Goal: Transaction & Acquisition: Purchase product/service

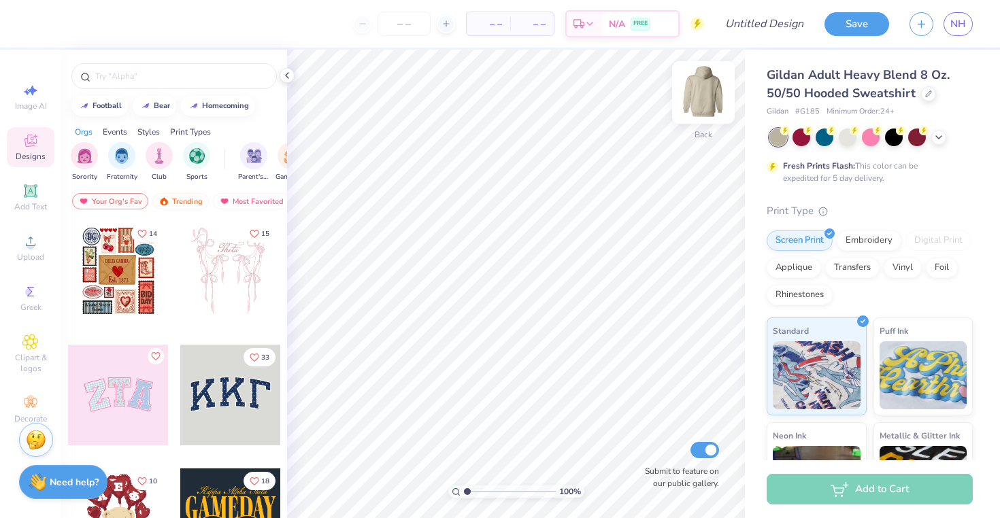
click at [706, 97] on img at bounding box center [703, 92] width 54 height 54
click at [36, 205] on span "Add Text" at bounding box center [30, 206] width 33 height 11
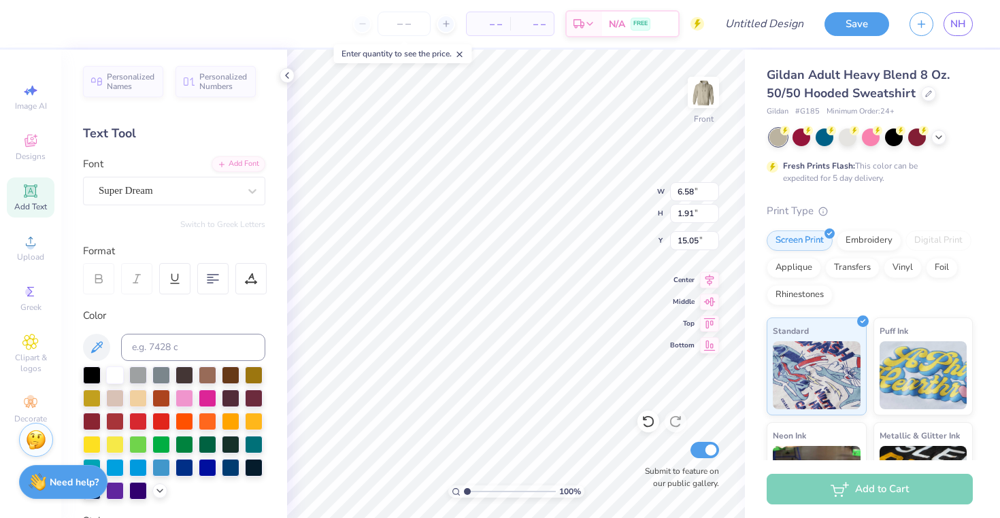
scroll to position [11, 2]
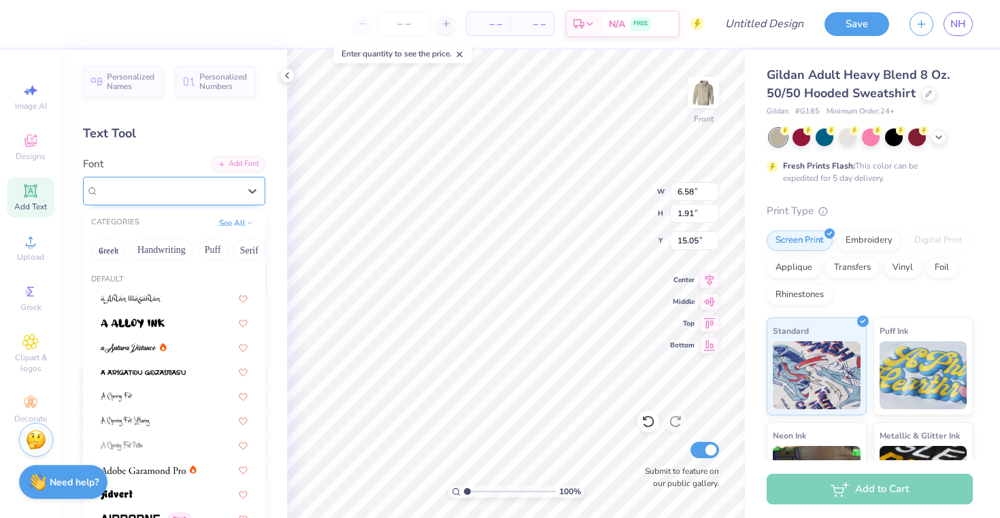
click at [172, 192] on div "Super Dream" at bounding box center [168, 190] width 143 height 21
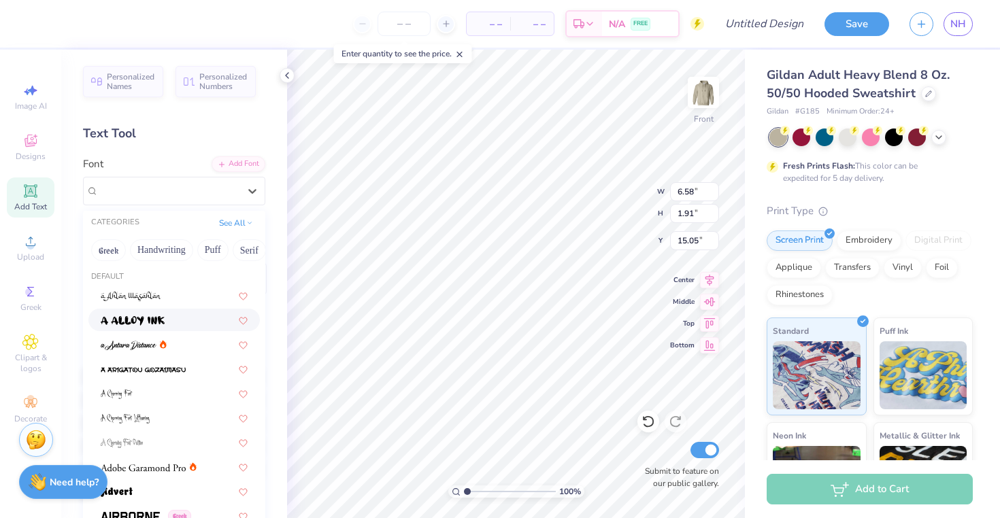
click at [190, 324] on div at bounding box center [174, 320] width 147 height 14
click at [163, 197] on div "a Alloy Ink" at bounding box center [168, 190] width 143 height 21
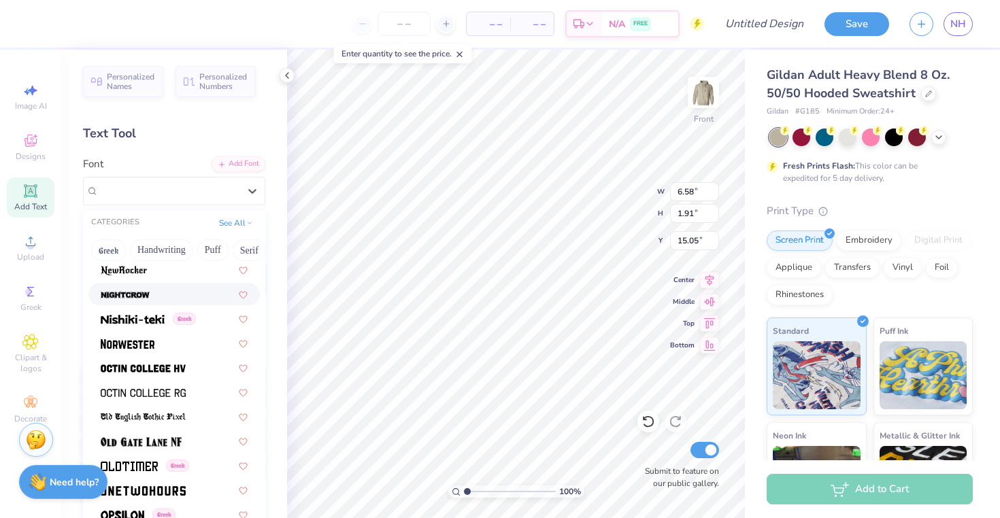
scroll to position [5281, 0]
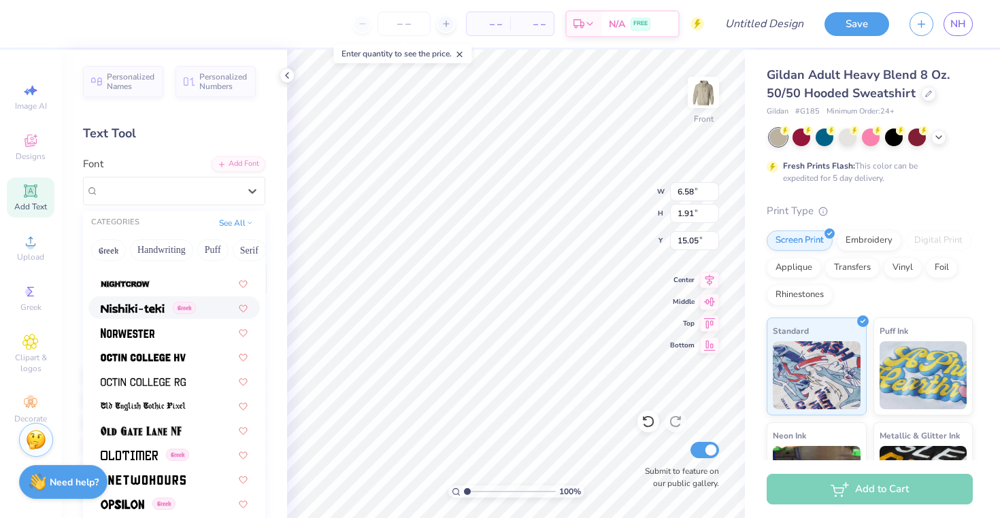
click at [190, 133] on div "Text Tool" at bounding box center [174, 134] width 182 height 18
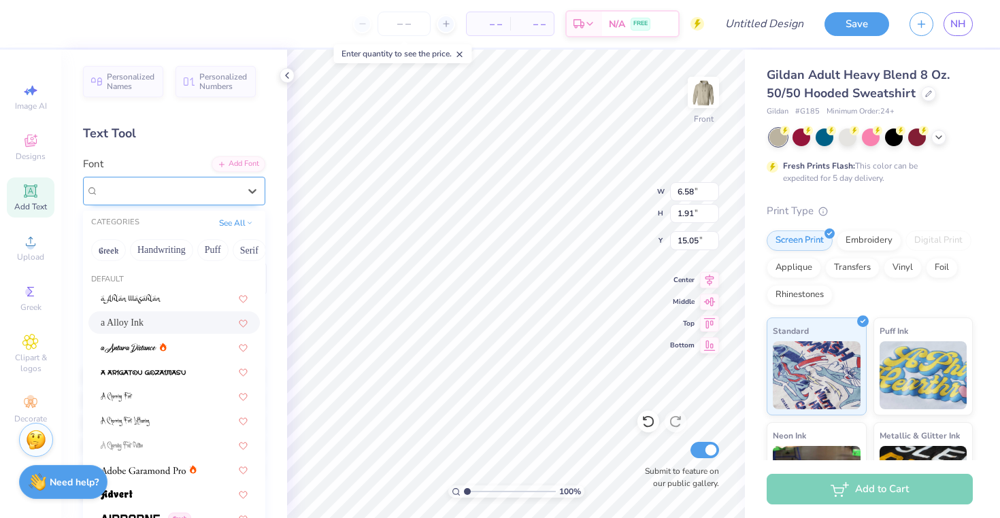
click at [222, 201] on div "a Alloy Ink" at bounding box center [168, 190] width 143 height 21
click at [222, 250] on button "Puff" at bounding box center [212, 250] width 31 height 22
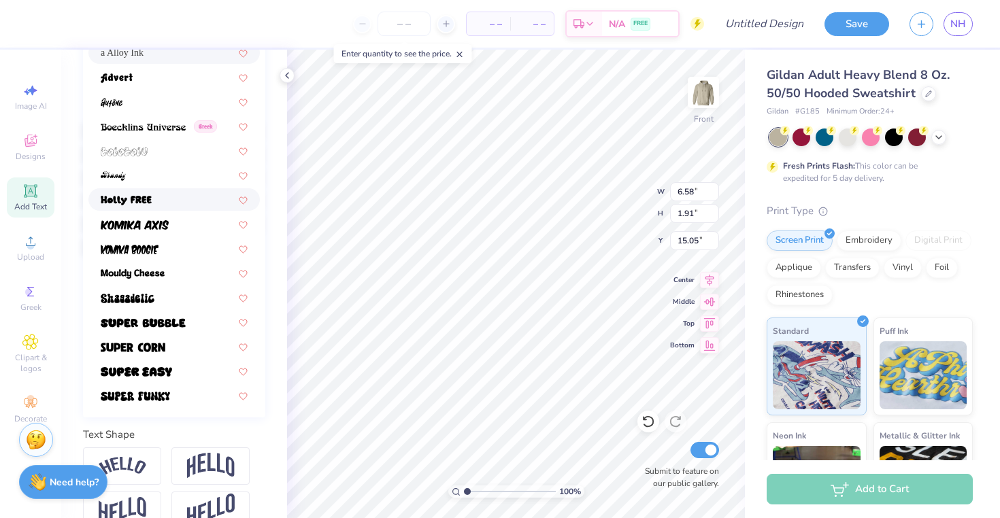
scroll to position [293, 0]
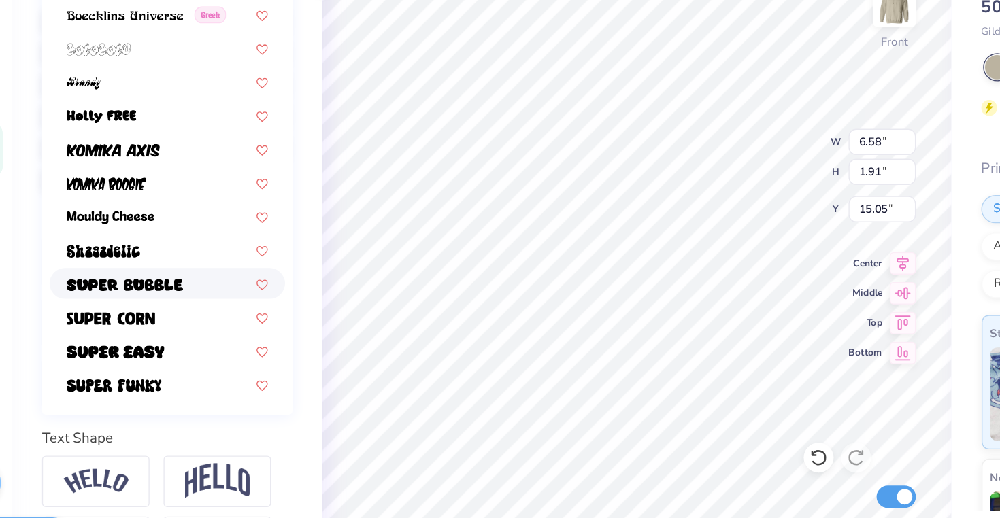
click at [184, 284] on div at bounding box center [173, 295] width 171 height 22
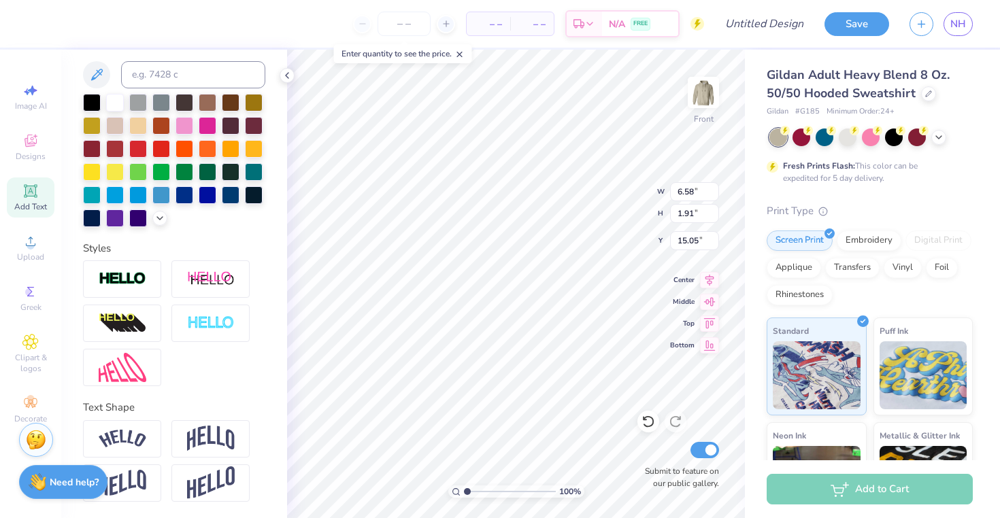
scroll to position [11, 3]
type textarea "phi sigma pi"
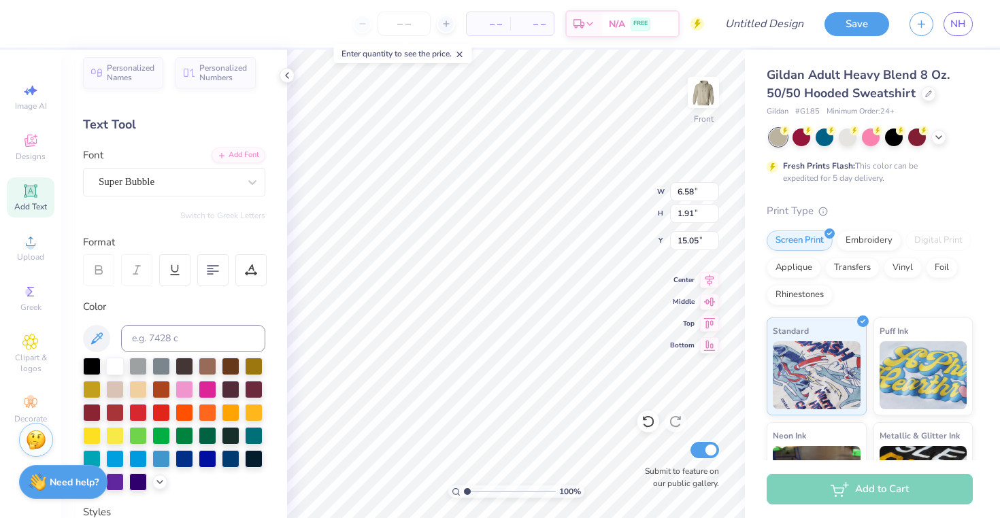
scroll to position [0, 0]
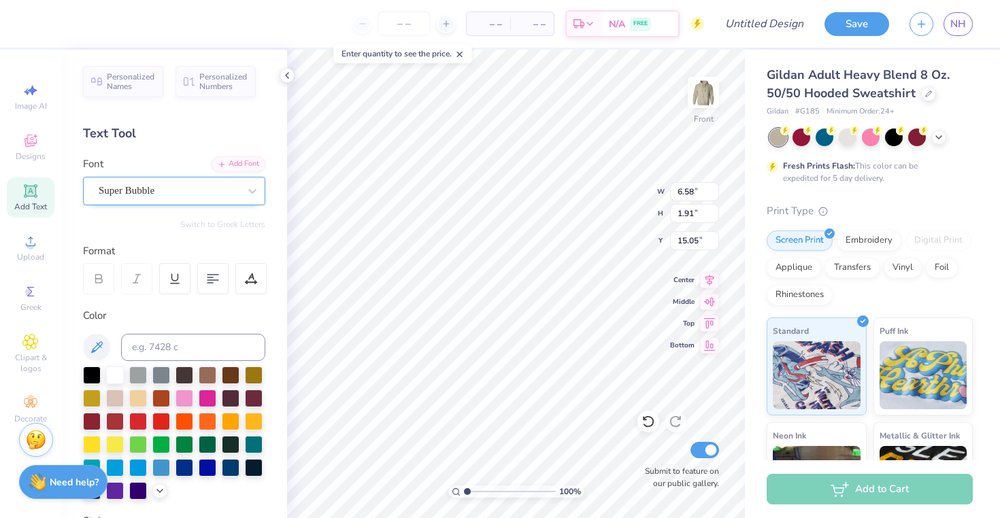
click at [240, 190] on div at bounding box center [252, 191] width 24 height 24
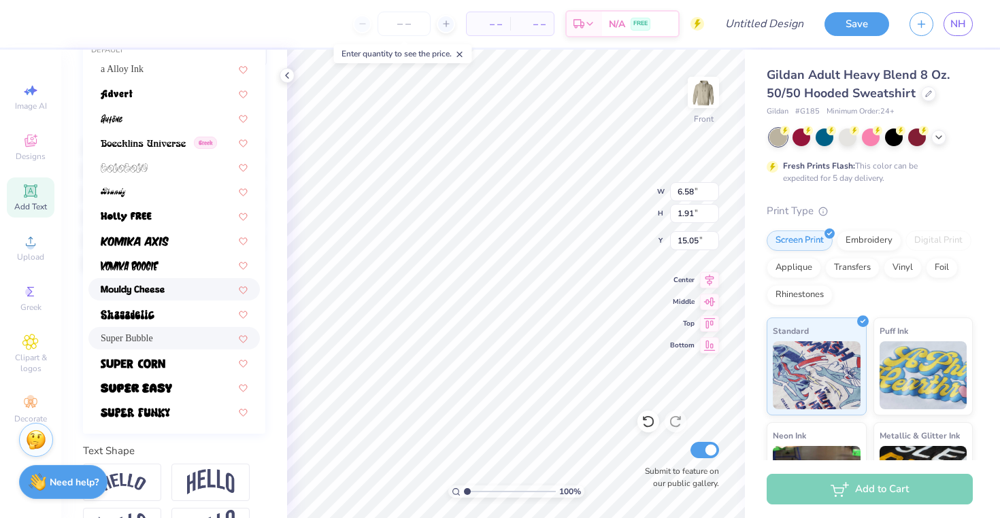
scroll to position [295, 0]
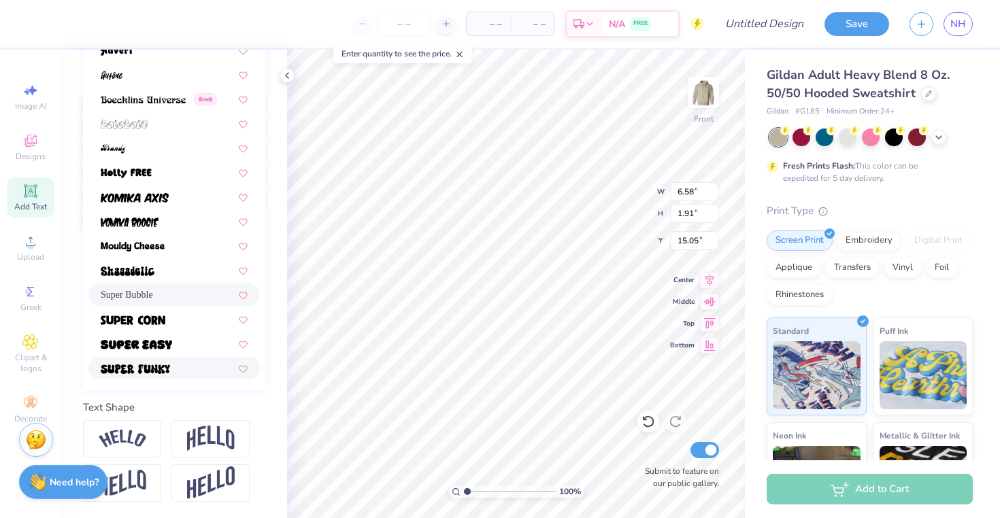
click at [205, 361] on div at bounding box center [174, 368] width 147 height 14
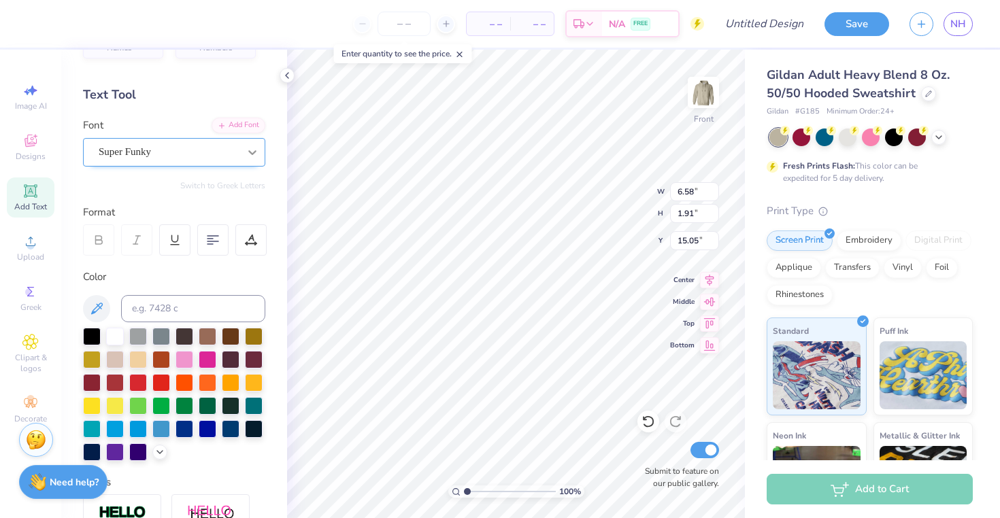
scroll to position [0, 0]
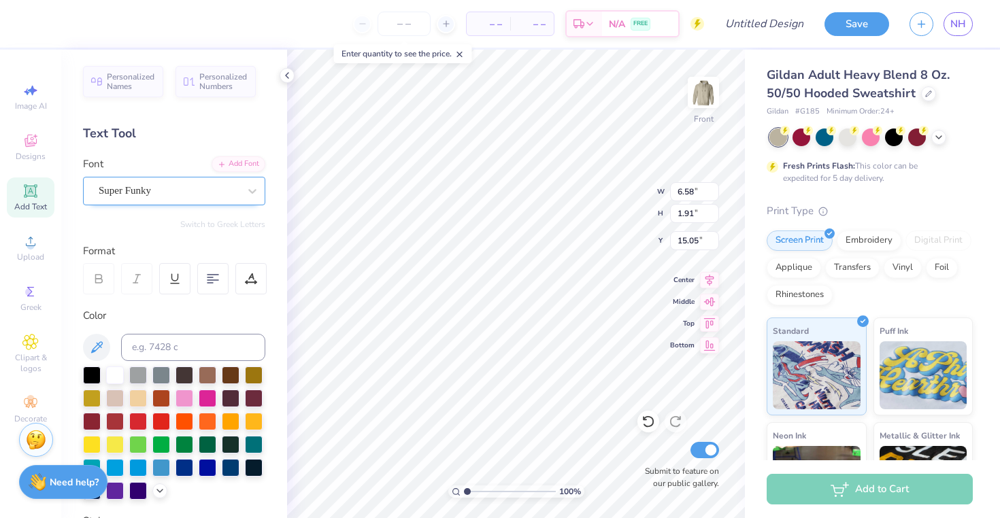
click at [222, 185] on div "Super Funky" at bounding box center [168, 190] width 143 height 21
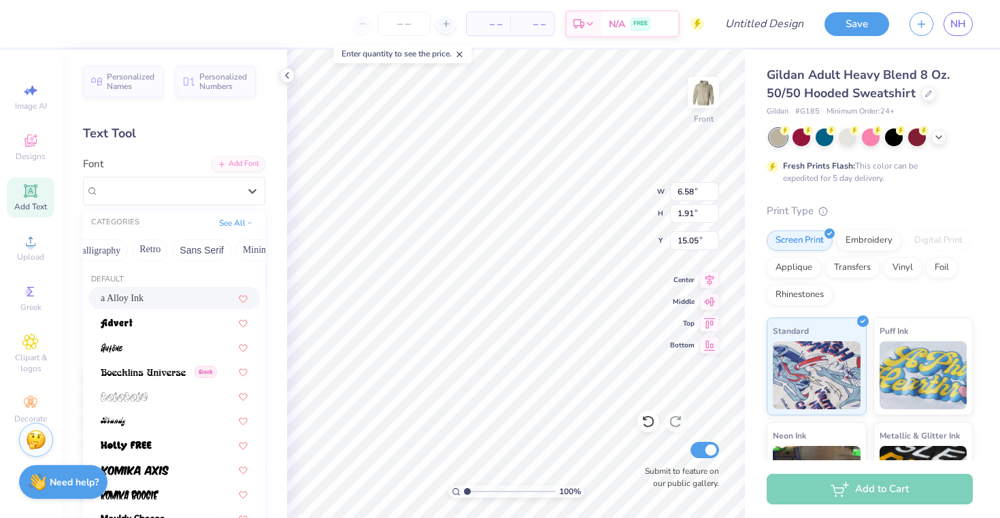
scroll to position [0, 410]
click at [122, 328] on img at bounding box center [117, 324] width 32 height 10
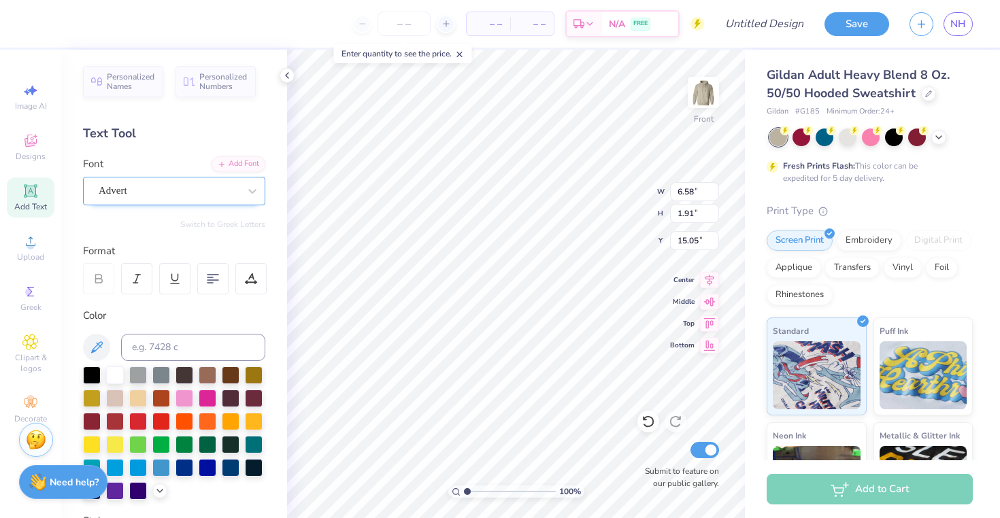
click at [171, 190] on div "Advert" at bounding box center [168, 190] width 143 height 21
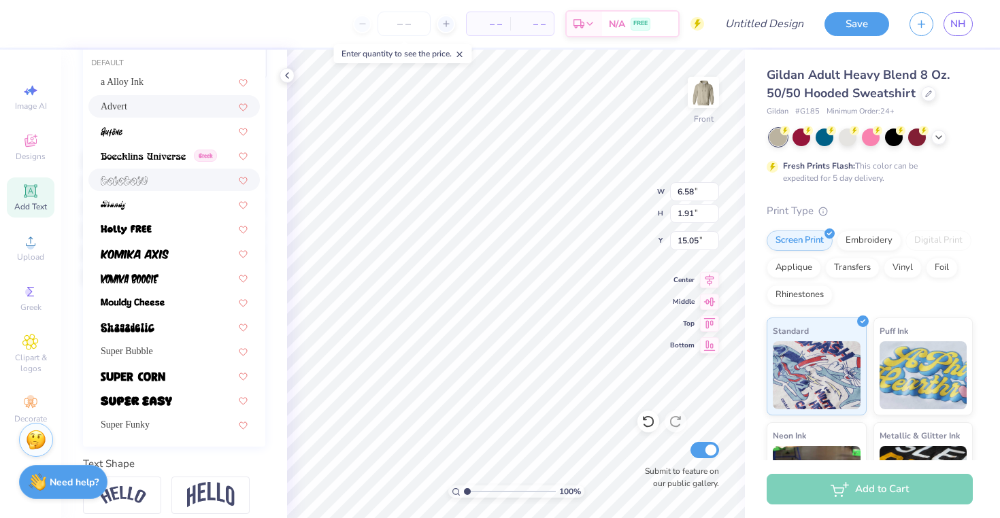
scroll to position [218, 0]
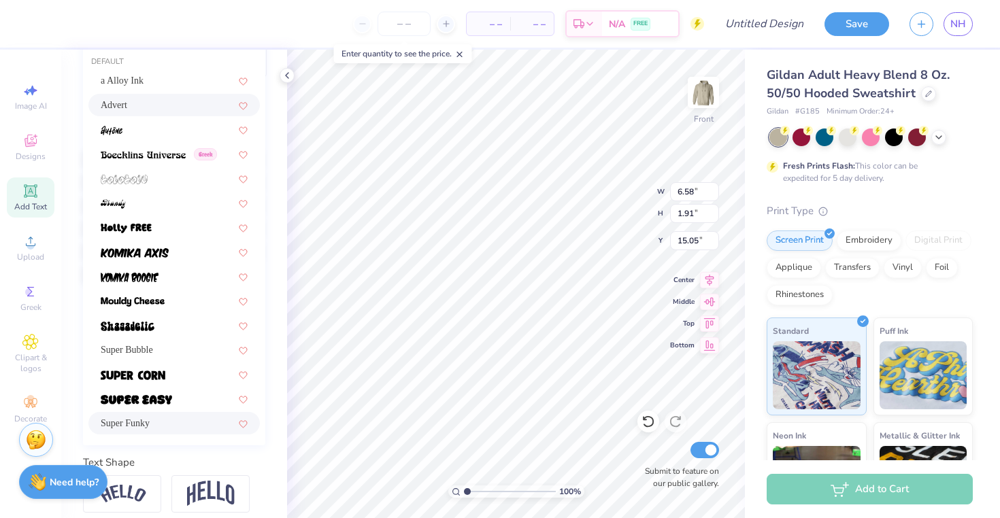
click at [197, 424] on div "Super Funky" at bounding box center [174, 423] width 147 height 14
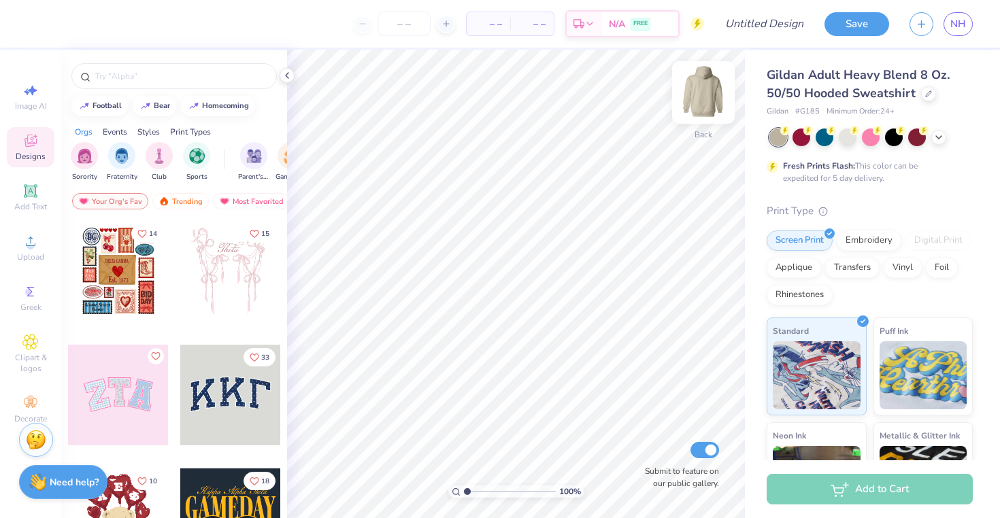
click at [704, 93] on img at bounding box center [703, 92] width 54 height 54
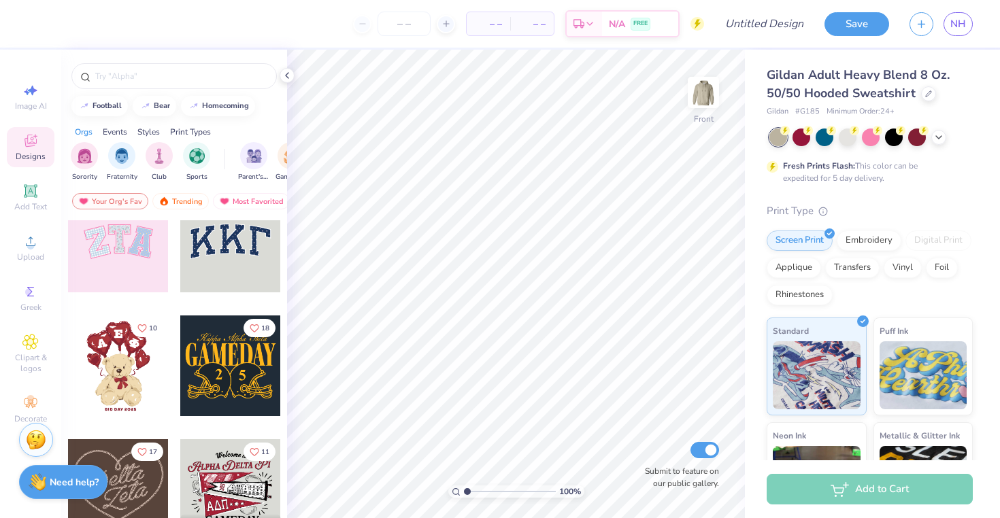
scroll to position [182, 0]
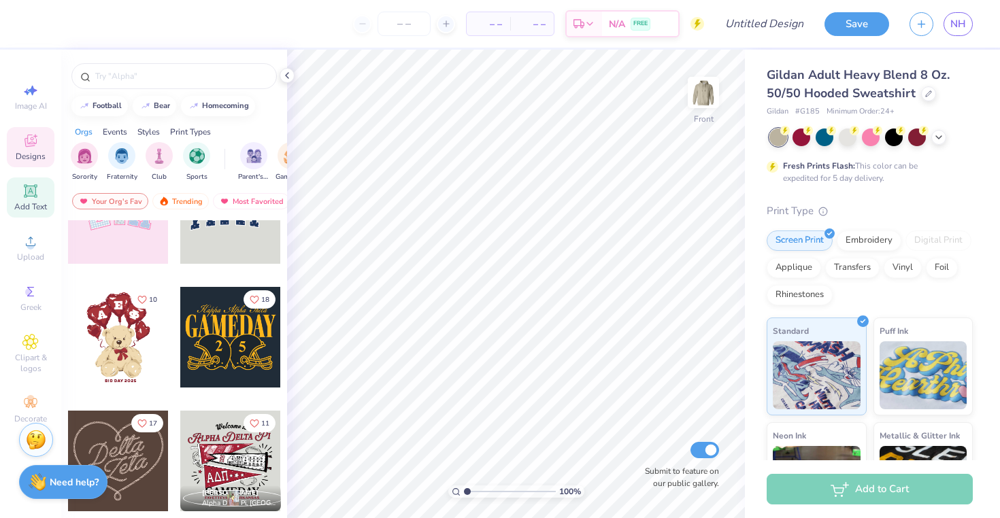
click at [20, 192] on div "Add Text" at bounding box center [31, 198] width 48 height 40
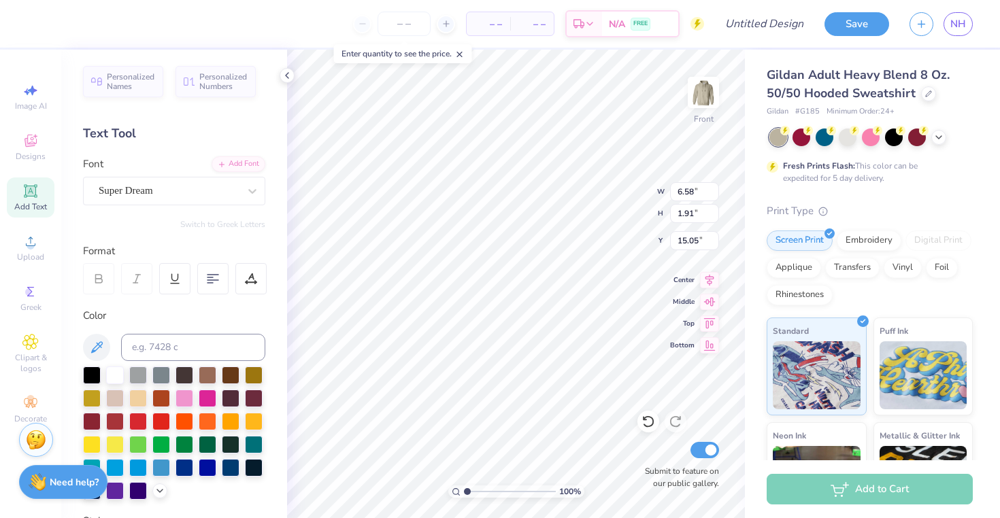
scroll to position [11, 5]
type textarea "PHI SIGMA PI"
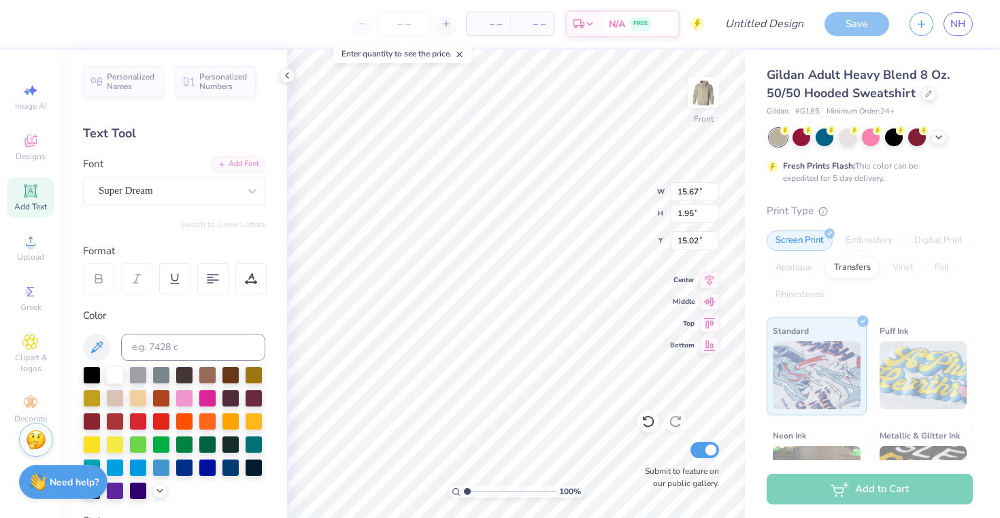
scroll to position [11, 4]
type input "13.23"
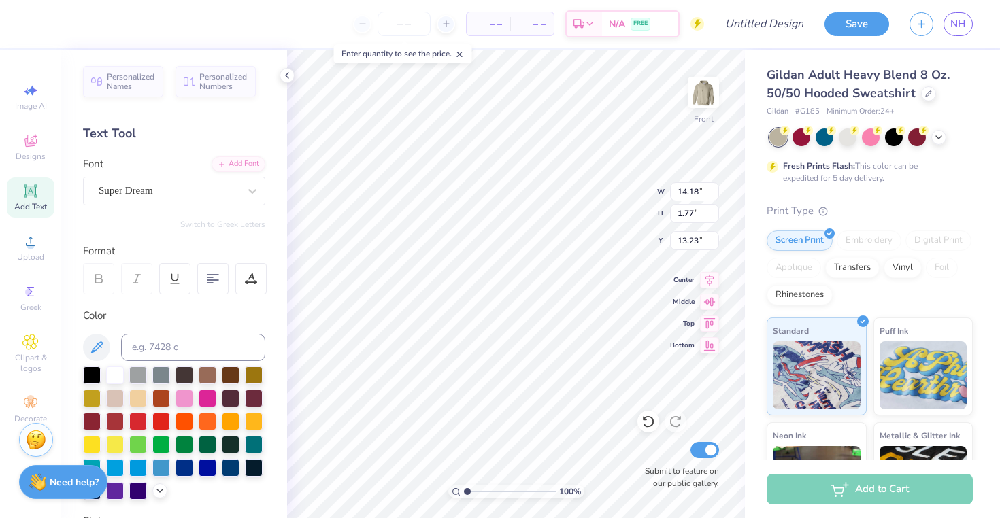
type input "14.18"
type input "1.77"
type textarea "PHI SIGMA PI"
click at [231, 280] on div at bounding box center [175, 278] width 184 height 31
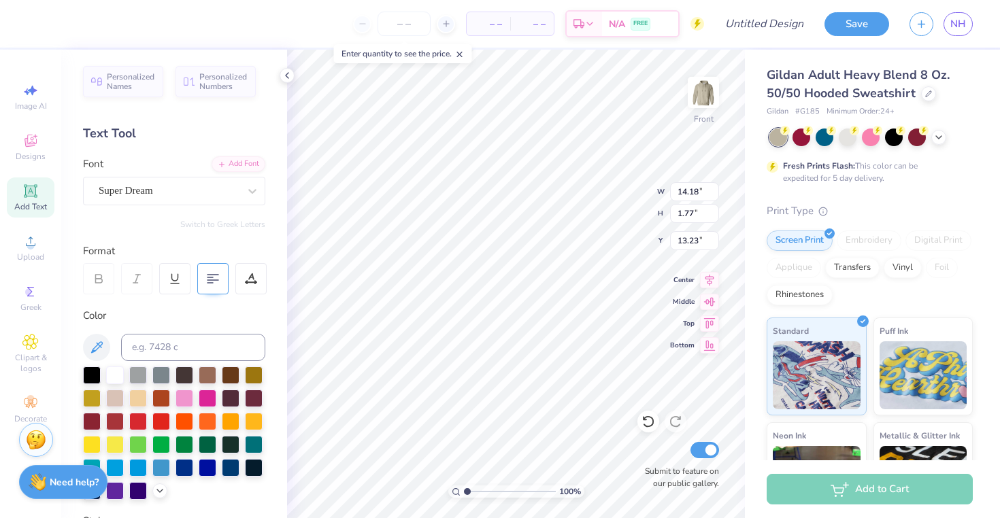
click at [222, 279] on div at bounding box center [212, 278] width 31 height 31
click at [204, 284] on div at bounding box center [212, 278] width 31 height 31
click at [207, 281] on icon at bounding box center [213, 279] width 12 height 12
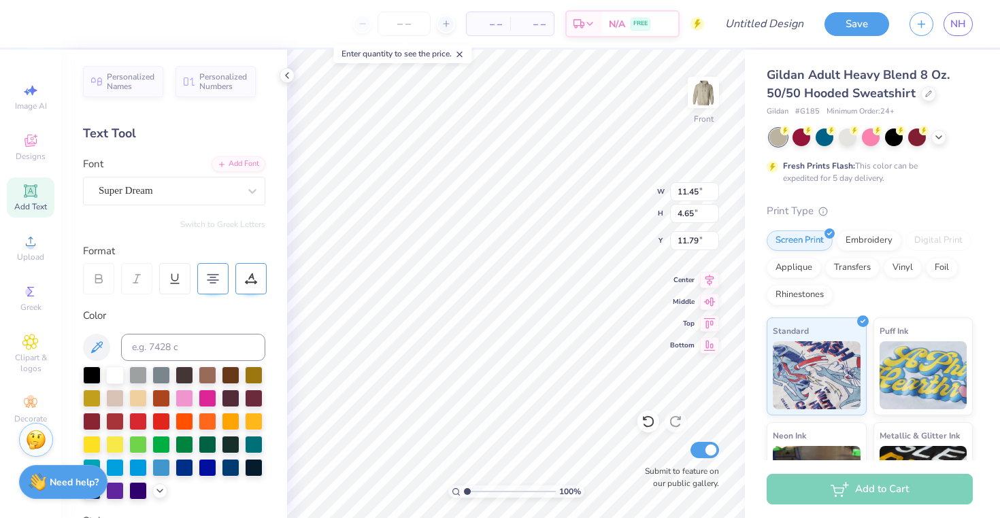
type input "11.35"
type textarea "PHI SIGMA PI"
type input "10.18"
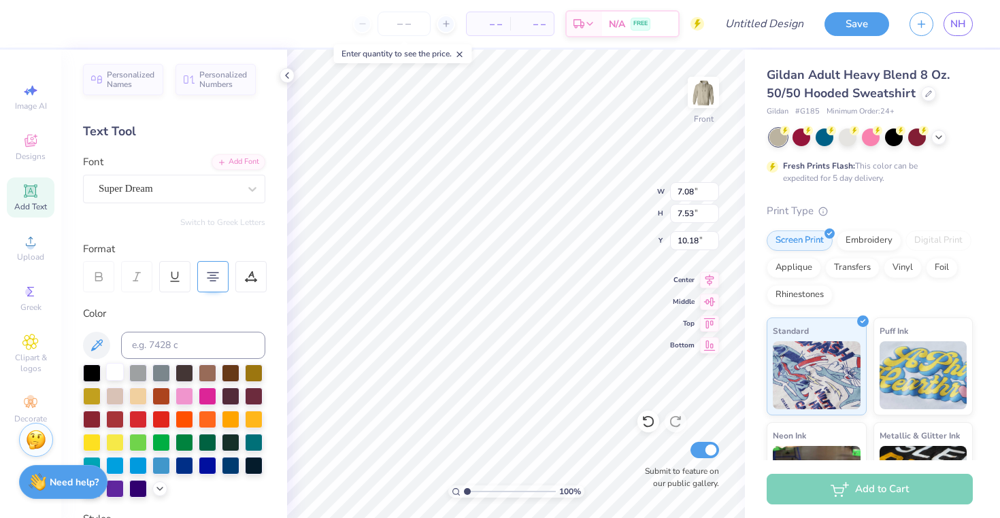
scroll to position [3, 0]
click at [114, 372] on div at bounding box center [115, 372] width 18 height 18
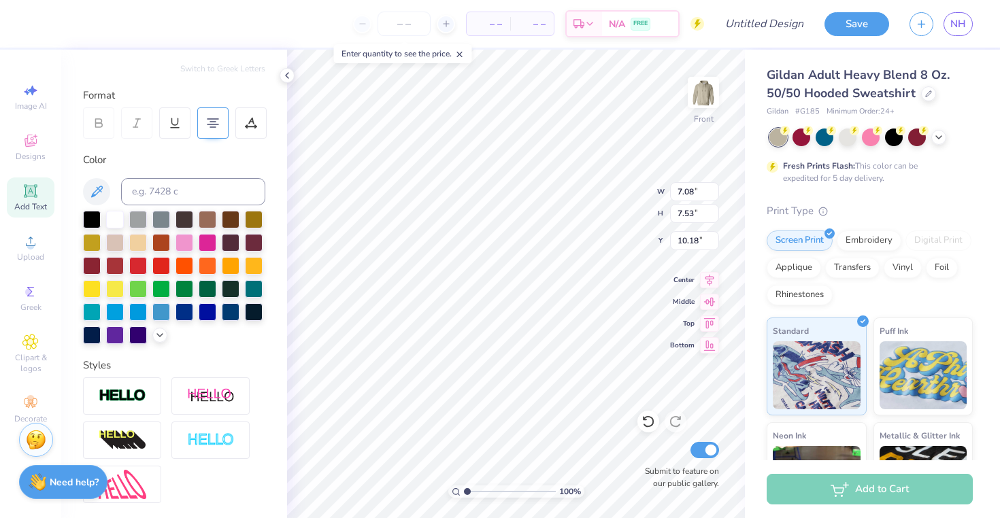
scroll to position [295, 0]
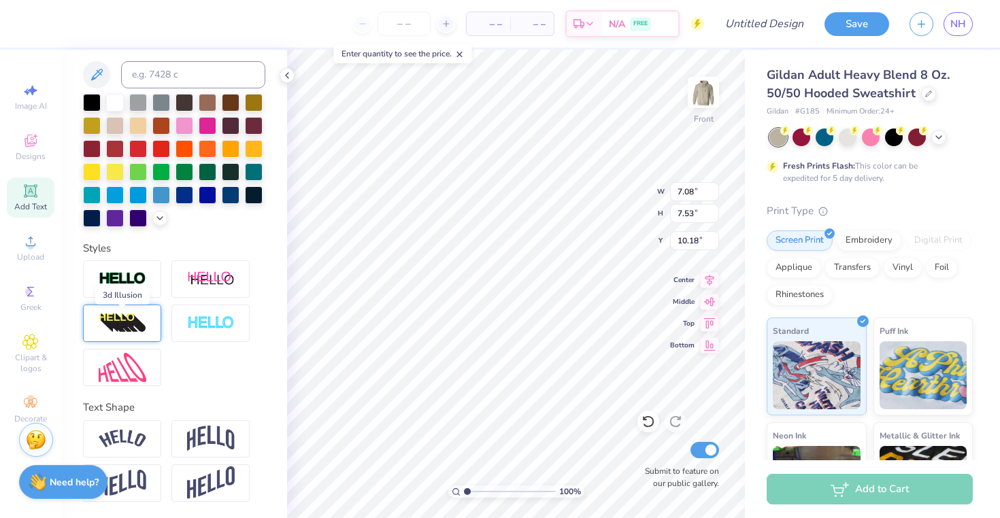
click at [144, 333] on img at bounding box center [123, 324] width 48 height 22
type input "9.20"
type input "9.79"
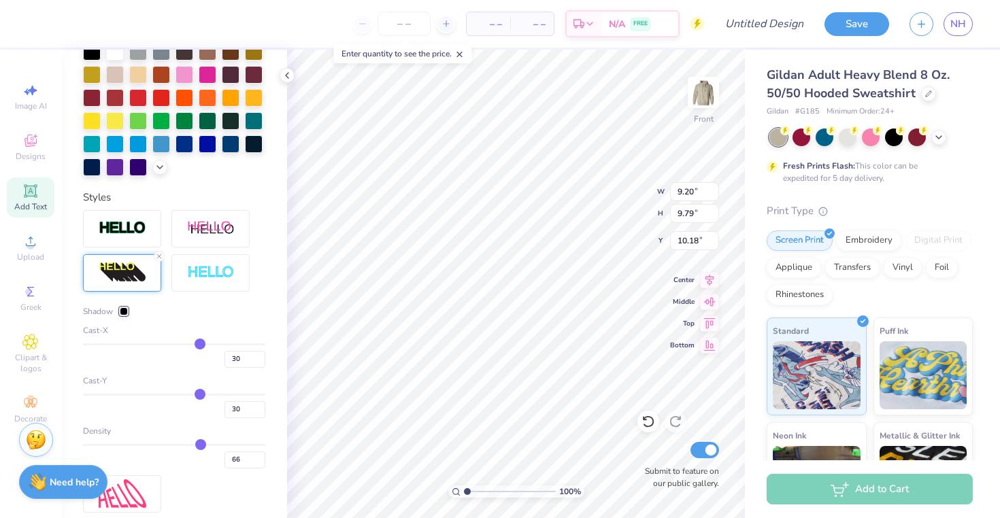
scroll to position [445, 0]
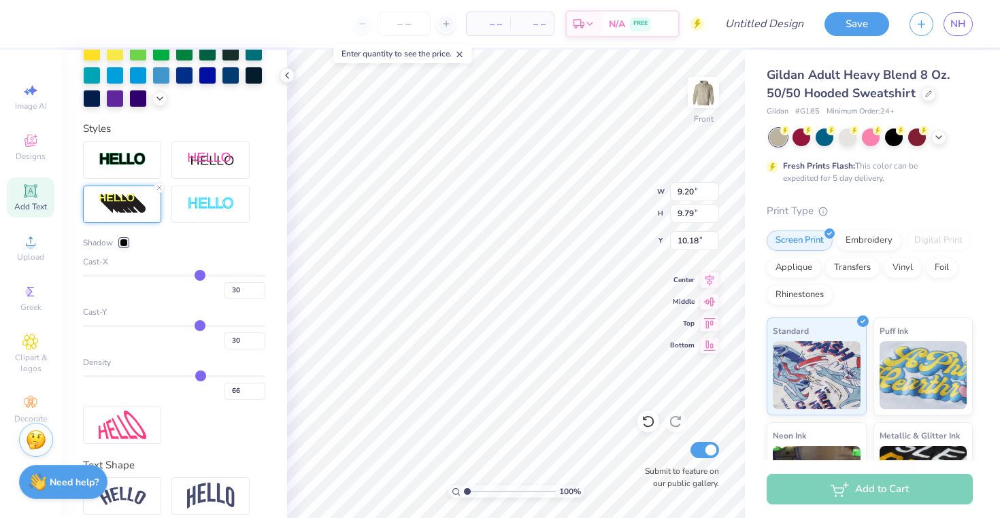
type input "29"
type input "28"
type input "27"
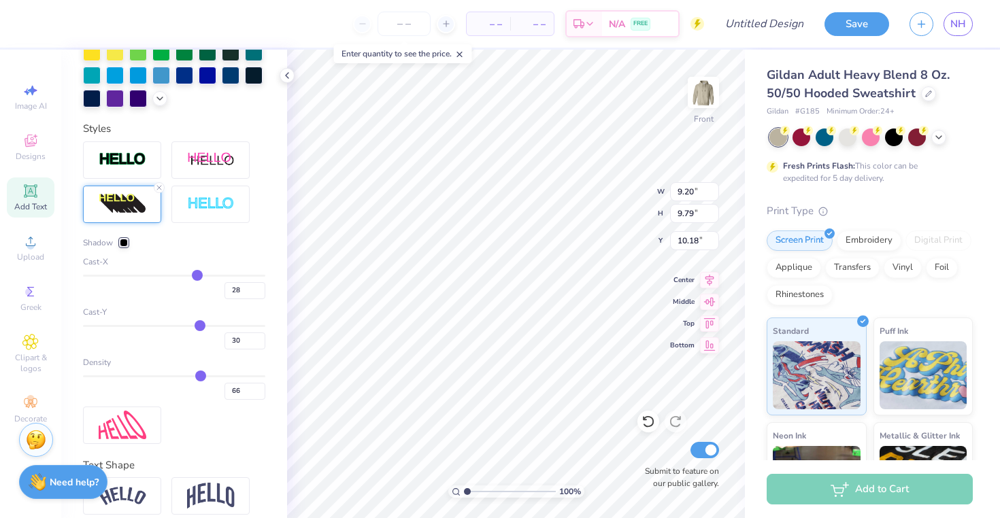
type input "27"
type input "22"
type input "19"
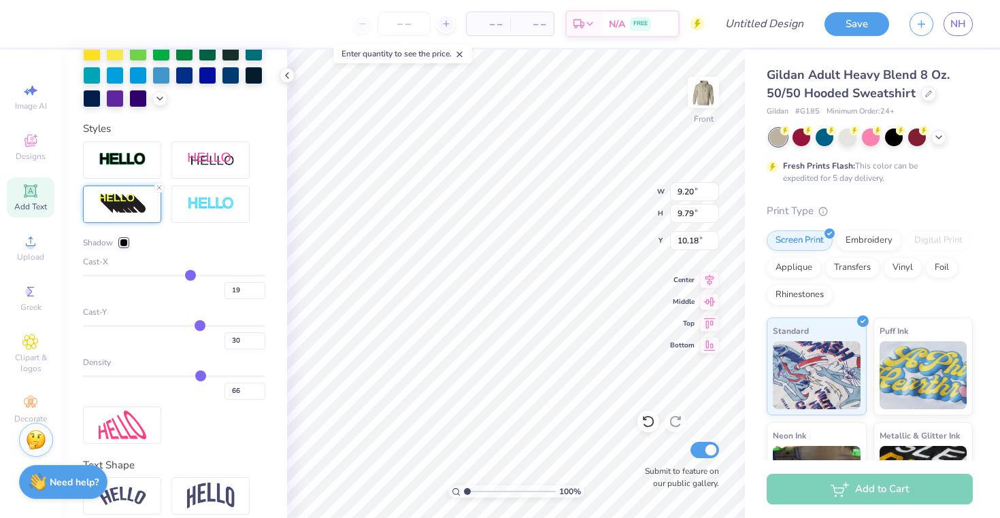
type input "17"
type input "14"
type input "11"
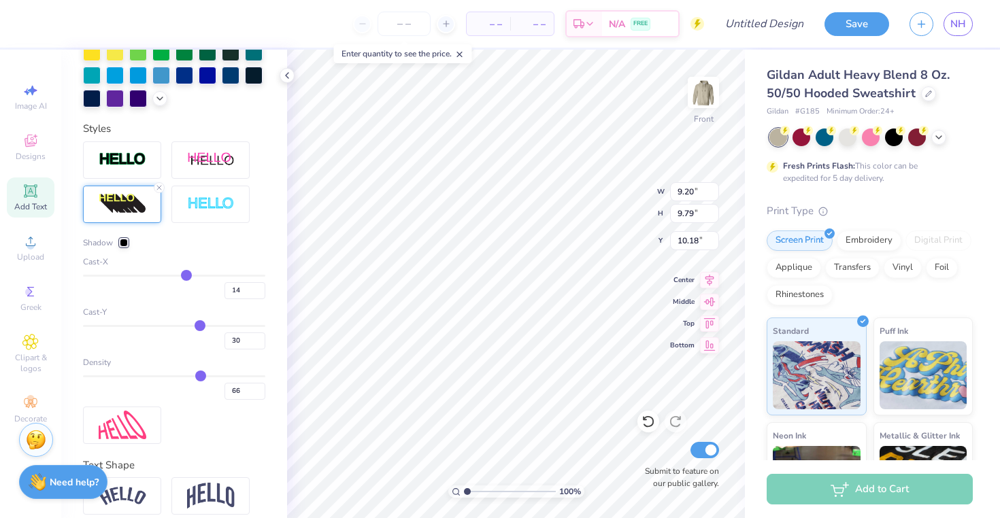
type input "11"
type input "10"
type input "6"
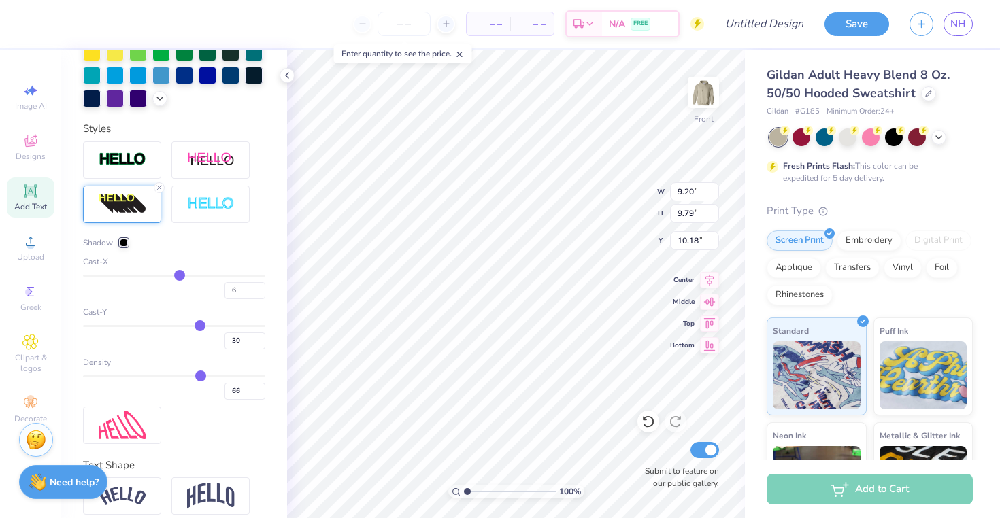
type input "5"
type input "3"
type input "2"
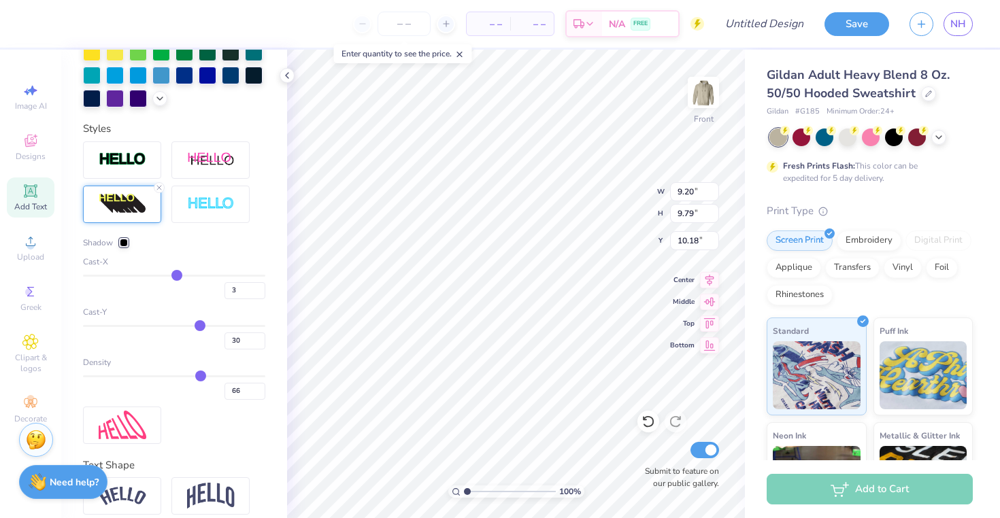
type input "2"
type input "0"
type input "-1"
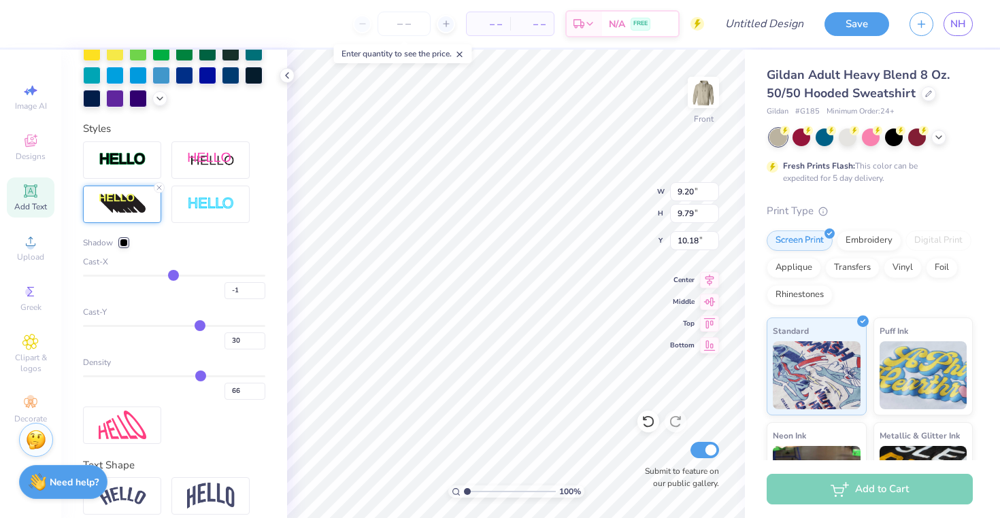
type input "-3"
type input "-4"
type input "-8"
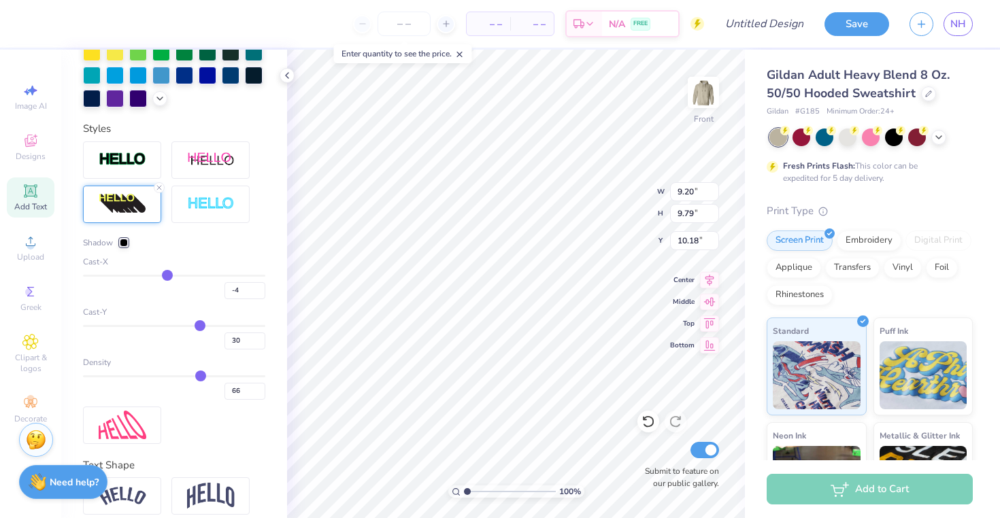
type input "-8"
type input "-11"
type input "-12"
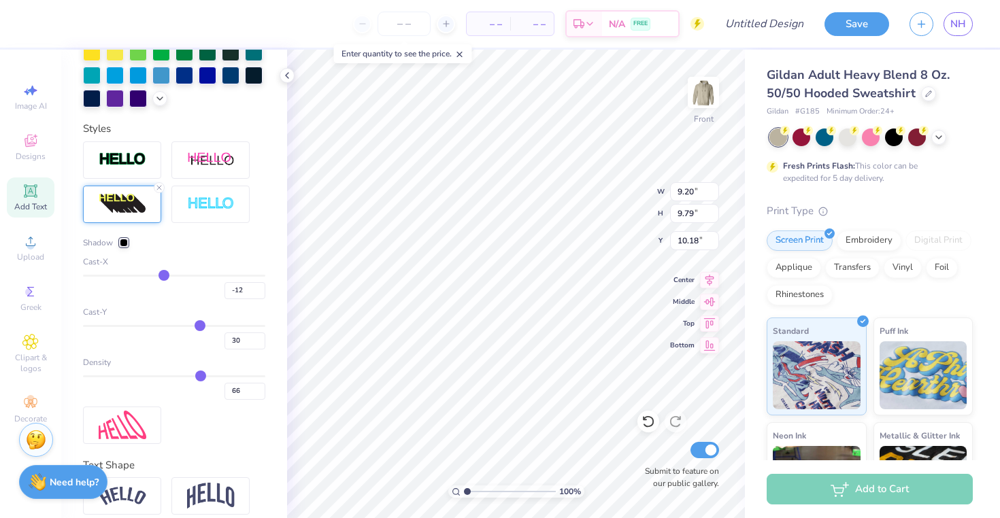
type input "-13"
type input "-14"
type input "-15"
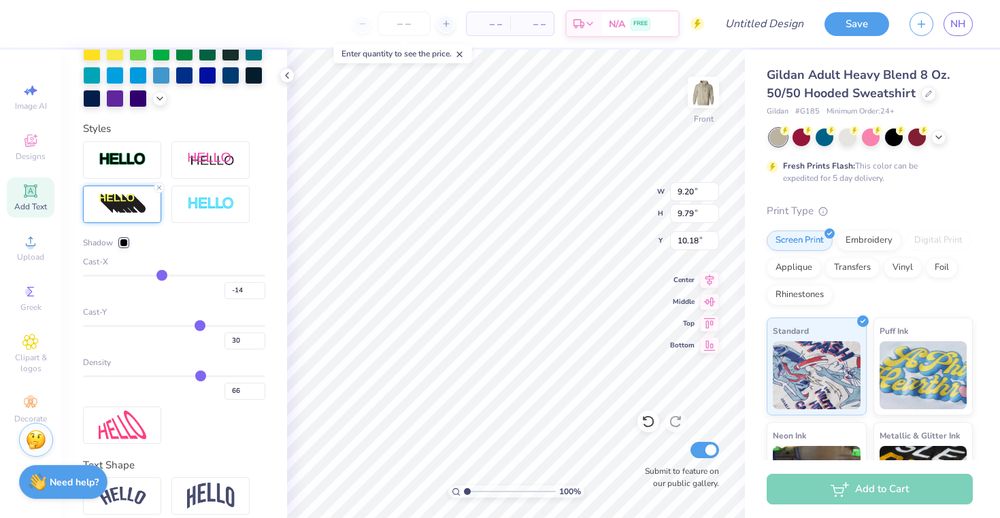
type input "-15"
type input "-16"
drag, startPoint x: 192, startPoint y: 297, endPoint x: 156, endPoint y: 298, distance: 36.1
type input "-16"
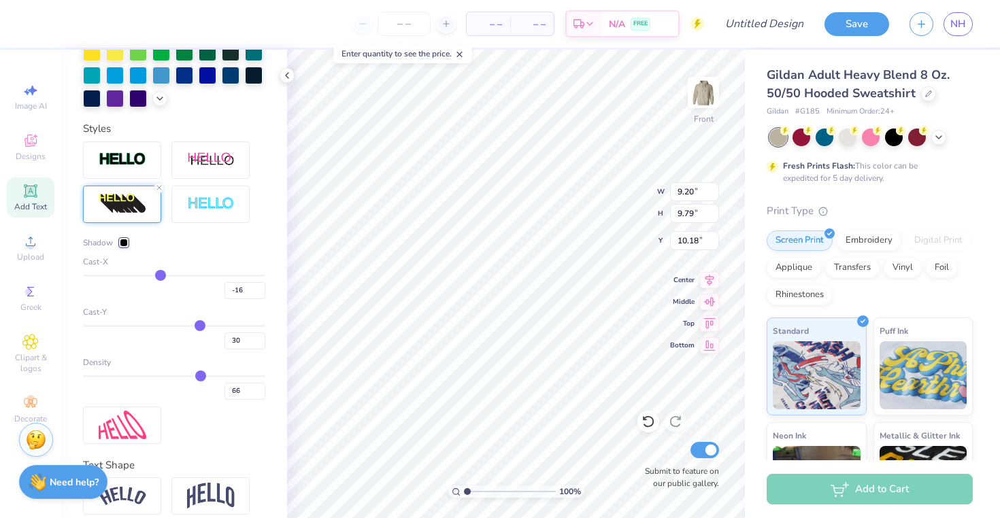
click at [156, 277] on input "range" at bounding box center [174, 276] width 182 height 2
type input "8.21"
type input "-13"
type input "-15"
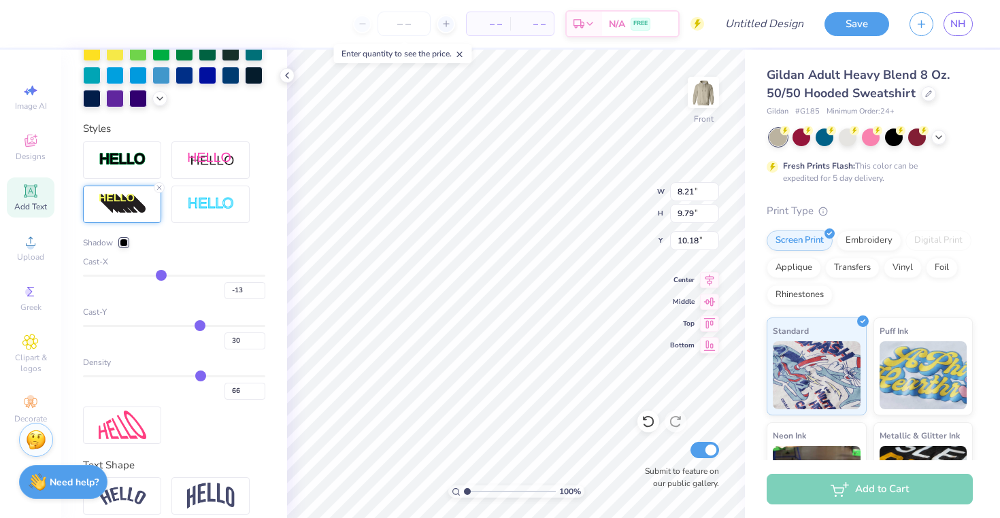
type input "-15"
type input "-19"
type input "-28"
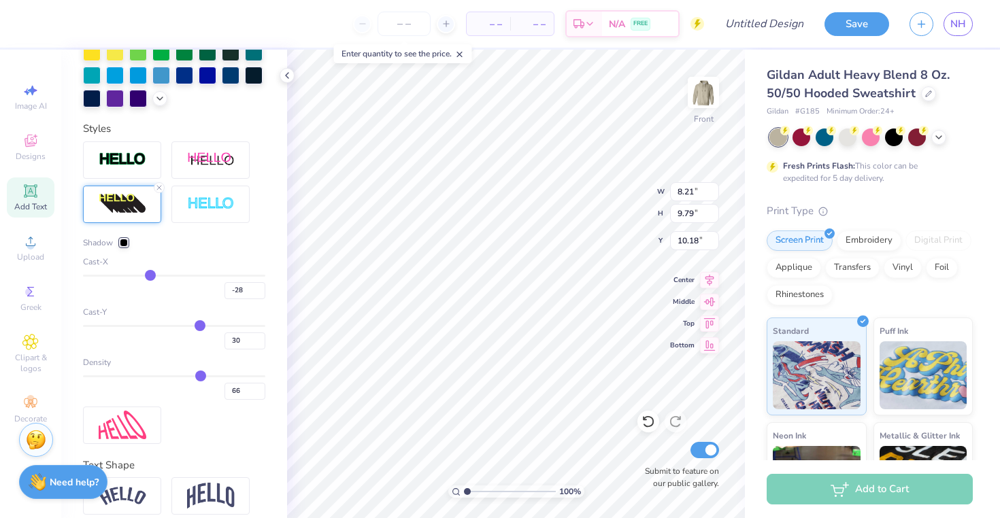
type input "-39"
type input "-50"
type input "-61"
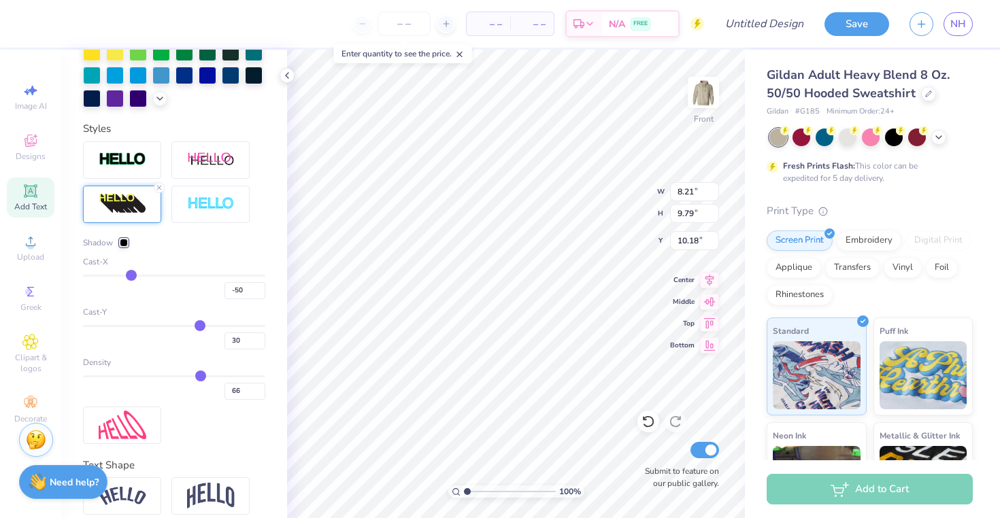
type input "-61"
type input "-76"
type input "-84"
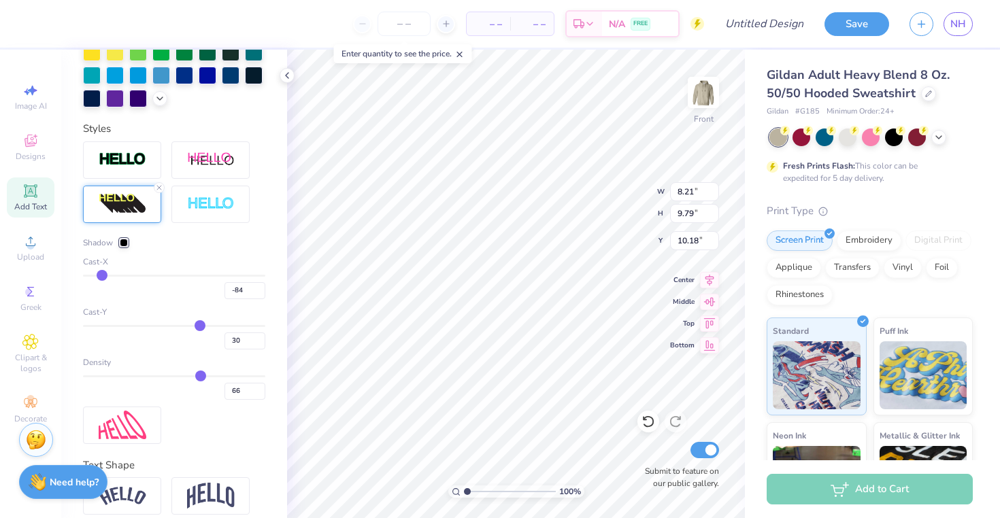
type input "-93"
type input "-100"
drag, startPoint x: 159, startPoint y: 301, endPoint x: 65, endPoint y: 299, distance: 93.2
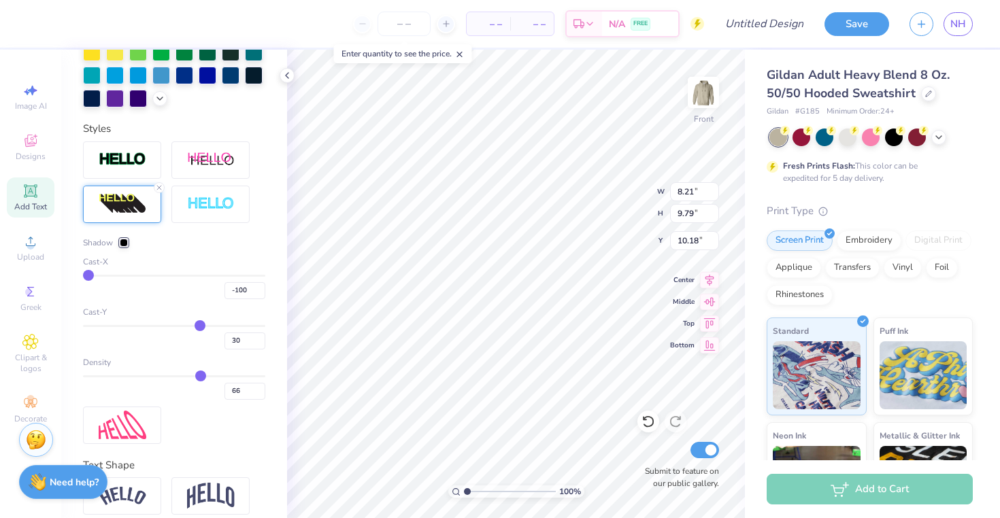
type input "-100"
click at [83, 277] on input "range" at bounding box center [174, 276] width 182 height 2
type input "14.16"
drag, startPoint x: 94, startPoint y: 301, endPoint x: 248, endPoint y: 309, distance: 154.0
click at [248, 299] on div "-100" at bounding box center [174, 287] width 182 height 24
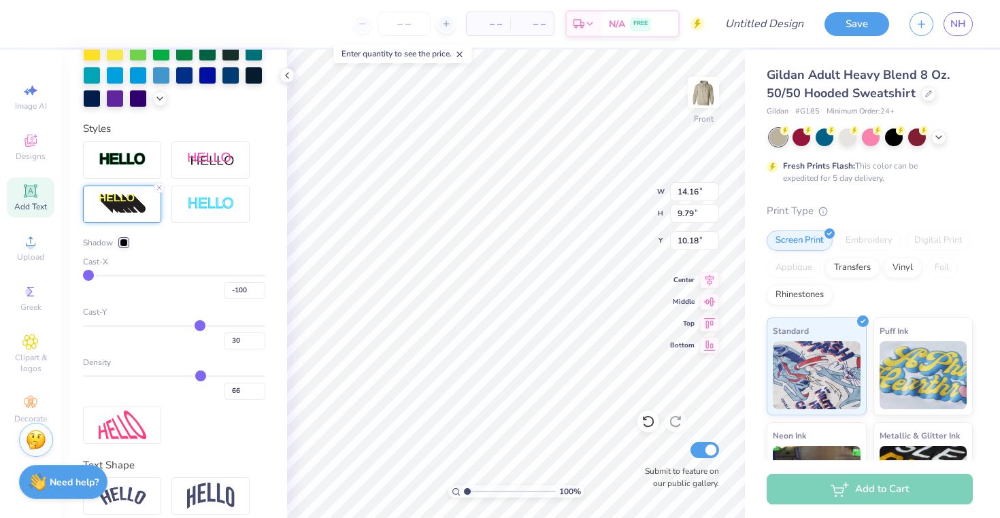
click at [166, 299] on div "-100" at bounding box center [174, 287] width 182 height 24
click at [179, 297] on div "Cast-X -100" at bounding box center [174, 278] width 182 height 44
type input "19"
click at [184, 277] on input "range" at bounding box center [174, 276] width 182 height 2
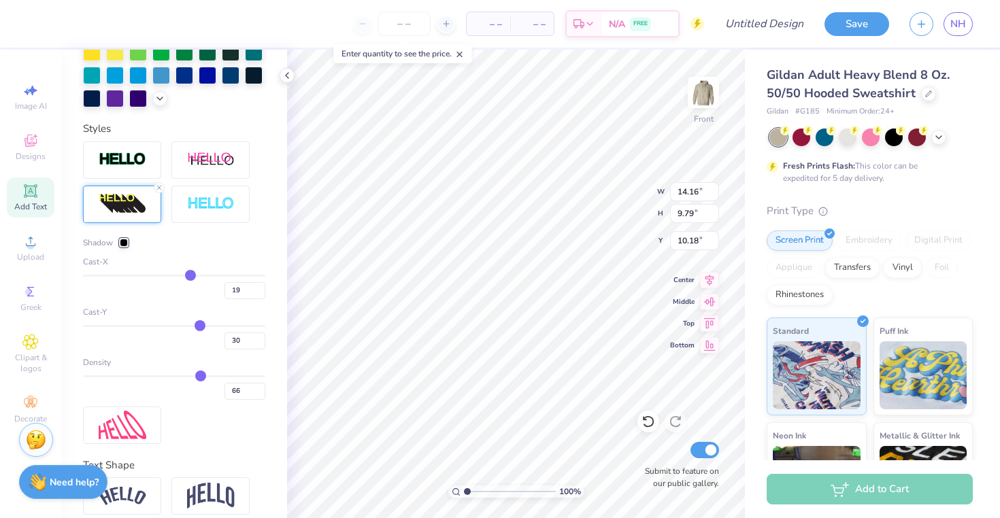
type input "27"
type input "8.42"
type input "28"
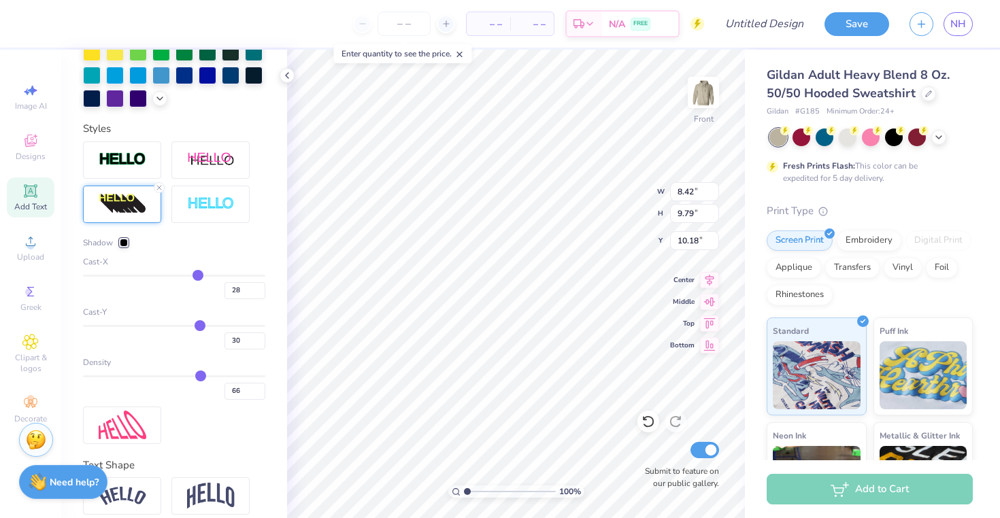
type input "29"
click at [192, 277] on input "range" at bounding box center [174, 276] width 182 height 2
click at [194, 277] on input "range" at bounding box center [174, 276] width 182 height 2
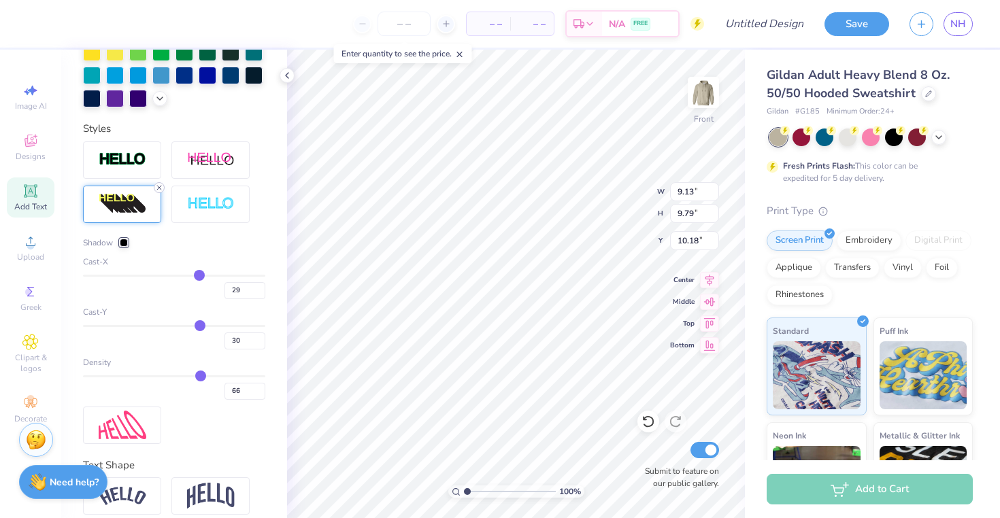
click at [159, 190] on line at bounding box center [159, 188] width 4 height 4
type input "7.08"
type input "7.53"
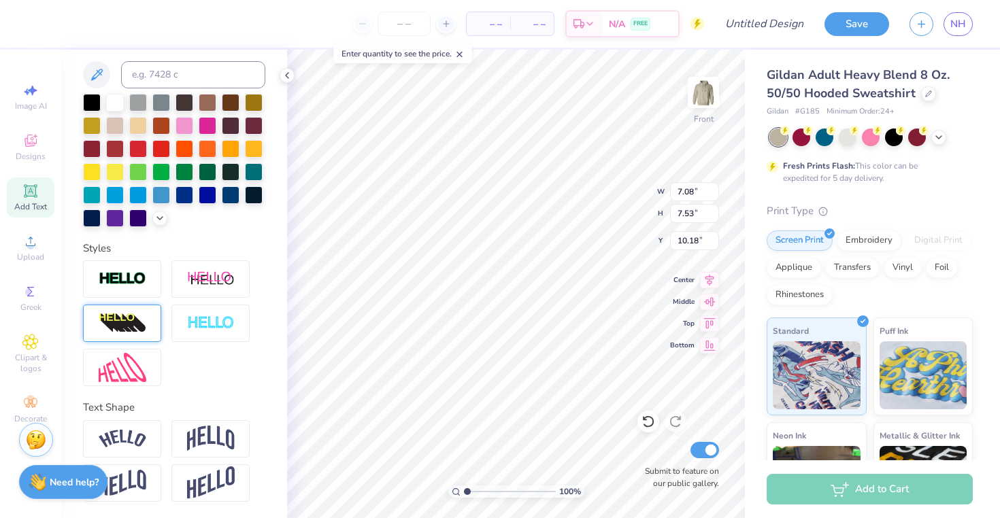
scroll to position [295, 0]
type input "10.00"
click at [149, 318] on div at bounding box center [122, 323] width 78 height 37
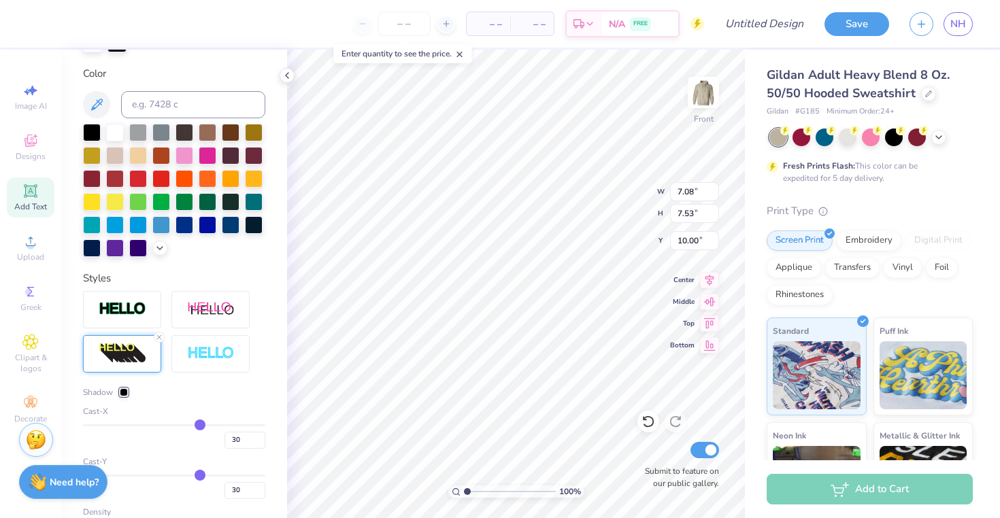
type input "9.20"
type input "9.79"
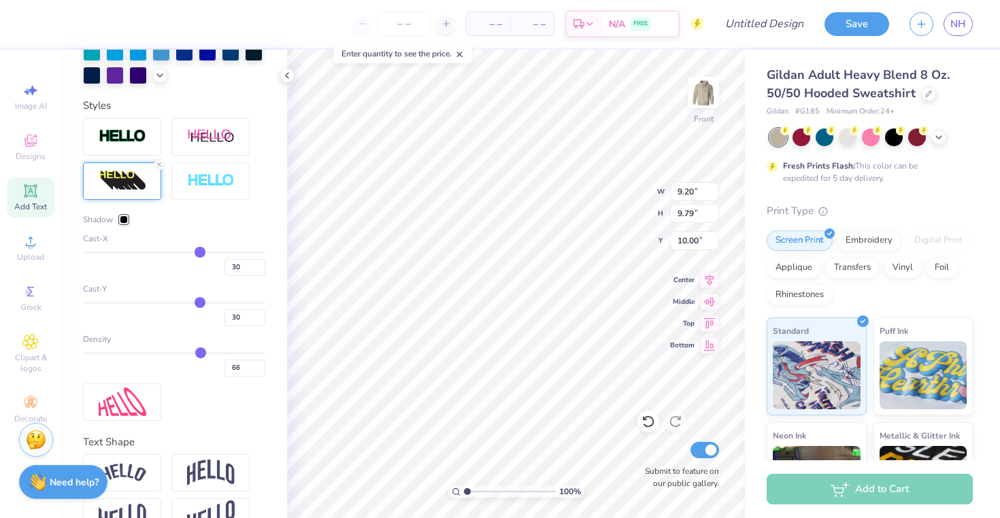
scroll to position [491, 0]
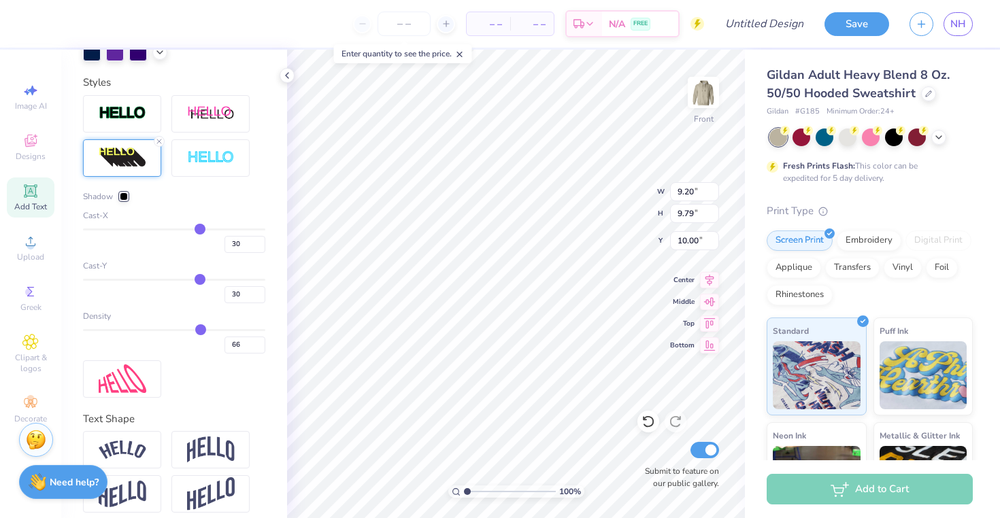
type input "65"
type input "64"
type input "63"
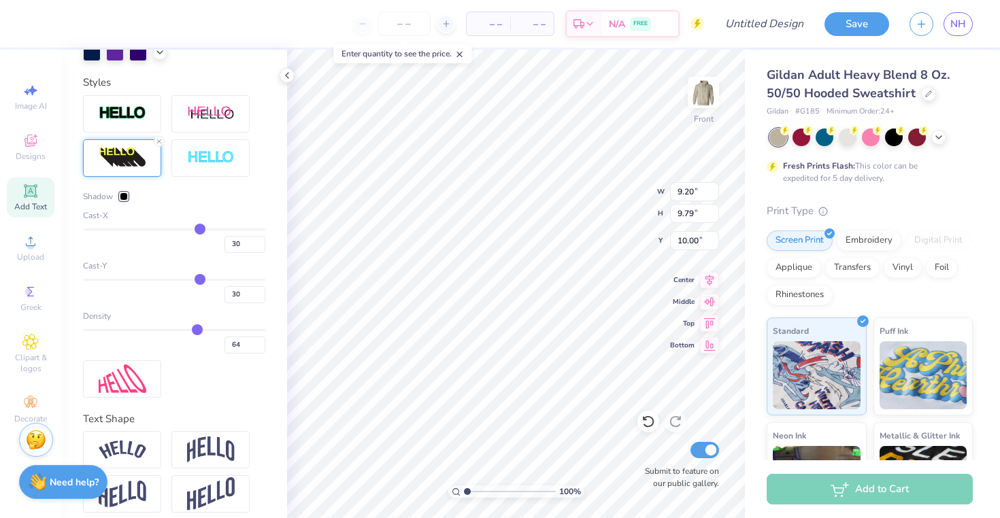
type input "63"
type input "61"
type input "60"
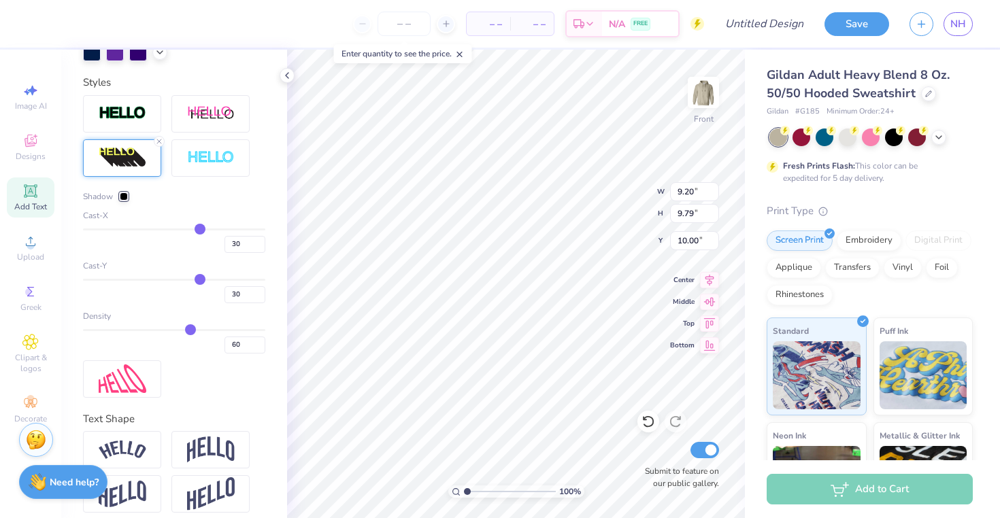
type input "58"
type input "57"
type input "55"
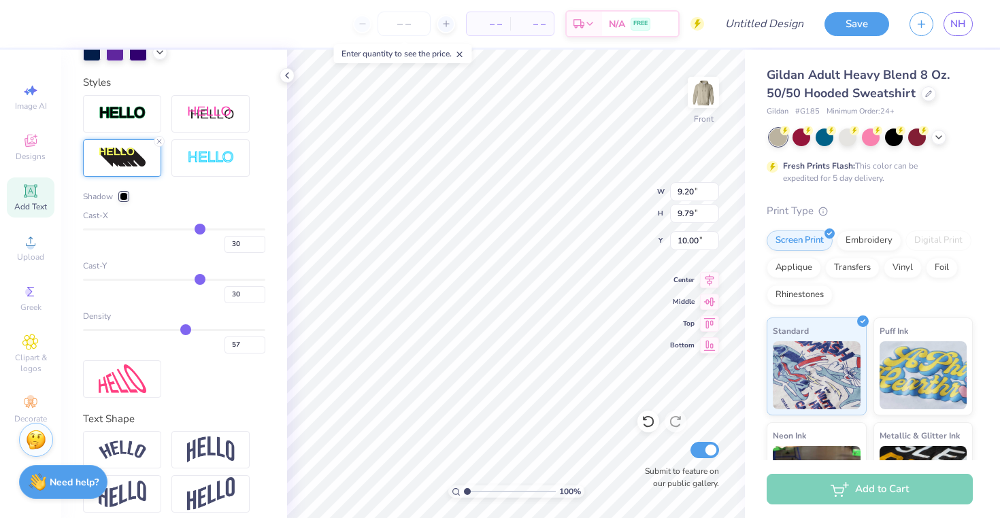
type input "55"
type input "53"
type input "52"
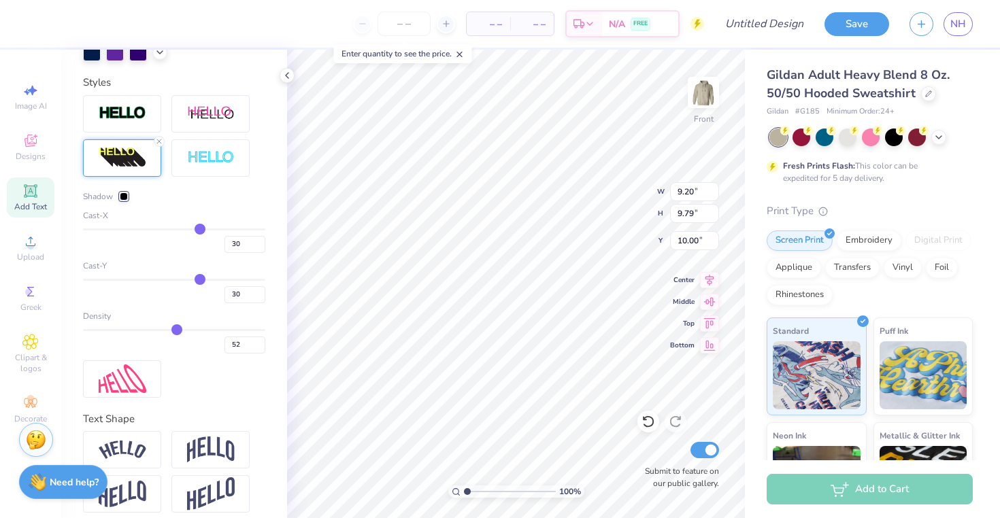
type input "51"
type input "50"
type input "49"
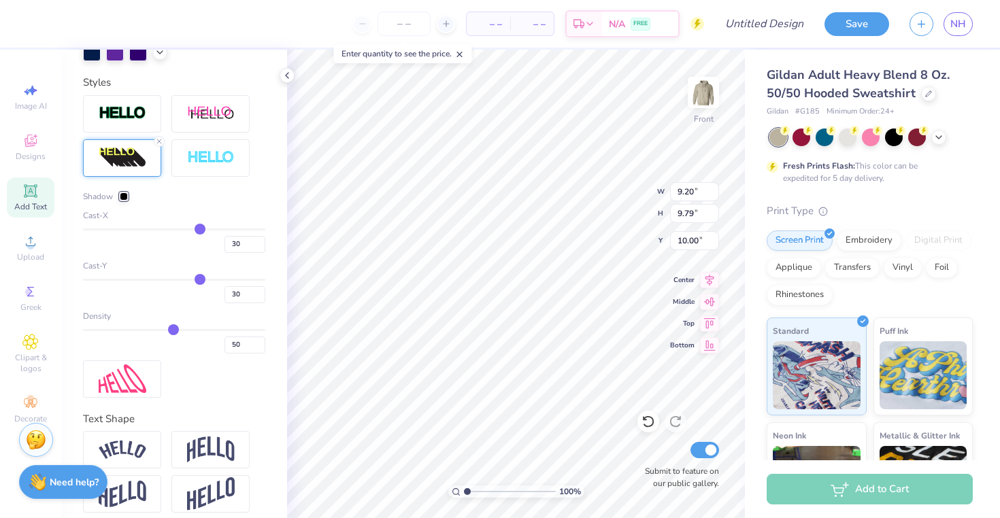
type input "49"
type input "48"
drag, startPoint x: 193, startPoint y: 354, endPoint x: 165, endPoint y: 353, distance: 27.2
click at [165, 331] on input "range" at bounding box center [174, 330] width 182 height 2
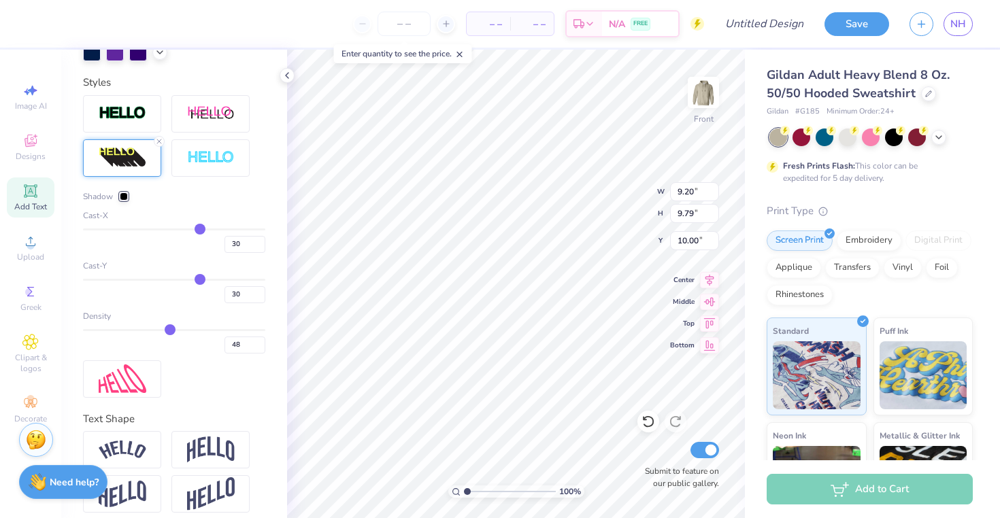
type input "68"
click at [197, 331] on input "range" at bounding box center [174, 330] width 182 height 2
click at [242, 351] on div "Density 68" at bounding box center [174, 332] width 182 height 44
type input "97"
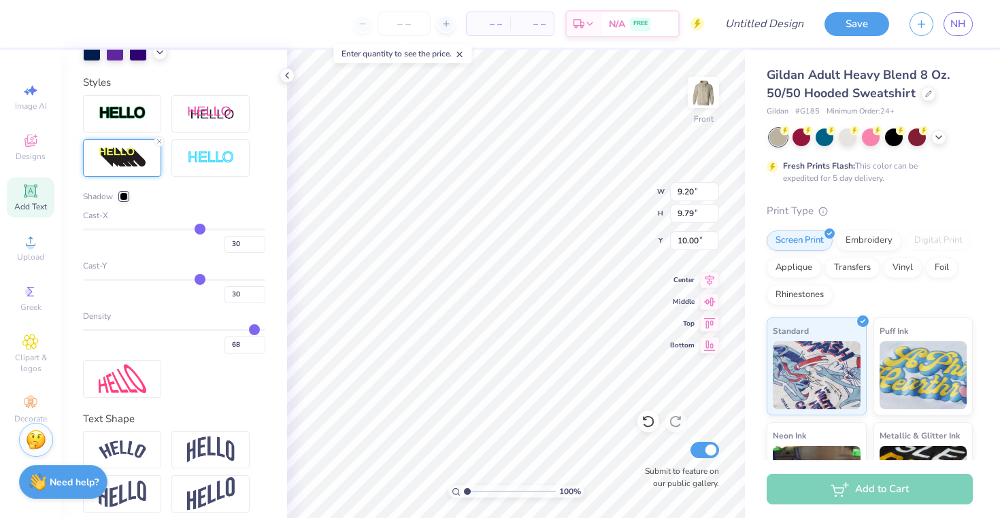
type input "97"
click at [244, 331] on input "range" at bounding box center [174, 330] width 182 height 2
type input "64"
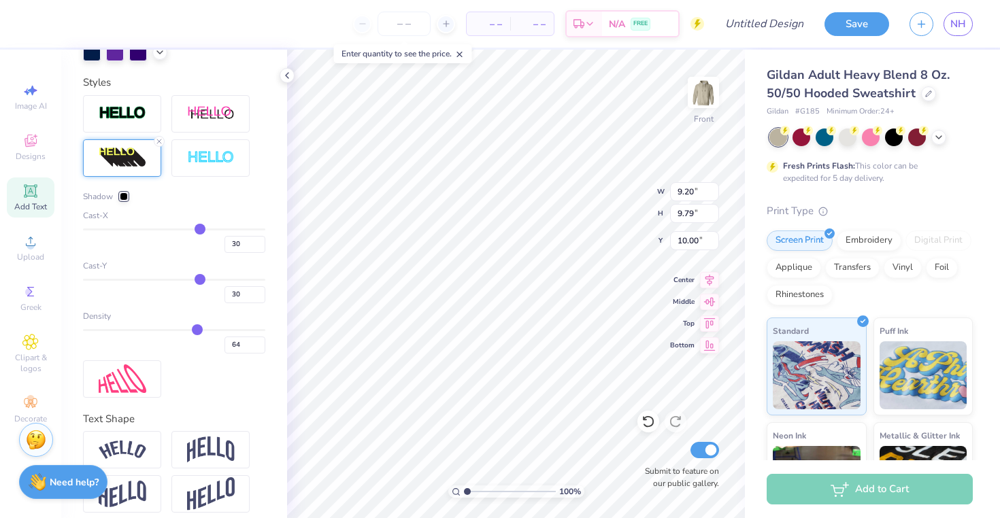
click at [190, 331] on input "range" at bounding box center [174, 330] width 182 height 2
click at [154, 147] on div at bounding box center [159, 141] width 11 height 11
click at [245, 15] on div at bounding box center [254, 6] width 18 height 18
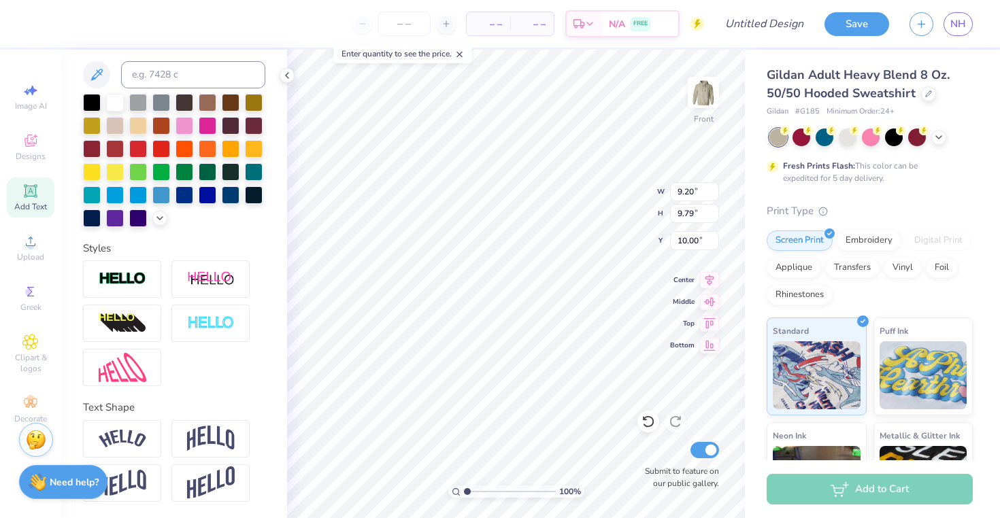
type input "7.08"
type input "7.53"
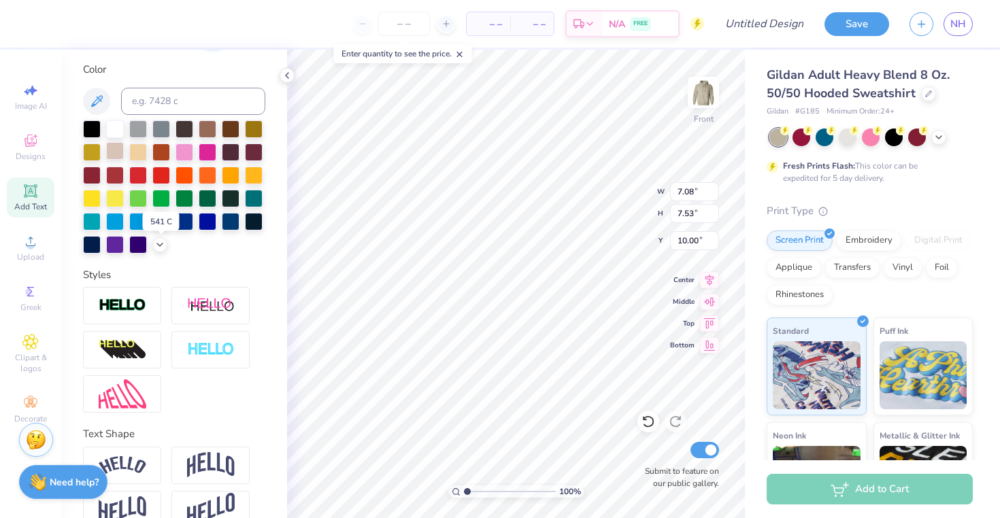
scroll to position [235, 0]
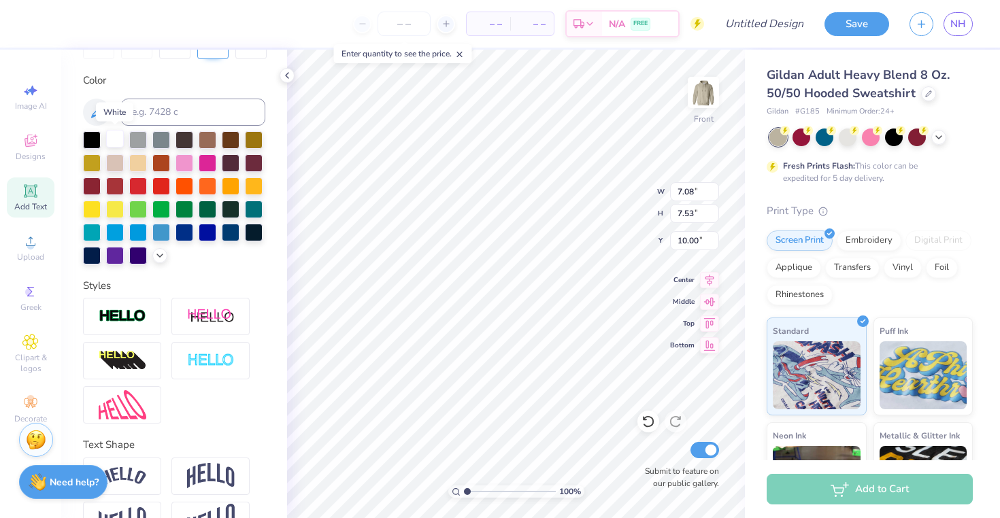
click at [115, 138] on div at bounding box center [115, 139] width 18 height 18
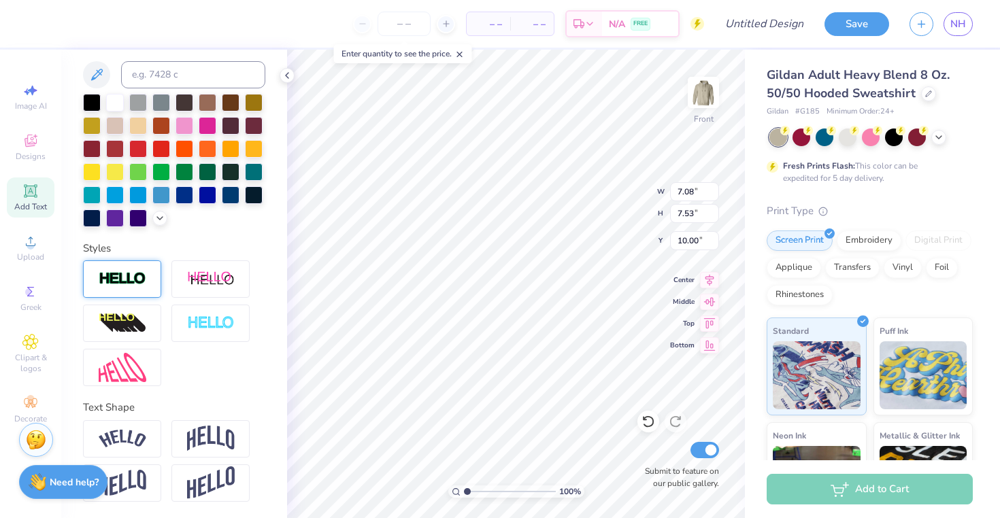
scroll to position [295, 0]
click at [117, 277] on img at bounding box center [123, 279] width 48 height 16
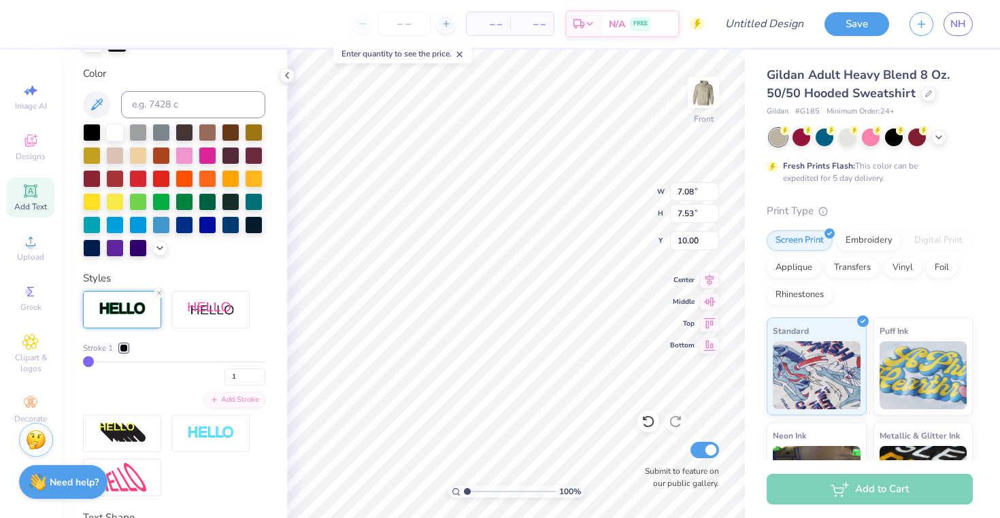
type input "7.11"
type input "7.56"
type input "9.99"
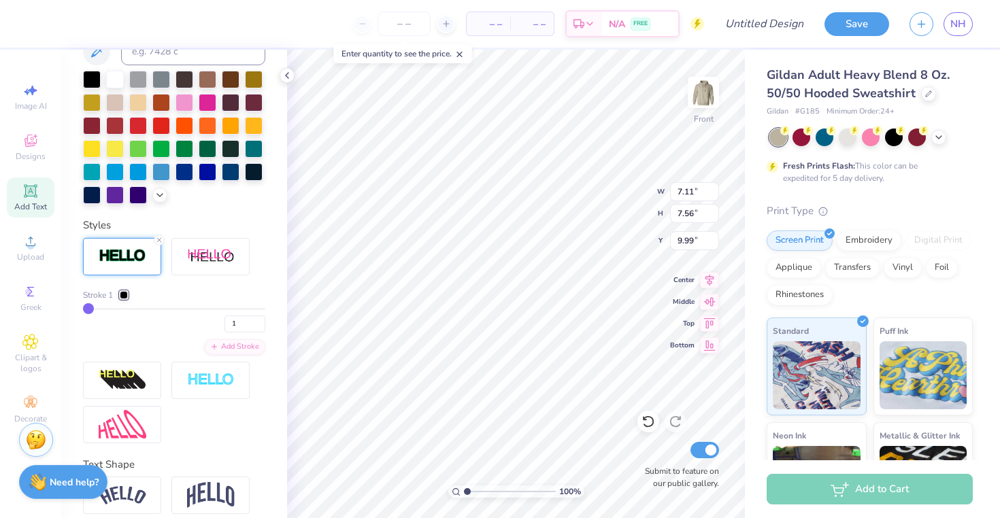
type input "38"
click at [148, 310] on input "range" at bounding box center [174, 309] width 182 height 2
type input "8.29"
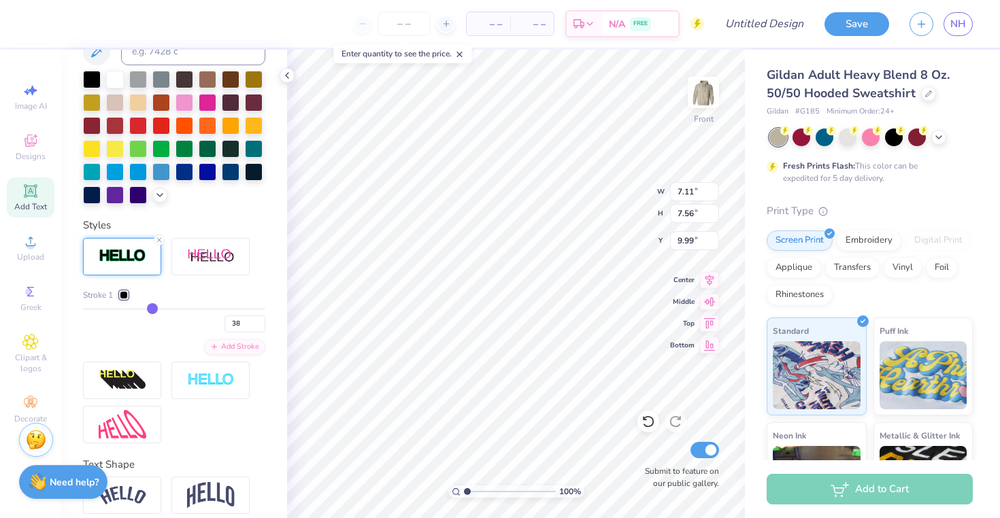
type input "8.74"
type input "9.39"
type input "11"
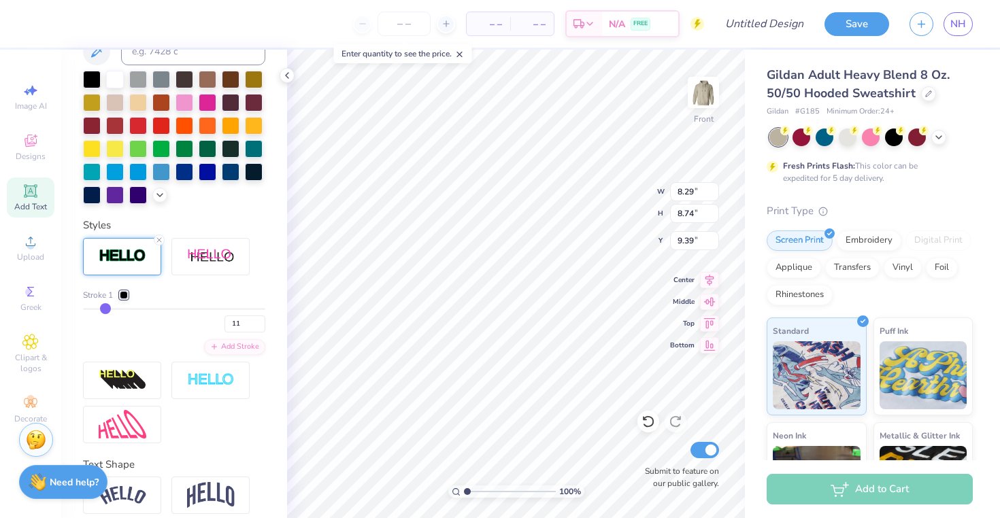
click at [104, 310] on input "range" at bounding box center [174, 309] width 182 height 2
type input "7.43"
type input "7.88"
type input "9.83"
click at [161, 244] on icon at bounding box center [159, 240] width 8 height 8
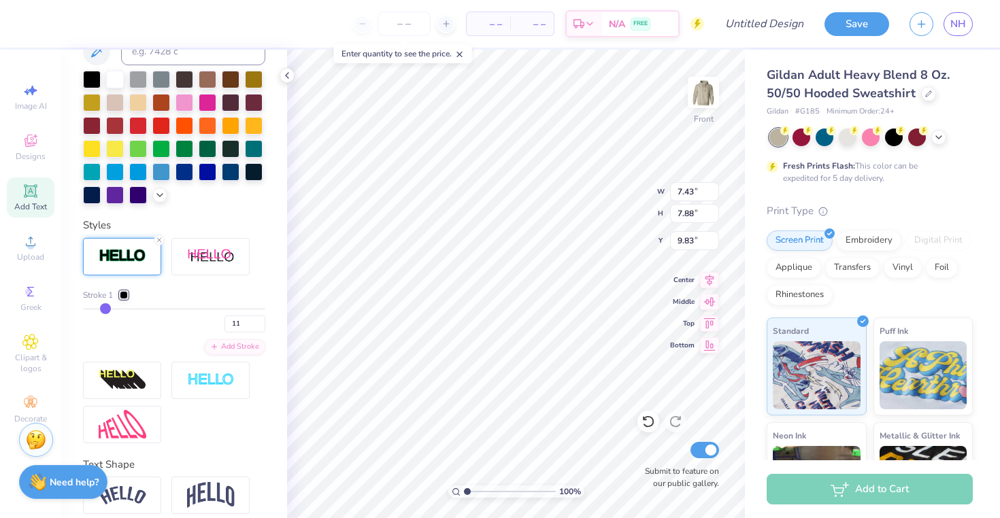
type input "7.08"
type input "7.53"
type input "10.00"
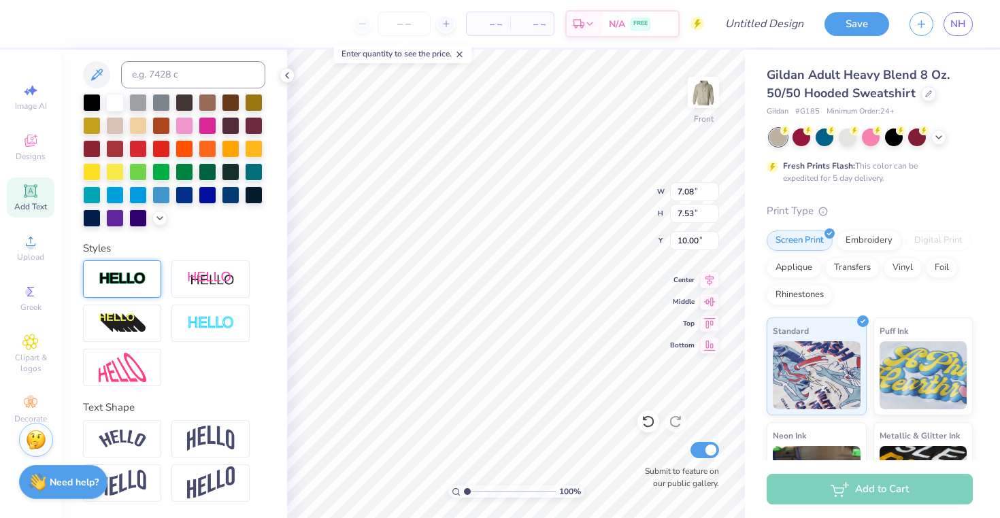
scroll to position [295, 0]
click at [142, 327] on img at bounding box center [123, 324] width 48 height 22
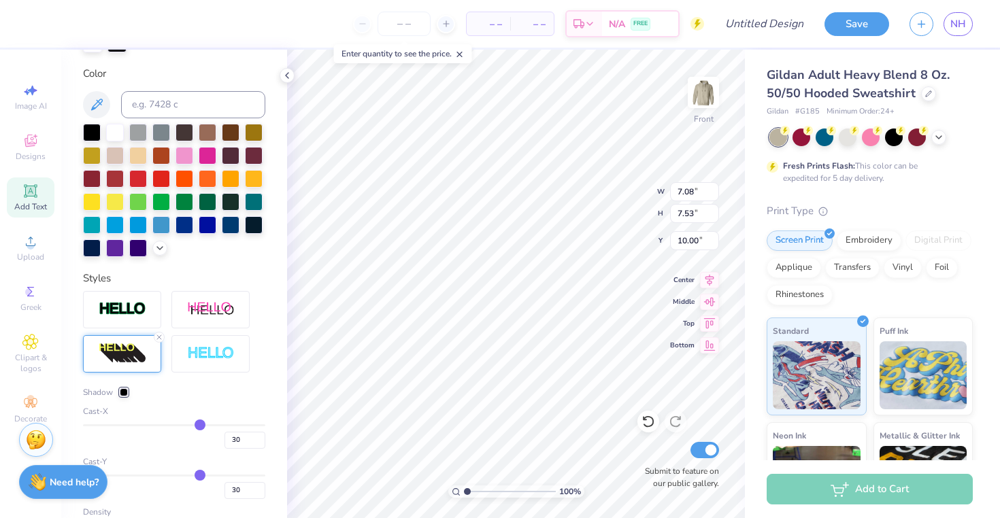
type input "9.20"
type input "9.79"
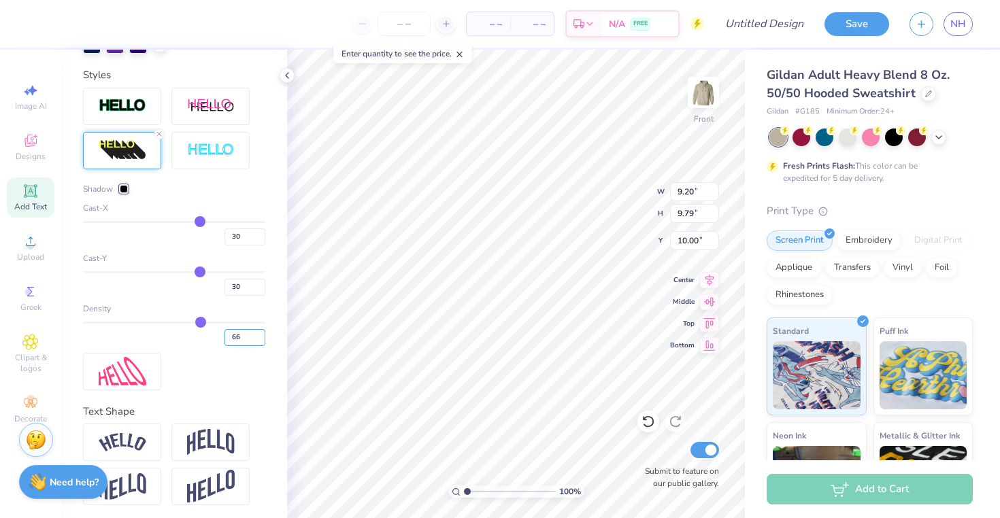
scroll to position [525, 0]
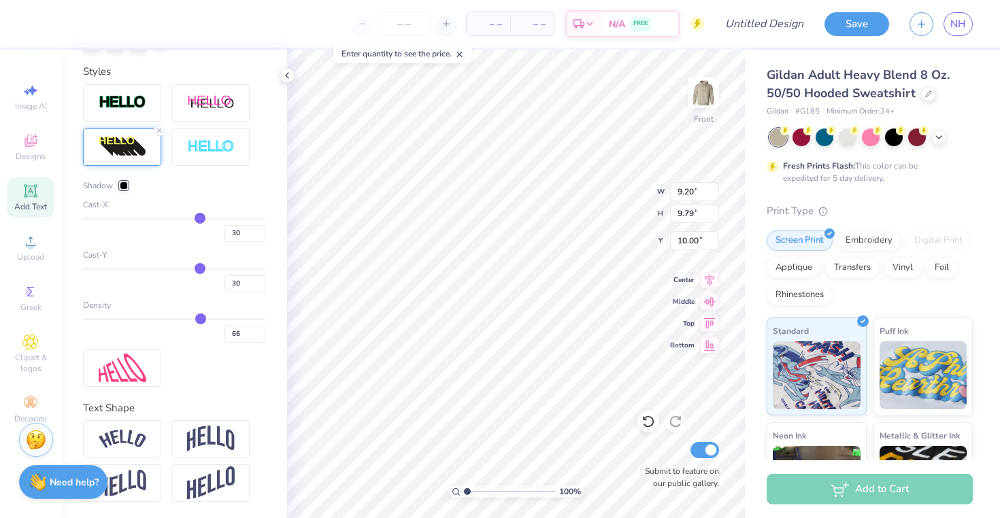
type input "-35"
click at [140, 269] on input "range" at bounding box center [174, 269] width 182 height 2
type input "10.16"
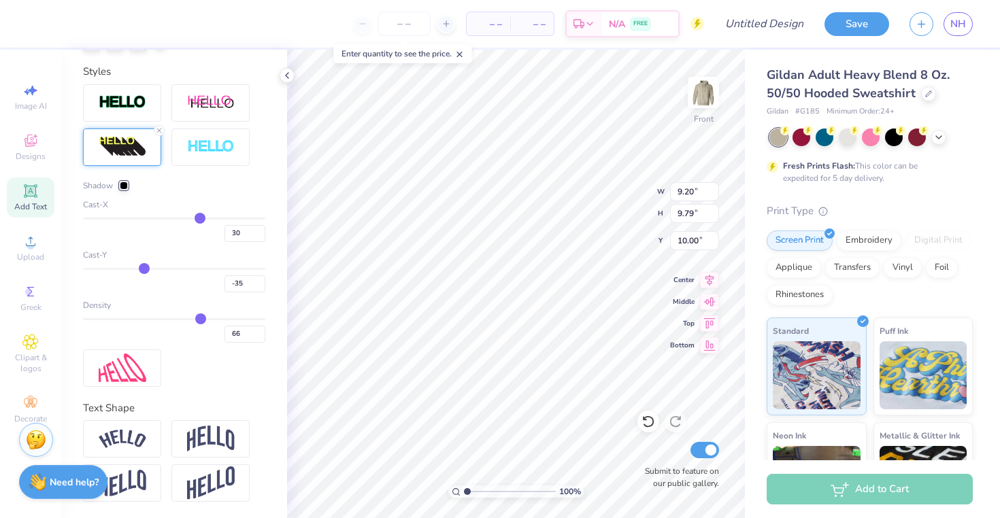
type input "7.37"
type input "3"
click at [171, 268] on input "range" at bounding box center [174, 269] width 182 height 2
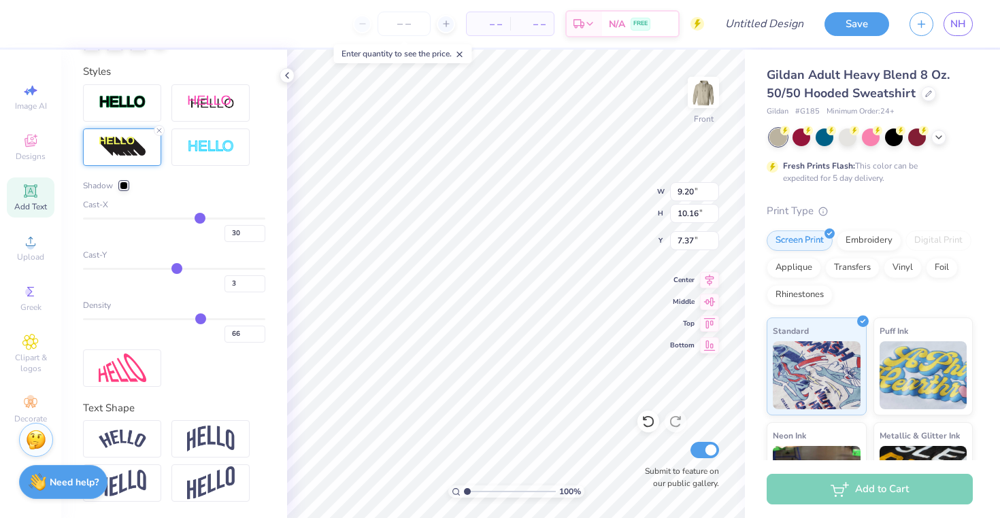
type input "7.75"
type input "10.00"
type input "16"
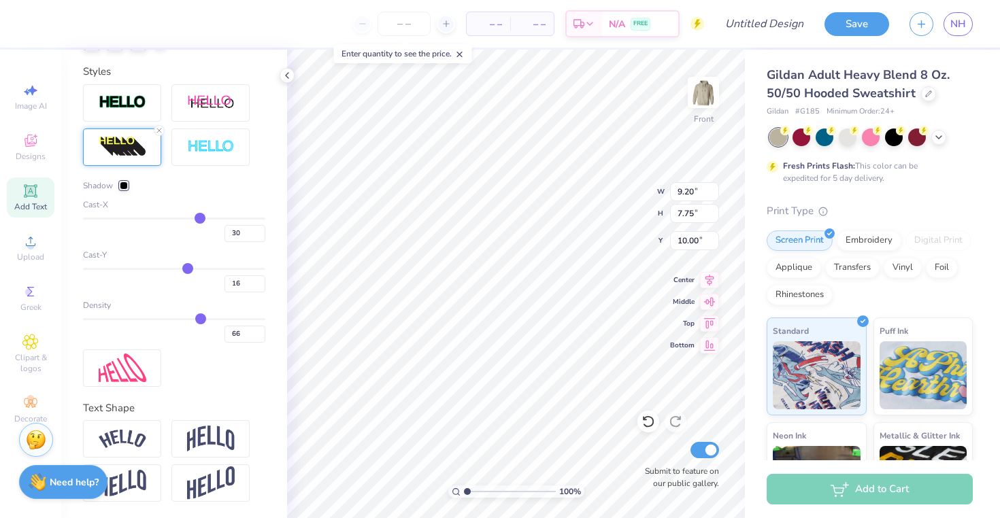
click at [182, 268] on input "range" at bounding box center [174, 269] width 182 height 2
type input "8.73"
drag, startPoint x: 234, startPoint y: 288, endPoint x: 222, endPoint y: 284, distance: 12.7
click at [225, 284] on input "16" at bounding box center [245, 284] width 41 height 17
type input "10"
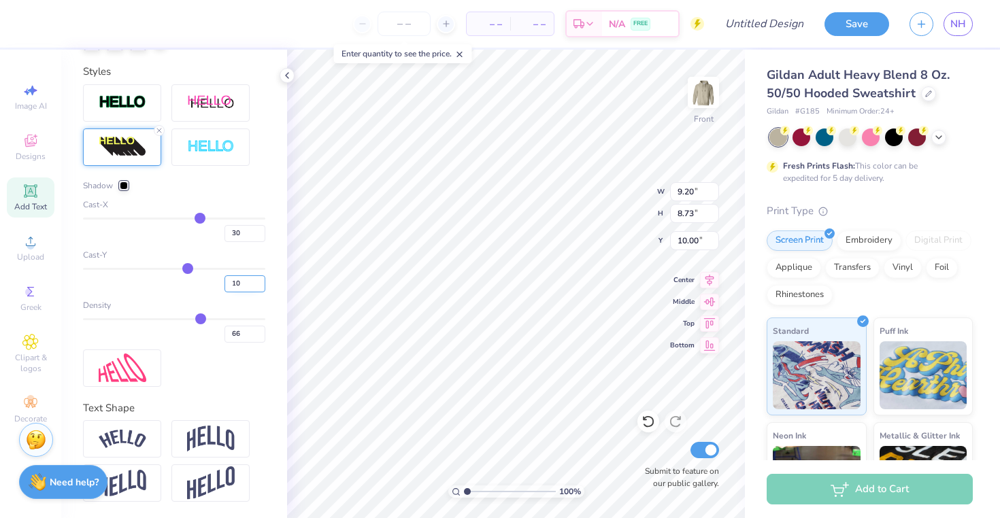
type input "10"
type input "8.28"
click at [244, 235] on input "29" at bounding box center [245, 233] width 41 height 17
drag, startPoint x: 236, startPoint y: 237, endPoint x: 216, endPoint y: 237, distance: 20.4
click at [225, 237] on input "29" at bounding box center [245, 233] width 41 height 17
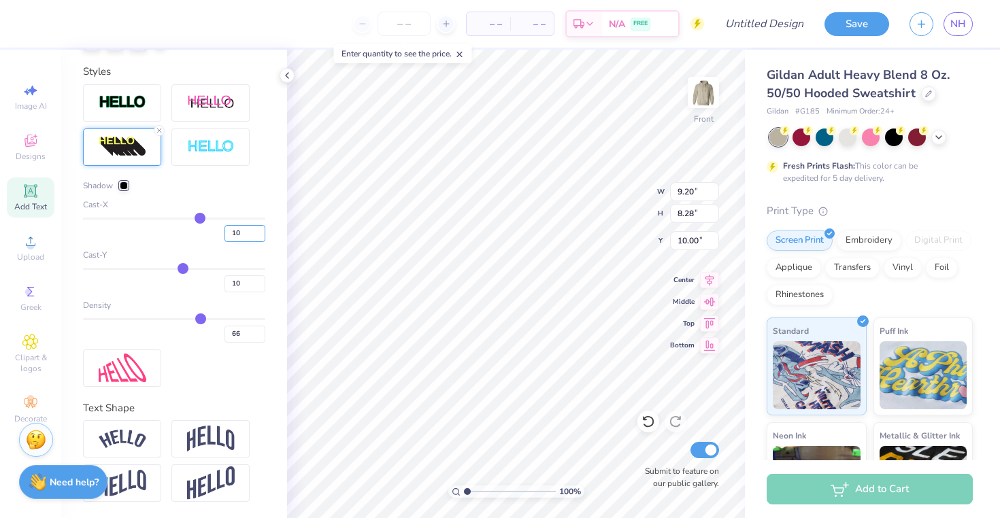
type input "10"
type input "7.79"
drag, startPoint x: 235, startPoint y: 286, endPoint x: 209, endPoint y: 285, distance: 25.9
click at [210, 285] on div "10" at bounding box center [174, 280] width 182 height 24
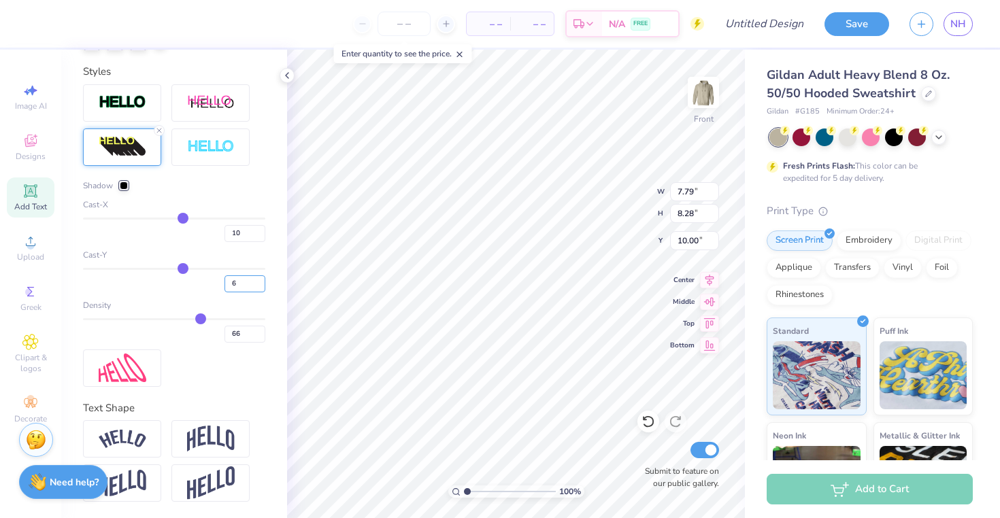
type input "6"
click at [232, 230] on input "10" at bounding box center [245, 233] width 41 height 17
type input "7.98"
click at [229, 233] on input "10" at bounding box center [245, 233] width 41 height 17
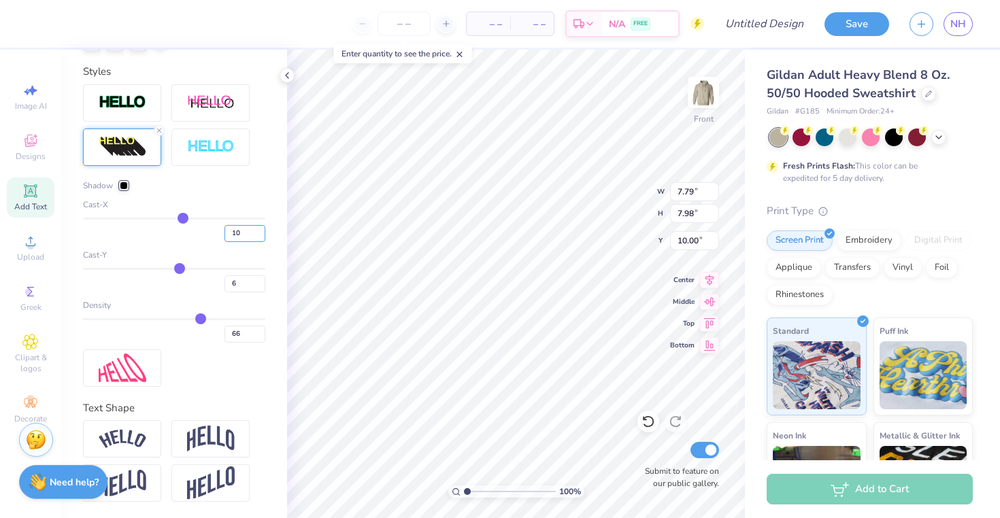
drag, startPoint x: 236, startPoint y: 233, endPoint x: 214, endPoint y: 233, distance: 22.5
click at [225, 233] on input "10" at bounding box center [245, 233] width 41 height 17
type input "6"
type input "7.50"
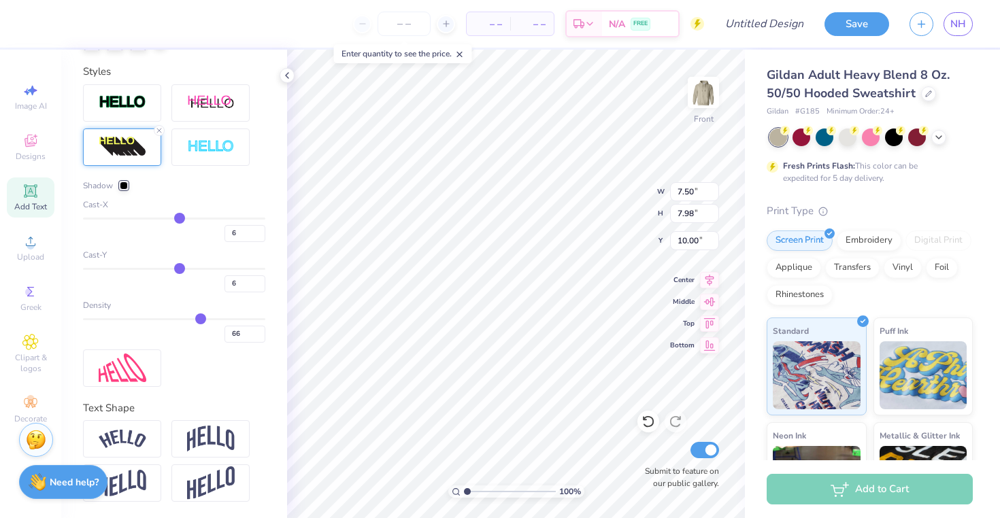
click at [125, 186] on div at bounding box center [124, 186] width 8 height 8
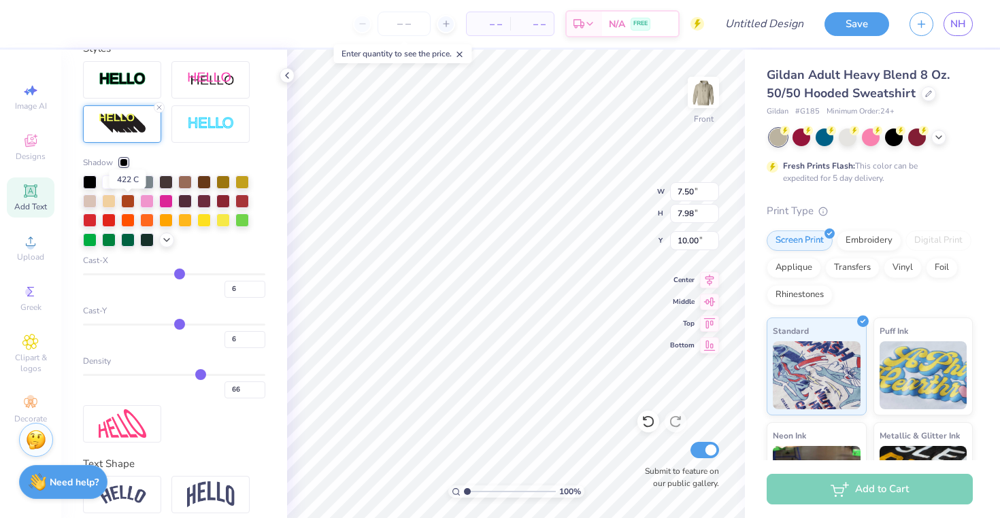
click at [131, 188] on div at bounding box center [128, 181] width 14 height 14
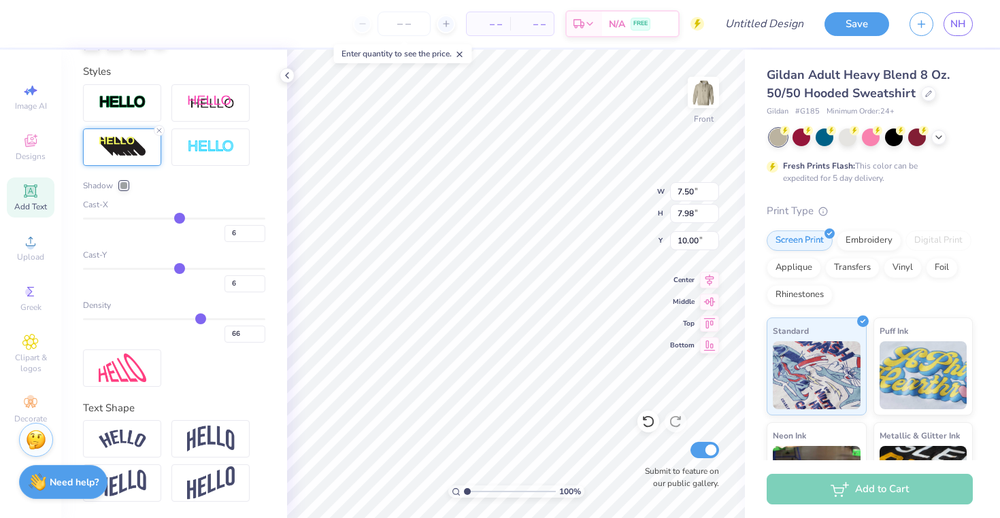
click at [126, 184] on div at bounding box center [124, 186] width 8 height 8
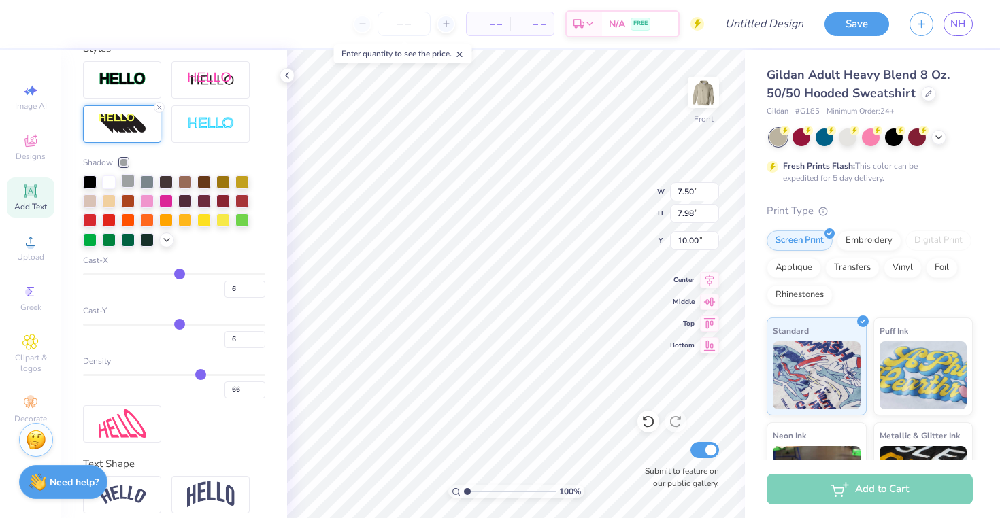
click at [129, 188] on div at bounding box center [128, 181] width 14 height 14
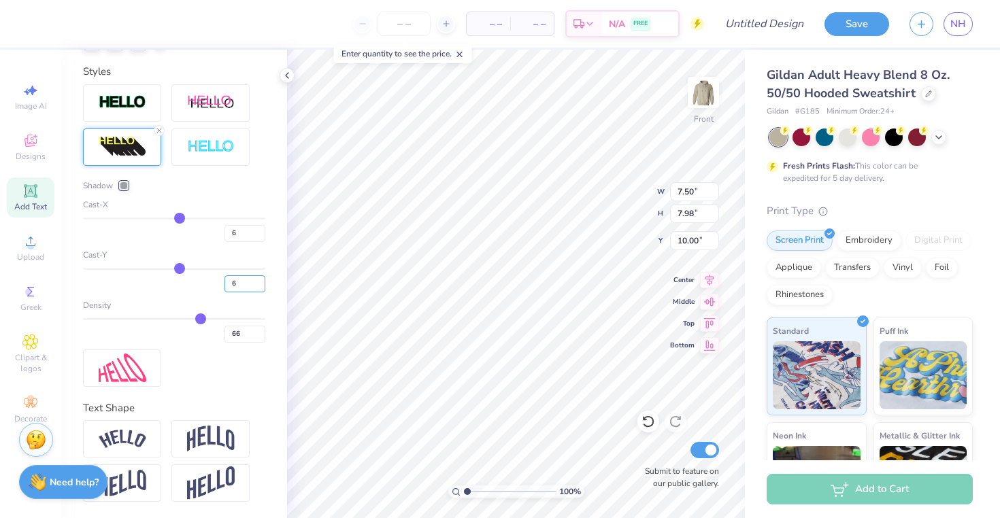
drag, startPoint x: 229, startPoint y: 287, endPoint x: 199, endPoint y: 286, distance: 30.6
click at [199, 286] on div "6" at bounding box center [174, 280] width 182 height 24
type input "7"
click at [234, 233] on input "6" at bounding box center [245, 233] width 41 height 17
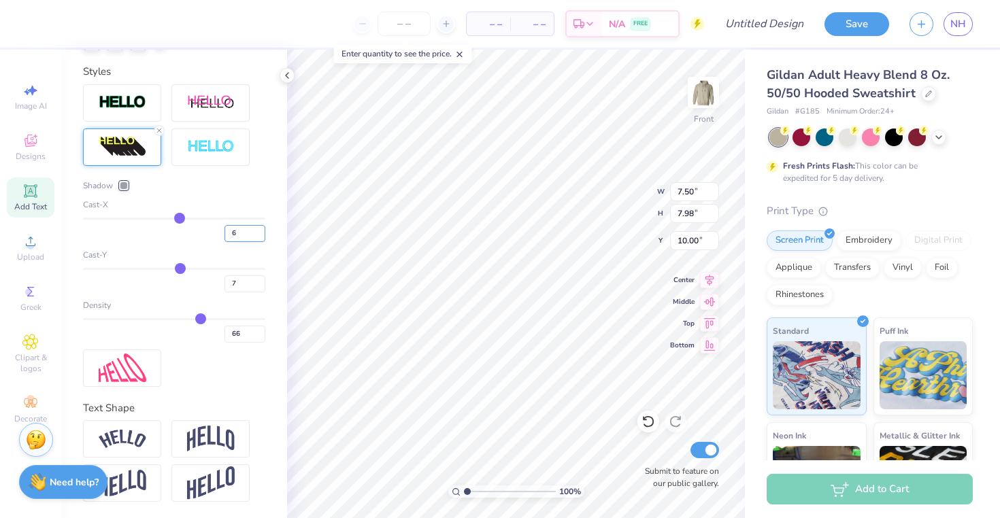
type input "8.06"
click at [230, 285] on input "7" at bounding box center [245, 284] width 41 height 17
type input "6"
type input "7.98"
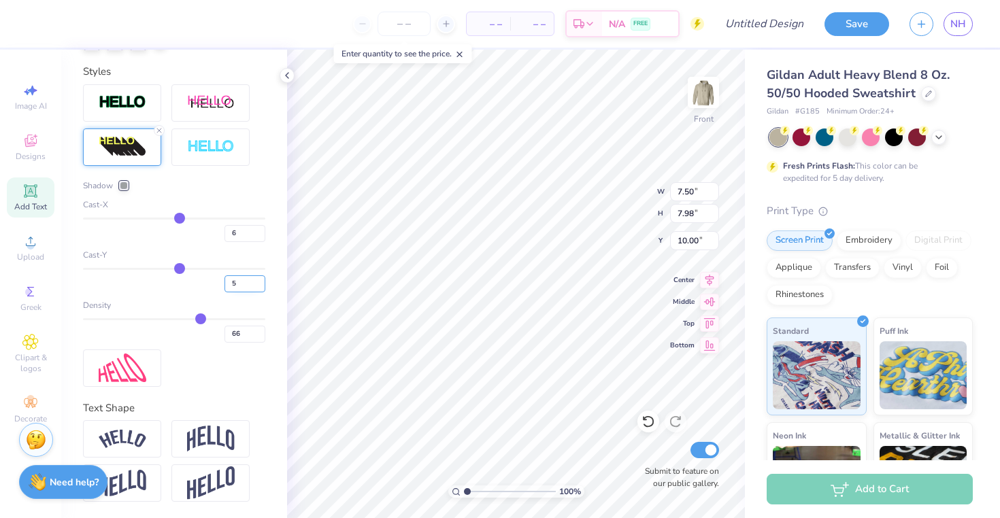
type input "5"
type input "7.90"
type input "9.43"
click at [122, 183] on div at bounding box center [124, 186] width 8 height 8
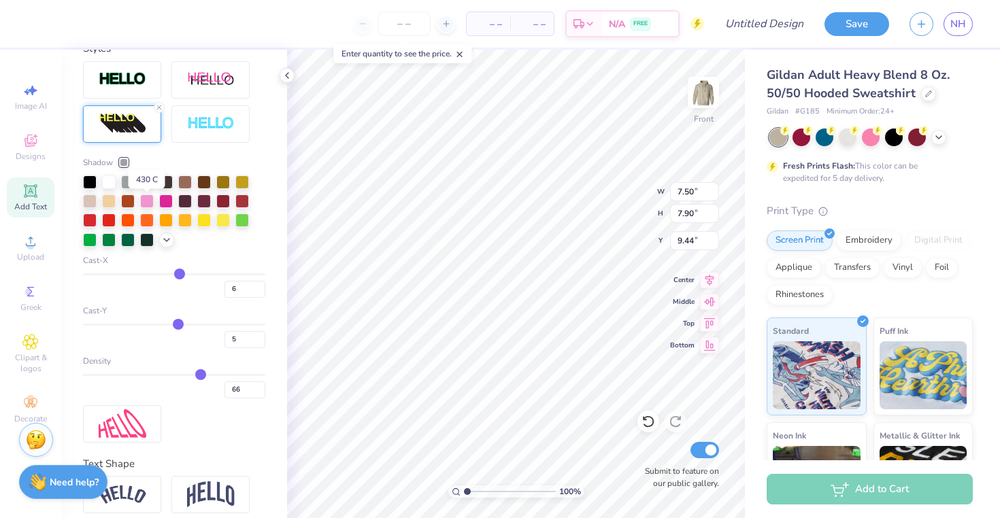
click at [150, 188] on div at bounding box center [147, 181] width 14 height 14
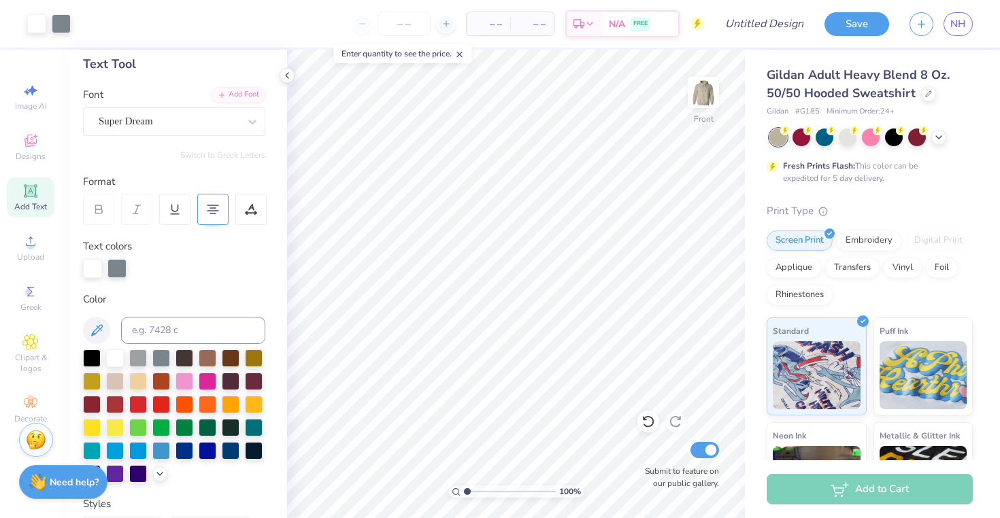
scroll to position [0, 0]
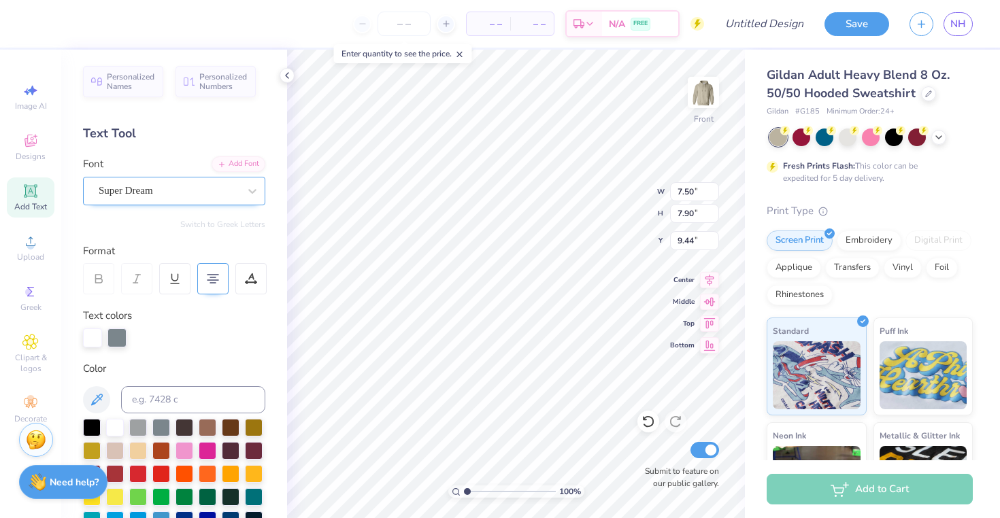
click at [170, 197] on div "Super Dream" at bounding box center [168, 190] width 143 height 21
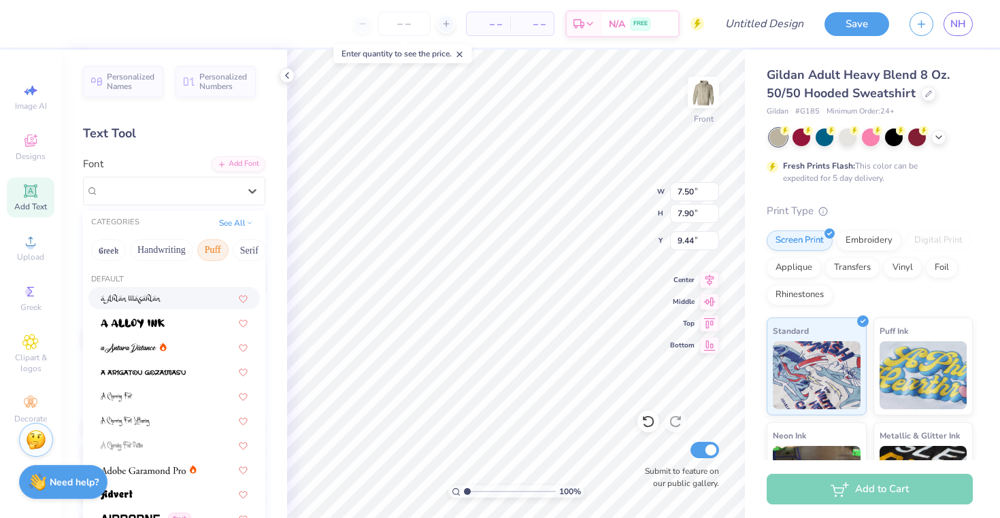
click at [218, 248] on button "Puff" at bounding box center [212, 250] width 31 height 22
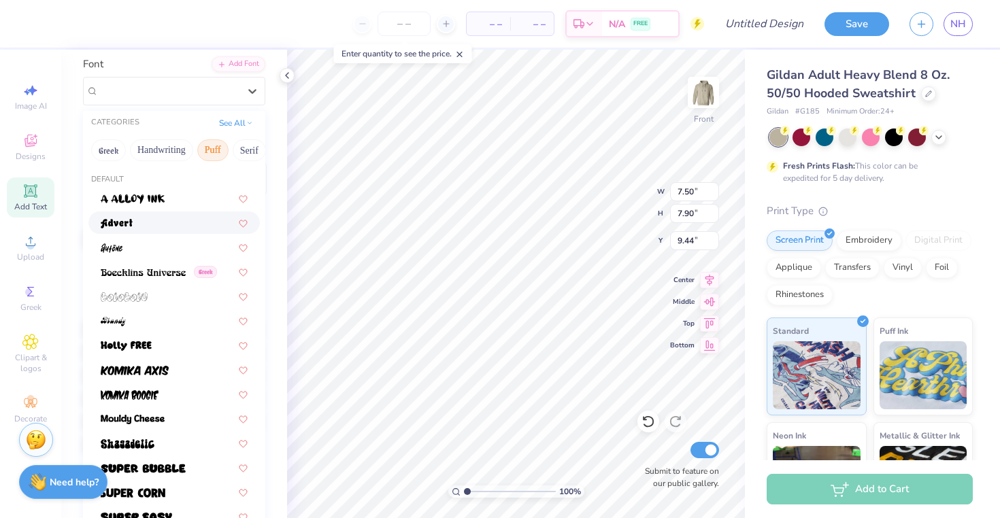
scroll to position [361, 0]
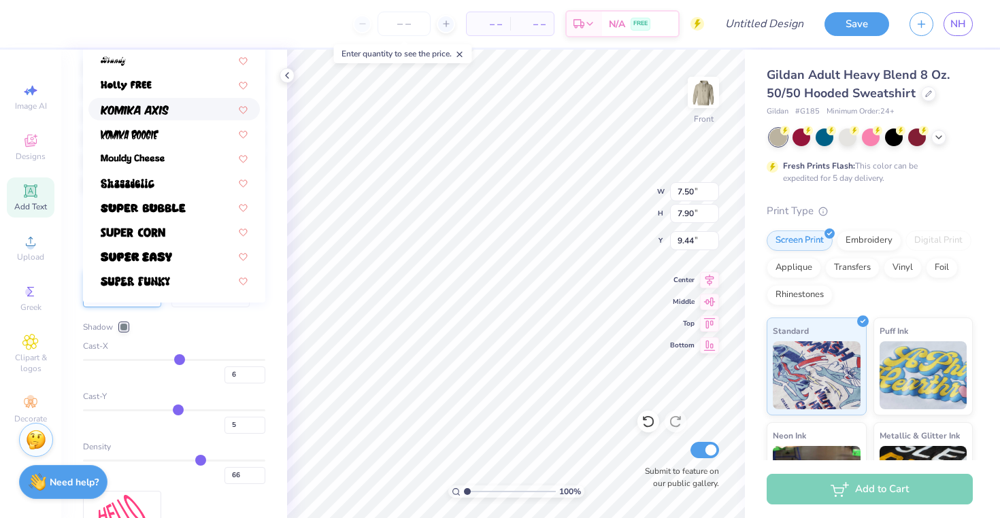
click at [173, 119] on div at bounding box center [173, 109] width 171 height 22
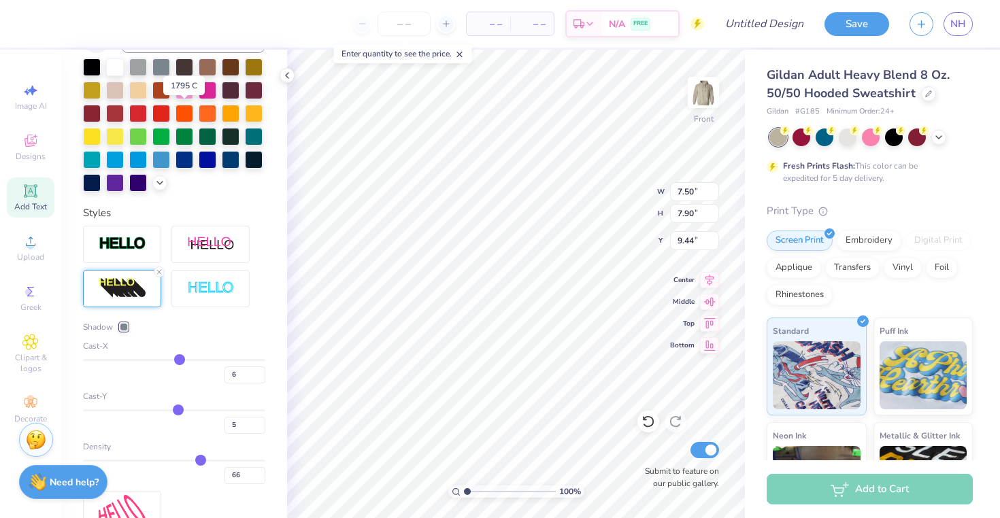
type input "8.32"
type input "8.41"
type input "9.20"
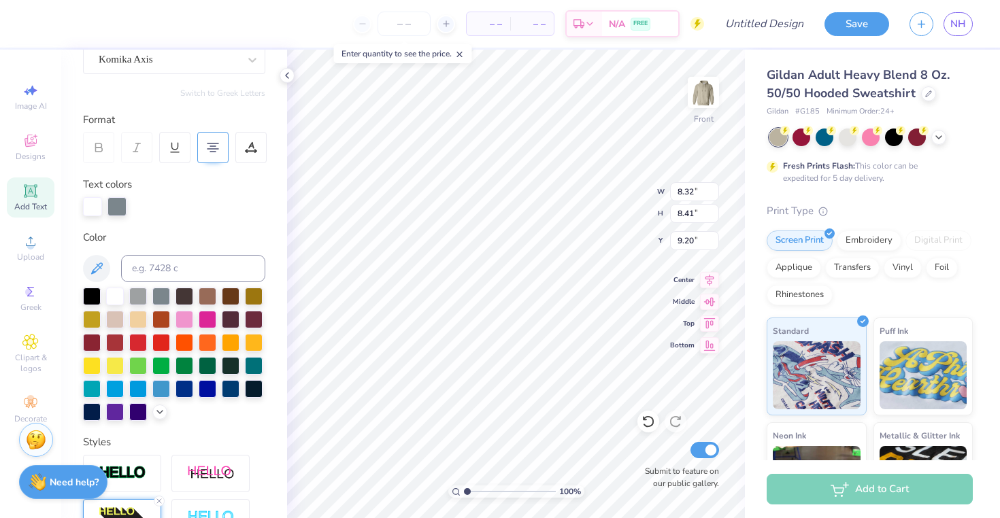
scroll to position [129, 0]
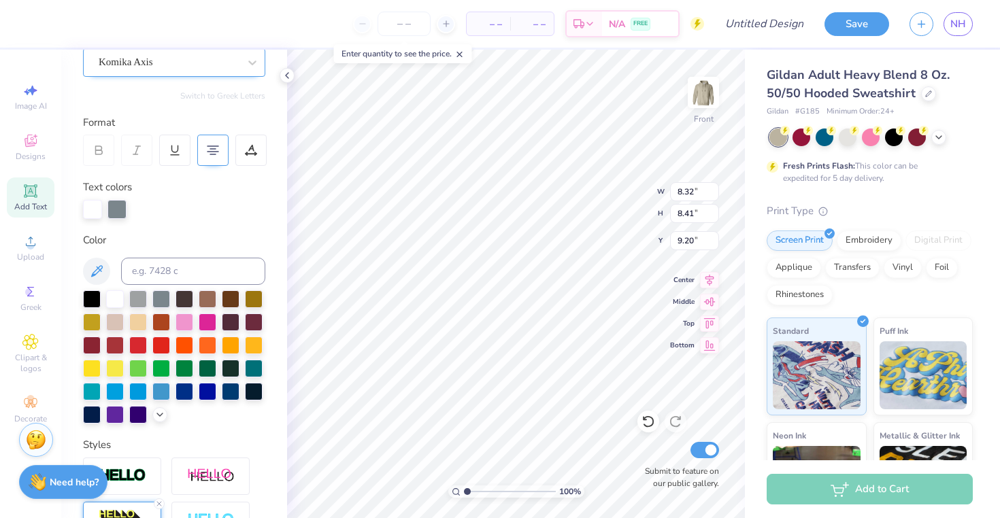
click at [195, 64] on div "Komika Axis" at bounding box center [168, 62] width 143 height 21
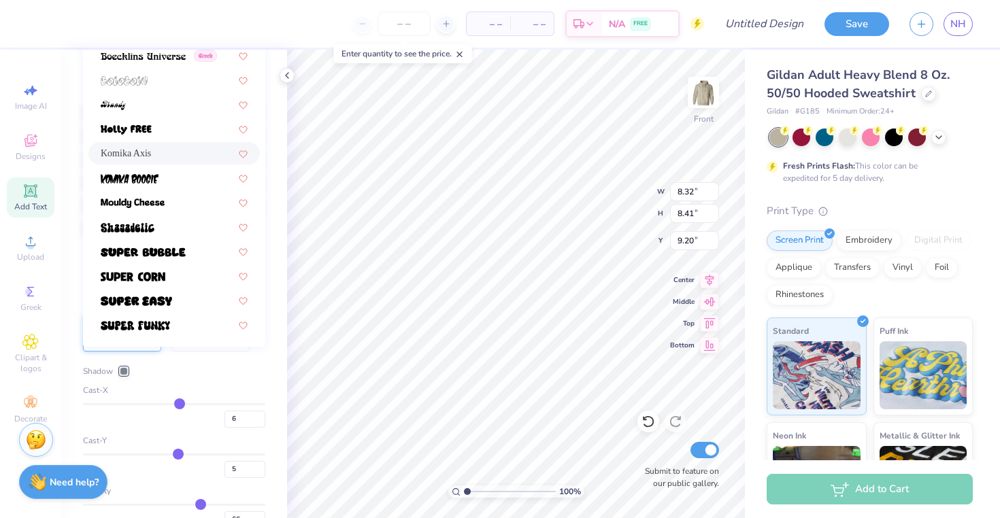
scroll to position [380, 0]
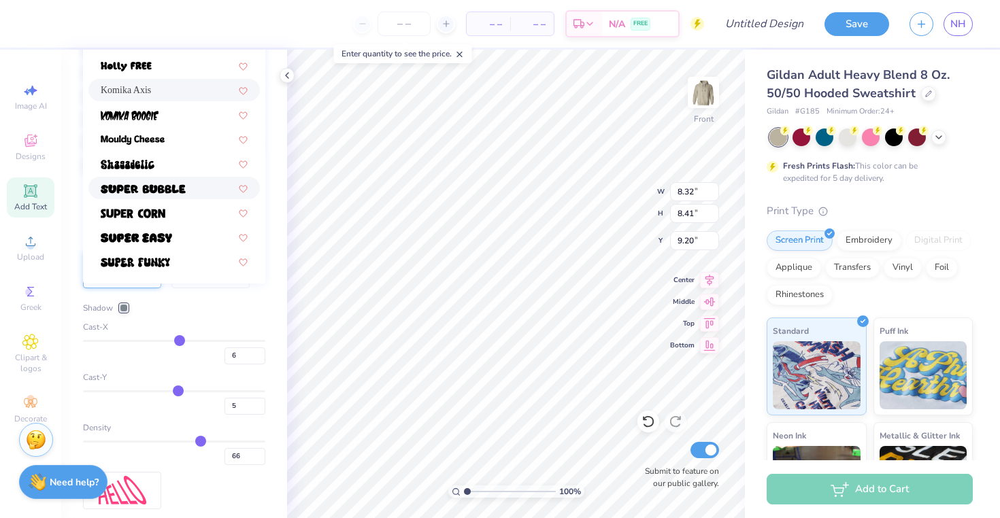
click at [178, 185] on img at bounding box center [143, 189] width 85 height 10
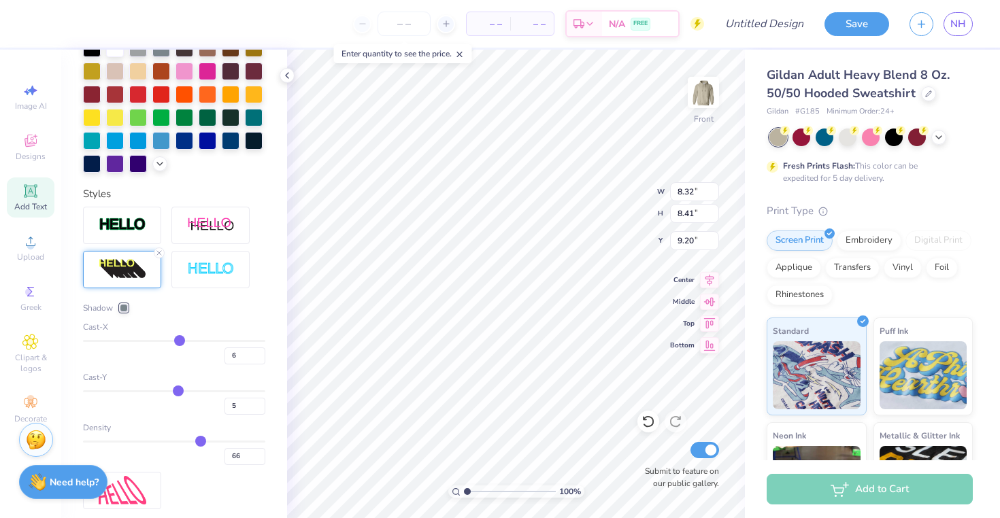
type input "9.77"
type input "8.30"
type input "9.25"
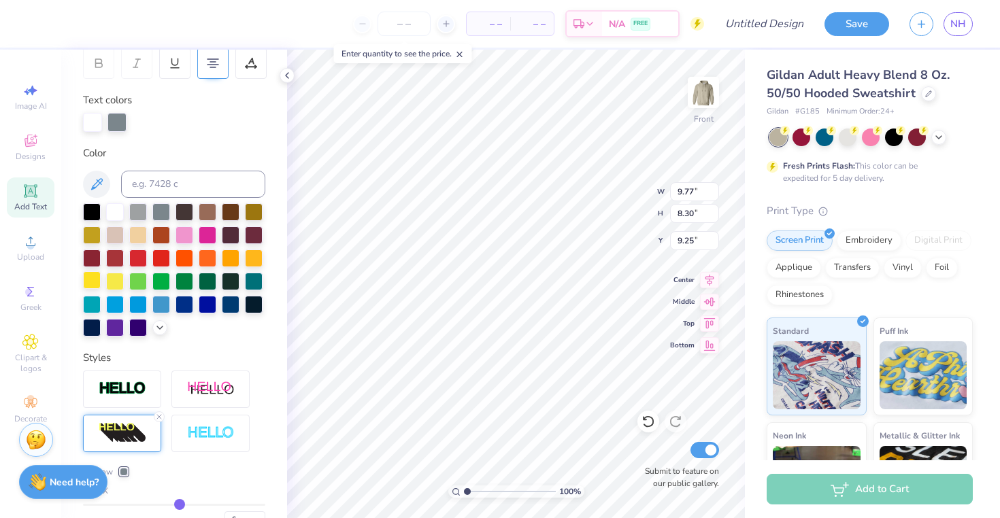
scroll to position [113, 0]
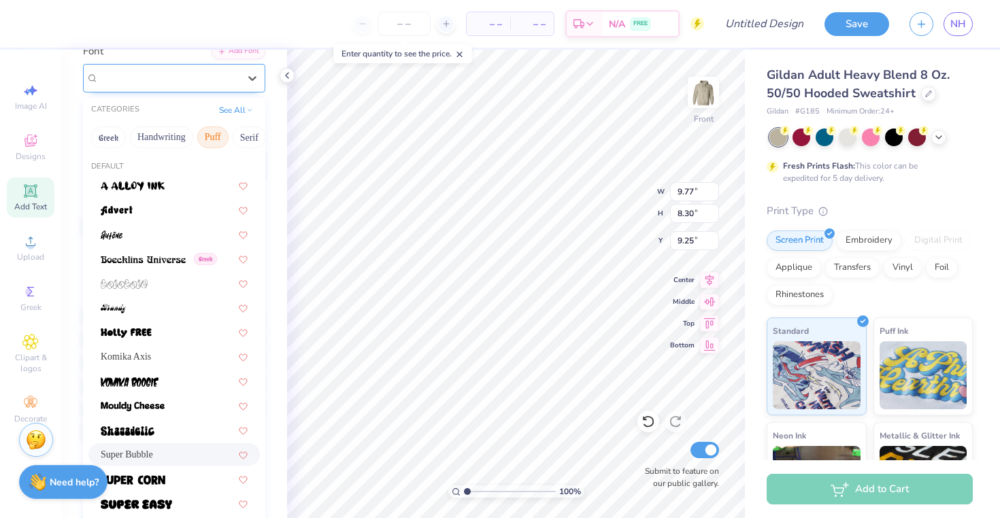
click at [180, 83] on div "Super Bubble" at bounding box center [168, 77] width 143 height 21
click at [172, 176] on div at bounding box center [173, 185] width 171 height 22
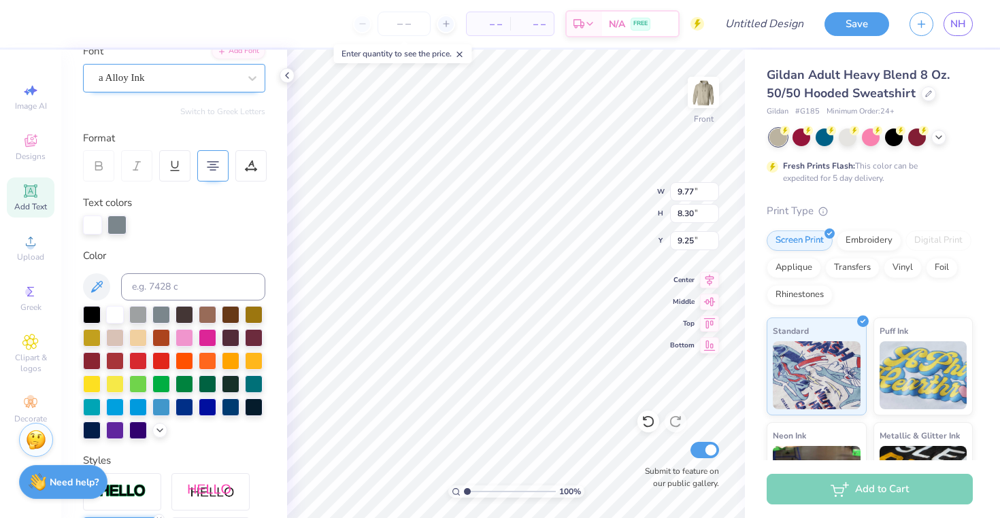
type input "8.46"
type input "8.00"
click at [178, 78] on div "a Alloy Ink" at bounding box center [168, 77] width 143 height 21
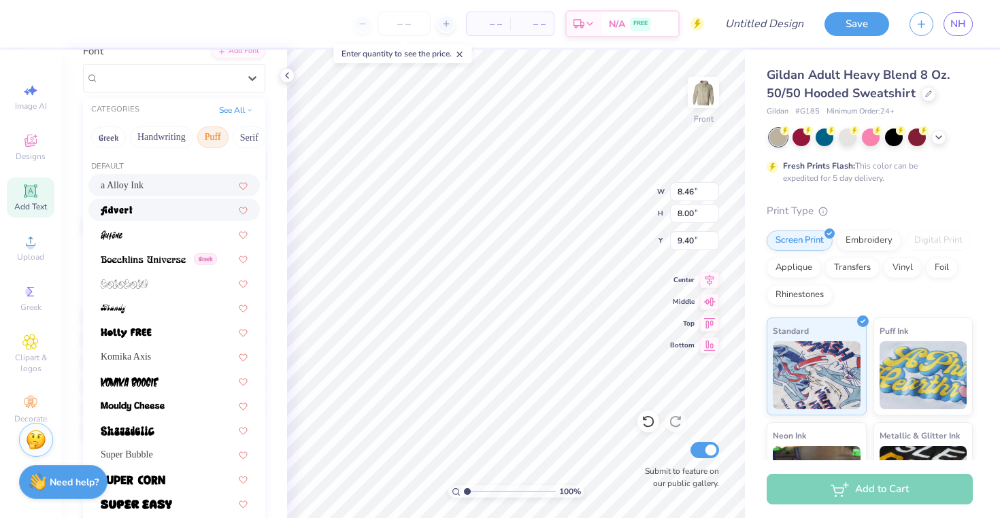
click at [197, 213] on div at bounding box center [174, 210] width 147 height 14
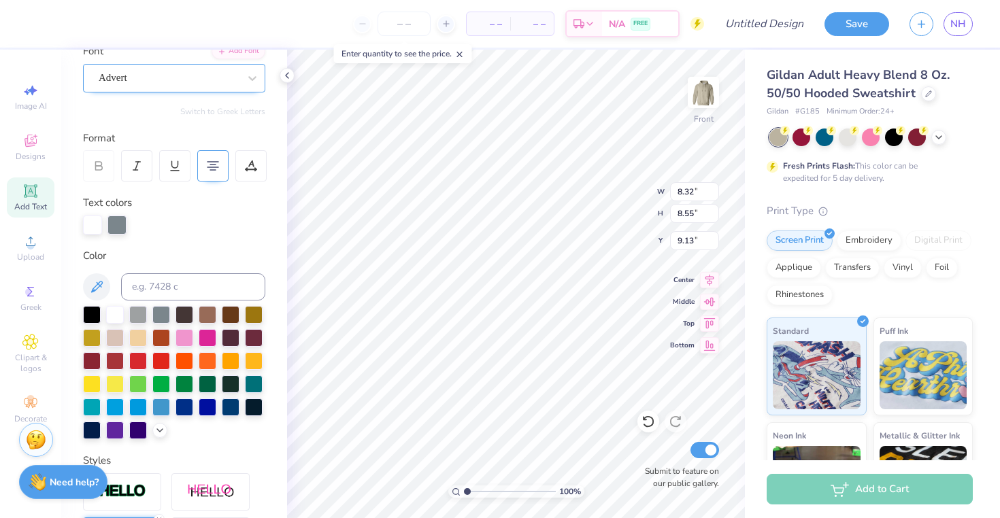
click at [199, 71] on div "Advert" at bounding box center [168, 77] width 143 height 21
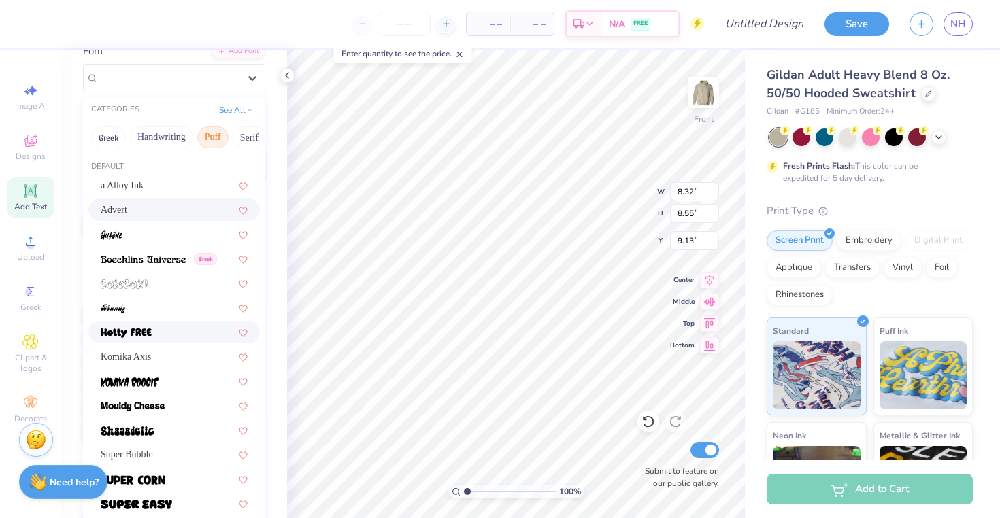
click at [200, 332] on div at bounding box center [174, 332] width 147 height 14
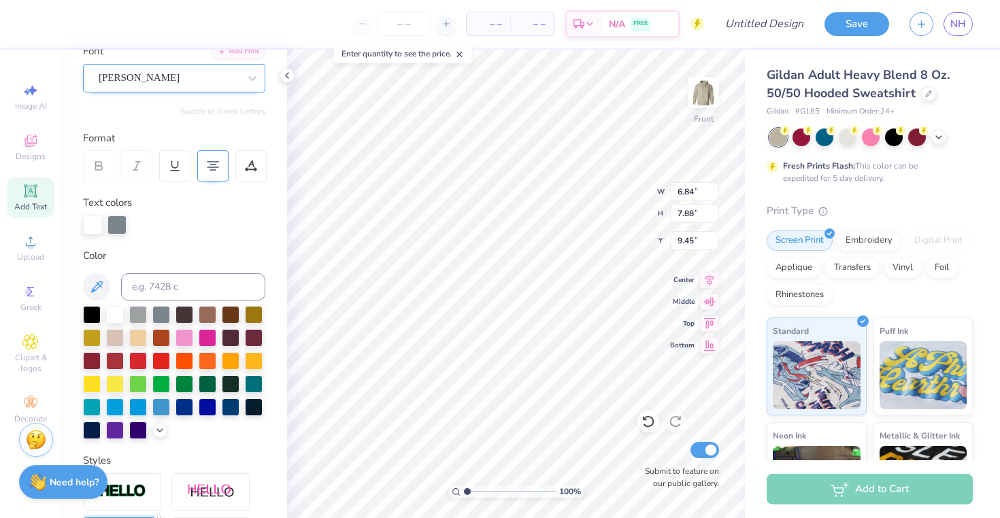
click at [228, 82] on div "[PERSON_NAME]" at bounding box center [168, 77] width 143 height 21
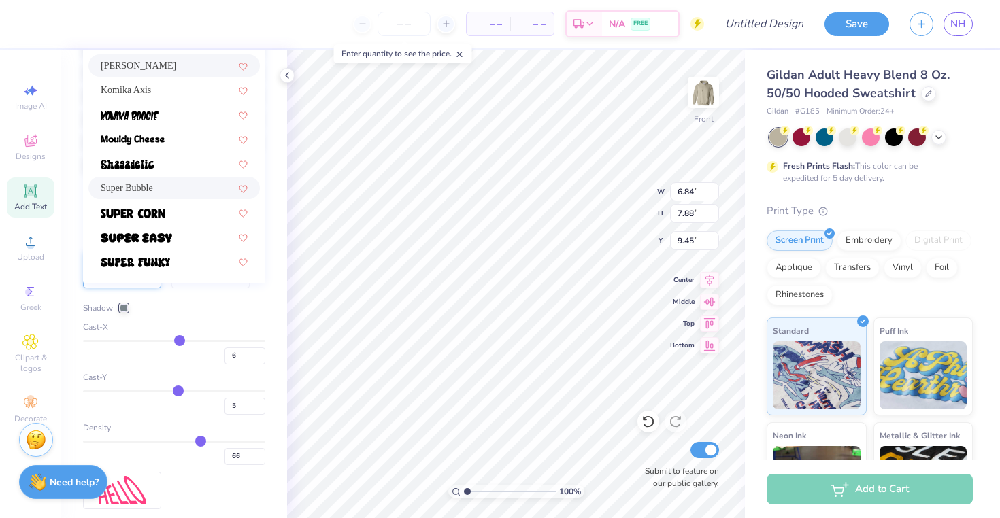
scroll to position [347, 0]
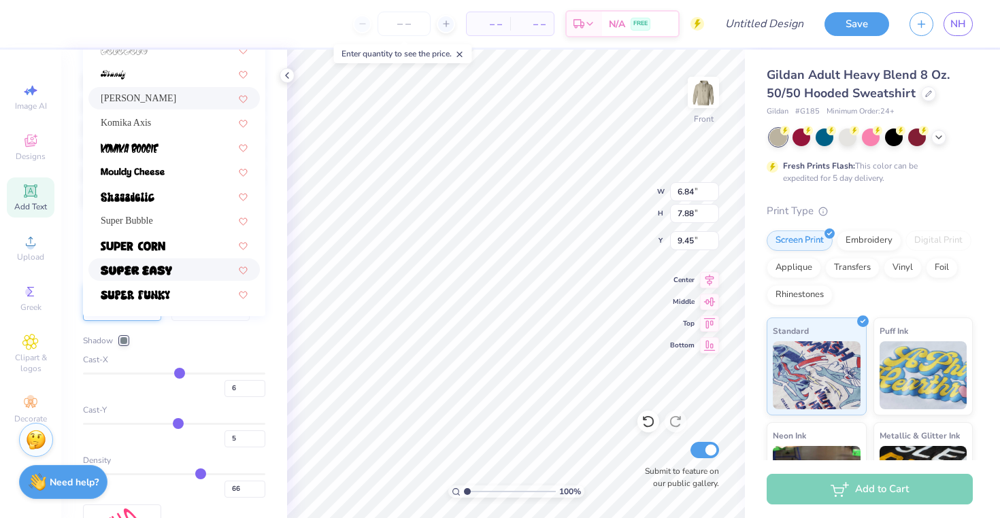
click at [195, 268] on div at bounding box center [174, 270] width 147 height 14
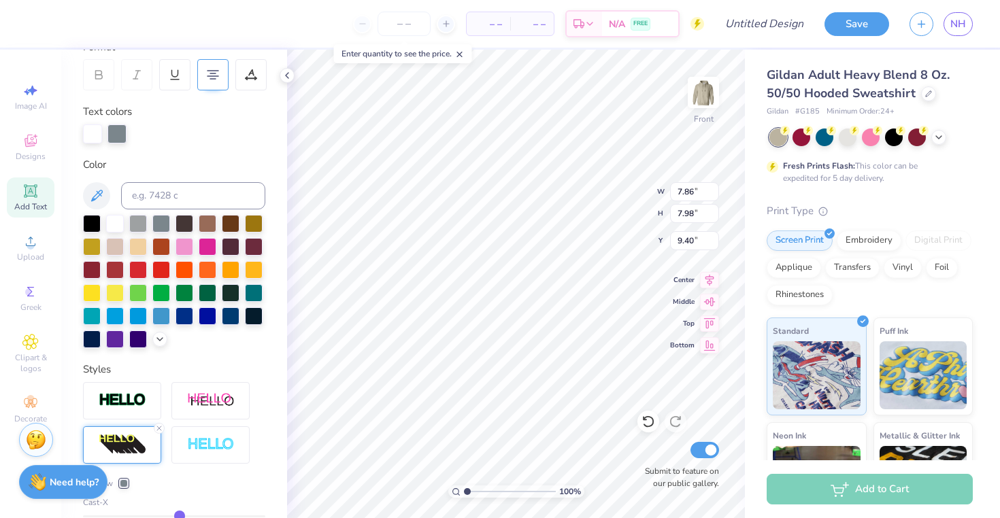
scroll to position [131, 0]
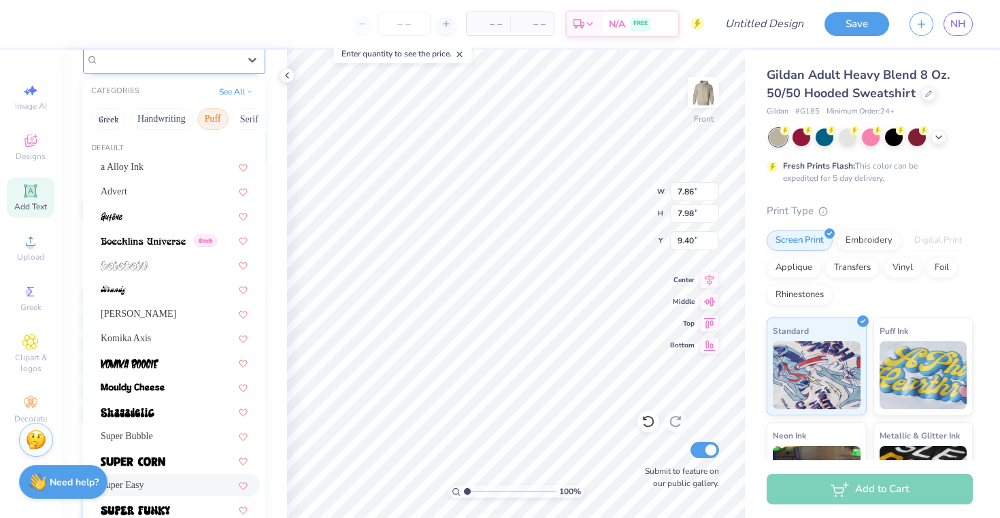
click at [175, 61] on div "Super Easy" at bounding box center [168, 59] width 143 height 21
click at [186, 222] on div at bounding box center [174, 216] width 147 height 14
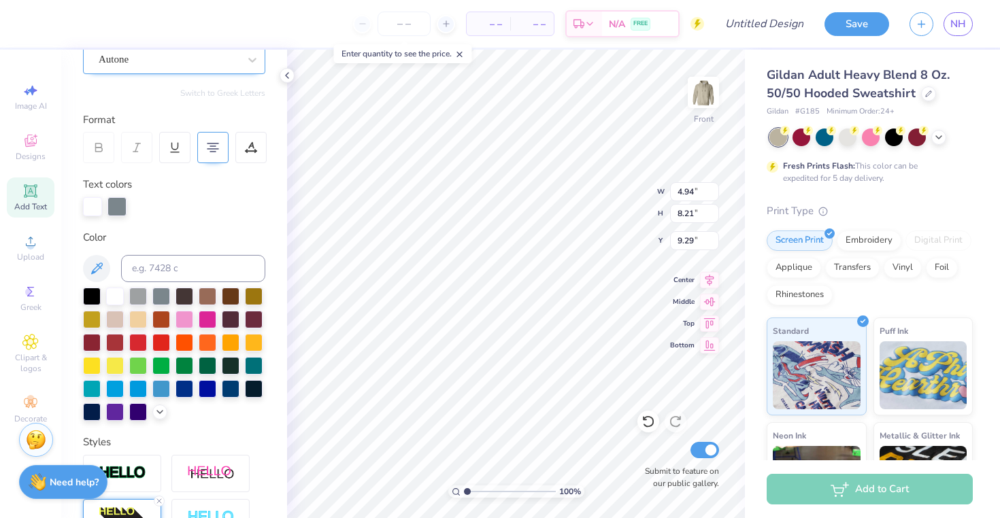
click at [207, 65] on div "Autone" at bounding box center [168, 59] width 143 height 21
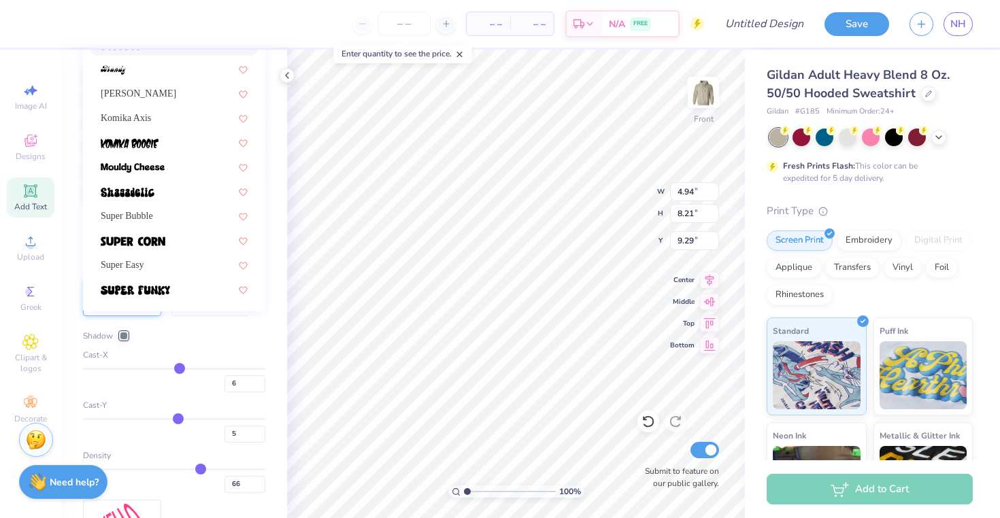
scroll to position [354, 0]
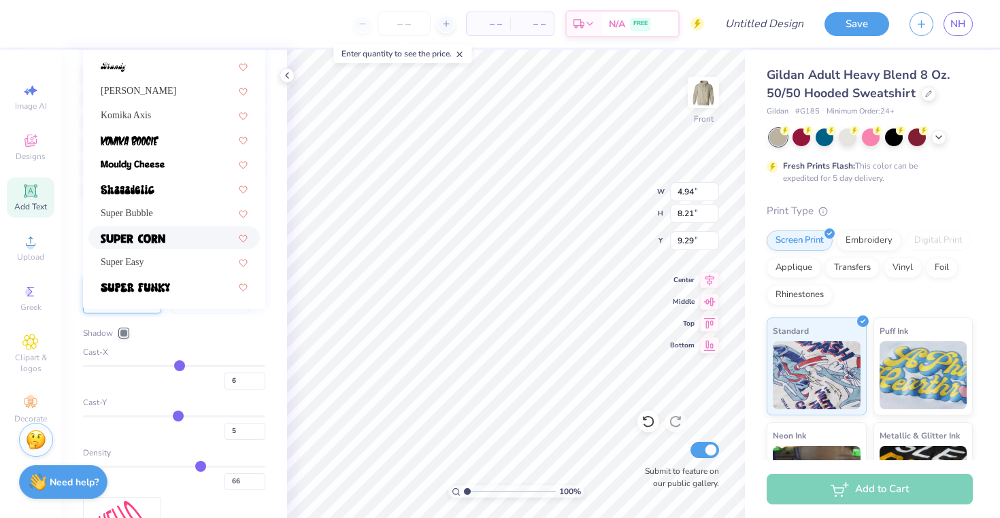
click at [195, 239] on div at bounding box center [174, 238] width 147 height 14
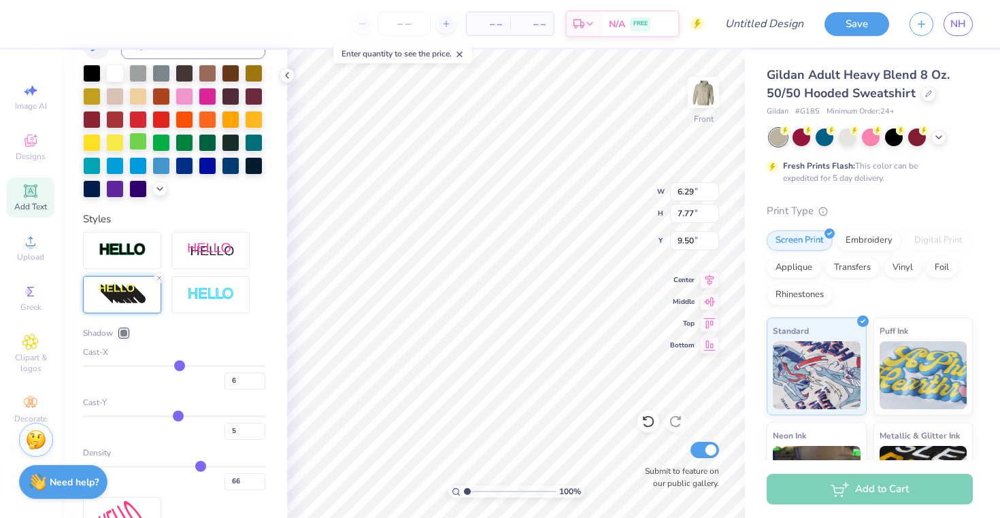
scroll to position [148, 0]
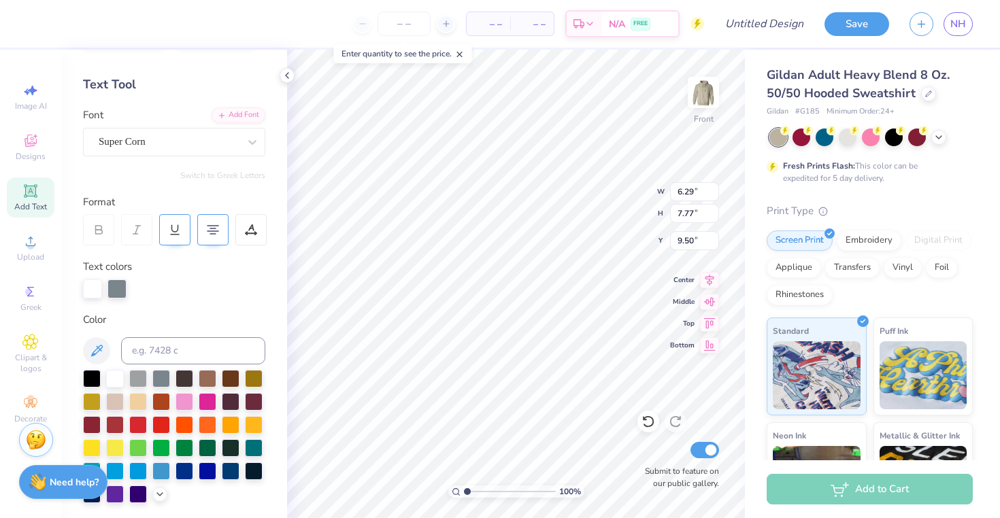
click at [186, 146] on div "Super Corn" at bounding box center [168, 141] width 143 height 21
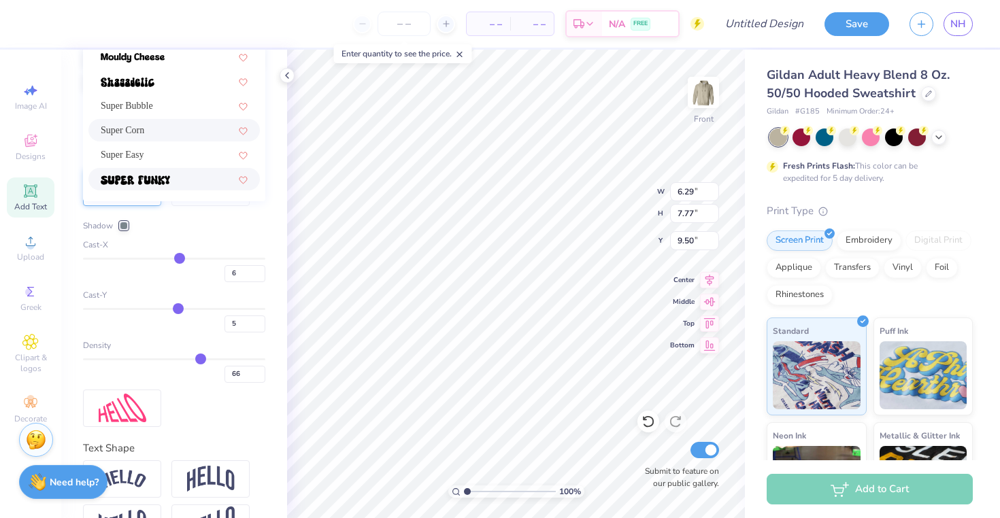
scroll to position [416, 0]
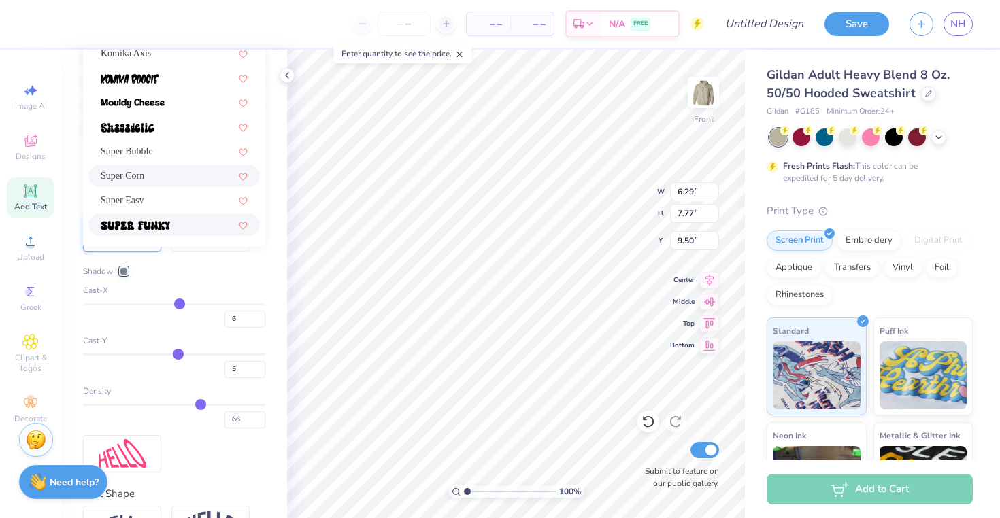
click at [176, 214] on div at bounding box center [173, 225] width 171 height 22
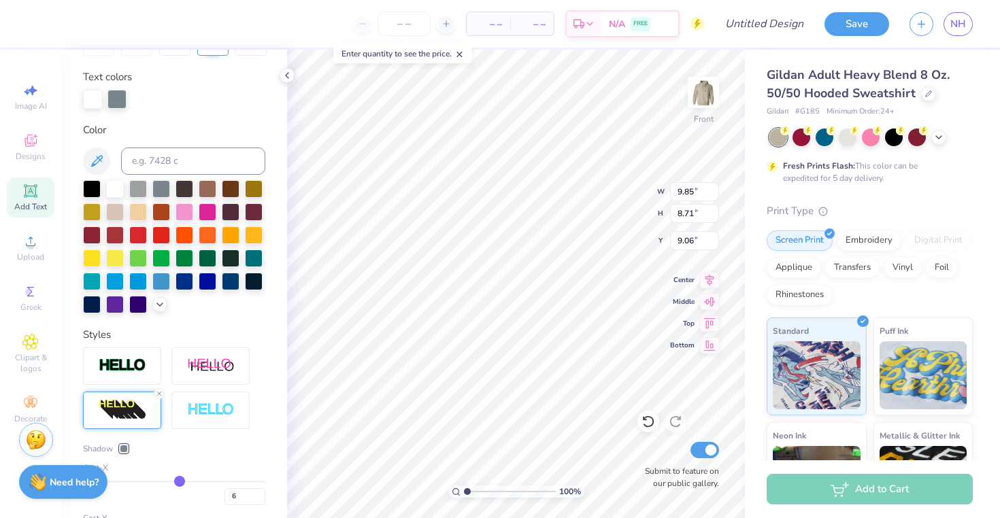
scroll to position [0, 0]
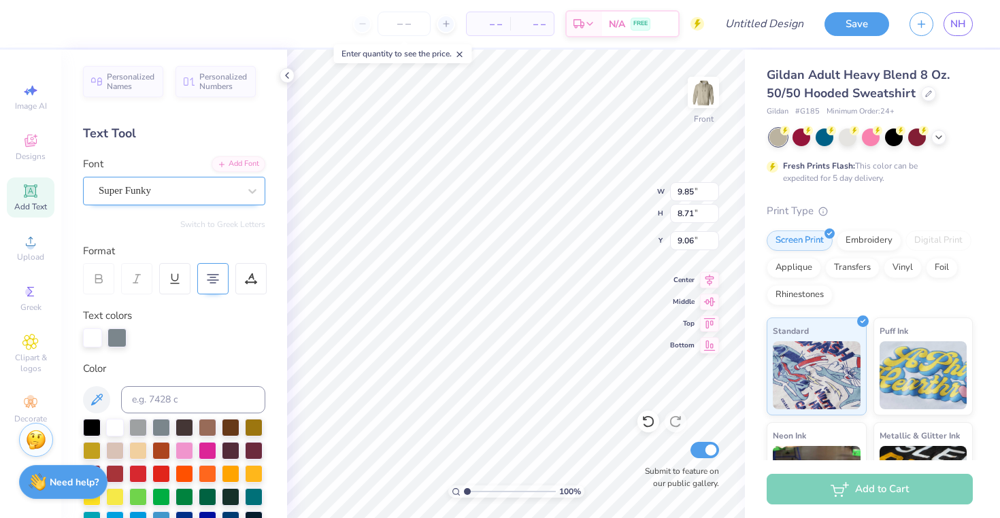
click at [173, 195] on div "Super Funky" at bounding box center [168, 190] width 143 height 21
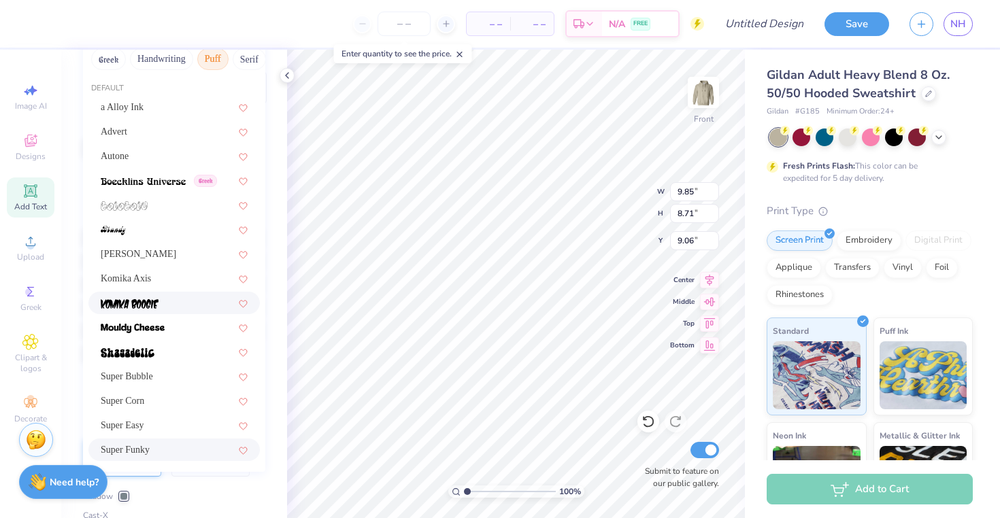
scroll to position [191, 0]
click at [186, 307] on div at bounding box center [174, 303] width 147 height 14
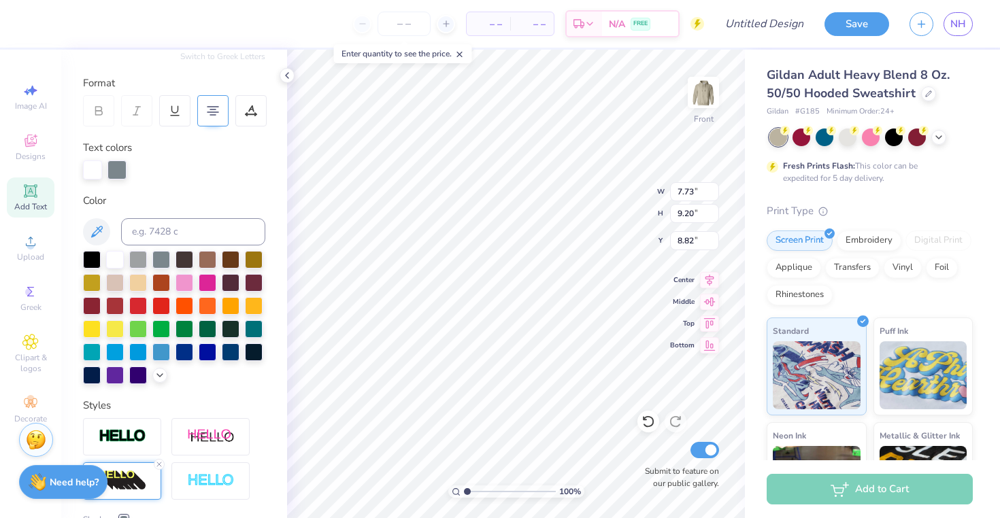
scroll to position [0, 0]
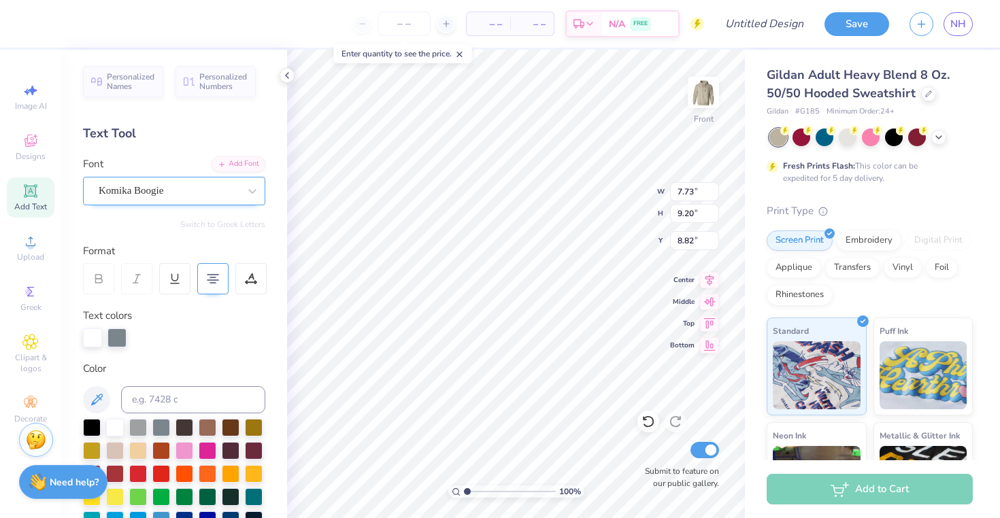
click at [169, 195] on div "Komika Boogie" at bounding box center [168, 190] width 143 height 21
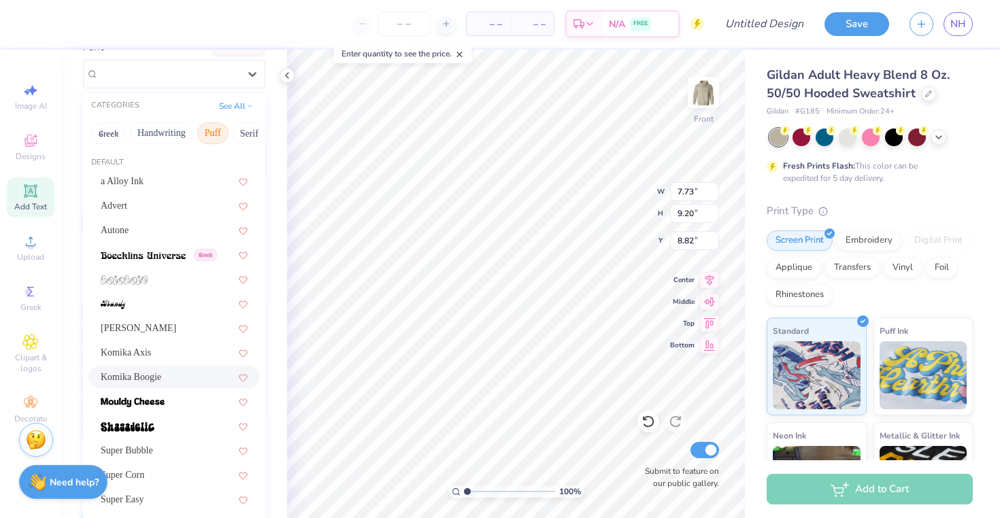
scroll to position [264, 0]
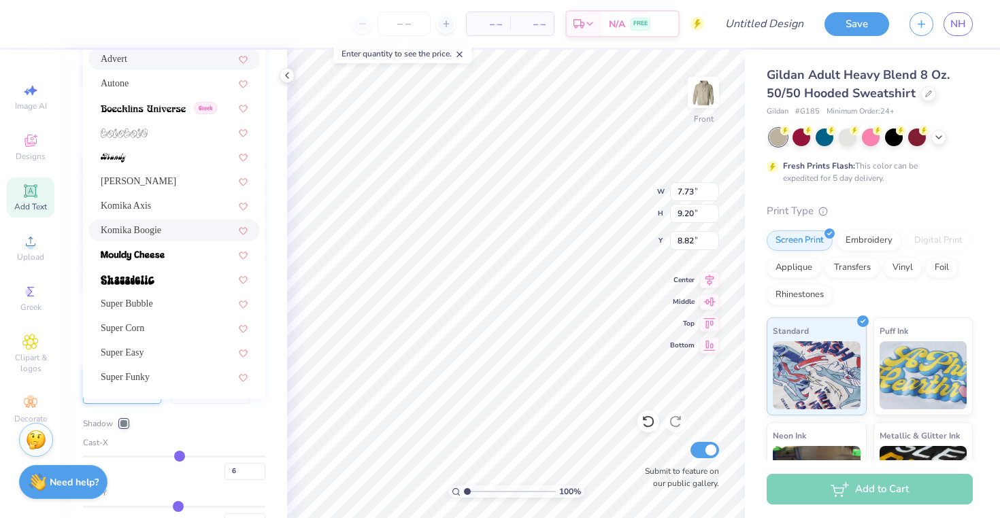
click at [179, 63] on div "Advert" at bounding box center [174, 59] width 147 height 14
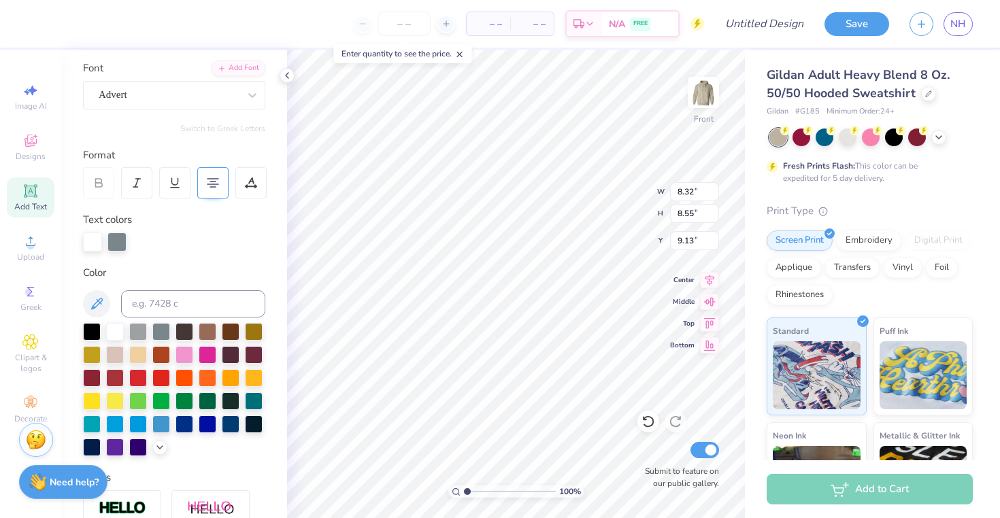
scroll to position [0, 0]
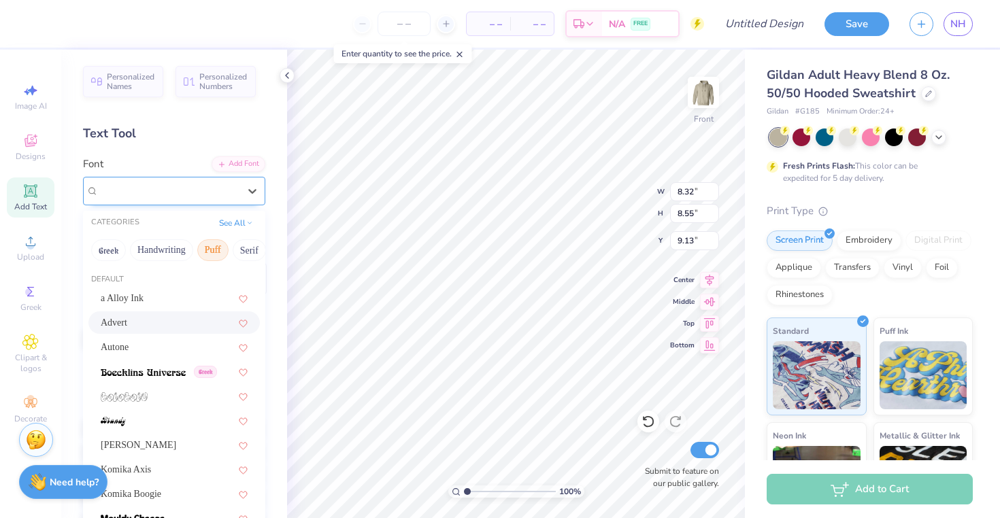
click at [168, 183] on div "Advert" at bounding box center [168, 190] width 143 height 21
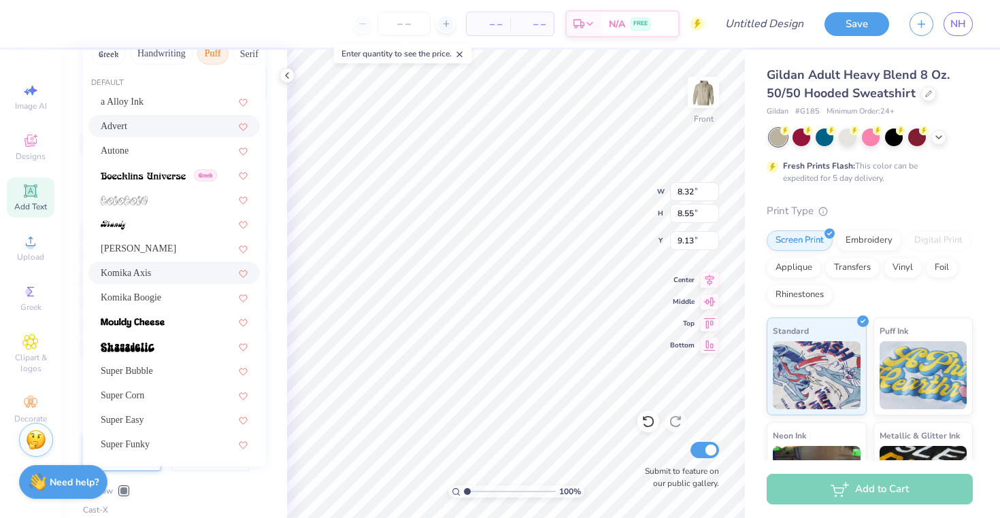
scroll to position [204, 0]
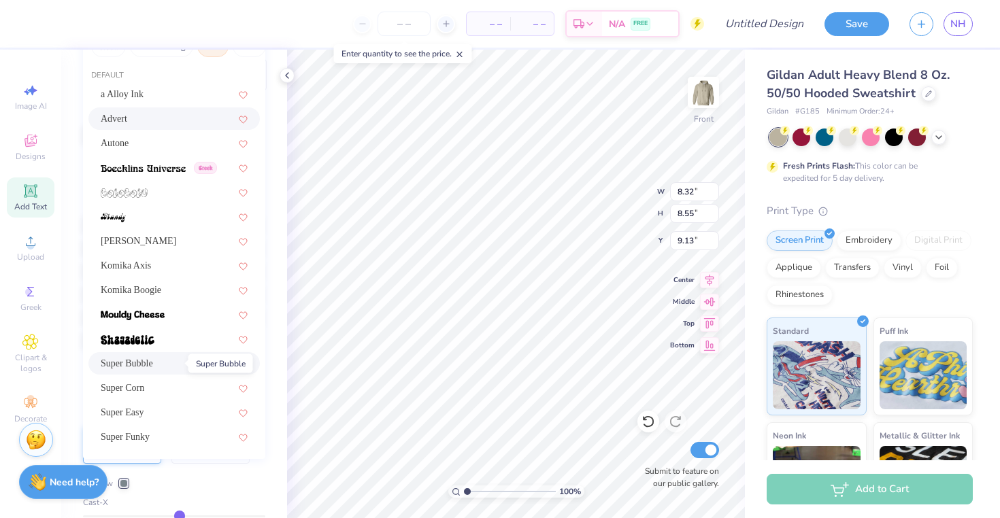
click at [153, 370] on span "Super Bubble" at bounding box center [127, 364] width 52 height 14
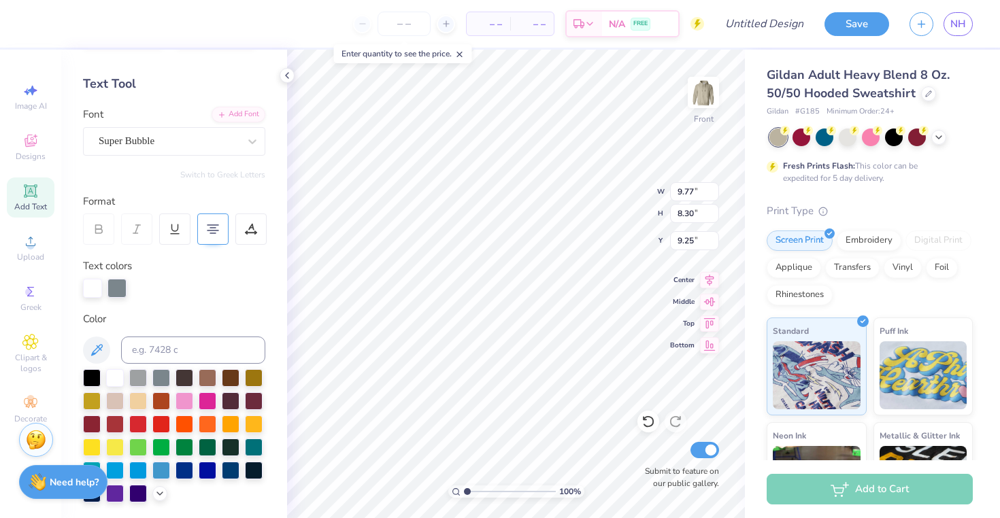
scroll to position [0, 0]
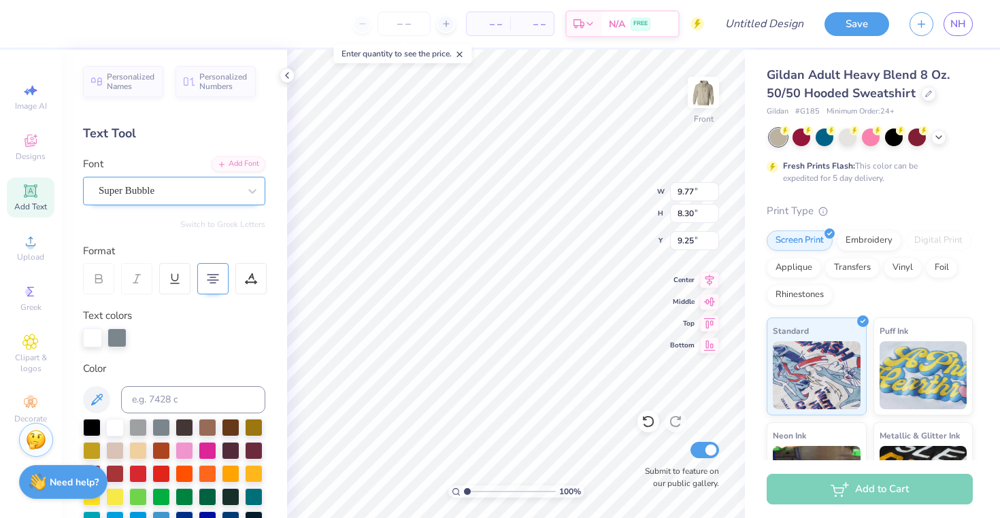
click at [207, 196] on div "Super Bubble" at bounding box center [168, 190] width 143 height 21
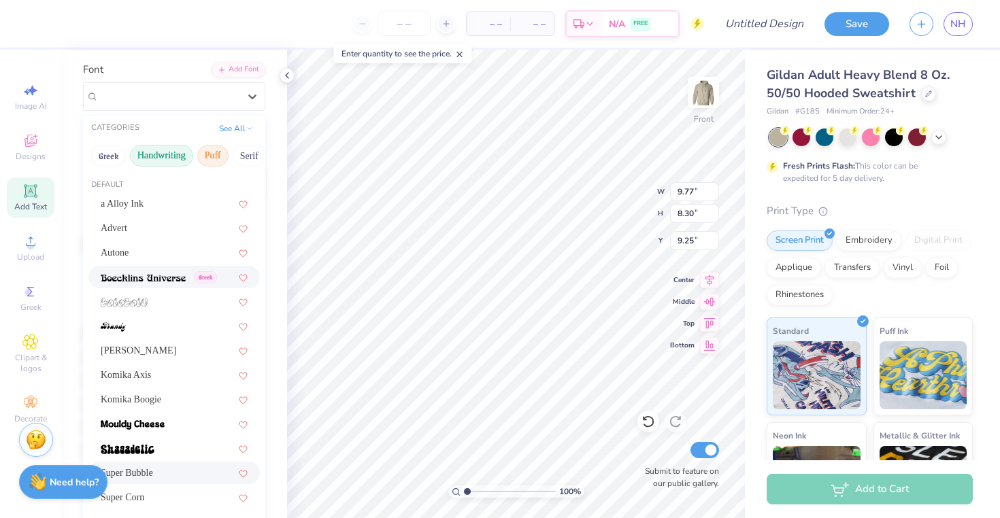
scroll to position [56, 0]
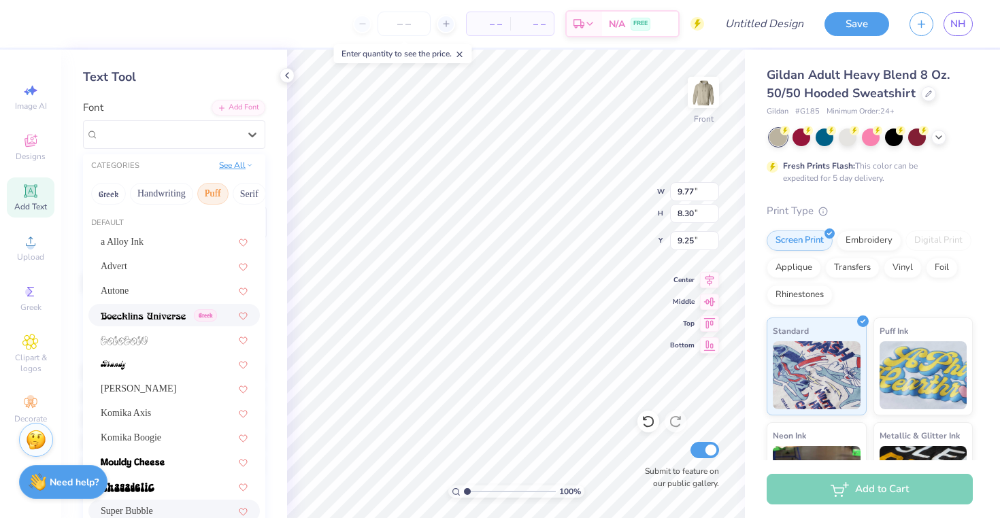
click at [222, 168] on button "See All" at bounding box center [236, 166] width 42 height 14
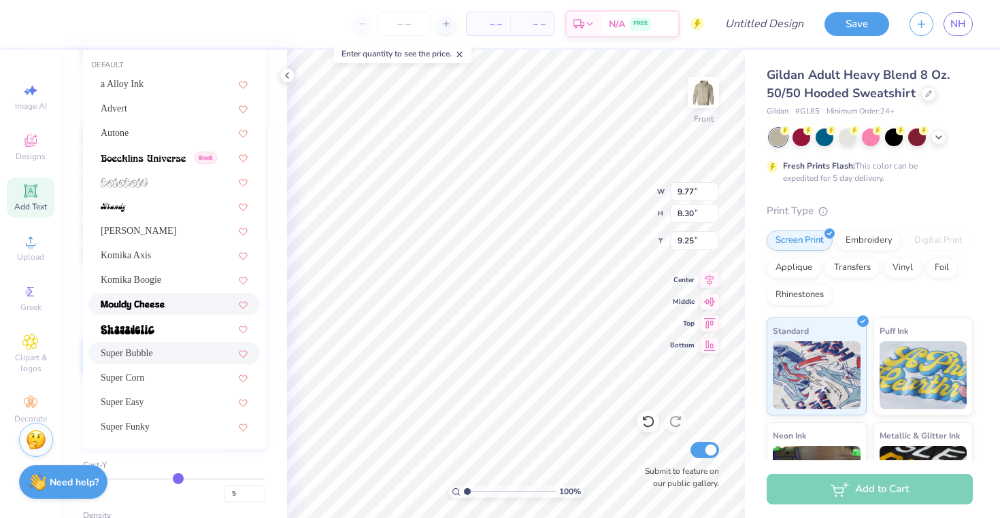
scroll to position [292, 0]
click at [199, 280] on div "Komika Boogie" at bounding box center [174, 280] width 147 height 14
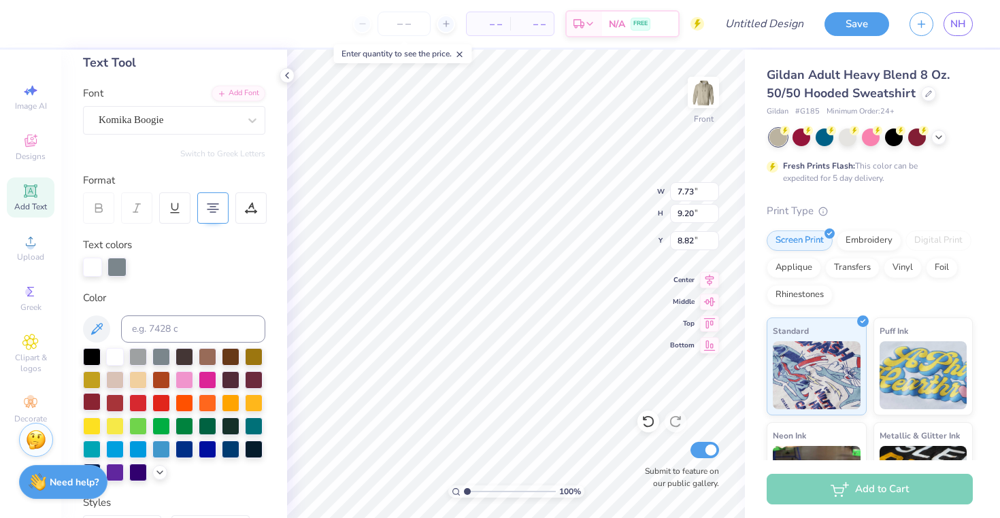
scroll to position [0, 0]
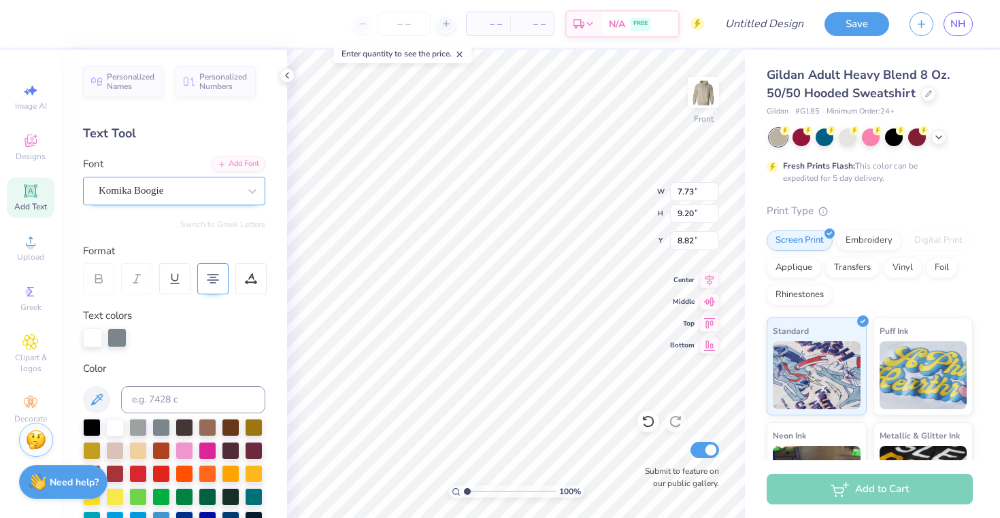
click at [153, 190] on div "Komika Boogie" at bounding box center [168, 190] width 143 height 21
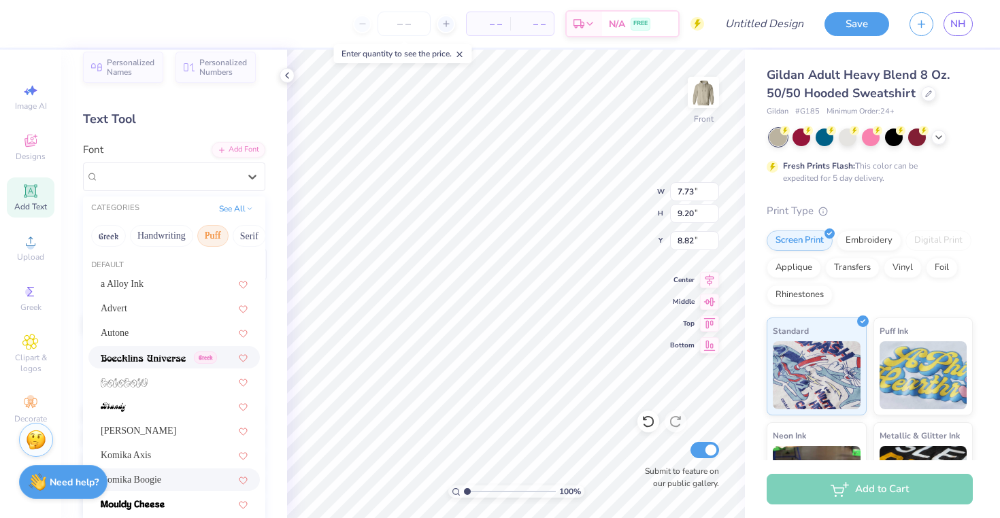
scroll to position [30, 0]
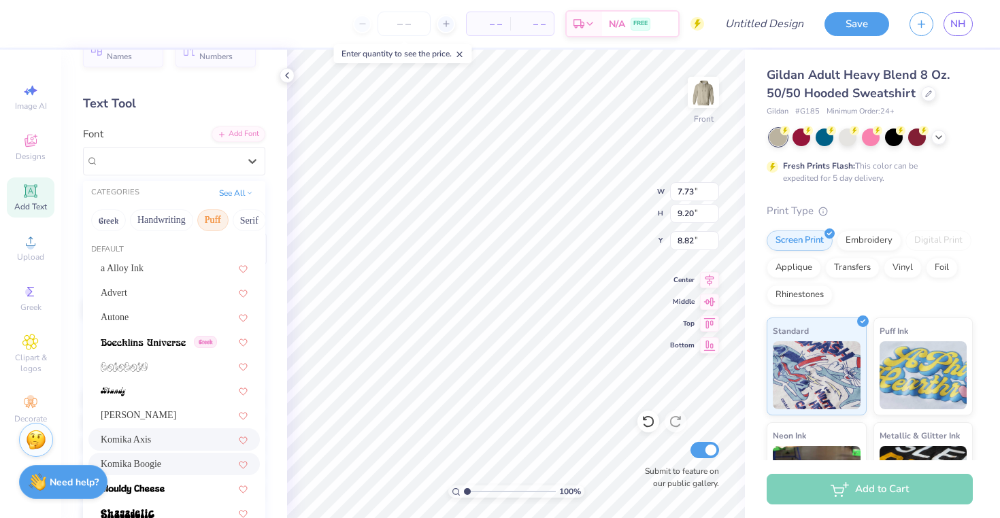
click at [189, 430] on div "Komika Axis" at bounding box center [173, 440] width 171 height 22
click at [240, 150] on div at bounding box center [252, 161] width 24 height 24
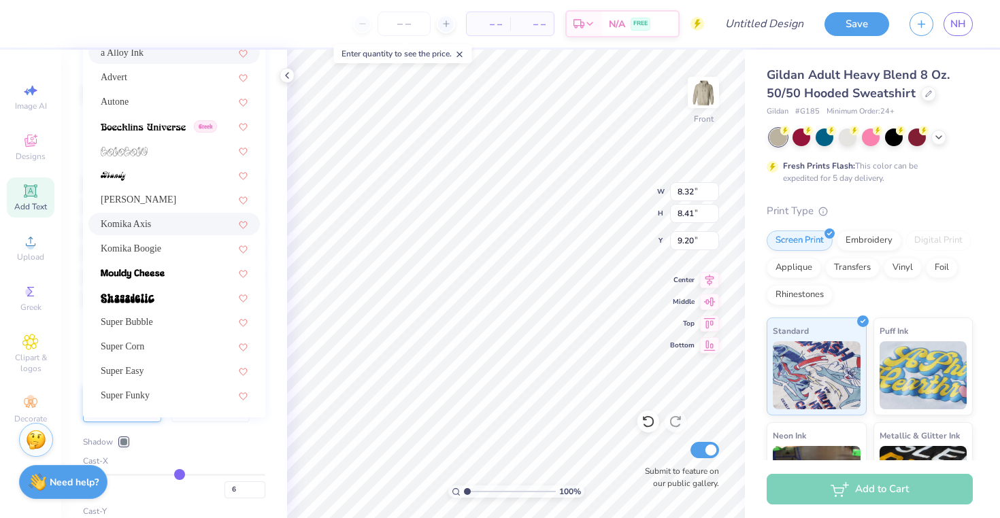
scroll to position [246, 0]
click at [185, 319] on div "Super Bubble" at bounding box center [174, 321] width 147 height 14
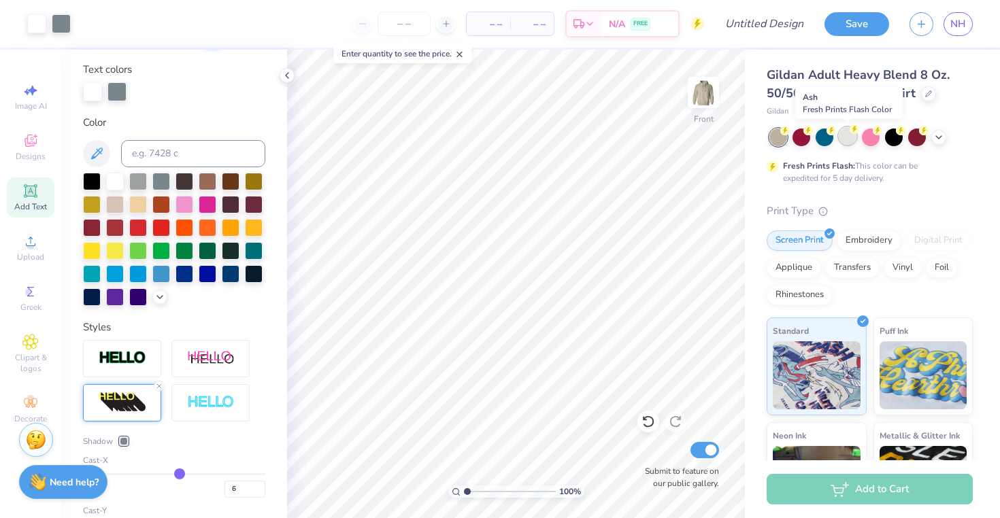
click at [854, 140] on div at bounding box center [848, 136] width 18 height 18
click at [941, 138] on icon at bounding box center [938, 136] width 11 height 11
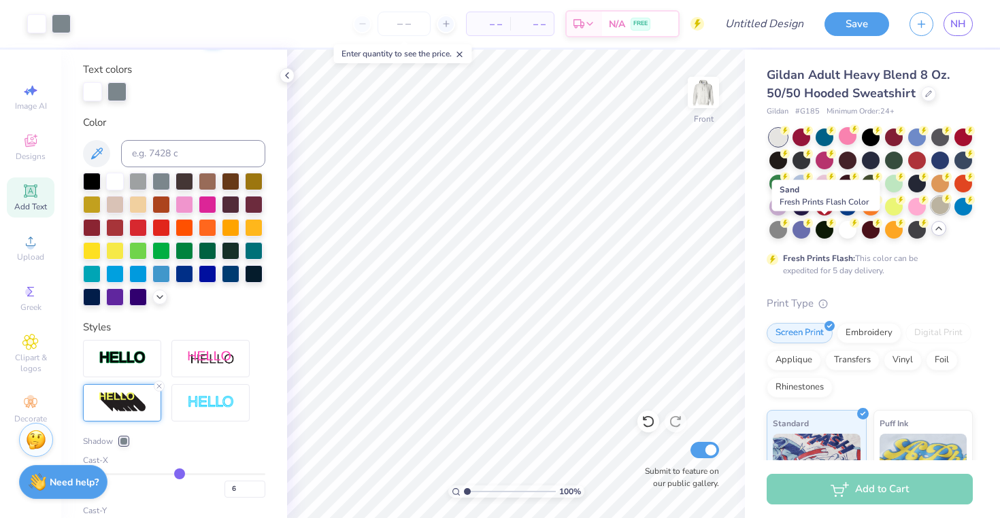
click at [931, 214] on div at bounding box center [940, 206] width 18 height 18
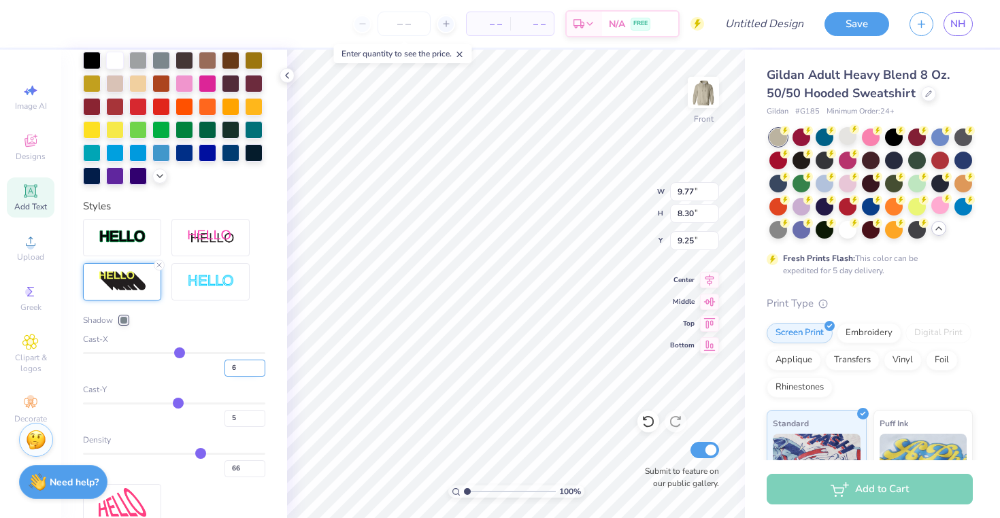
scroll to position [393, 0]
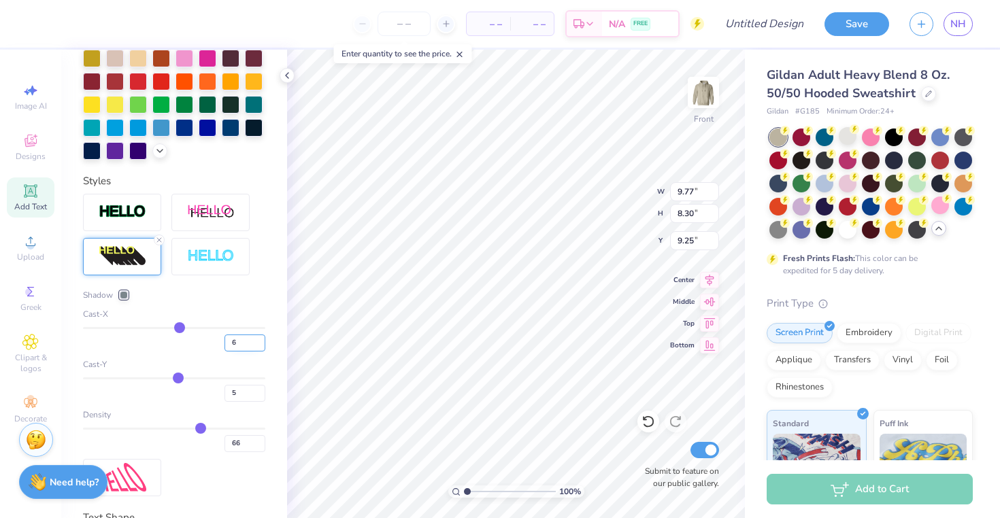
click at [230, 352] on input "6" at bounding box center [245, 343] width 41 height 17
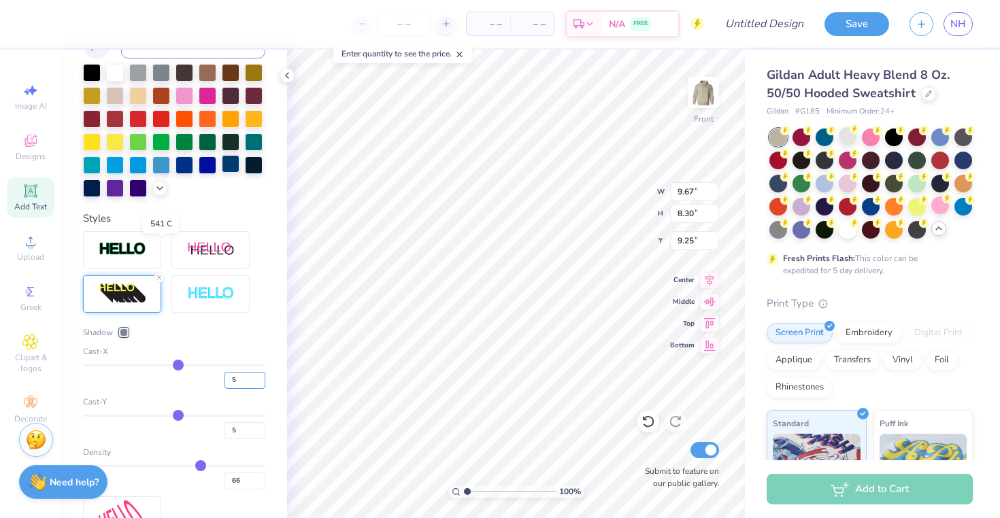
scroll to position [291, 0]
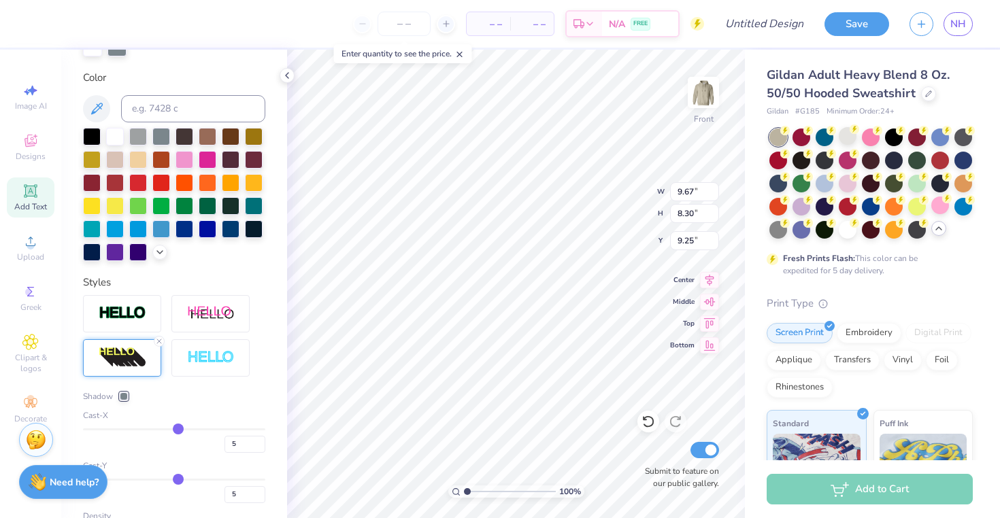
click at [101, 145] on div at bounding box center [174, 194] width 182 height 133
click at [93, 136] on div at bounding box center [92, 136] width 18 height 18
click at [112, 137] on div at bounding box center [115, 136] width 18 height 18
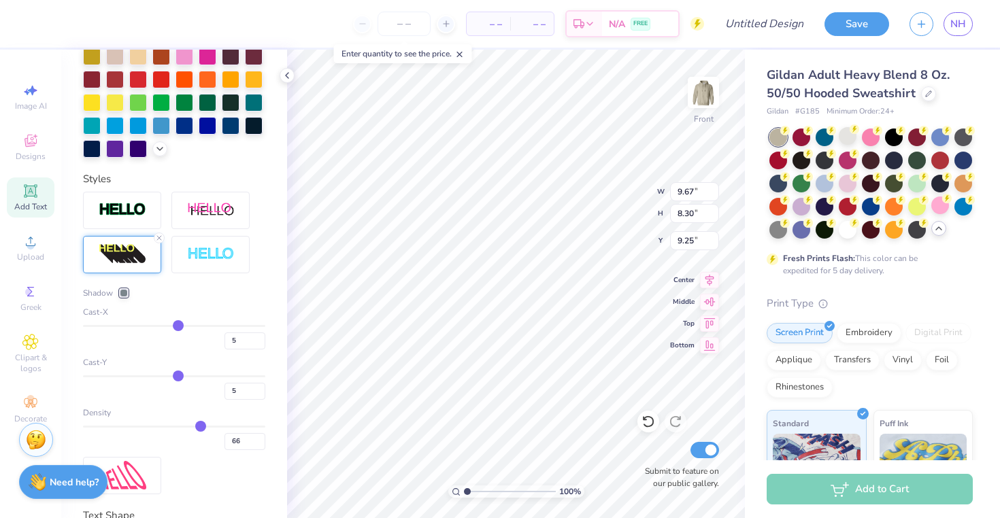
click at [127, 297] on div at bounding box center [124, 293] width 8 height 8
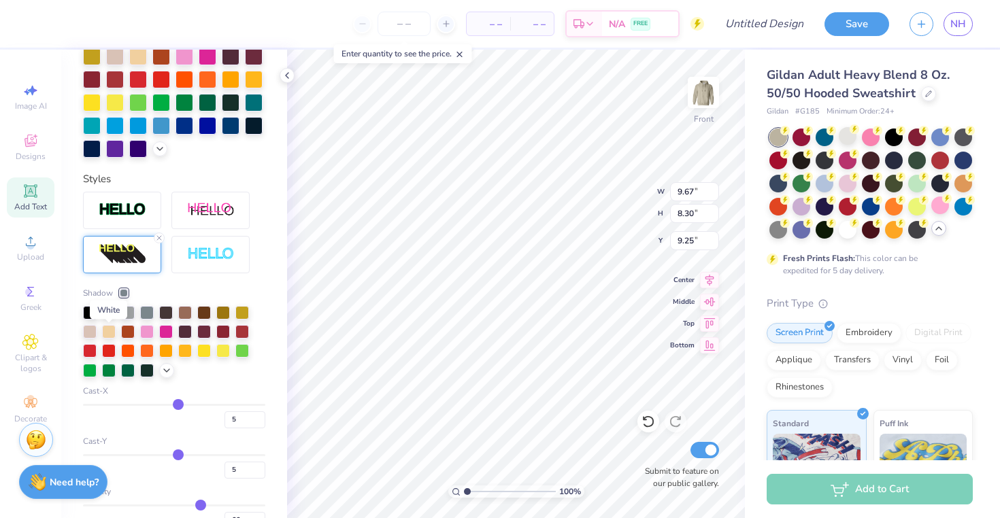
click at [105, 318] on div at bounding box center [109, 312] width 14 height 14
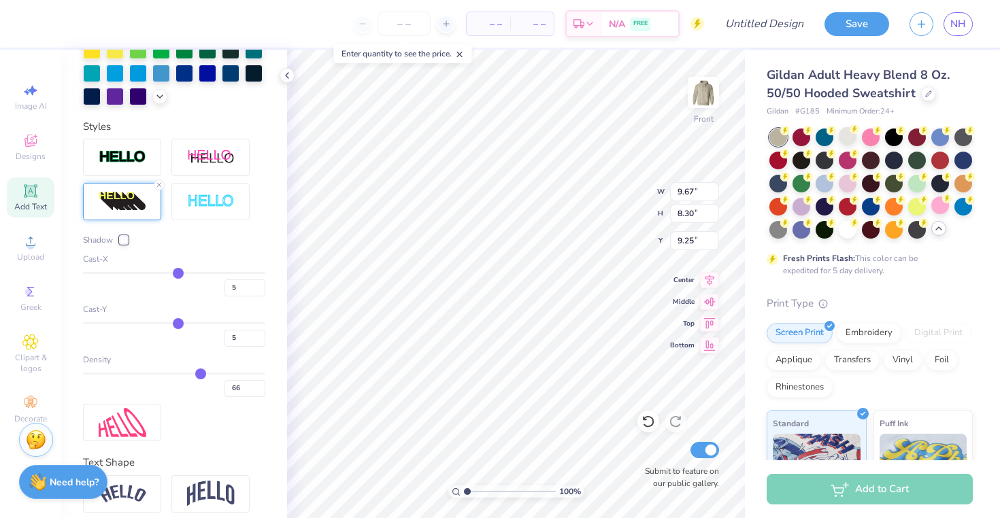
scroll to position [342, 0]
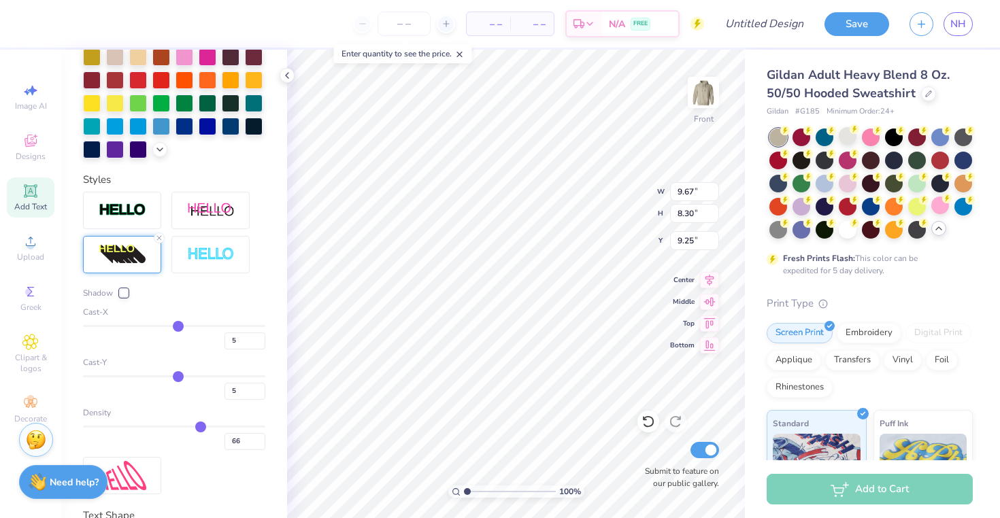
click at [120, 297] on div at bounding box center [124, 293] width 8 height 8
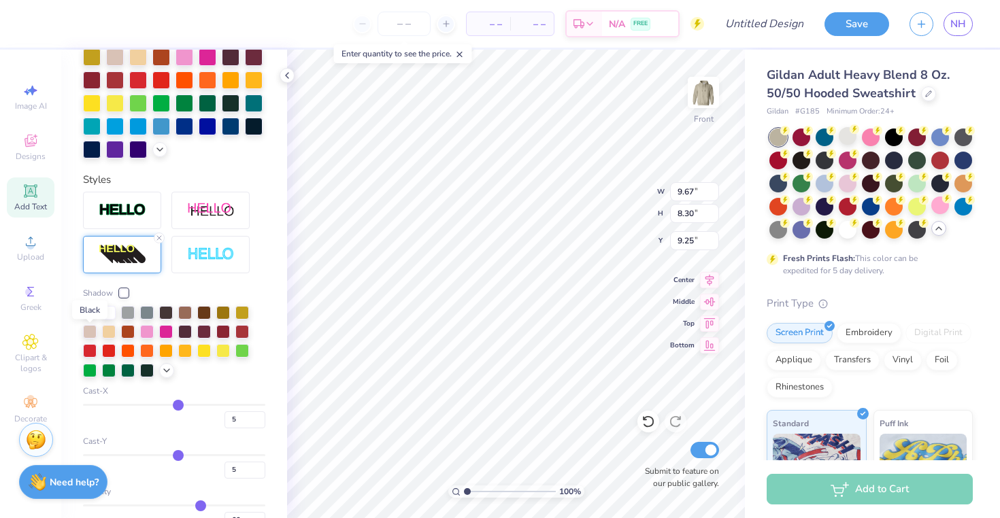
click at [90, 318] on div at bounding box center [90, 312] width 14 height 14
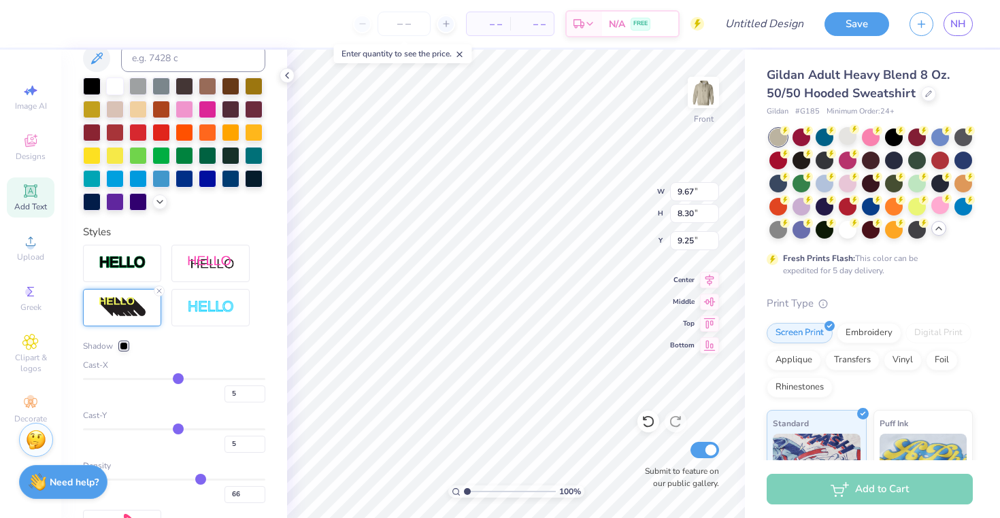
scroll to position [395, 0]
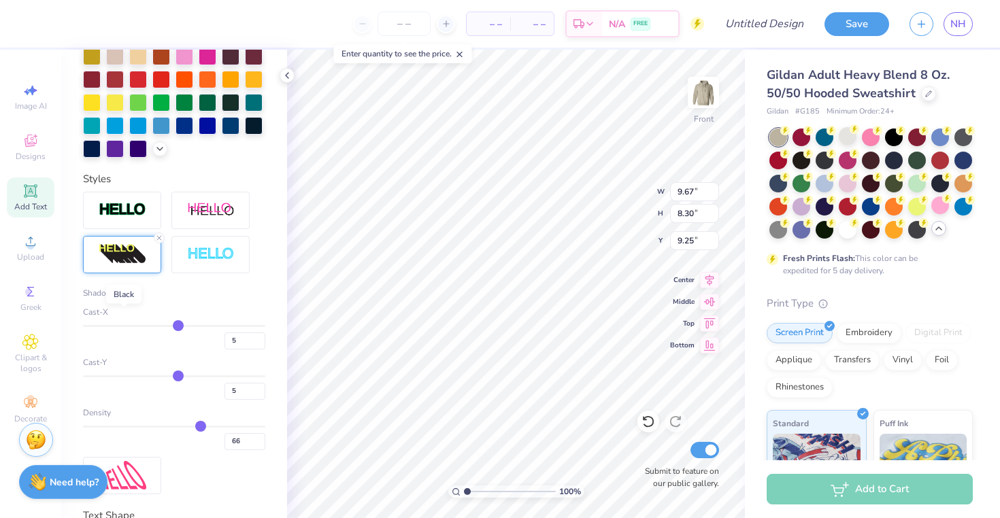
click at [120, 297] on div at bounding box center [124, 293] width 8 height 8
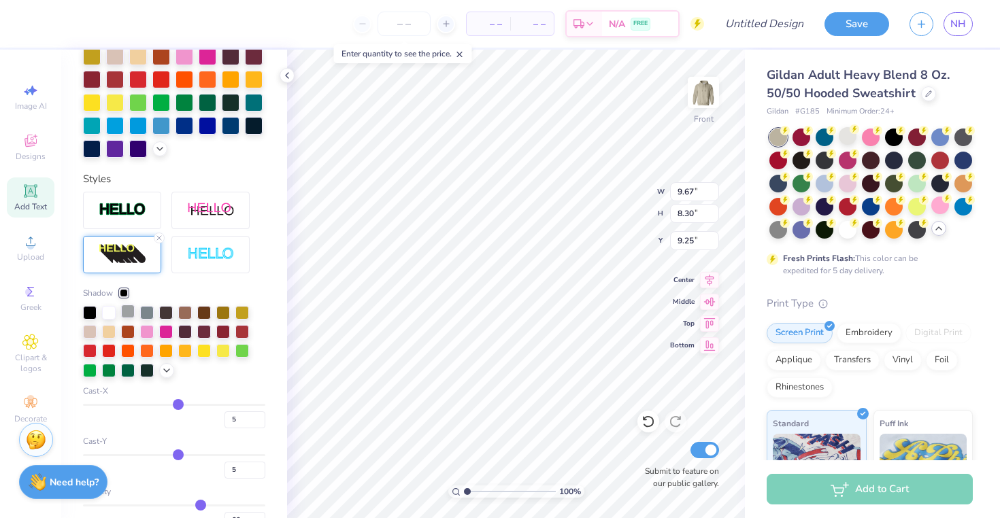
click at [129, 318] on div at bounding box center [128, 312] width 14 height 14
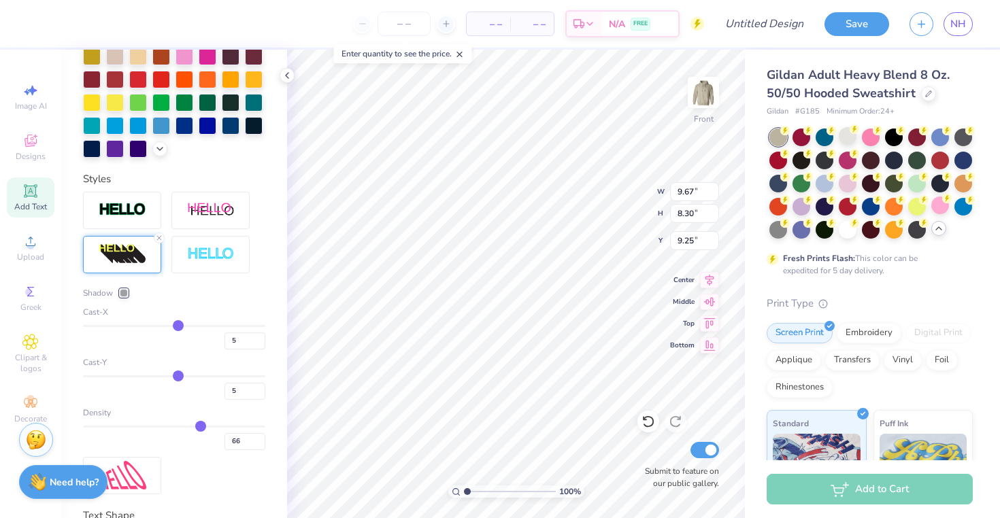
click at [125, 297] on div at bounding box center [124, 293] width 8 height 8
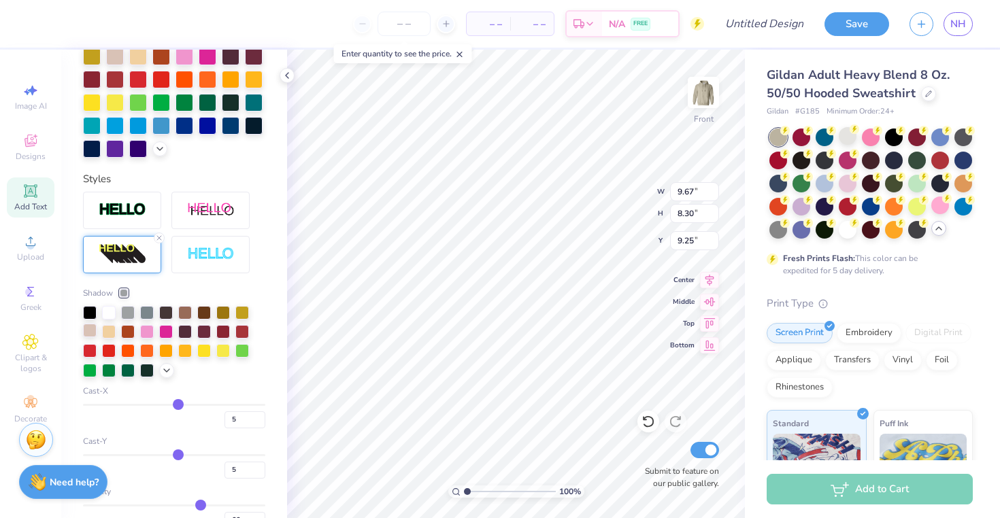
click at [95, 337] on div at bounding box center [90, 331] width 14 height 14
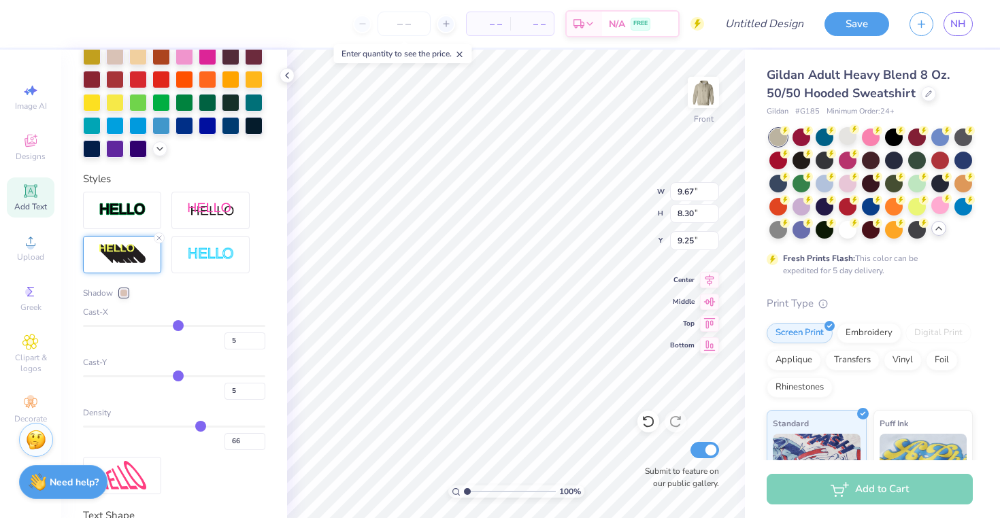
click at [125, 297] on div at bounding box center [124, 293] width 8 height 8
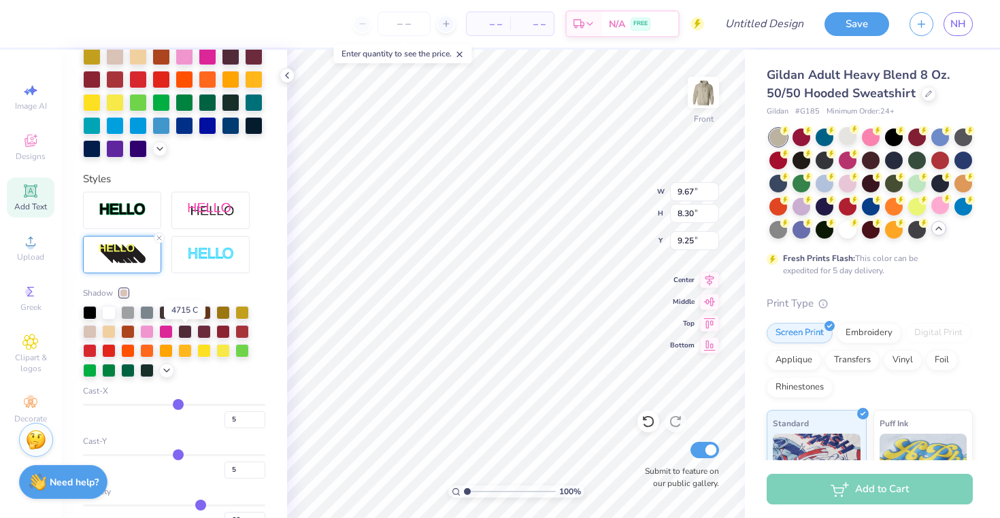
click at [184, 318] on div at bounding box center [185, 312] width 14 height 14
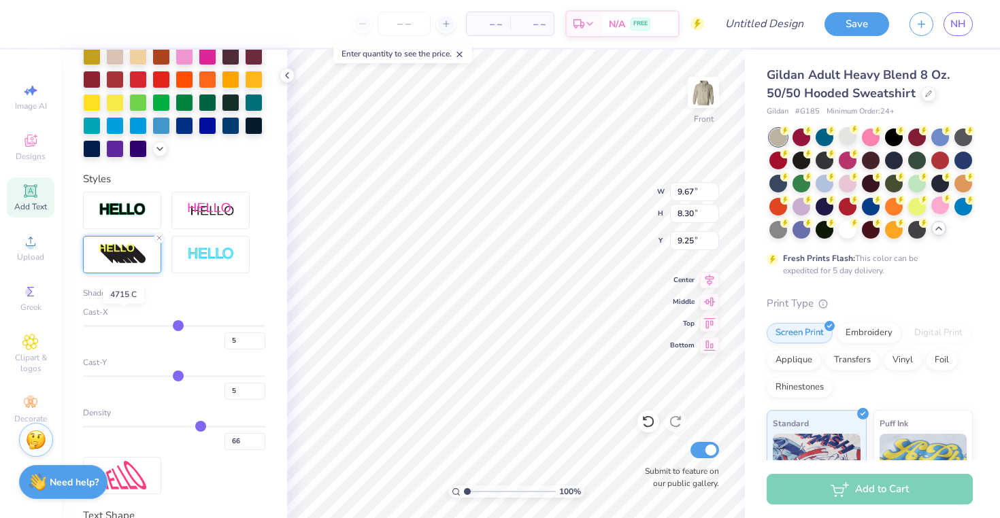
click at [127, 297] on div at bounding box center [124, 293] width 8 height 8
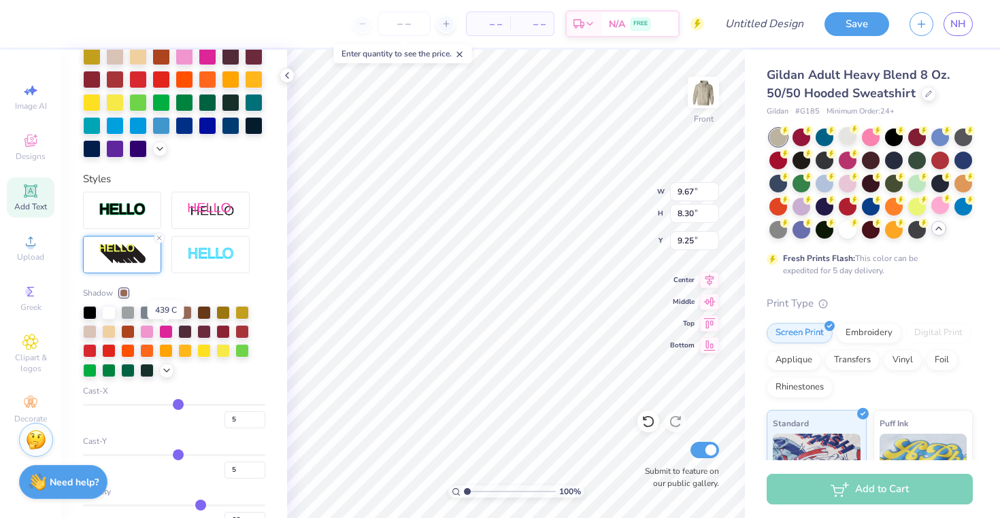
click at [164, 318] on div at bounding box center [166, 312] width 14 height 14
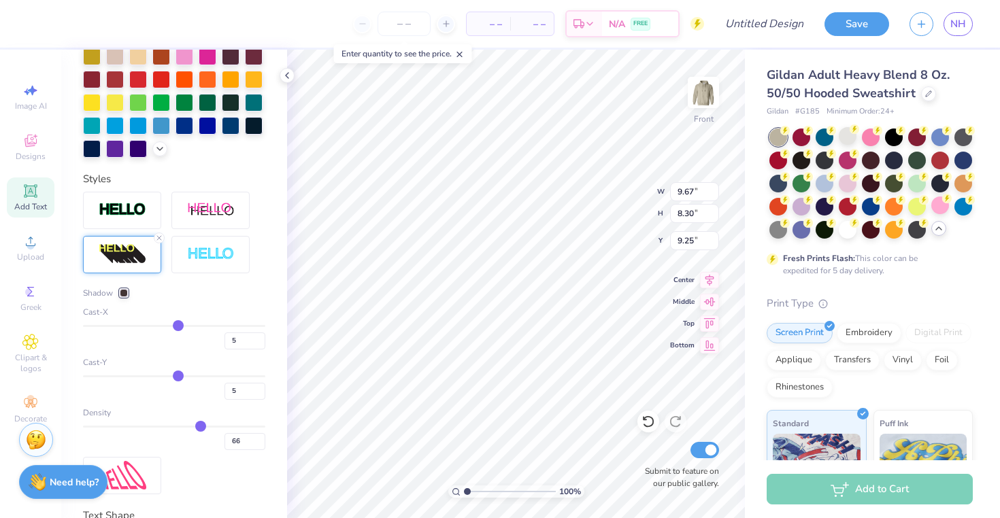
click at [122, 297] on div at bounding box center [124, 293] width 8 height 8
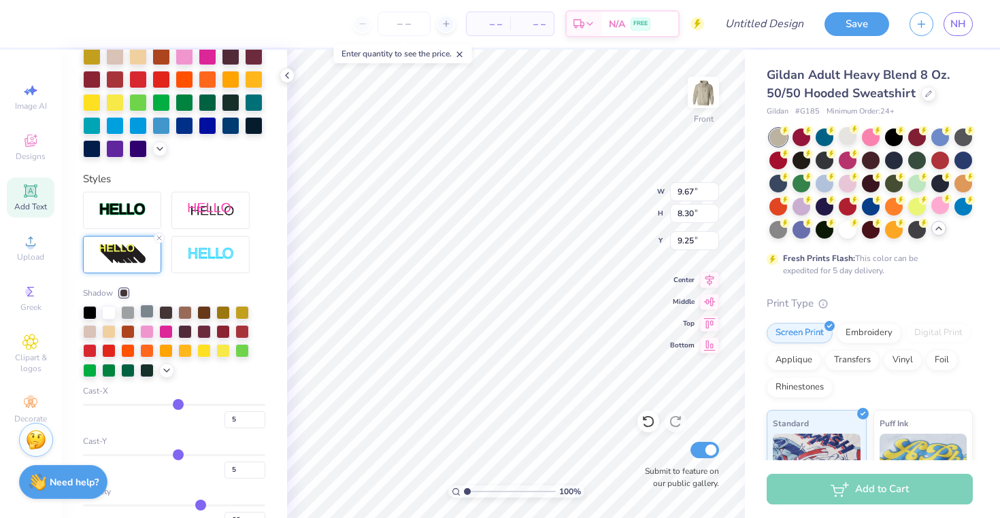
click at [150, 318] on div at bounding box center [147, 312] width 14 height 14
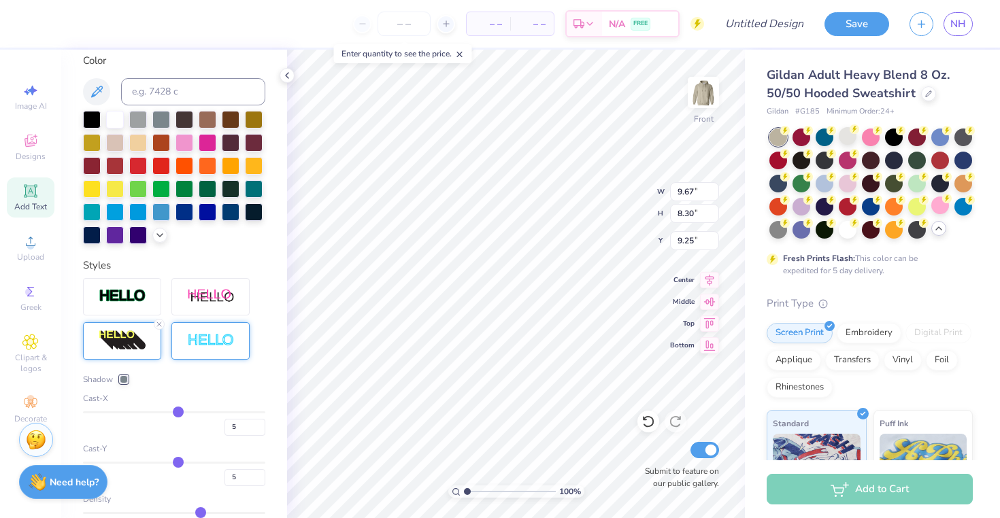
scroll to position [139, 0]
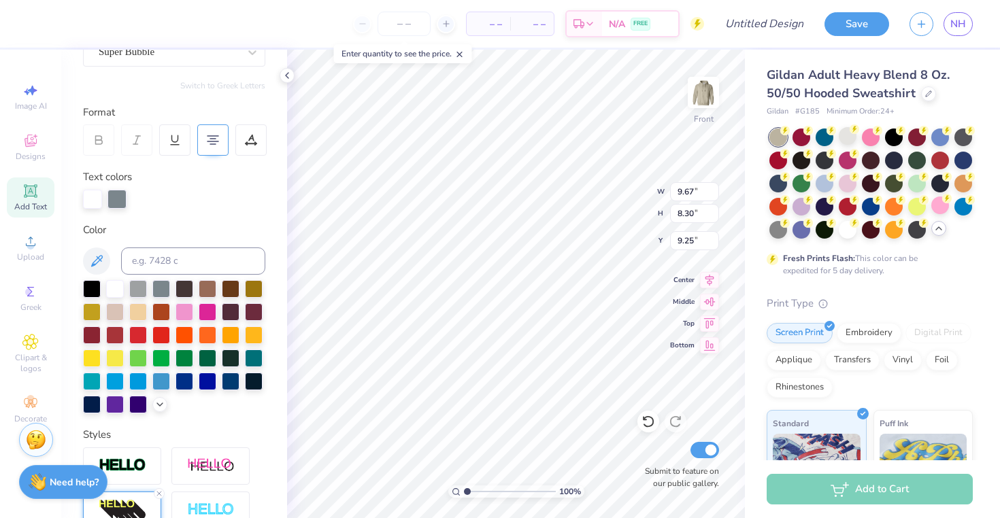
click at [610, 186] on div "100 % Front W 9.67 9.67 " H 8.30 8.30 " Y 9.25 9.25 " Center Middle Top Bottom …" at bounding box center [516, 284] width 458 height 469
click at [397, 27] on input "number" at bounding box center [404, 24] width 53 height 24
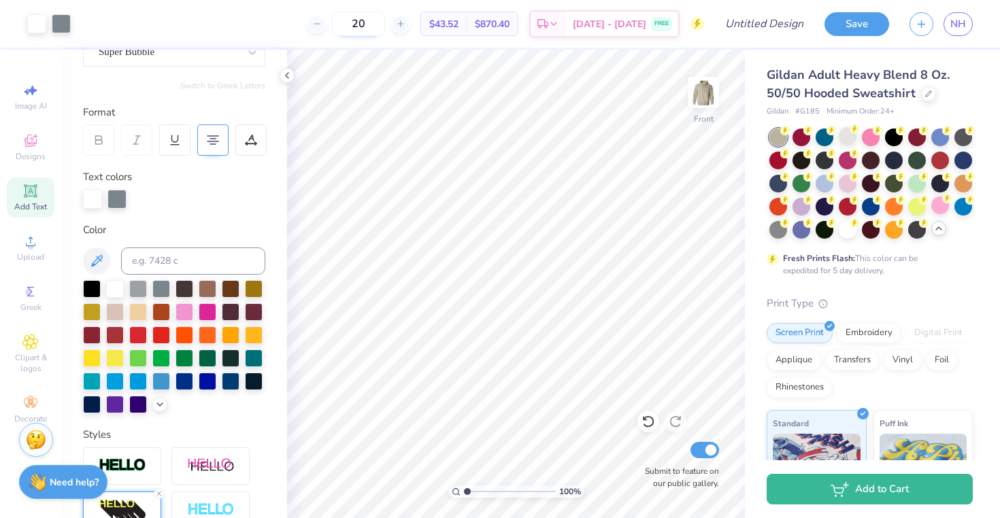
drag, startPoint x: 391, startPoint y: 22, endPoint x: 374, endPoint y: 21, distance: 17.1
click at [374, 21] on input "20" at bounding box center [358, 24] width 53 height 24
click at [382, 30] on input "25" at bounding box center [358, 24] width 53 height 24
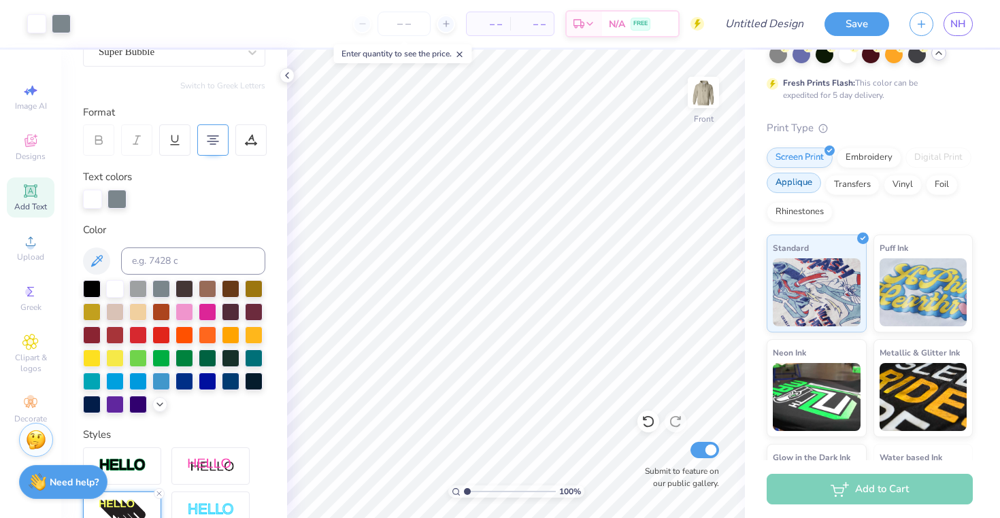
scroll to position [178, 0]
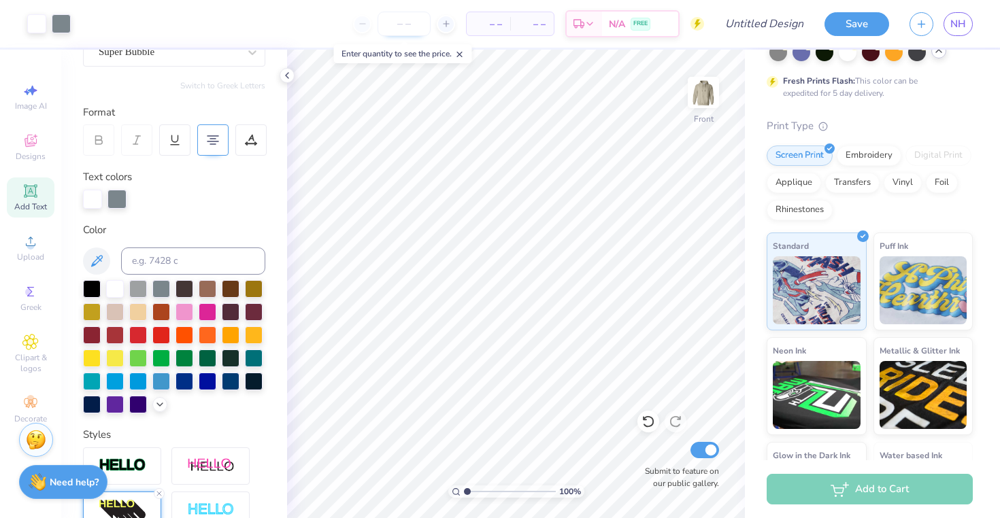
click at [397, 27] on input "number" at bounding box center [404, 24] width 53 height 24
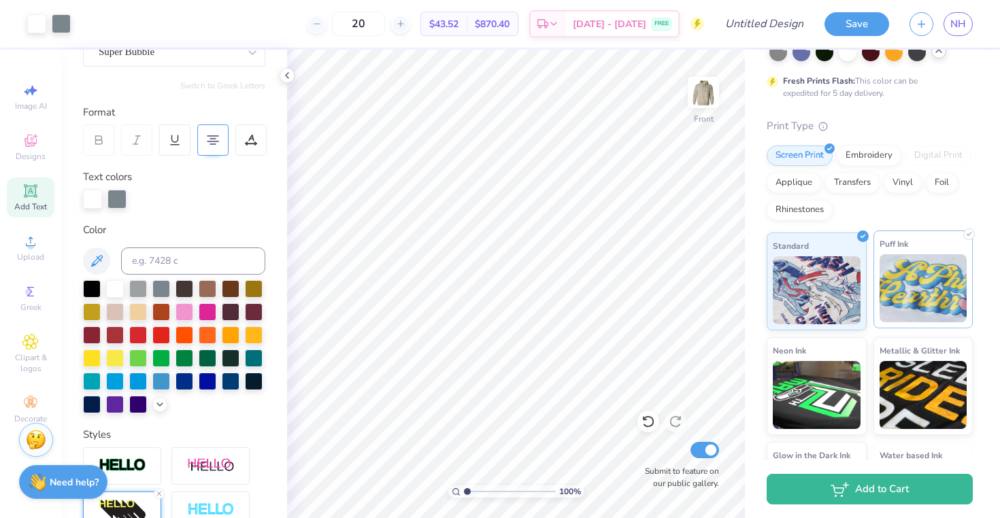
click at [927, 299] on img at bounding box center [924, 288] width 88 height 68
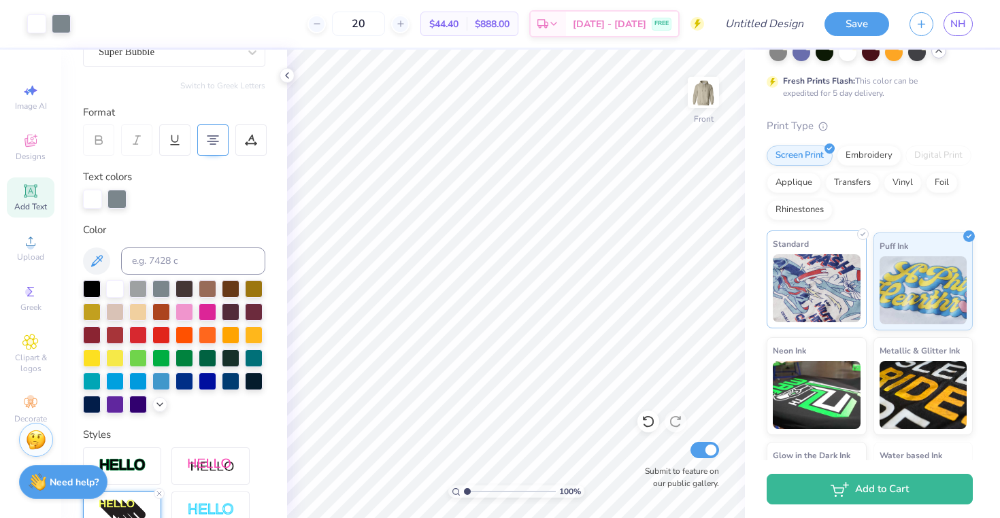
click at [829, 311] on img at bounding box center [817, 288] width 88 height 68
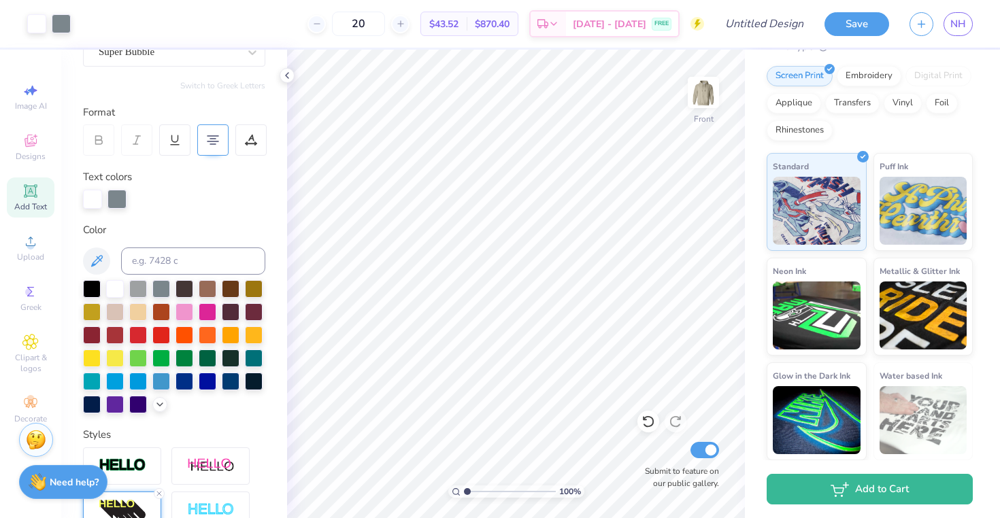
scroll to position [0, 0]
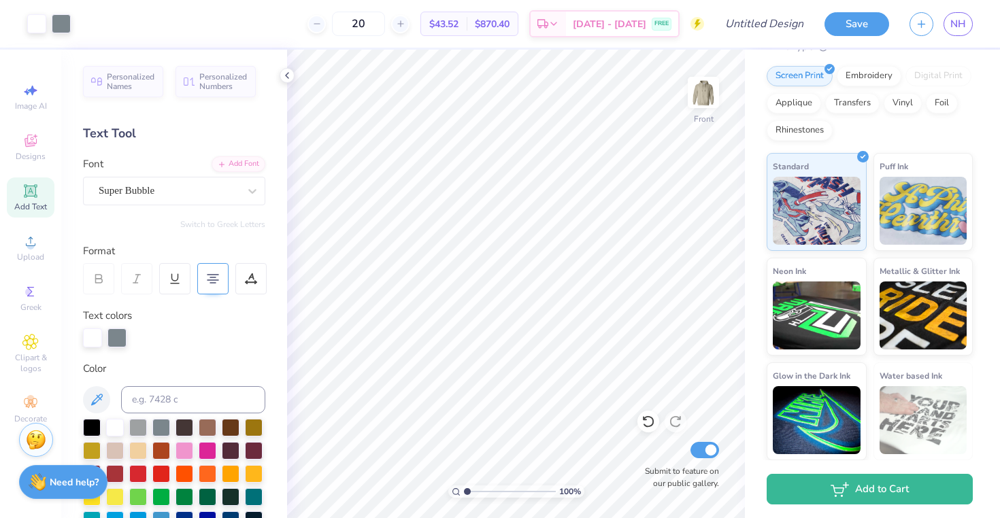
click at [45, 201] on span "Add Text" at bounding box center [30, 206] width 33 height 11
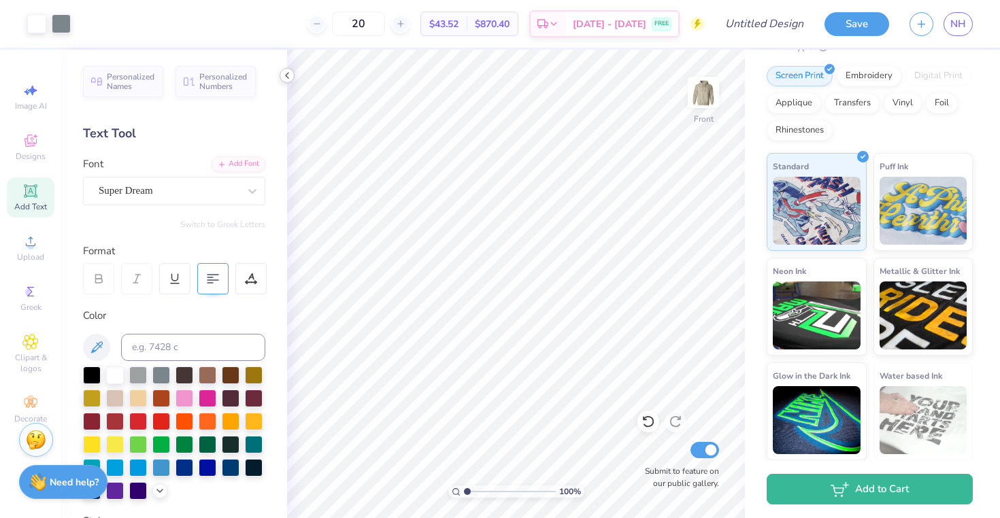
click at [291, 74] on icon at bounding box center [287, 75] width 11 height 11
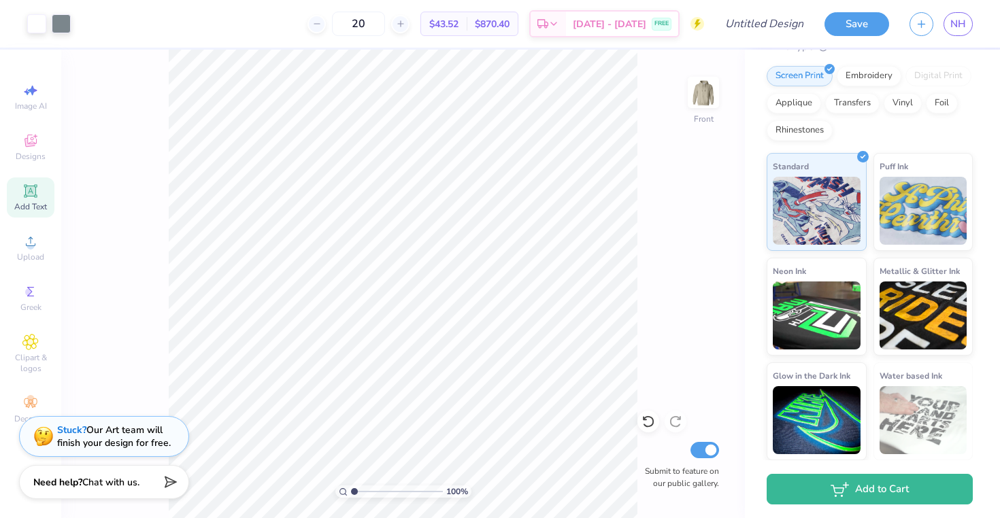
click at [18, 195] on div "Add Text" at bounding box center [31, 198] width 48 height 40
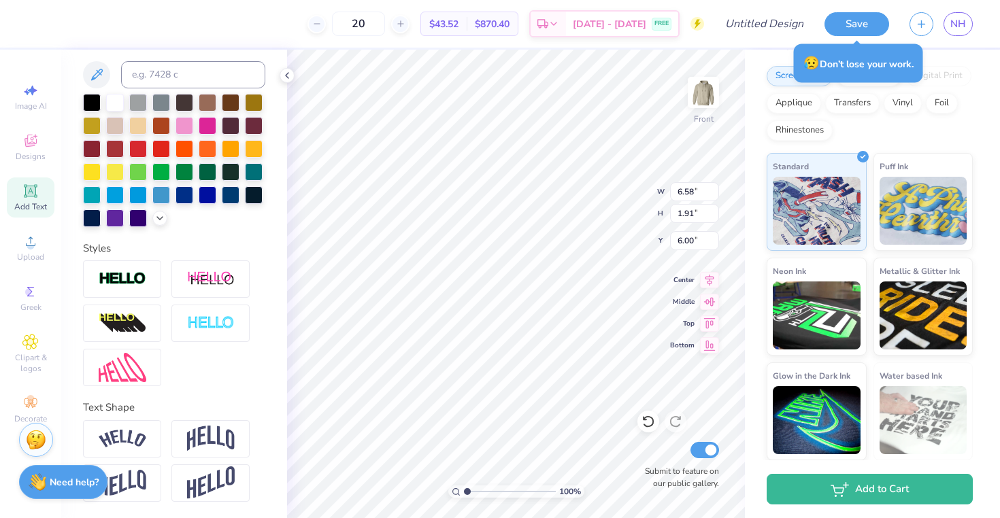
scroll to position [11, 3]
click at [147, 451] on div at bounding box center [122, 438] width 78 height 37
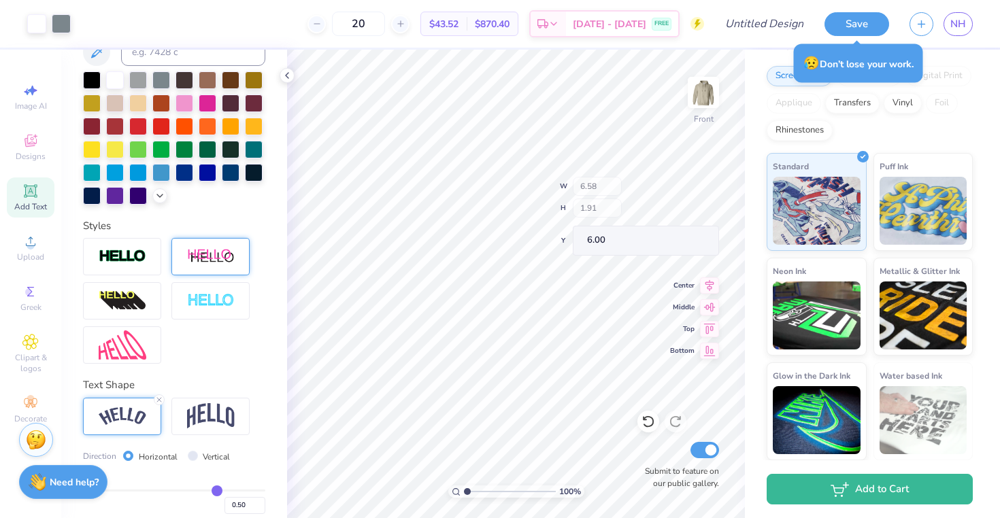
scroll to position [375, 0]
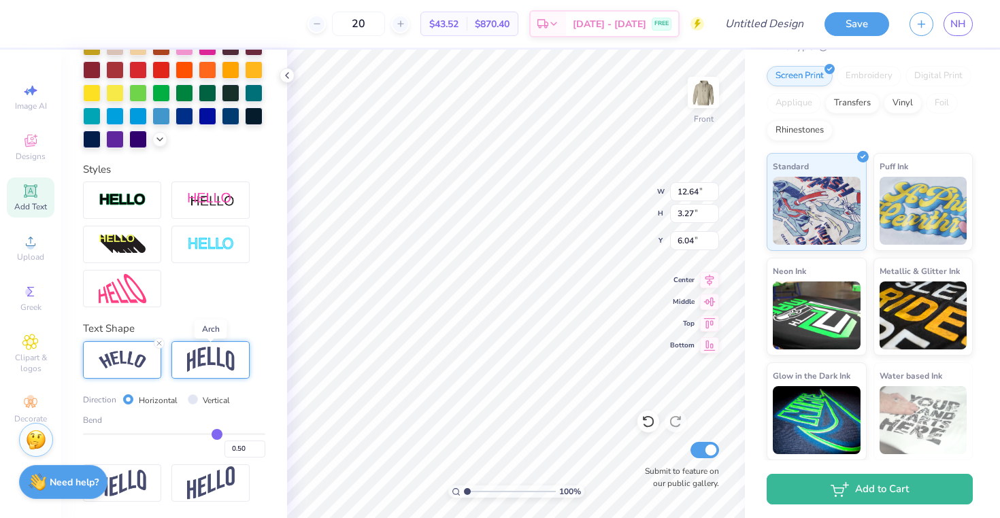
click at [216, 367] on img at bounding box center [211, 360] width 48 height 26
drag, startPoint x: 210, startPoint y: 435, endPoint x: 201, endPoint y: 435, distance: 8.9
click at [201, 435] on input "range" at bounding box center [174, 434] width 182 height 2
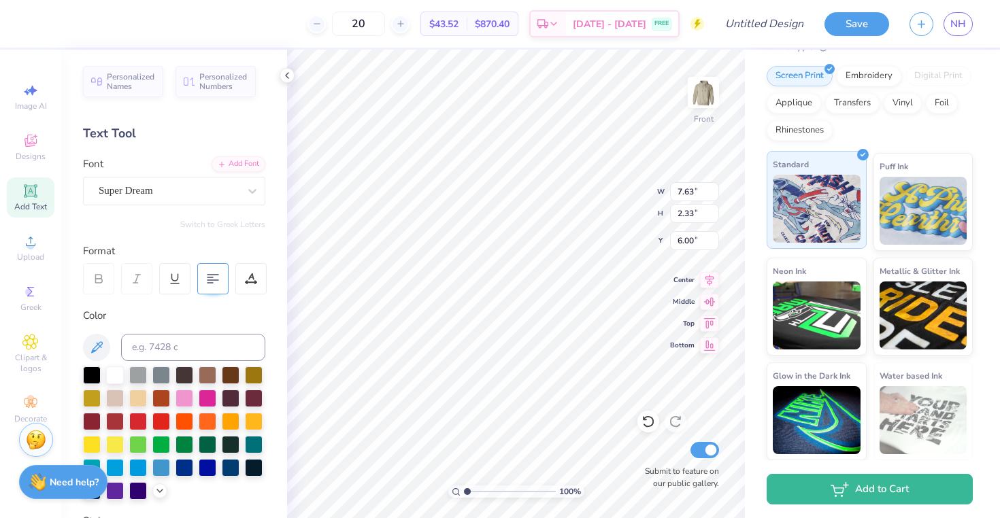
scroll to position [11, 3]
click at [220, 190] on div "Super Dream" at bounding box center [168, 190] width 143 height 21
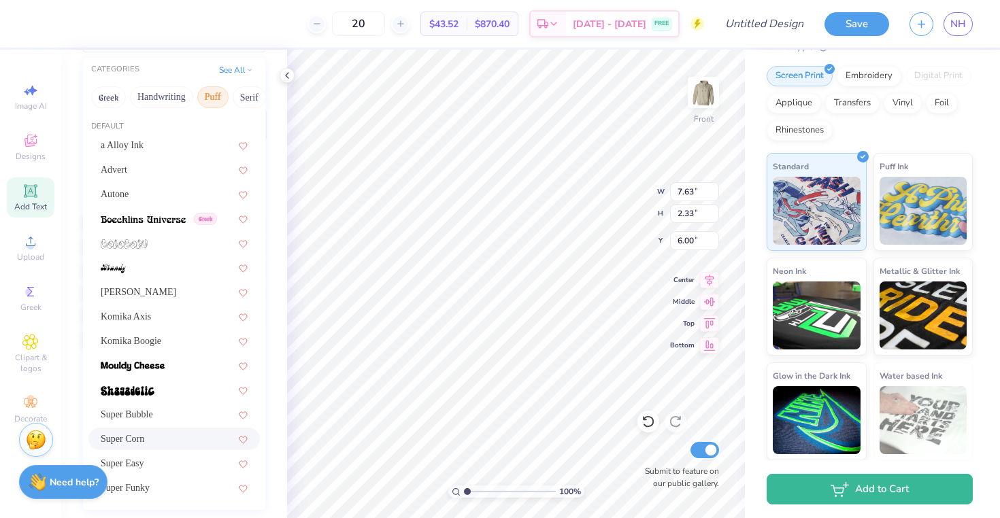
scroll to position [152, 0]
click at [186, 315] on div "Komika Axis" at bounding box center [174, 318] width 147 height 14
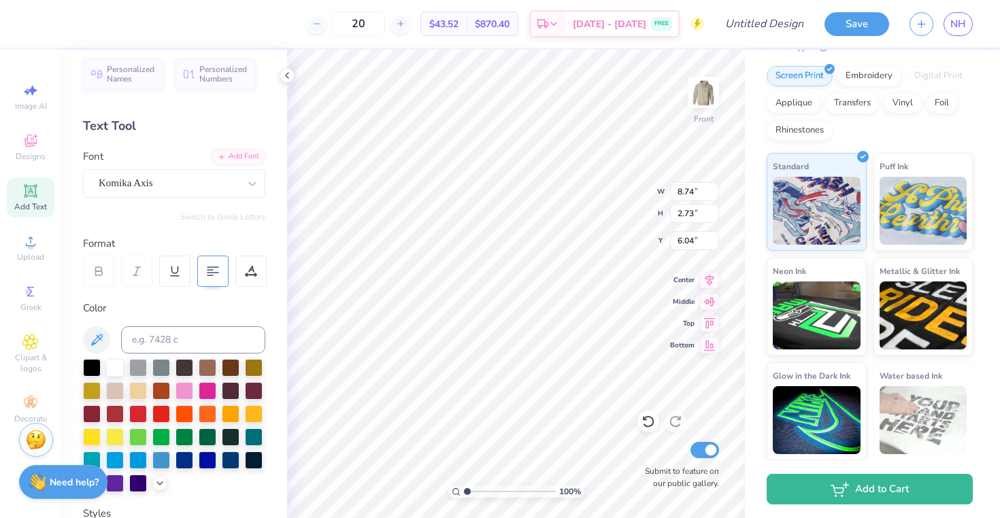
scroll to position [0, 0]
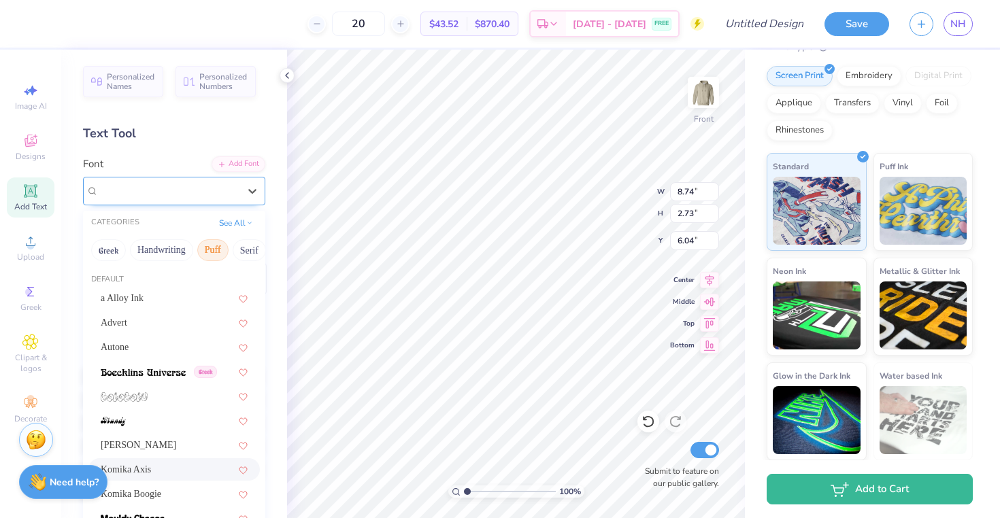
click at [179, 181] on div "Komika Axis" at bounding box center [168, 190] width 143 height 21
click at [227, 227] on button "See All" at bounding box center [236, 222] width 42 height 14
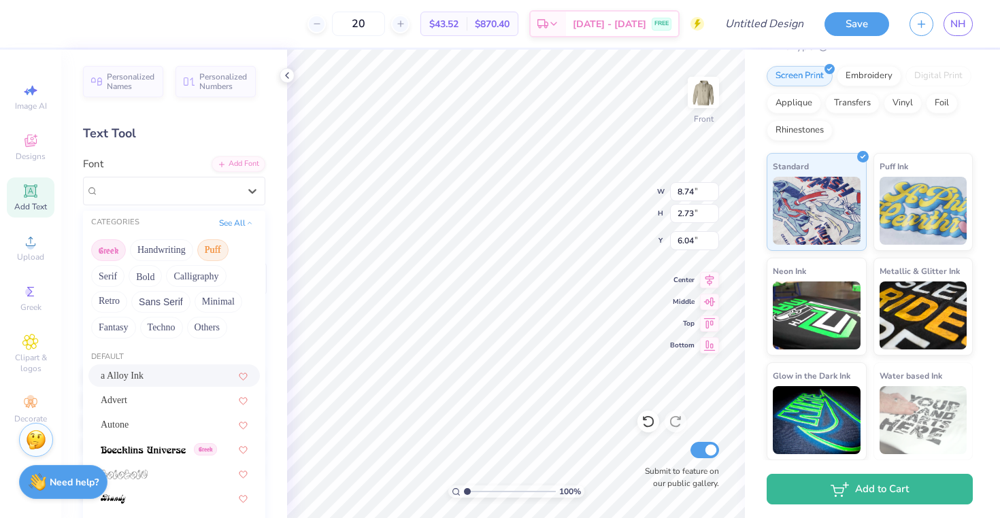
click at [119, 250] on button "Greek" at bounding box center [108, 250] width 35 height 22
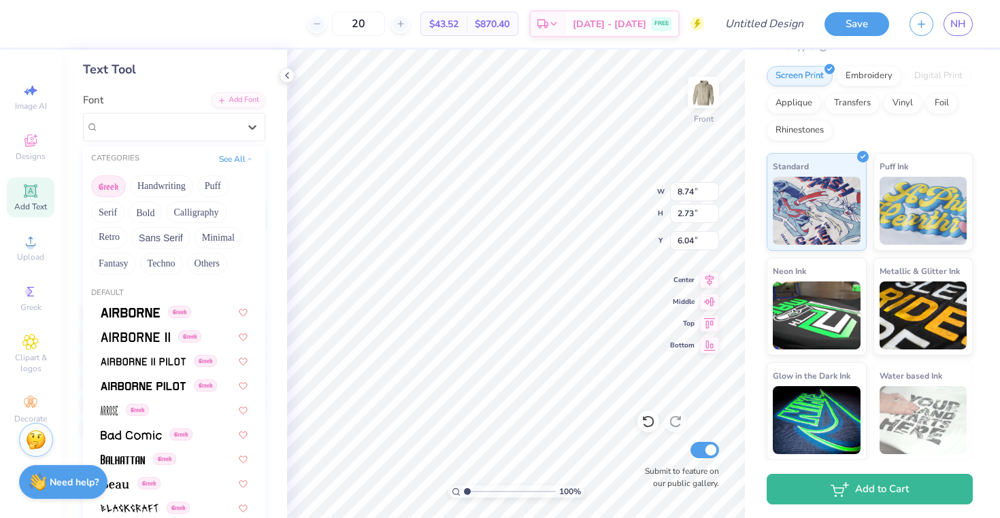
scroll to position [254, 0]
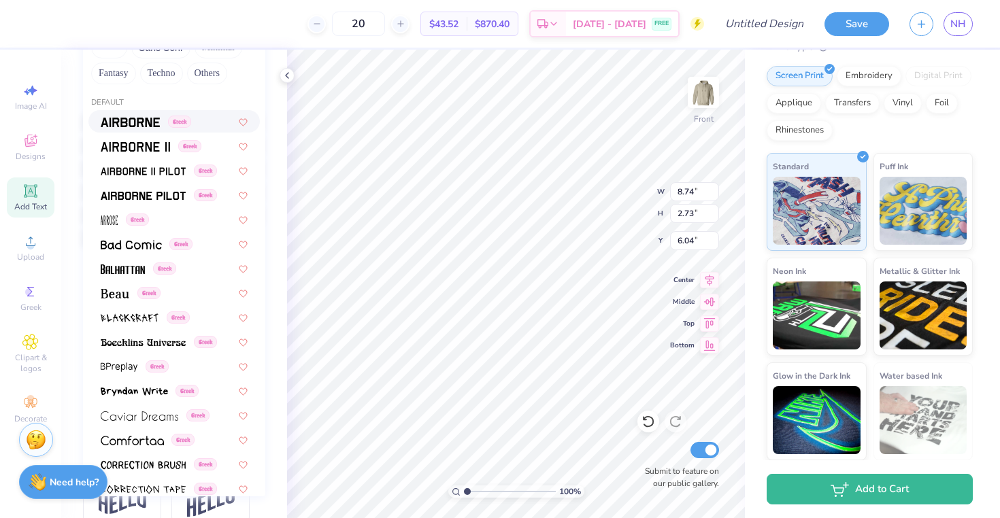
click at [150, 122] on img at bounding box center [130, 123] width 59 height 10
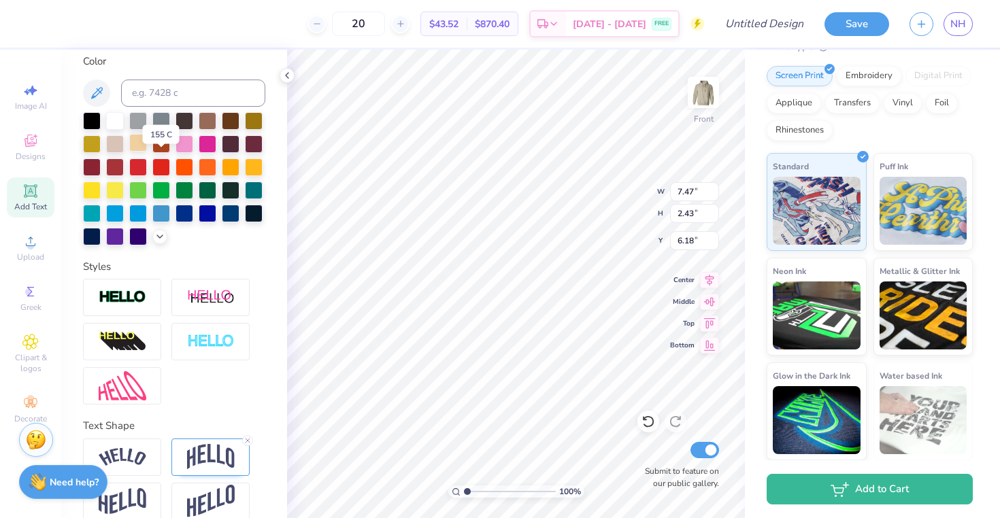
scroll to position [19, 0]
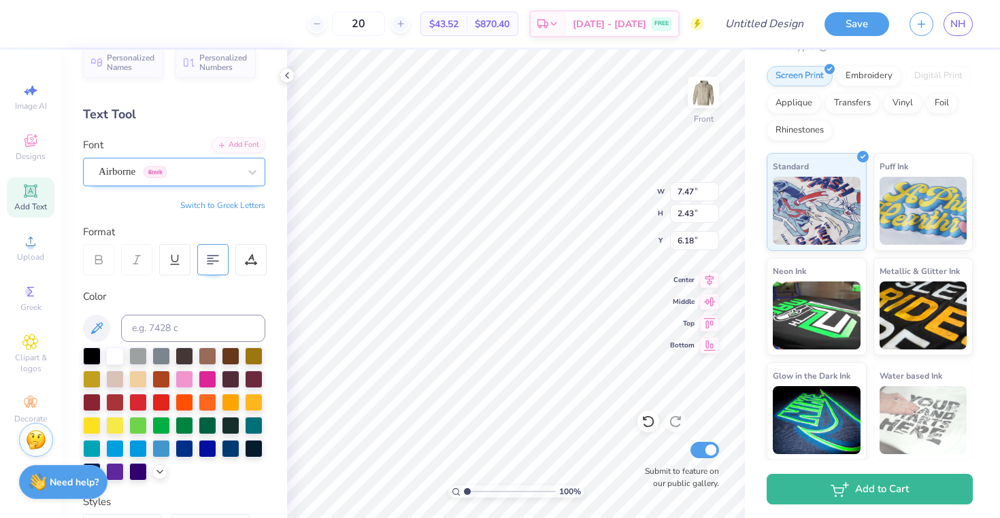
click at [186, 179] on div "Airborne Greek" at bounding box center [168, 171] width 143 height 21
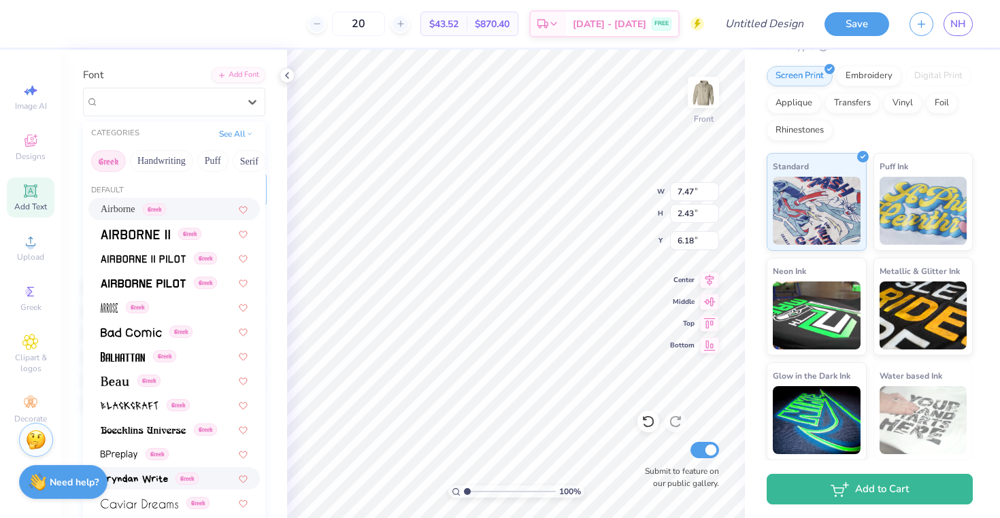
scroll to position [295, 0]
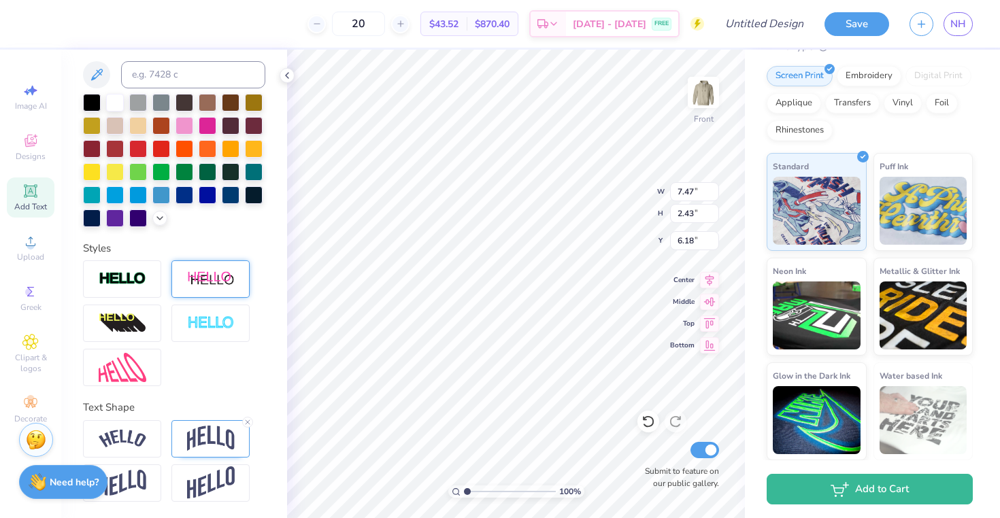
drag, startPoint x: 123, startPoint y: 439, endPoint x: 225, endPoint y: 293, distance: 177.4
click at [123, 439] on img at bounding box center [123, 439] width 48 height 18
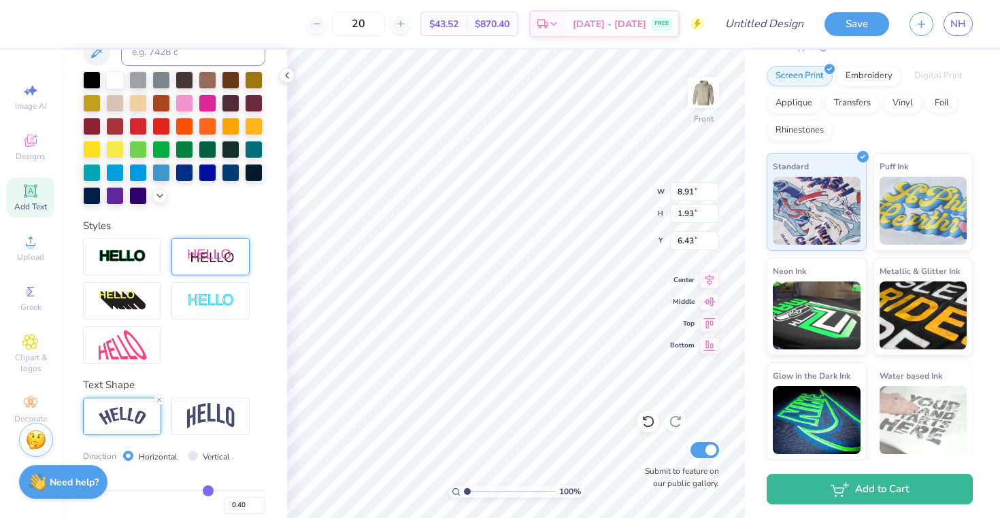
click at [200, 429] on img at bounding box center [211, 416] width 48 height 26
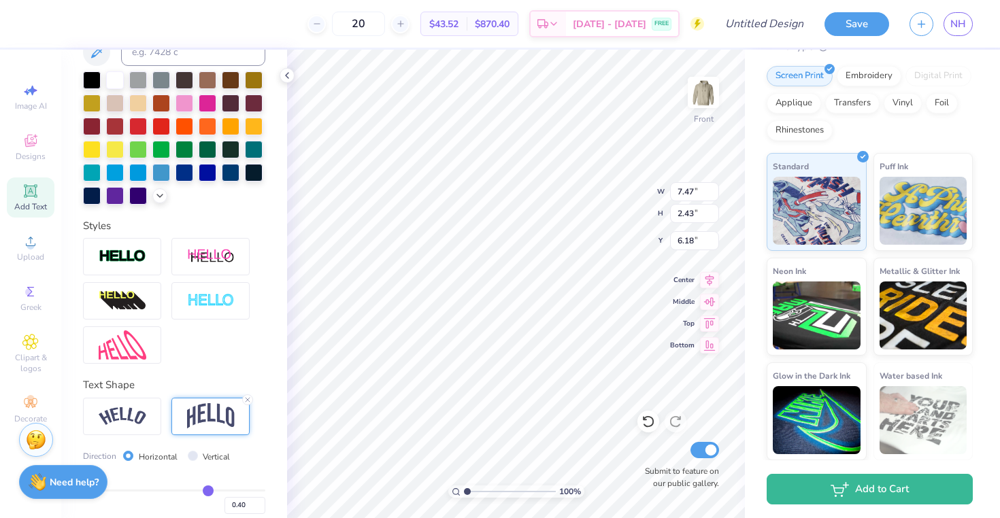
scroll to position [0, 0]
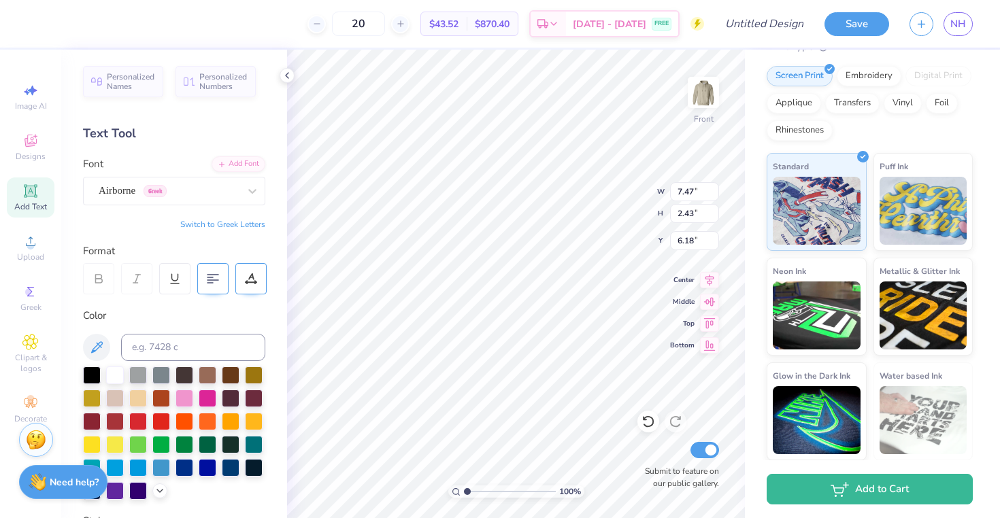
click at [249, 271] on div at bounding box center [250, 278] width 31 height 31
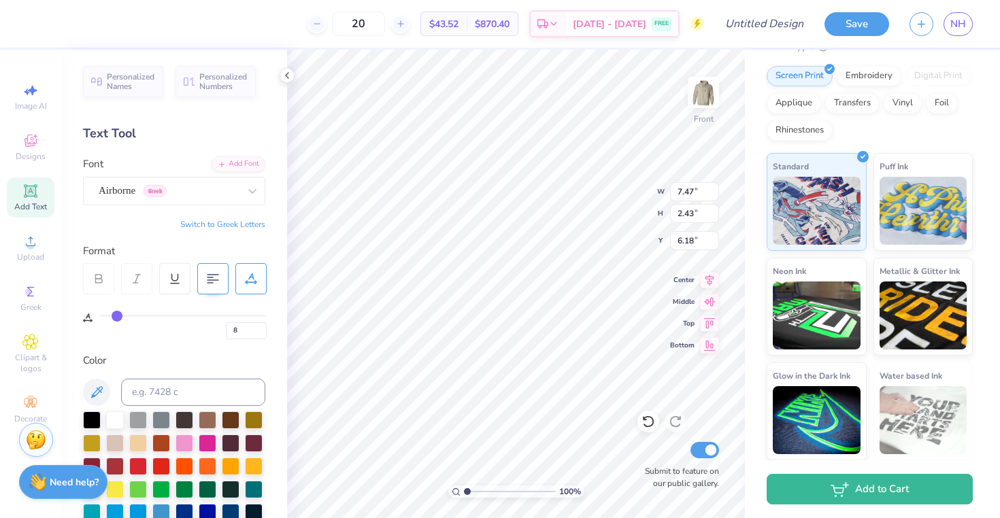
drag, startPoint x: 108, startPoint y: 316, endPoint x: 119, endPoint y: 314, distance: 11.0
click at [119, 315] on input "range" at bounding box center [182, 316] width 167 height 2
click at [188, 195] on div "Airborne Greek" at bounding box center [168, 190] width 143 height 21
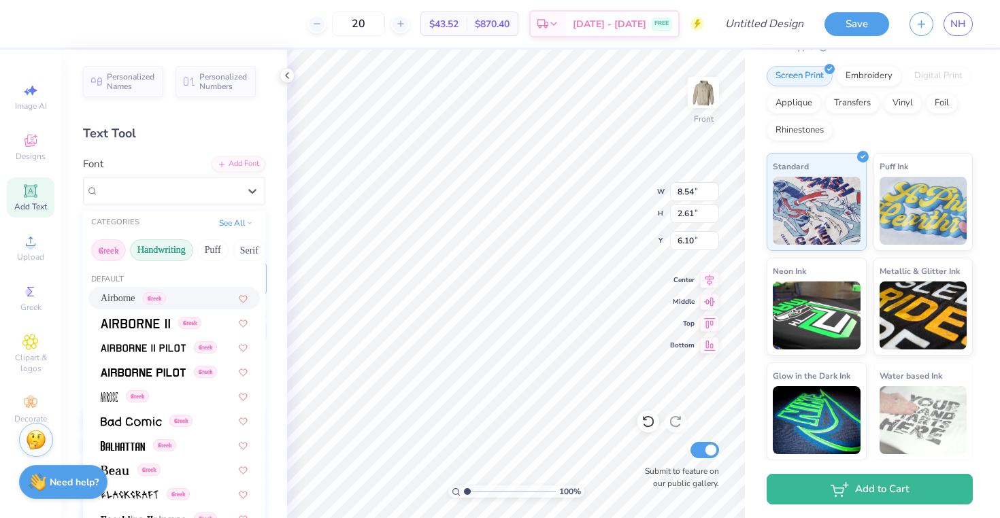
click at [156, 254] on button "Handwriting" at bounding box center [161, 250] width 63 height 22
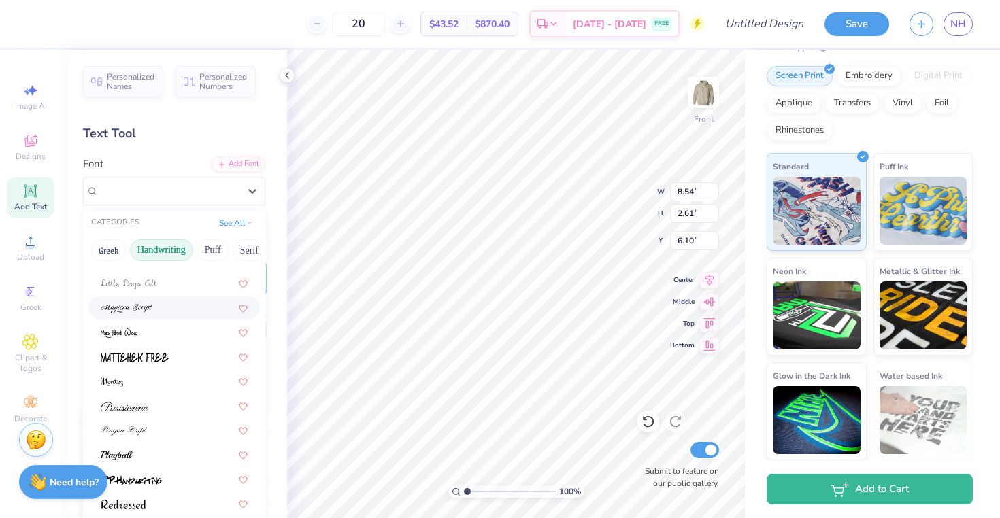
scroll to position [103, 0]
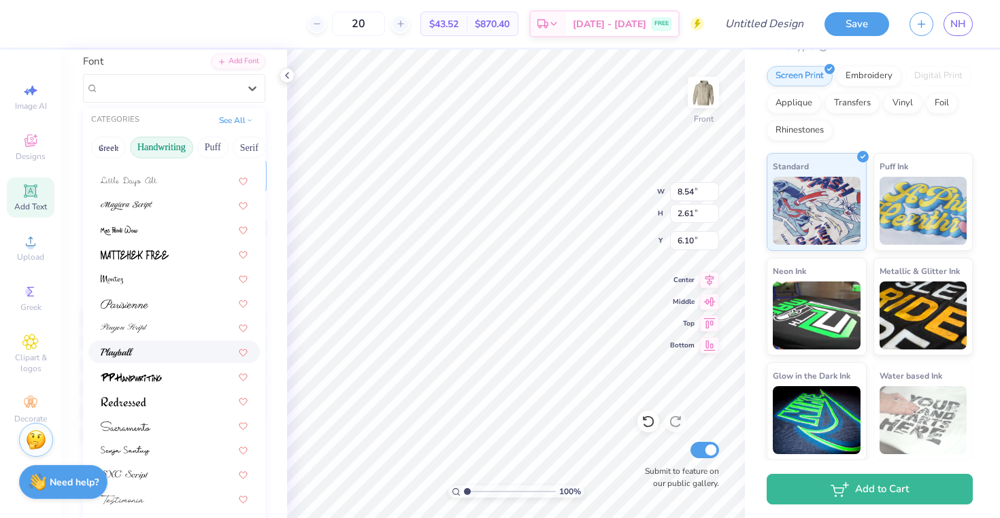
click at [183, 346] on div at bounding box center [174, 352] width 147 height 14
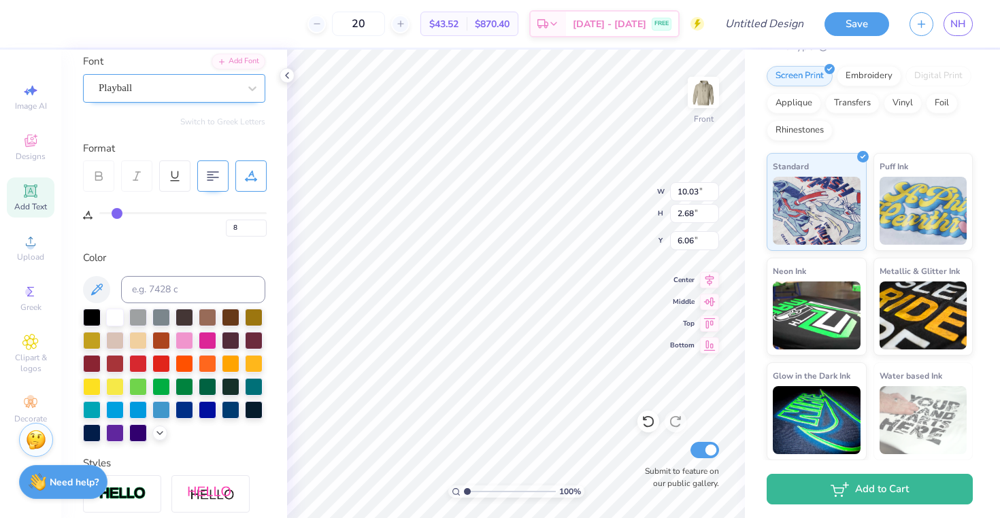
click at [200, 86] on div "Playball" at bounding box center [168, 88] width 143 height 21
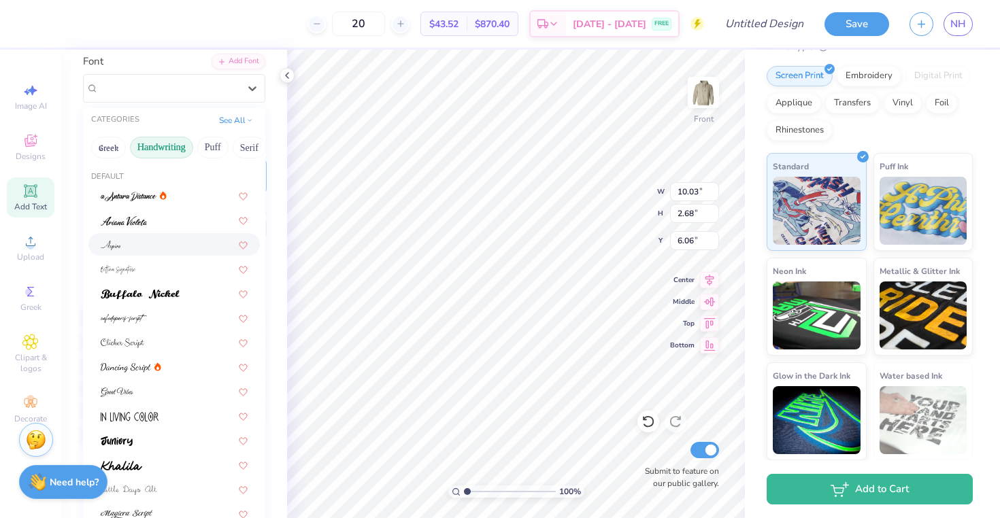
scroll to position [210, 0]
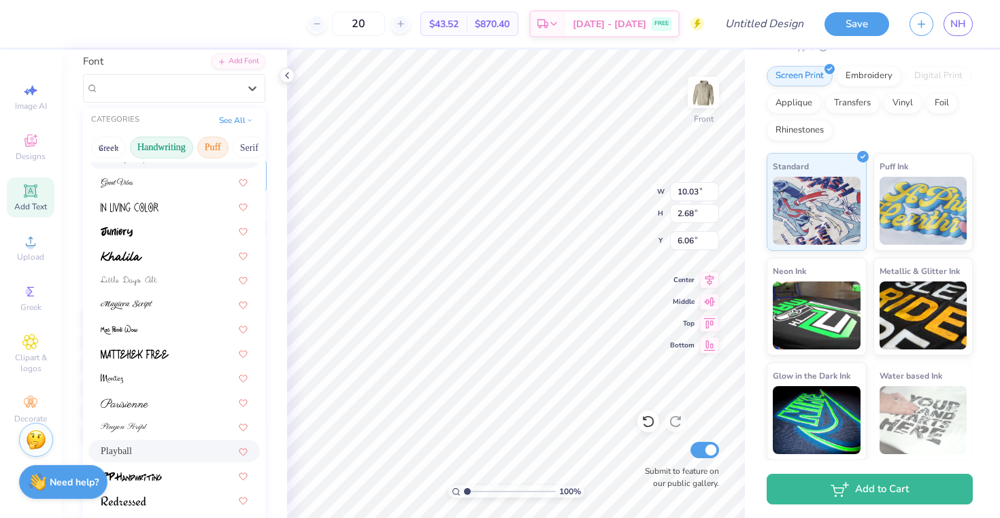
click at [219, 144] on button "Puff" at bounding box center [212, 148] width 31 height 22
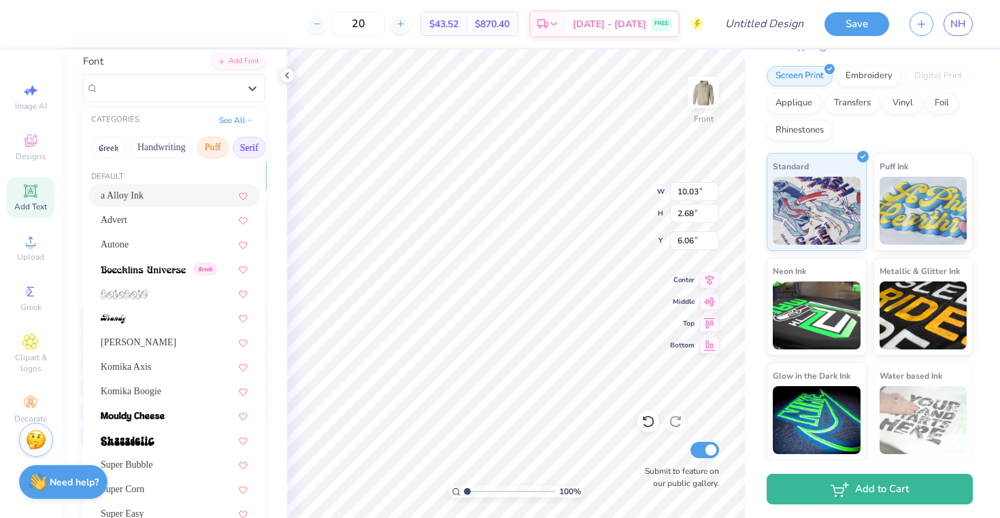
click at [242, 150] on button "Serif" at bounding box center [249, 148] width 33 height 22
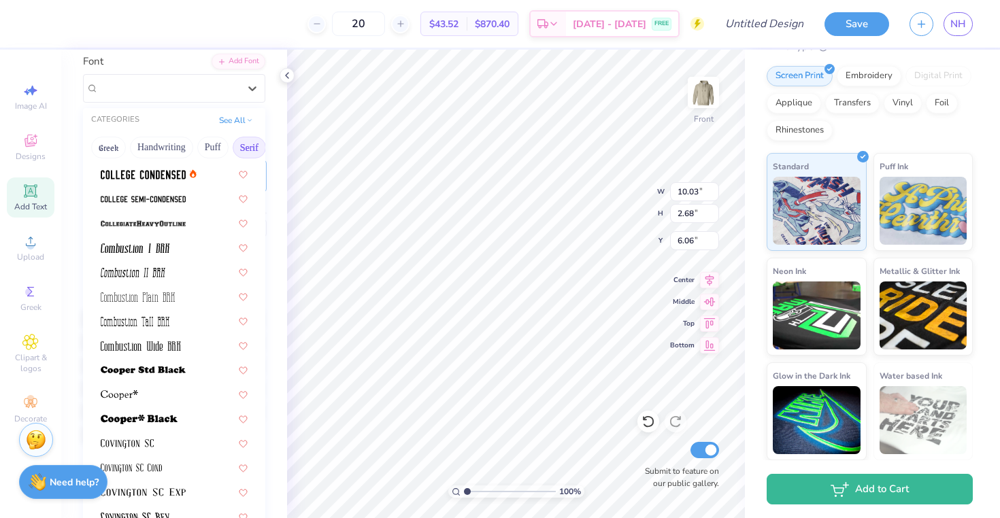
scroll to position [414, 0]
click at [197, 179] on div at bounding box center [174, 173] width 147 height 14
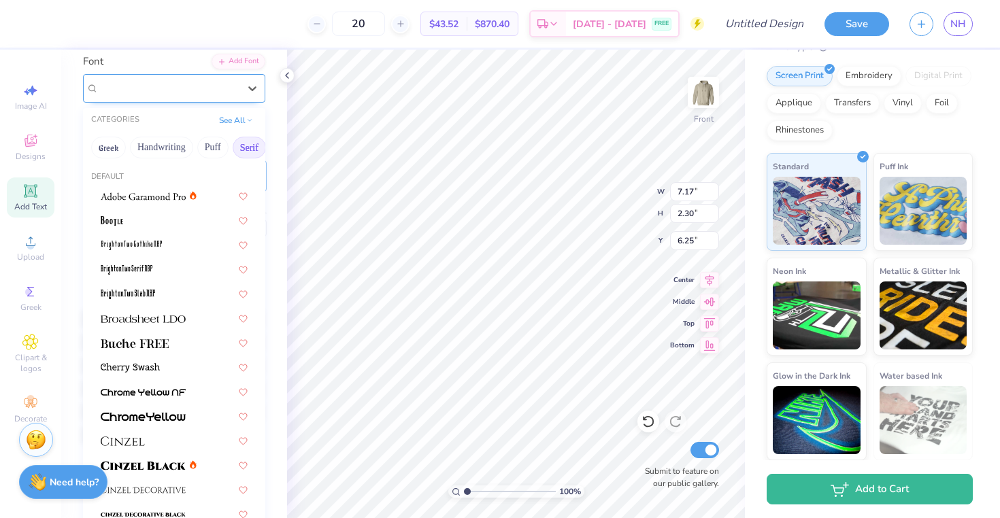
click at [183, 97] on div "College Condensed" at bounding box center [168, 88] width 143 height 21
click at [172, 222] on div at bounding box center [174, 220] width 147 height 14
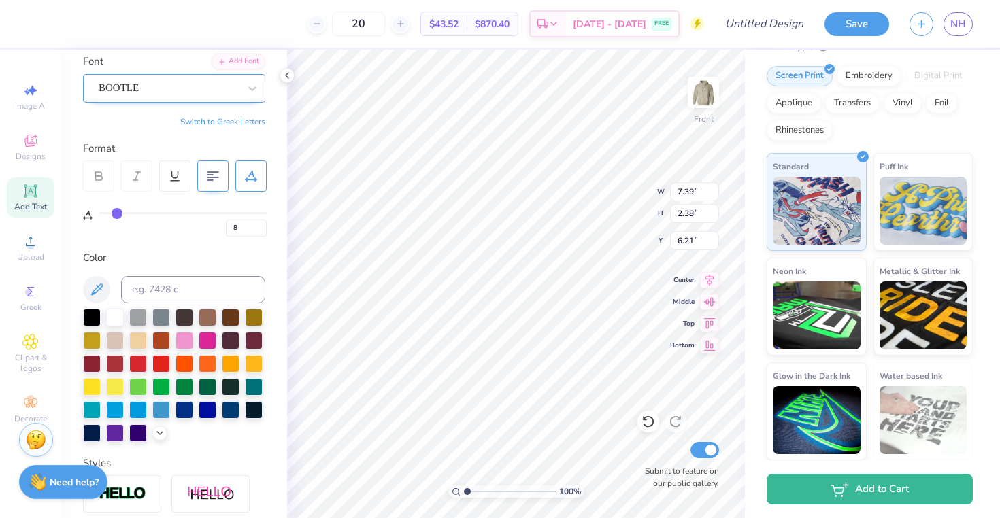
click at [219, 88] on div "BOOTLE" at bounding box center [168, 88] width 143 height 21
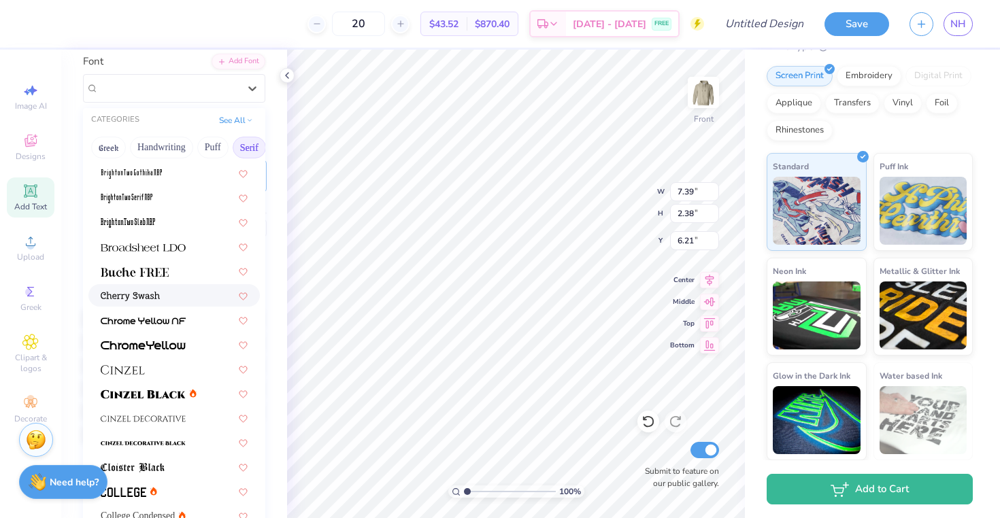
scroll to position [0, 0]
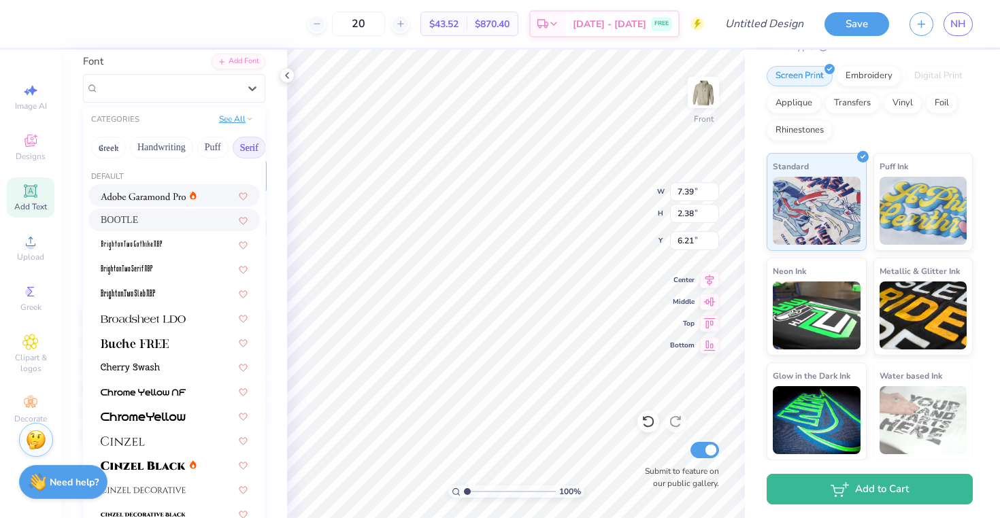
click at [230, 118] on button "See All" at bounding box center [236, 119] width 42 height 14
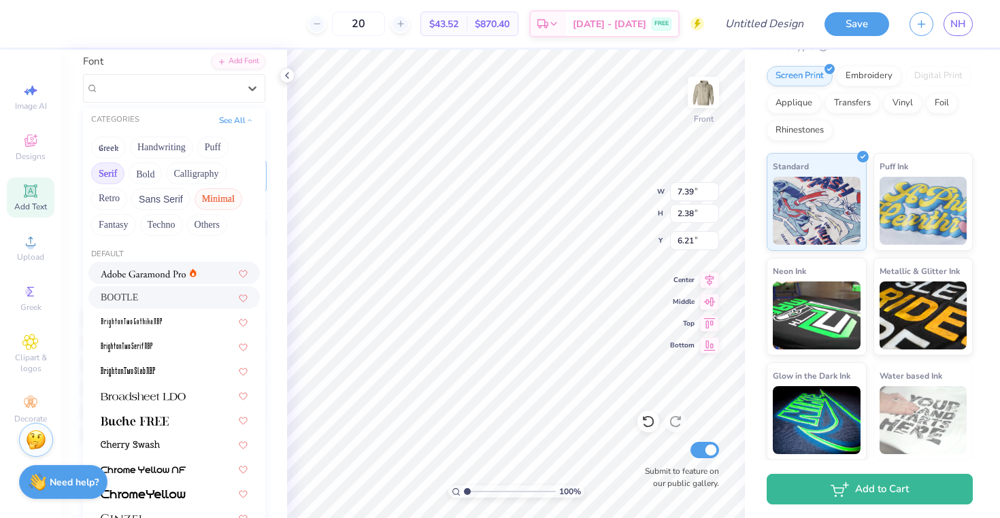
click at [220, 200] on button "Minimal" at bounding box center [219, 199] width 48 height 22
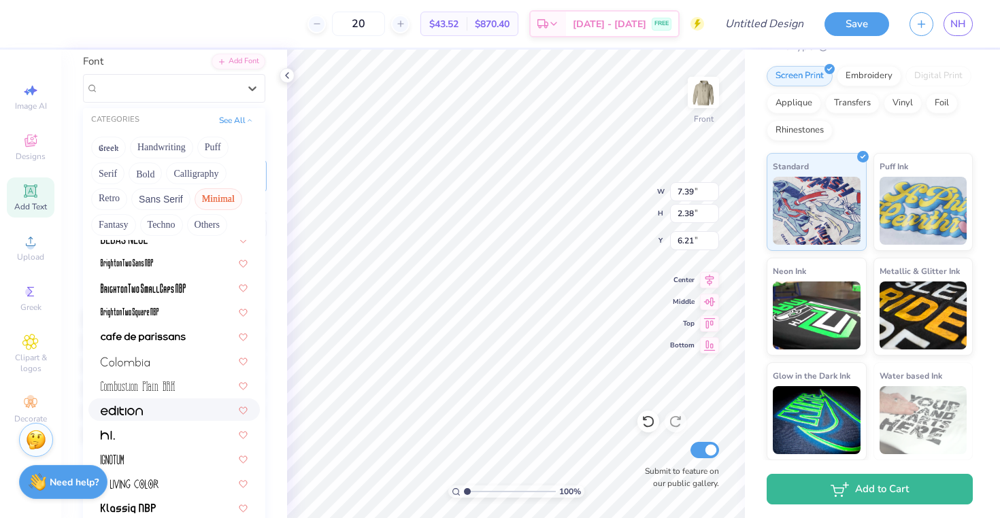
scroll to position [106, 0]
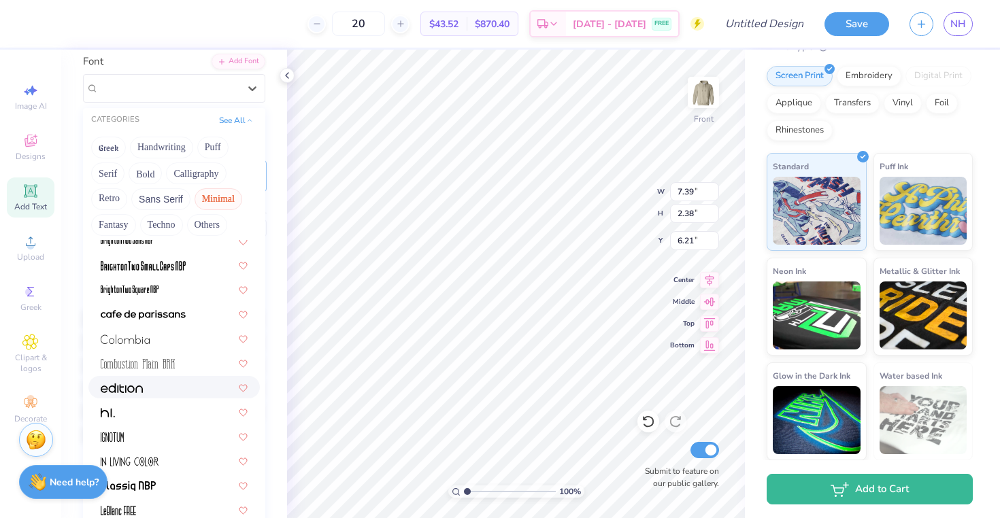
click at [165, 384] on div at bounding box center [174, 387] width 147 height 14
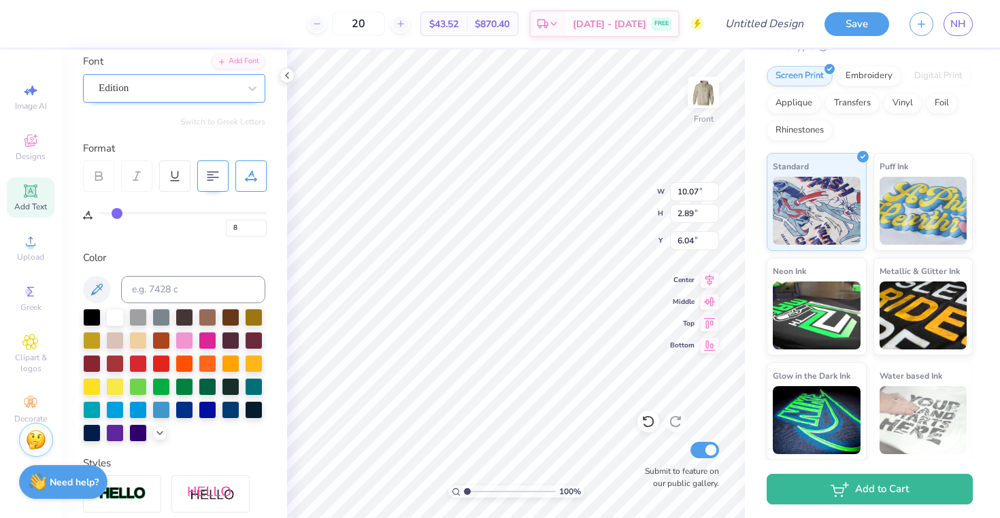
click at [182, 95] on div "Edition" at bounding box center [168, 88] width 143 height 21
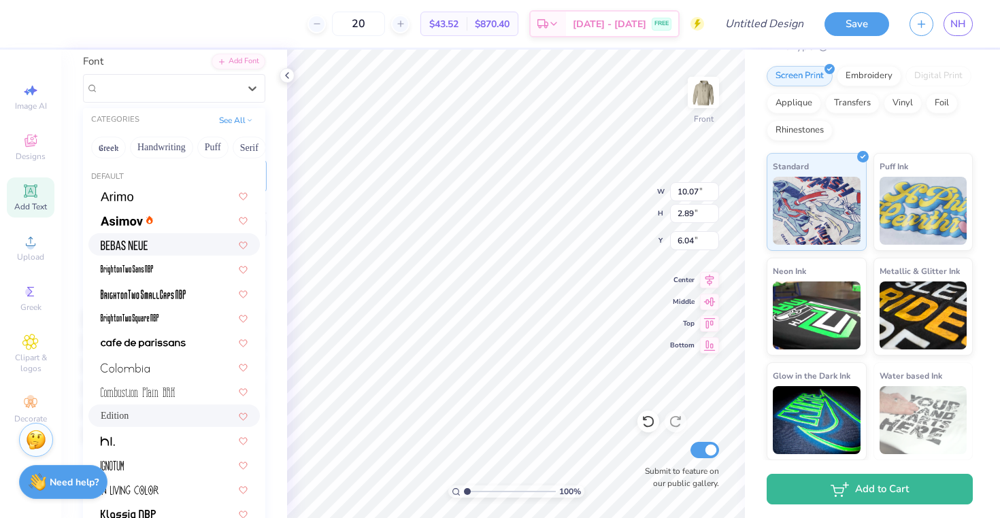
click at [184, 242] on div at bounding box center [174, 244] width 147 height 14
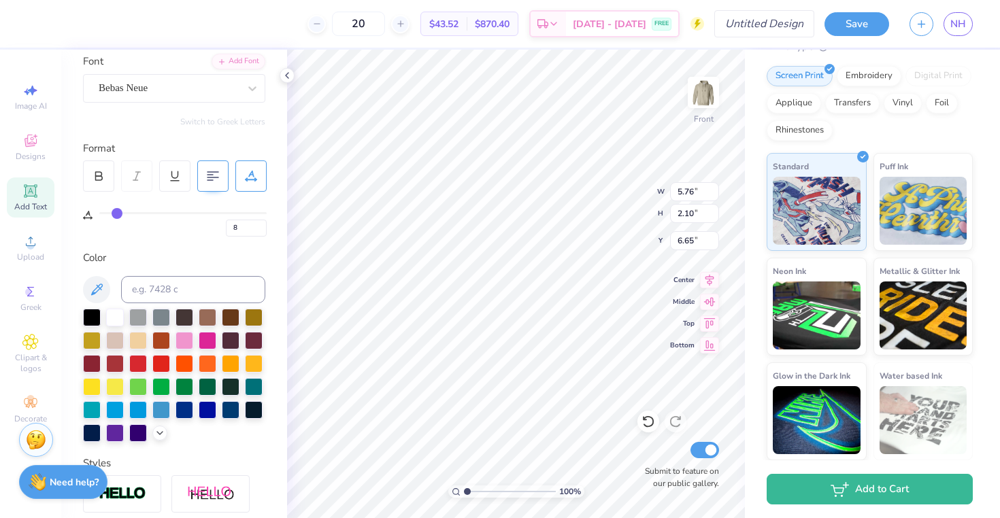
scroll to position [11, 5]
click at [219, 93] on div "Bebas Neue" at bounding box center [168, 88] width 143 height 21
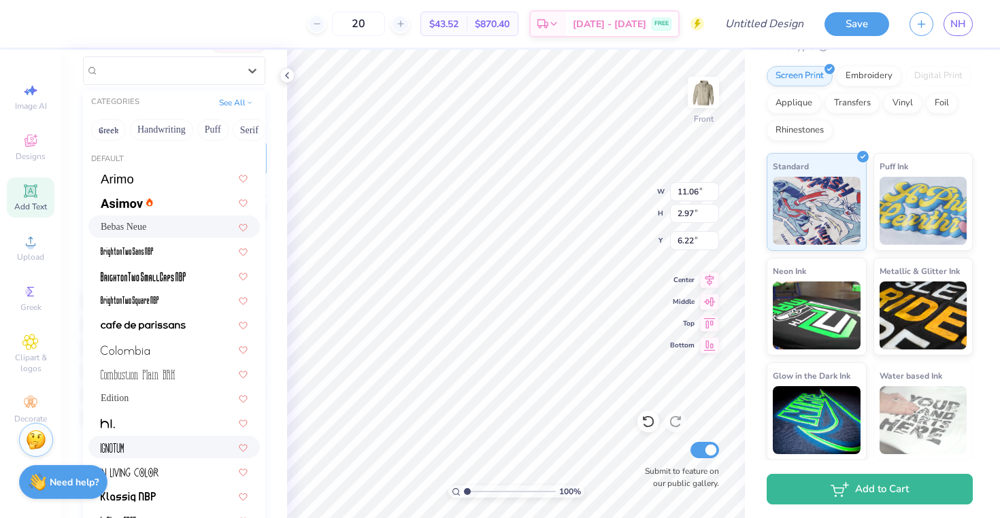
scroll to position [0, 0]
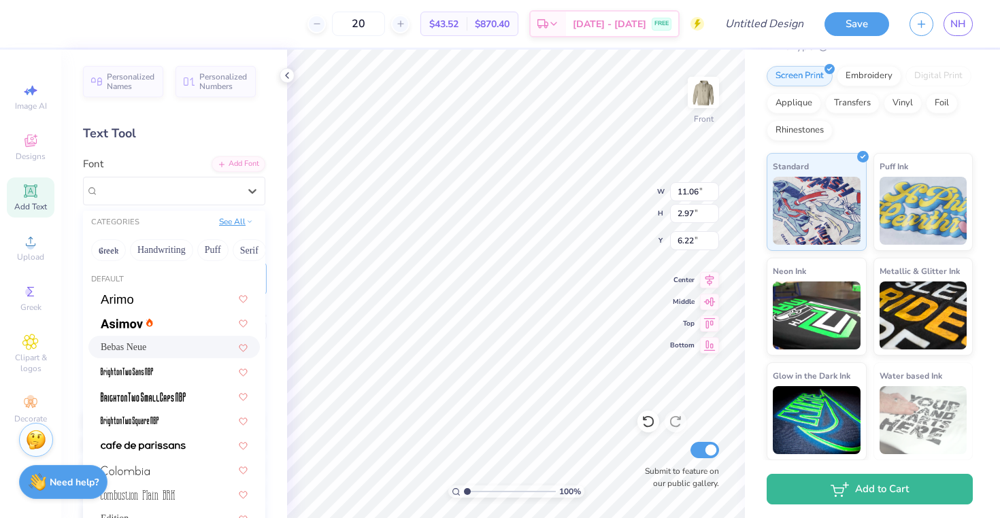
click at [236, 216] on button "See All" at bounding box center [236, 222] width 42 height 14
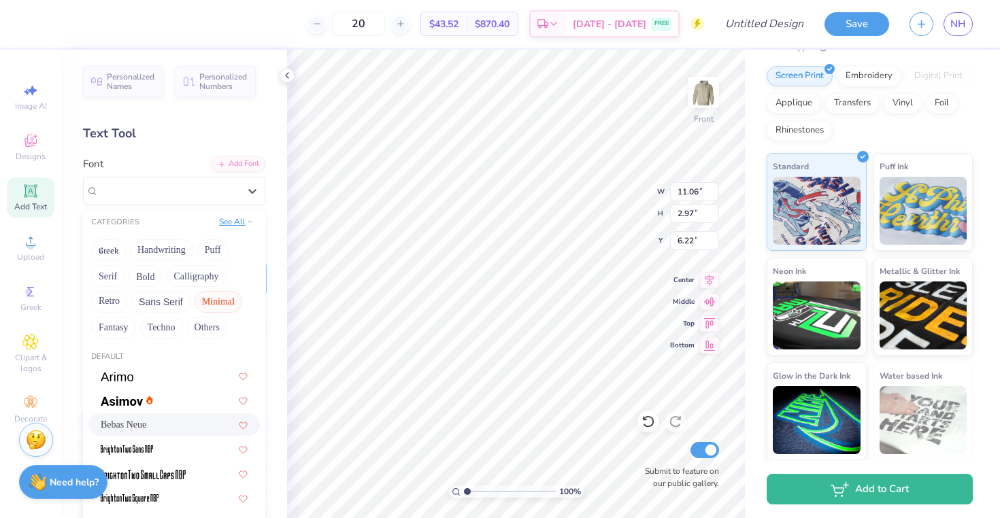
click at [232, 220] on button "See All" at bounding box center [236, 222] width 42 height 14
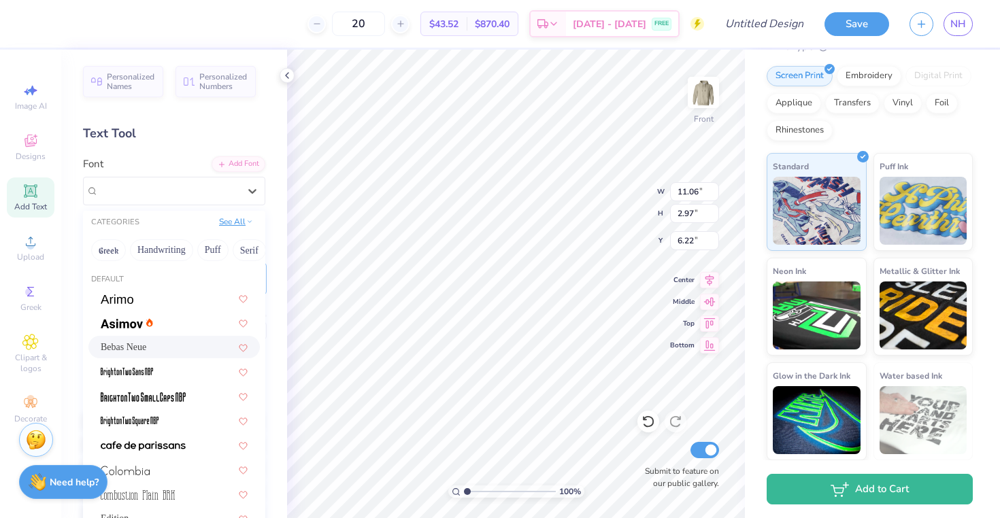
click at [232, 219] on button "See All" at bounding box center [236, 222] width 42 height 14
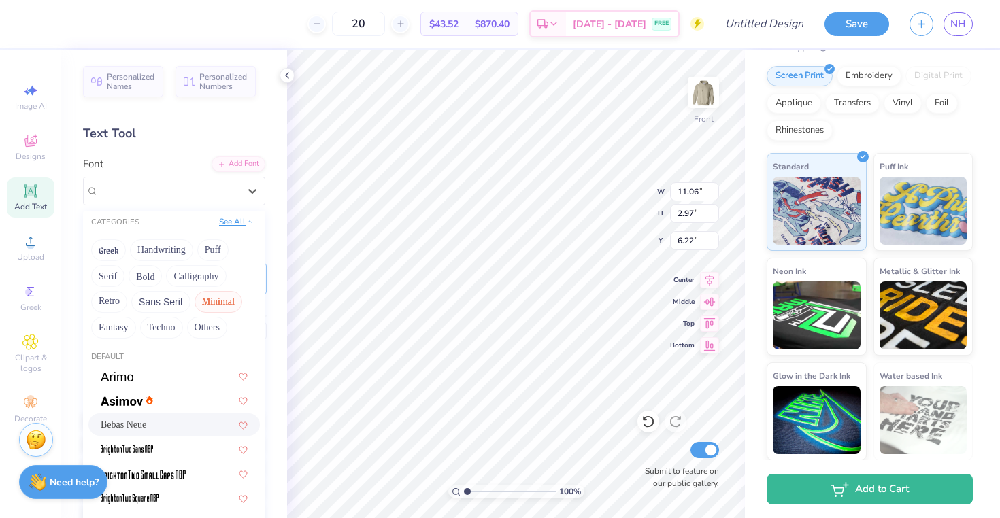
click at [232, 219] on button "See All" at bounding box center [236, 222] width 42 height 14
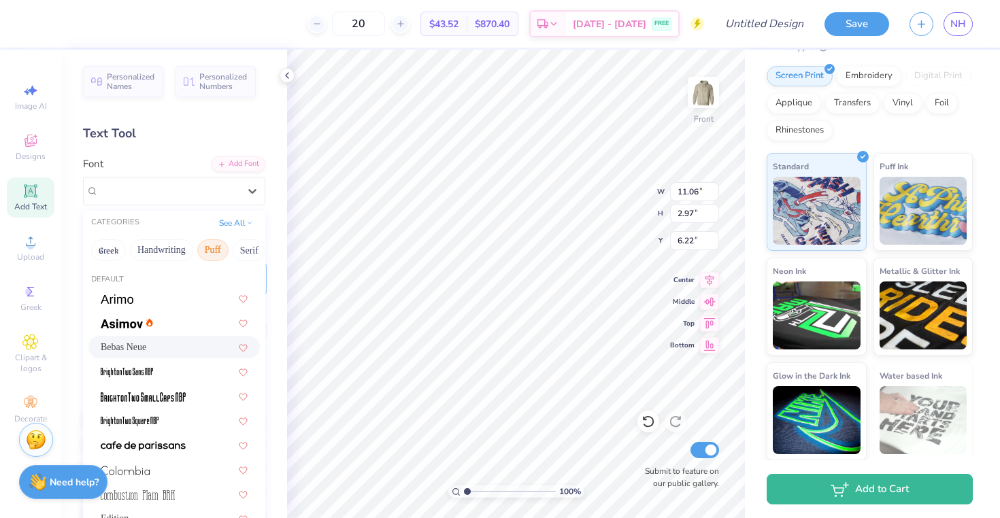
click at [209, 240] on button "Puff" at bounding box center [212, 250] width 31 height 22
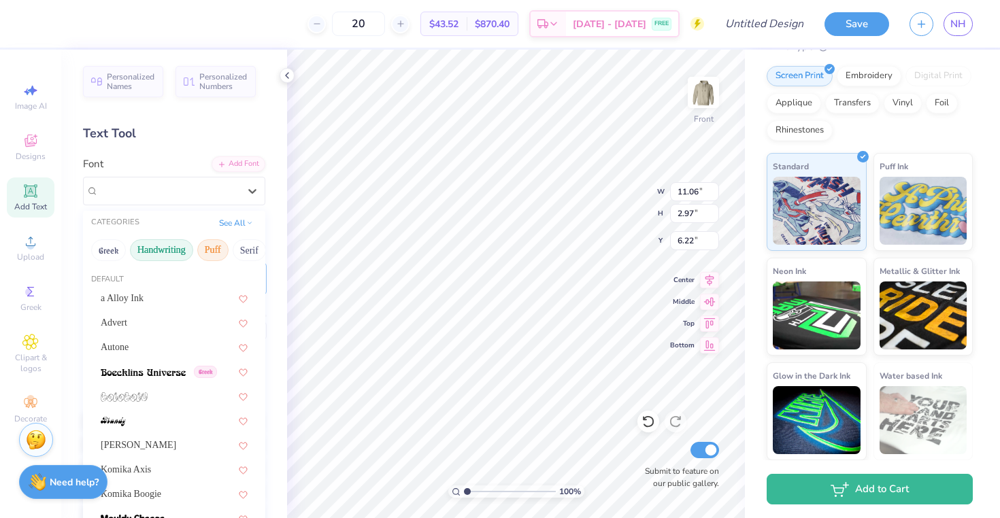
click at [180, 252] on button "Handwriting" at bounding box center [161, 250] width 63 height 22
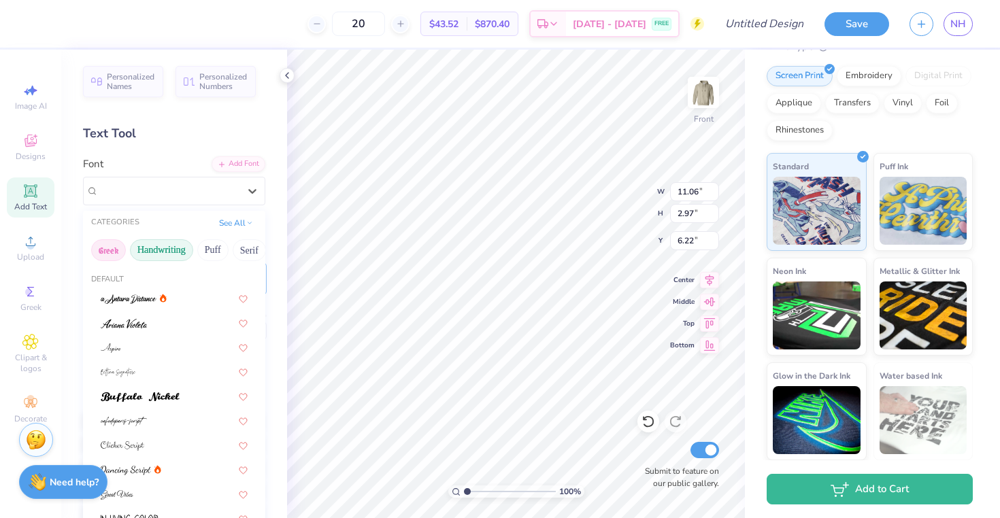
click at [115, 254] on button "Greek" at bounding box center [108, 250] width 35 height 22
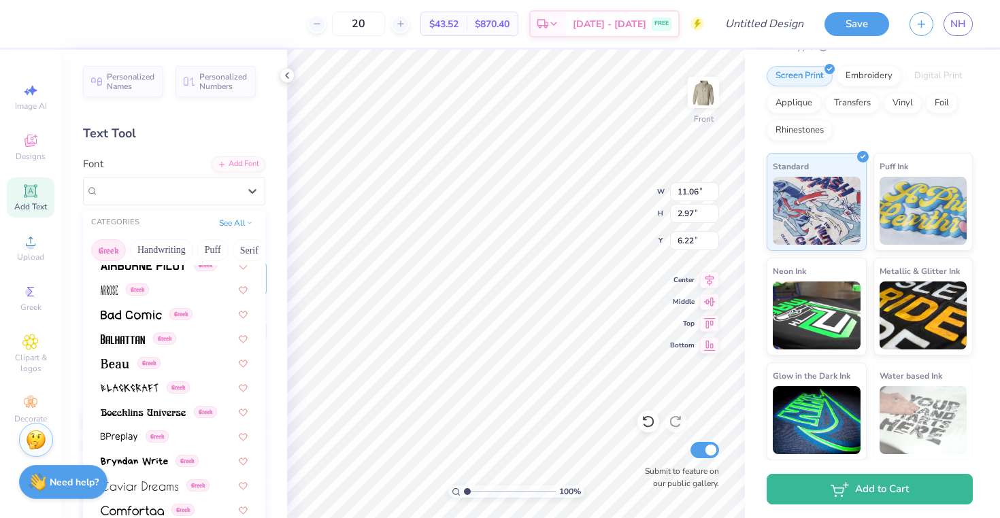
scroll to position [156, 0]
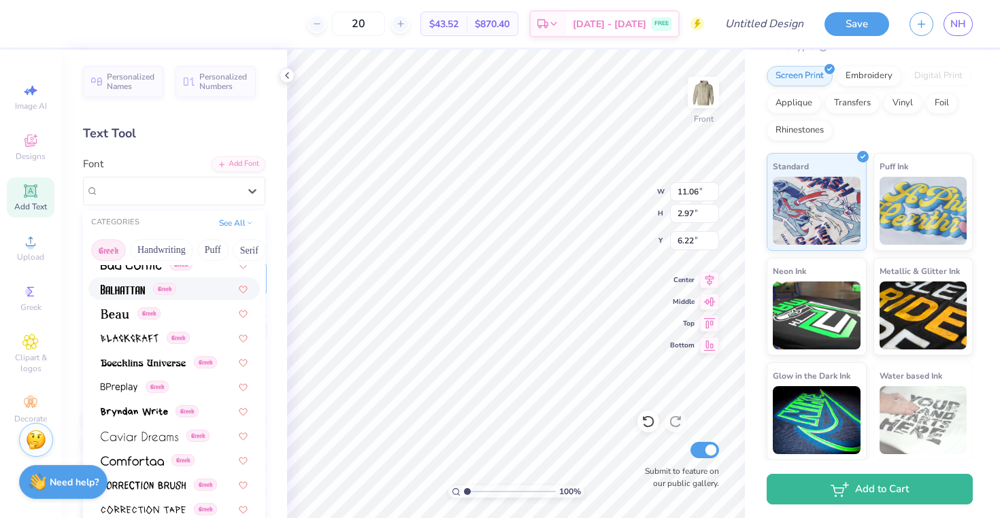
click at [184, 288] on div "Greek" at bounding box center [174, 289] width 147 height 14
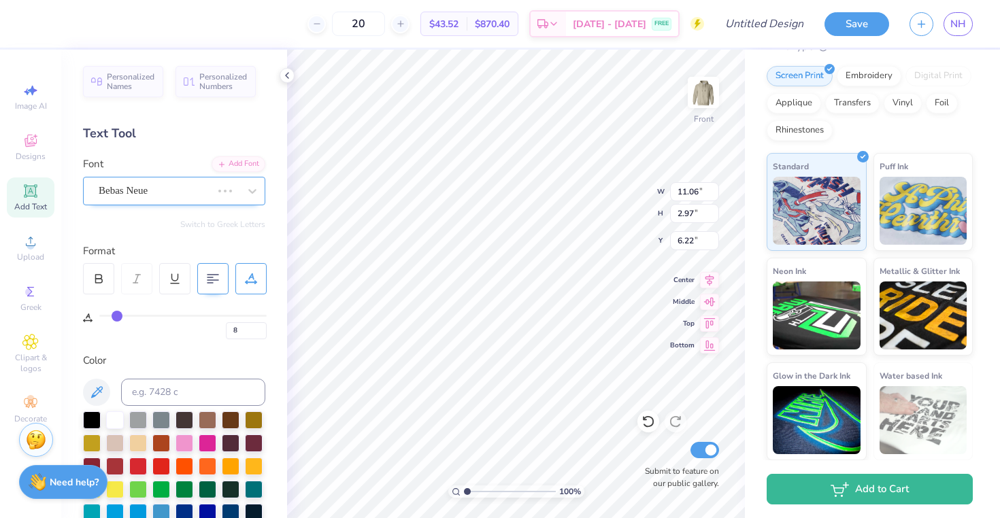
click at [172, 180] on div "Bebas Neue" at bounding box center [155, 190] width 116 height 21
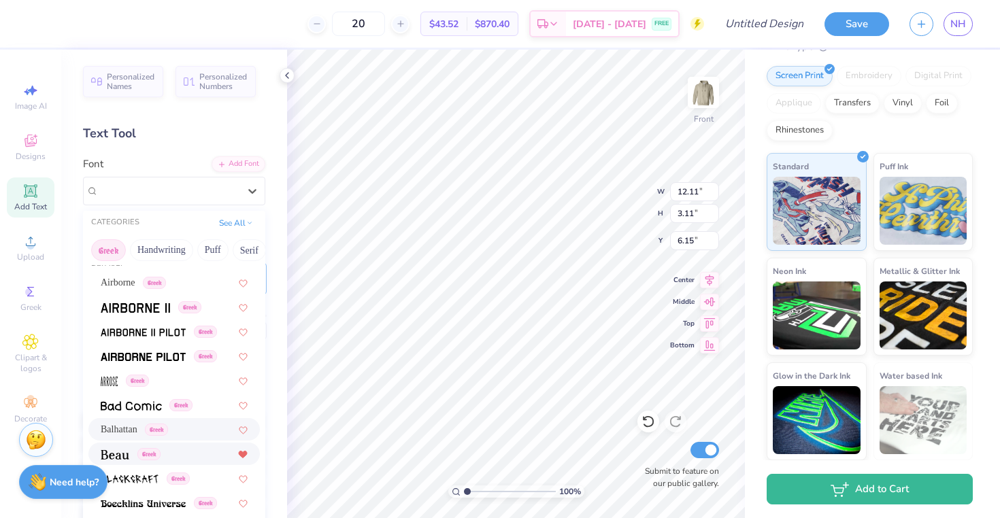
scroll to position [16, 0]
click at [175, 331] on img at bounding box center [143, 333] width 85 height 10
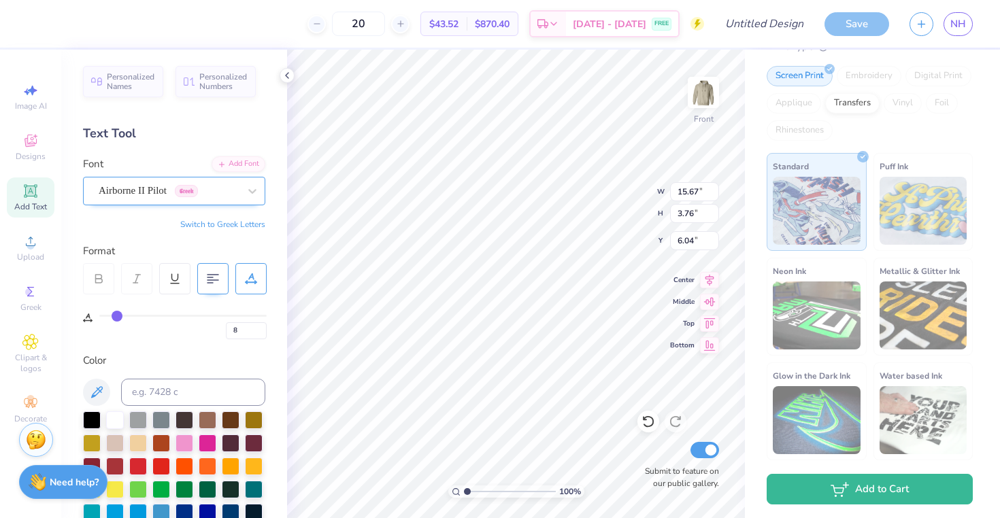
click at [191, 197] on div "Airborne II Pilot Greek" at bounding box center [168, 190] width 143 height 21
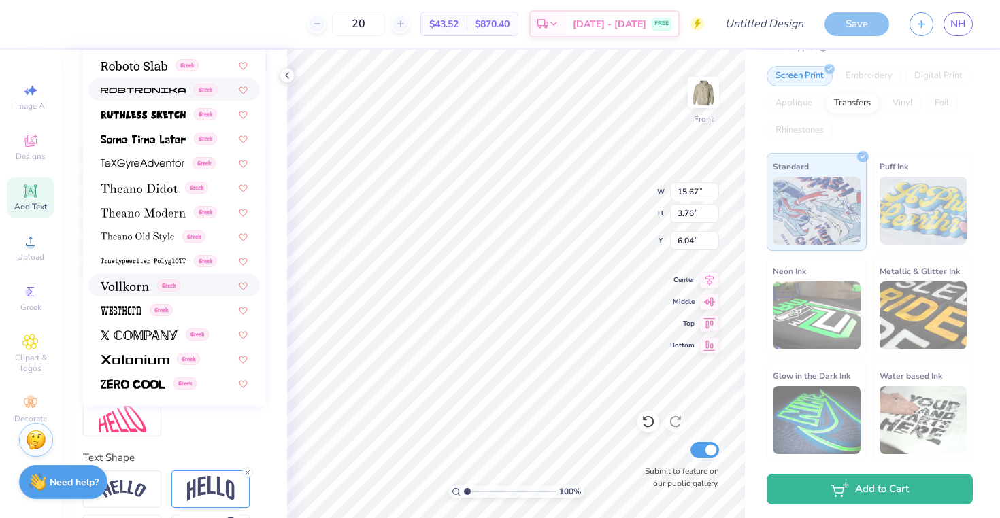
scroll to position [268, 0]
click at [179, 286] on span "Greek" at bounding box center [168, 285] width 23 height 12
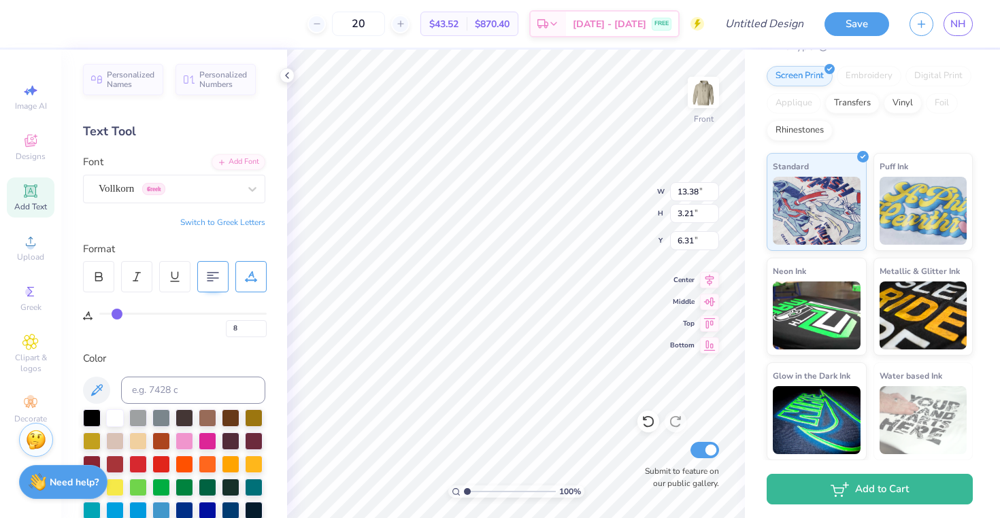
scroll to position [3, 0]
click at [110, 314] on input "range" at bounding box center [182, 313] width 167 height 2
drag, startPoint x: 109, startPoint y: 314, endPoint x: 90, endPoint y: 314, distance: 18.4
click at [99, 314] on input "range" at bounding box center [182, 313] width 167 height 2
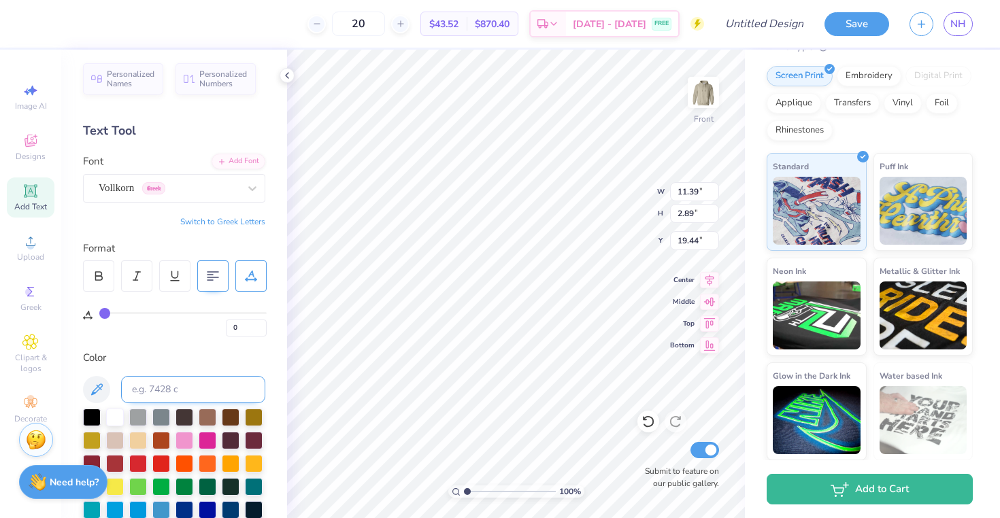
scroll to position [340, 0]
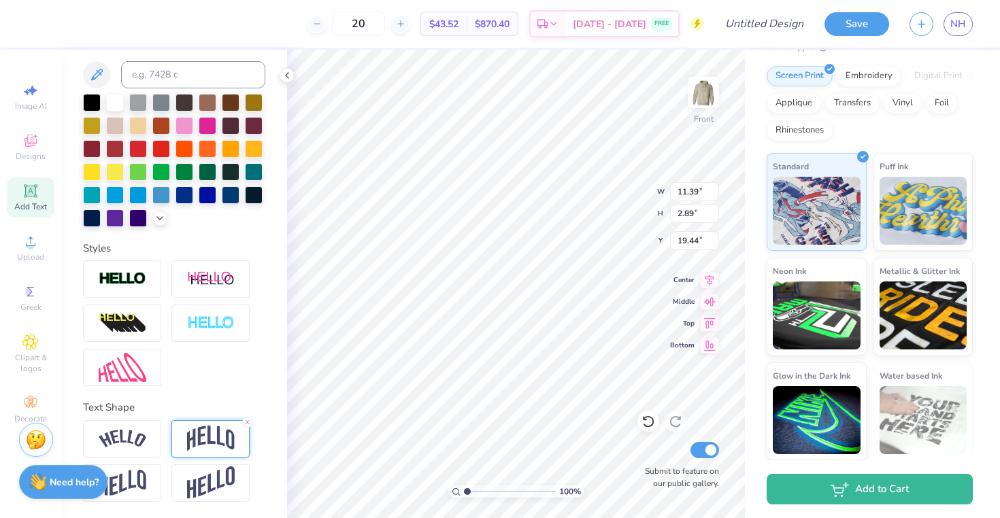
click at [213, 444] on img at bounding box center [211, 439] width 48 height 26
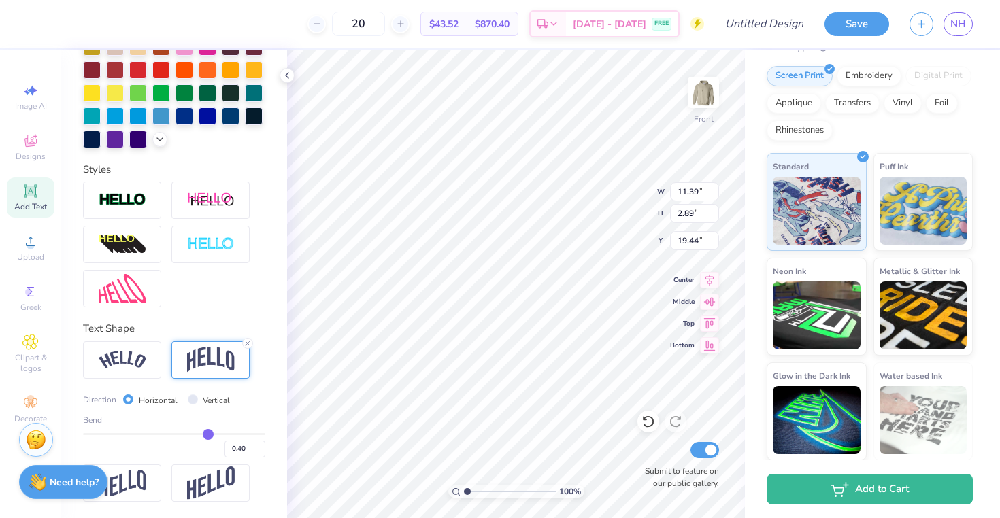
scroll to position [420, 0]
drag, startPoint x: 201, startPoint y: 433, endPoint x: 136, endPoint y: 437, distance: 65.4
click at [136, 435] on input "range" at bounding box center [174, 434] width 182 height 2
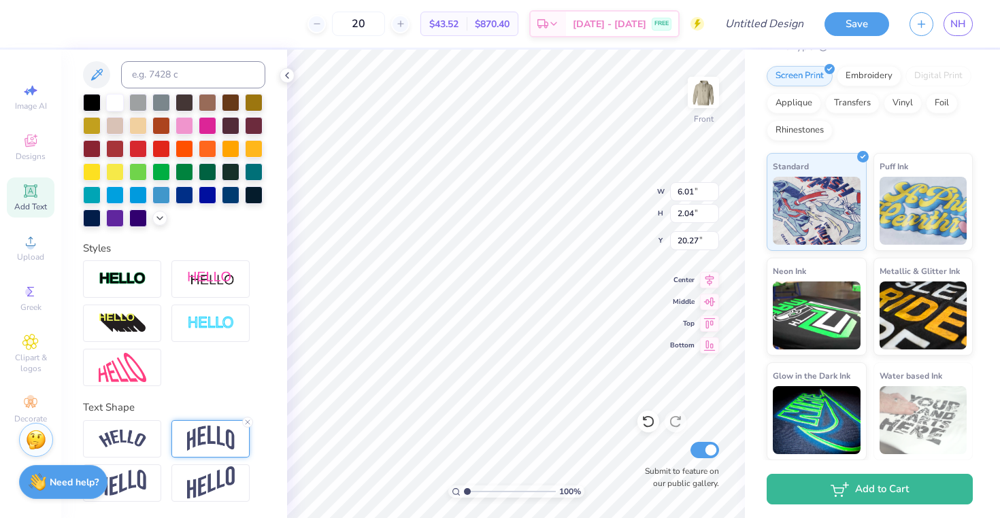
click at [208, 433] on img at bounding box center [211, 439] width 48 height 26
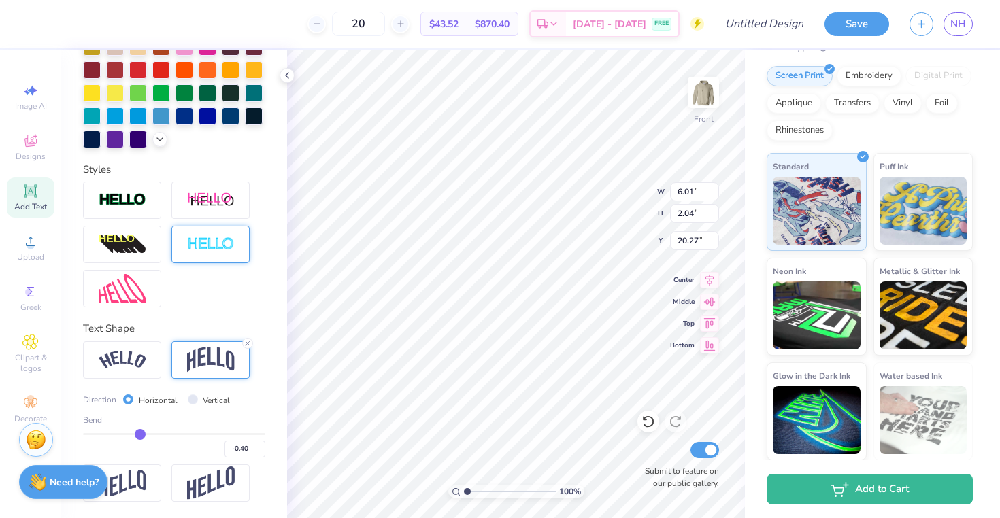
scroll to position [420, 0]
click at [144, 433] on input "range" at bounding box center [174, 434] width 182 height 2
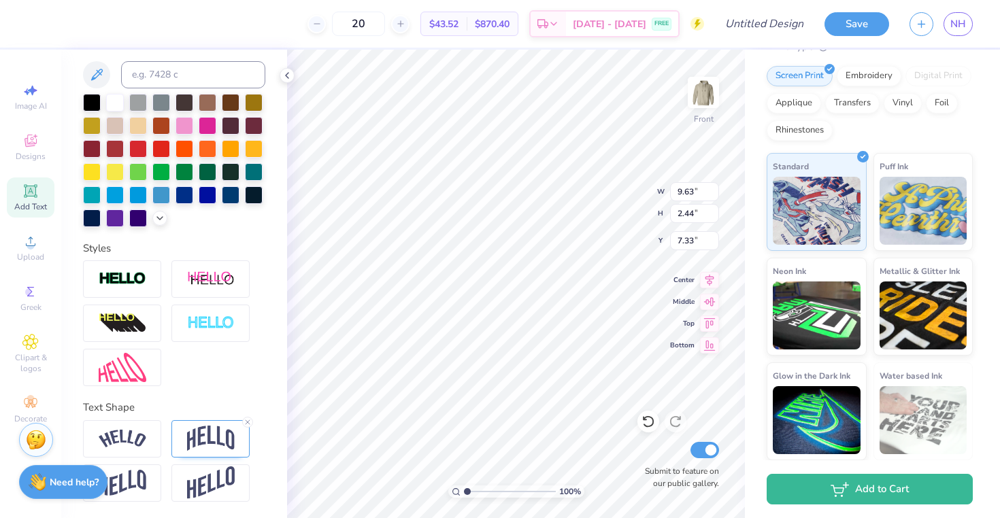
scroll to position [0, 0]
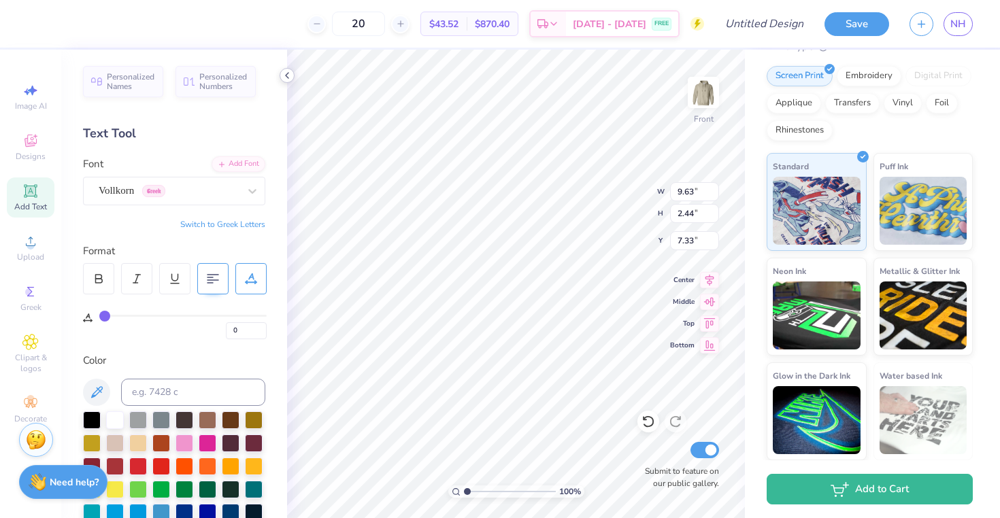
click at [283, 79] on icon at bounding box center [287, 75] width 11 height 11
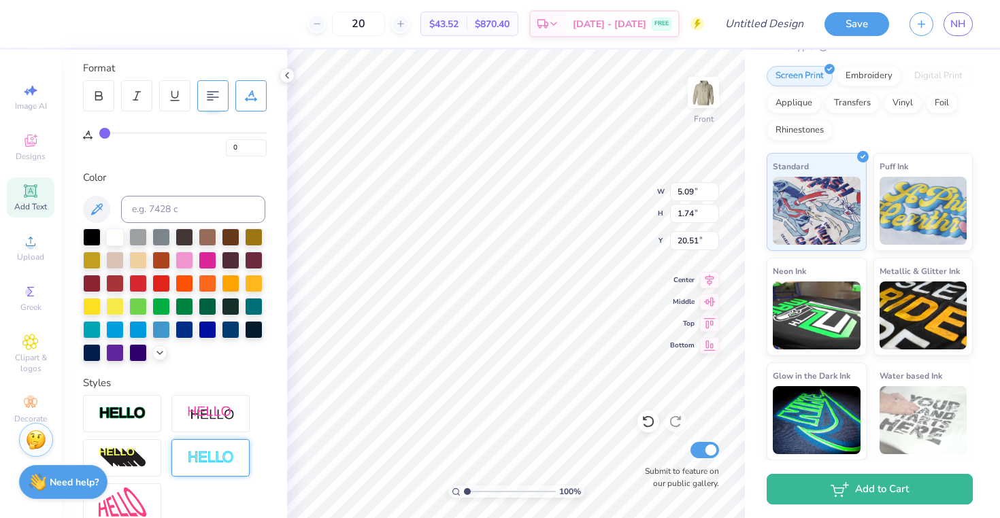
scroll to position [340, 0]
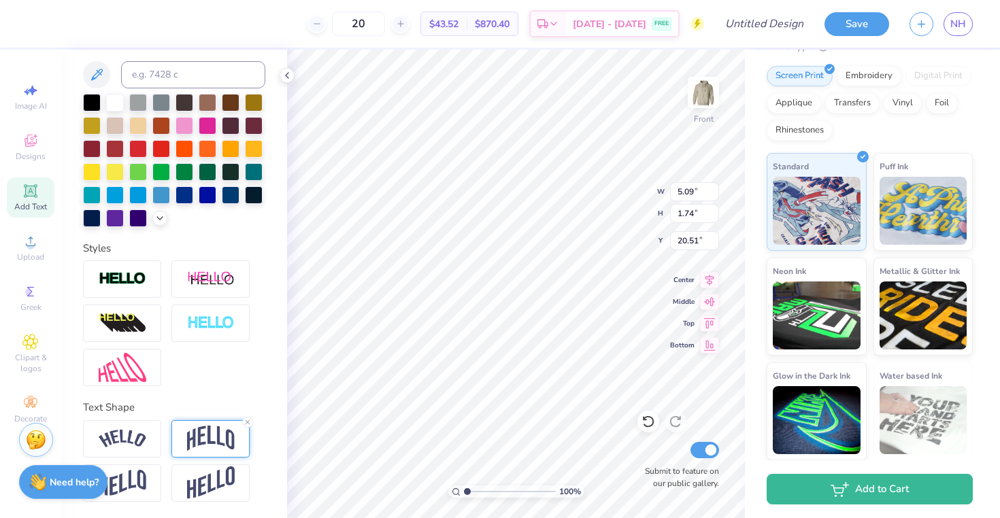
click at [229, 431] on img at bounding box center [211, 439] width 48 height 26
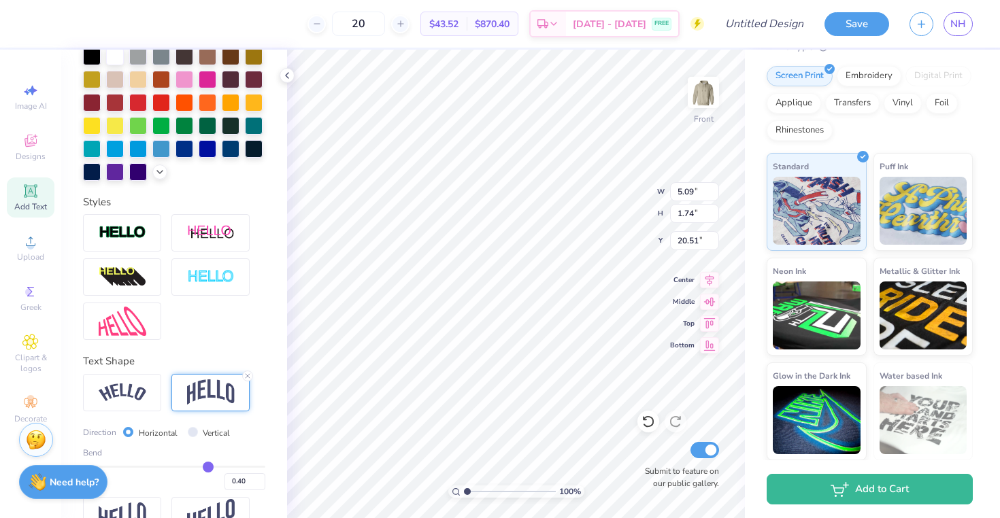
scroll to position [420, 0]
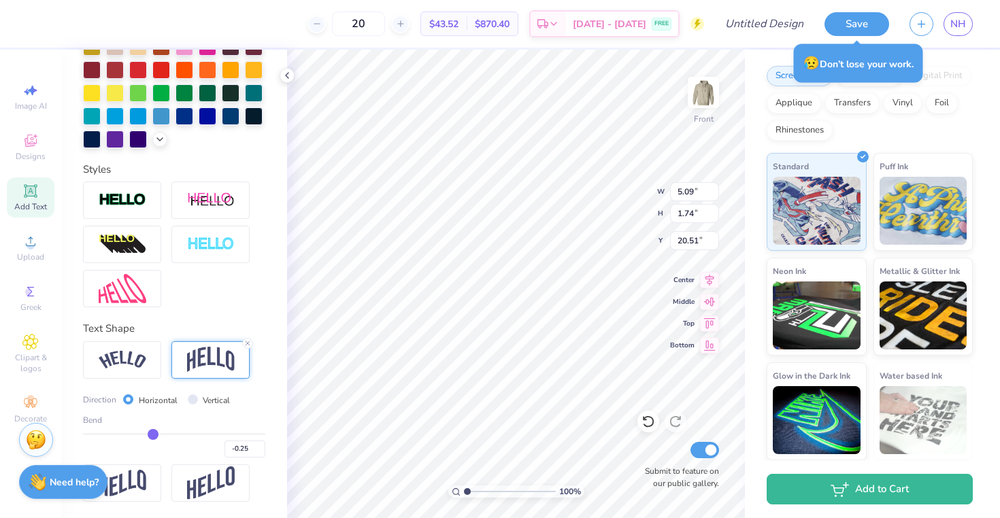
drag, startPoint x: 201, startPoint y: 433, endPoint x: 148, endPoint y: 437, distance: 53.2
click at [148, 435] on input "range" at bounding box center [174, 434] width 182 height 2
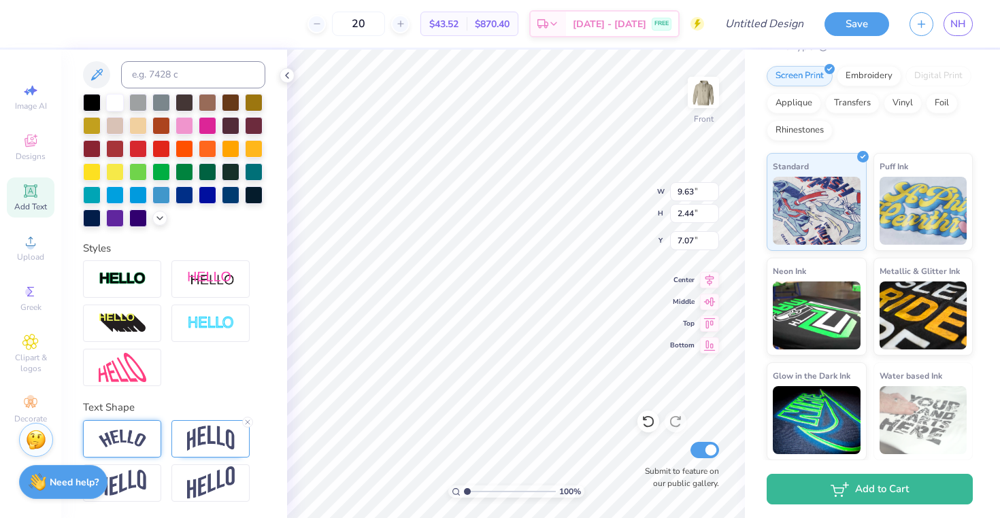
click at [116, 435] on img at bounding box center [123, 439] width 48 height 18
click at [133, 442] on img at bounding box center [123, 439] width 48 height 18
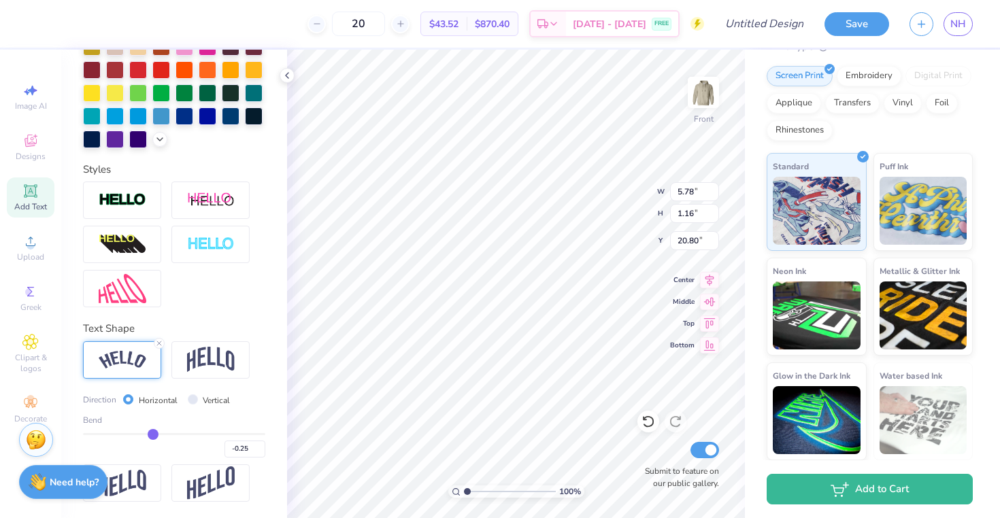
scroll to position [420, 0]
drag, startPoint x: 150, startPoint y: 435, endPoint x: 136, endPoint y: 434, distance: 13.6
click at [136, 434] on input "range" at bounding box center [174, 434] width 182 height 2
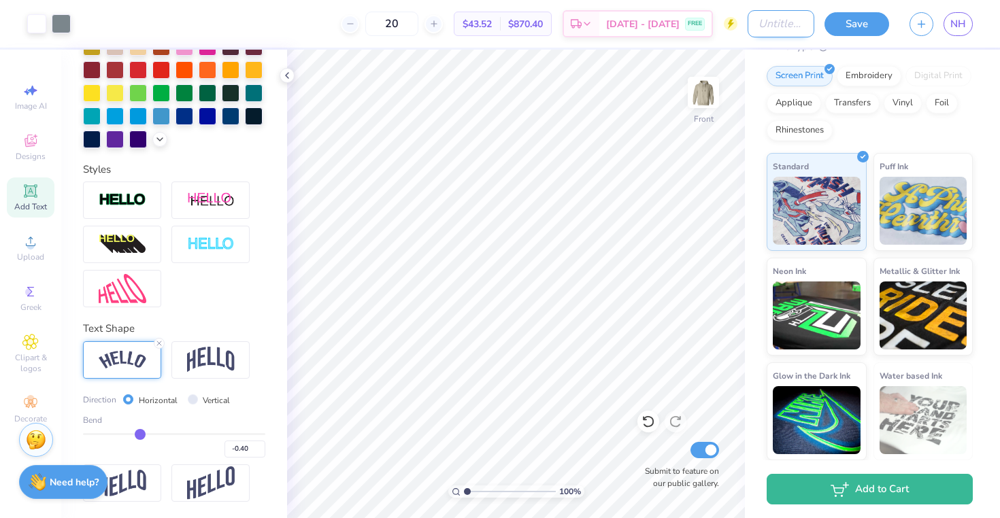
click at [749, 27] on input "Design Title" at bounding box center [781, 23] width 67 height 27
click at [696, 91] on img at bounding box center [703, 92] width 54 height 54
click at [696, 91] on img at bounding box center [703, 92] width 27 height 27
click at [701, 105] on img at bounding box center [703, 92] width 27 height 27
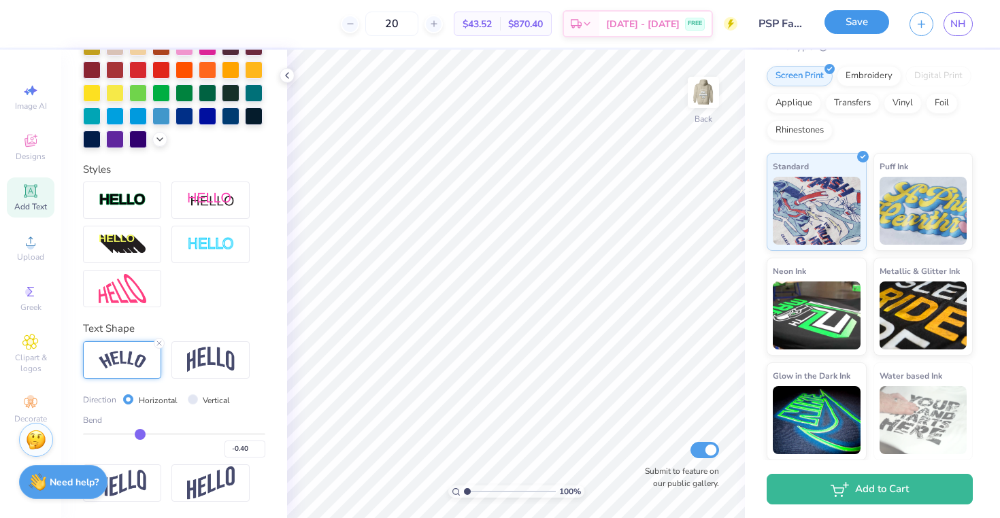
click at [864, 20] on button "Save" at bounding box center [857, 22] width 65 height 24
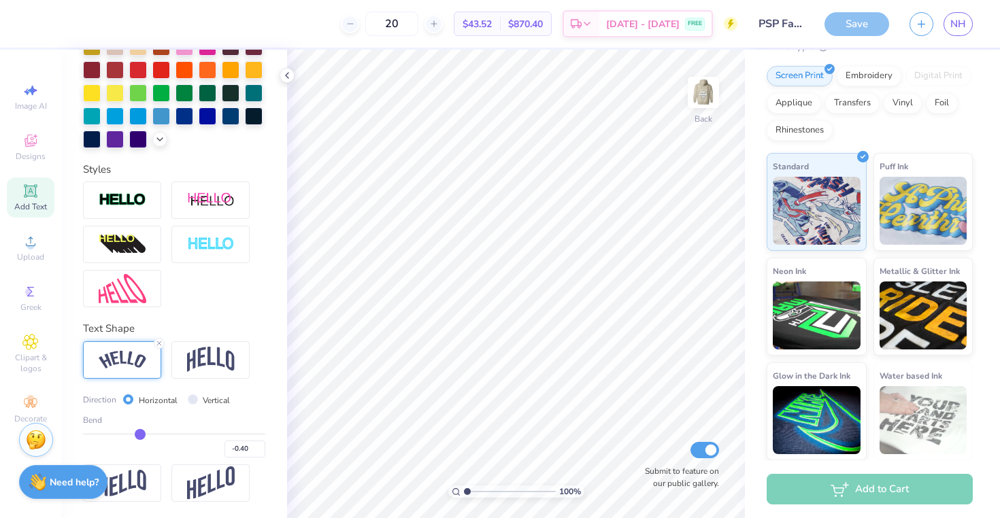
click at [956, 22] on span "NH" at bounding box center [958, 24] width 16 height 16
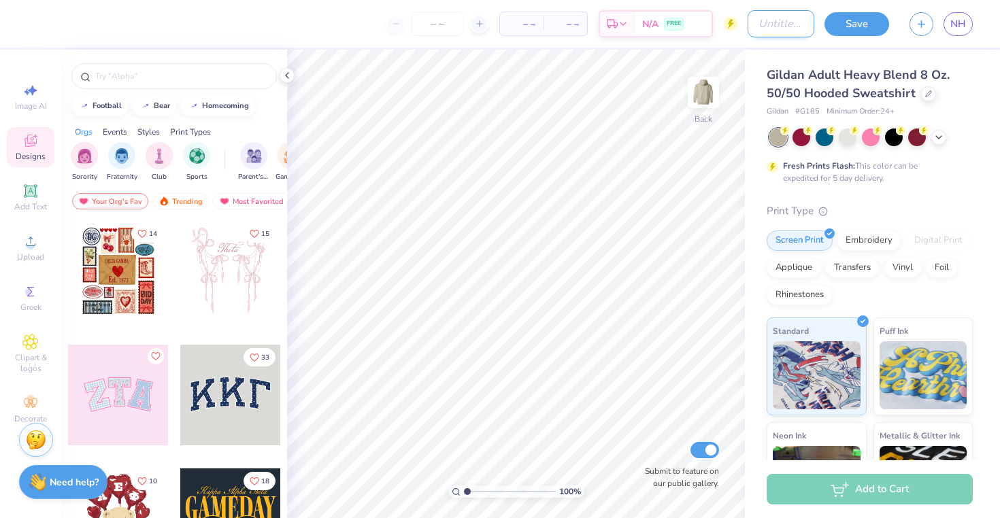
click at [772, 27] on input "Design Title" at bounding box center [781, 23] width 67 height 27
type input "PSP Fall 2025"
click at [773, 54] on div "Gildan Adult Heavy Blend 8 Oz. 50/50 Hooded Sweatshirt Gildan # G185 Minimum Or…" at bounding box center [872, 338] width 255 height 576
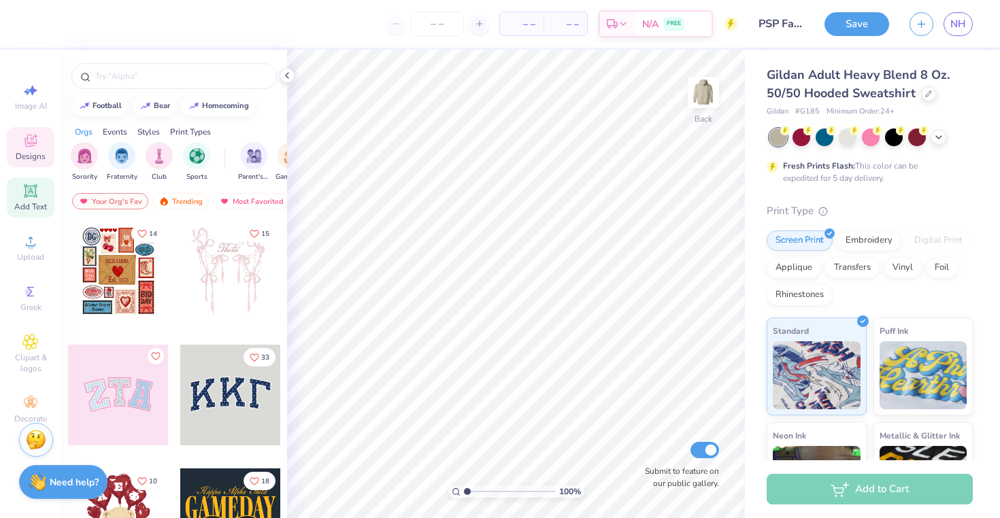
click at [37, 185] on icon at bounding box center [30, 191] width 16 height 16
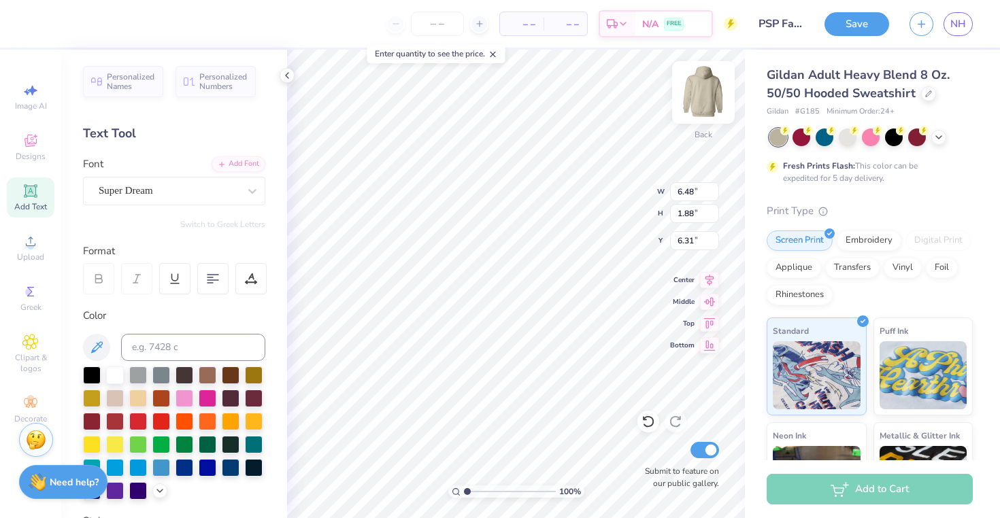
click at [693, 98] on img at bounding box center [703, 92] width 54 height 54
click at [693, 98] on img at bounding box center [703, 92] width 27 height 27
click at [445, 27] on input "number" at bounding box center [437, 24] width 53 height 24
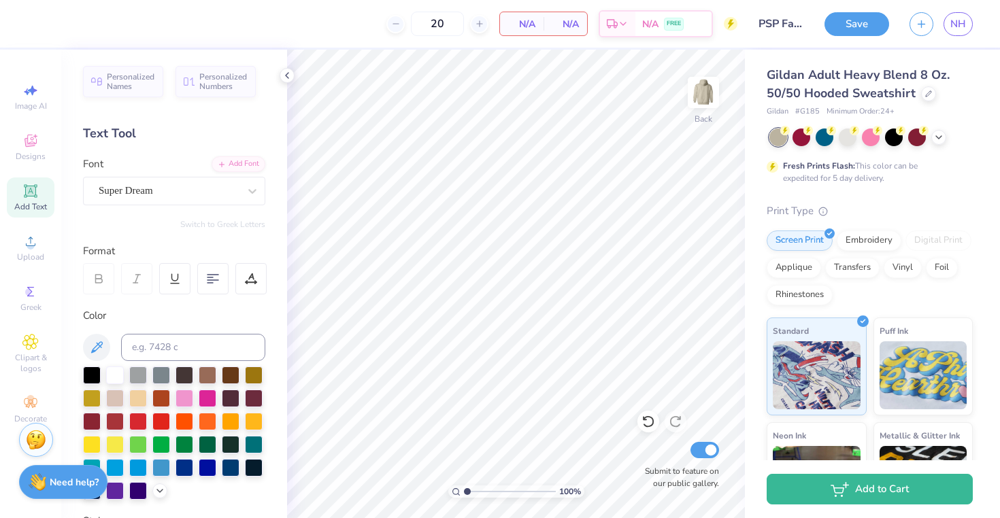
type input "20"
click at [699, 102] on img at bounding box center [703, 92] width 54 height 54
click at [120, 75] on span "Personalized Names" at bounding box center [131, 79] width 48 height 19
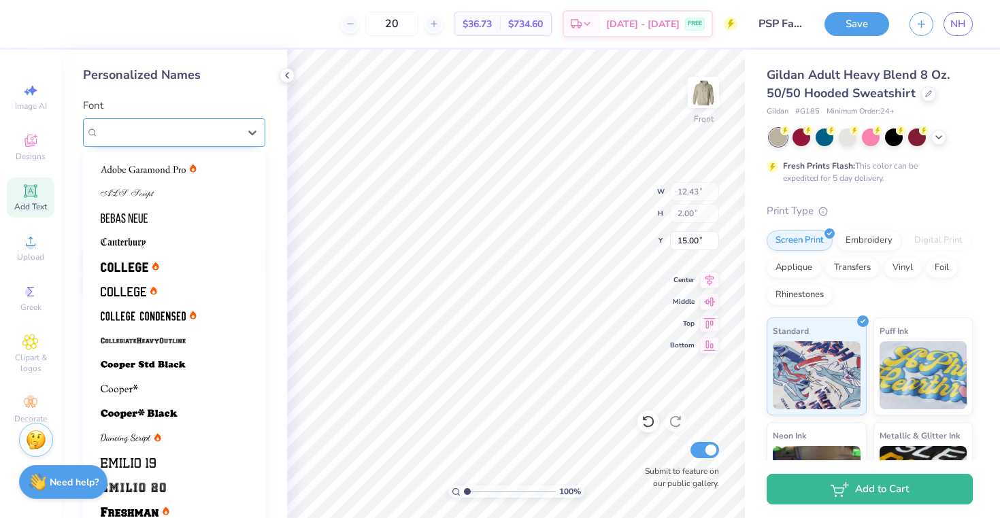
click at [175, 125] on div "Varsity Team" at bounding box center [168, 132] width 143 height 21
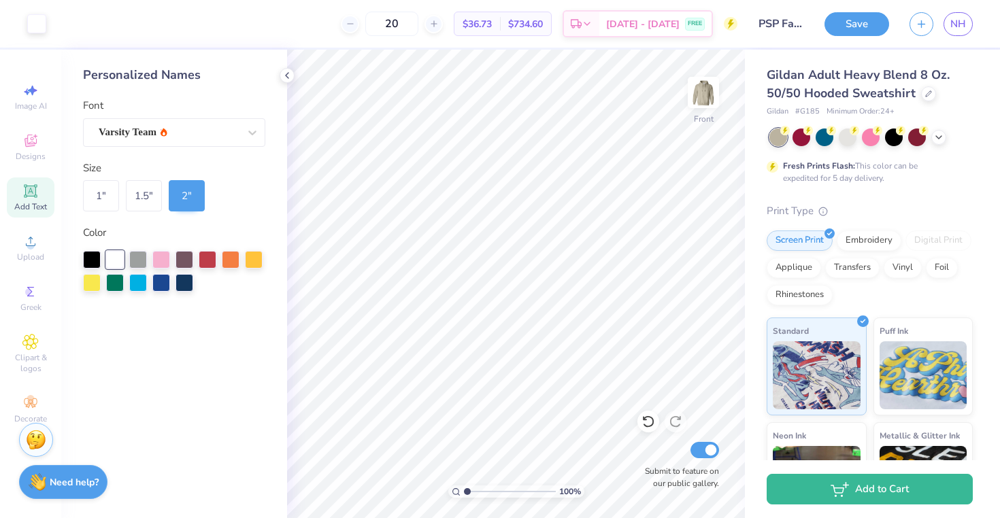
click at [42, 191] on div "Add Text" at bounding box center [31, 198] width 48 height 40
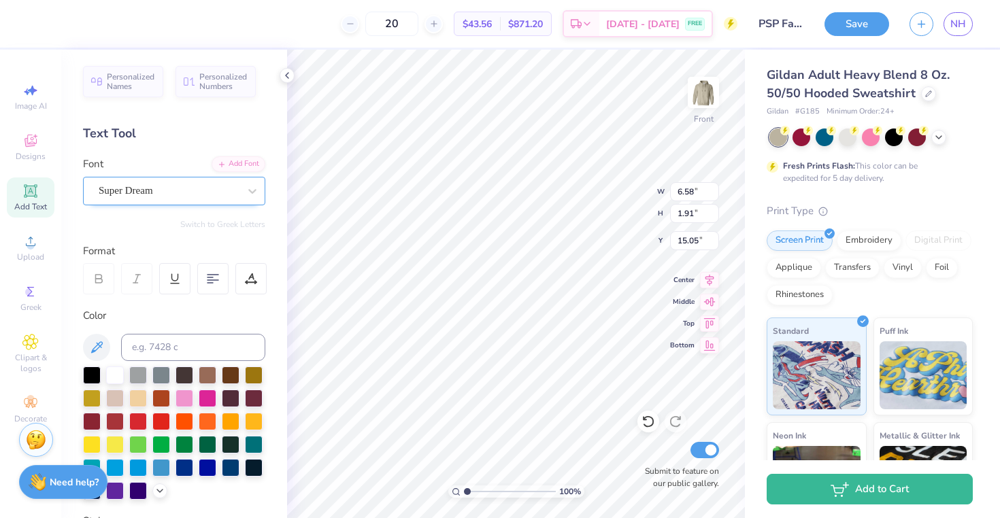
type input "8.72"
type input "12.43"
type input "2.00"
type input "15.00"
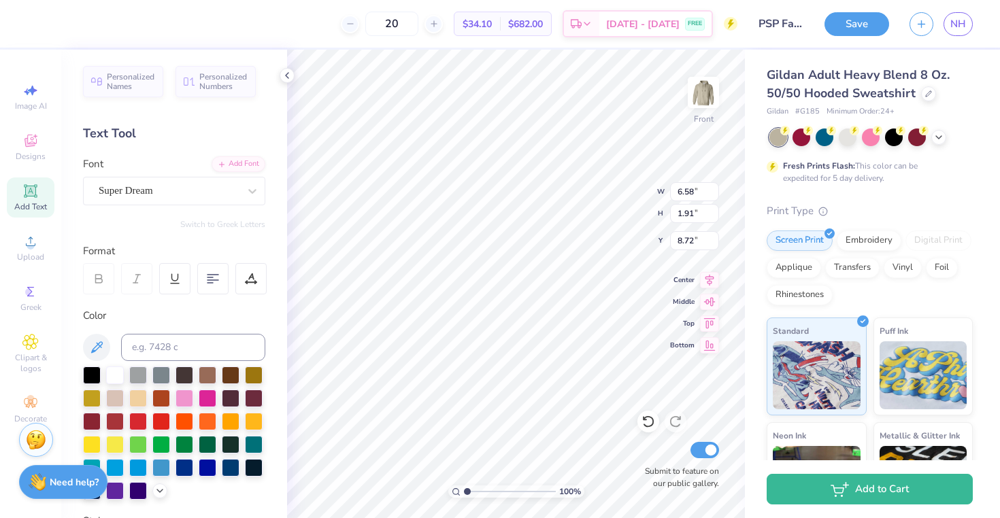
type textarea "p"
type textarea "PHI SIGMA PI"
click at [212, 279] on icon at bounding box center [213, 279] width 12 height 12
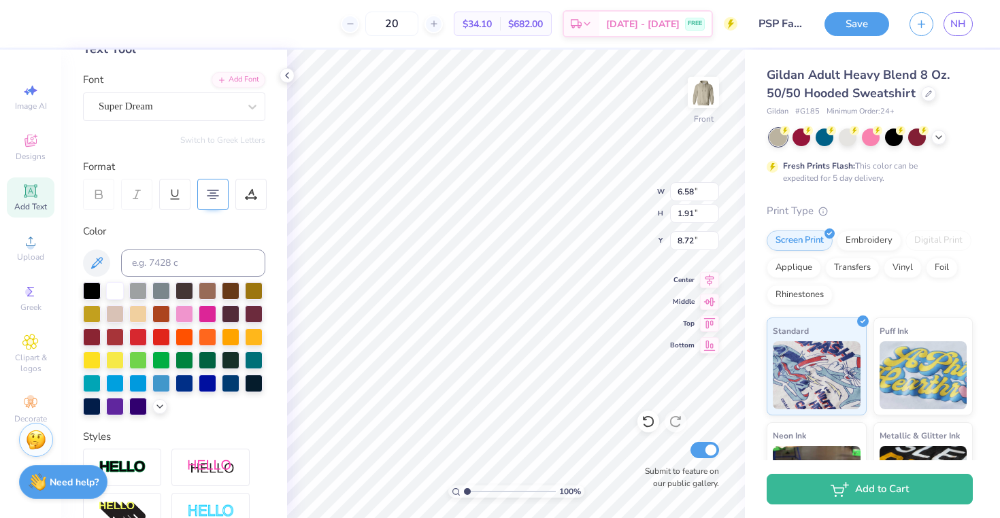
scroll to position [71, 0]
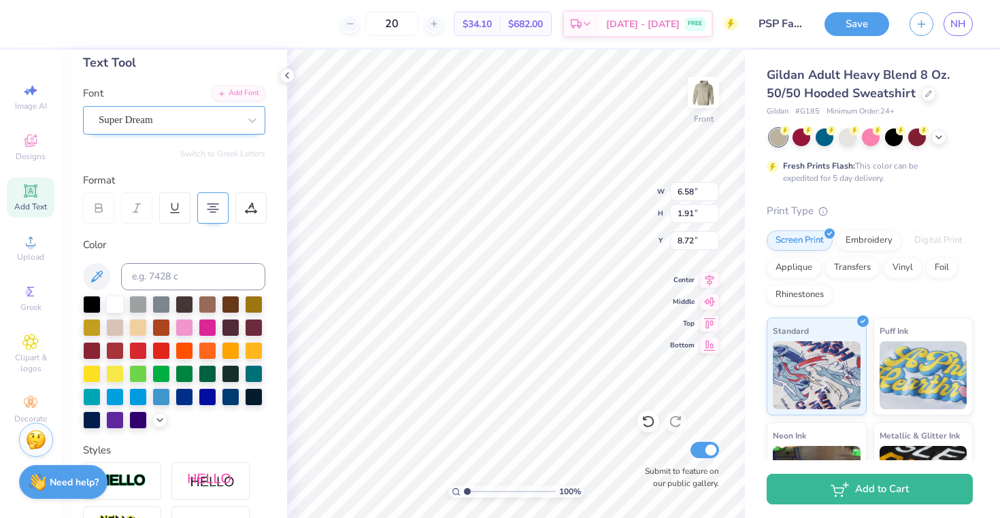
click at [174, 118] on div "Super Dream" at bounding box center [168, 120] width 143 height 21
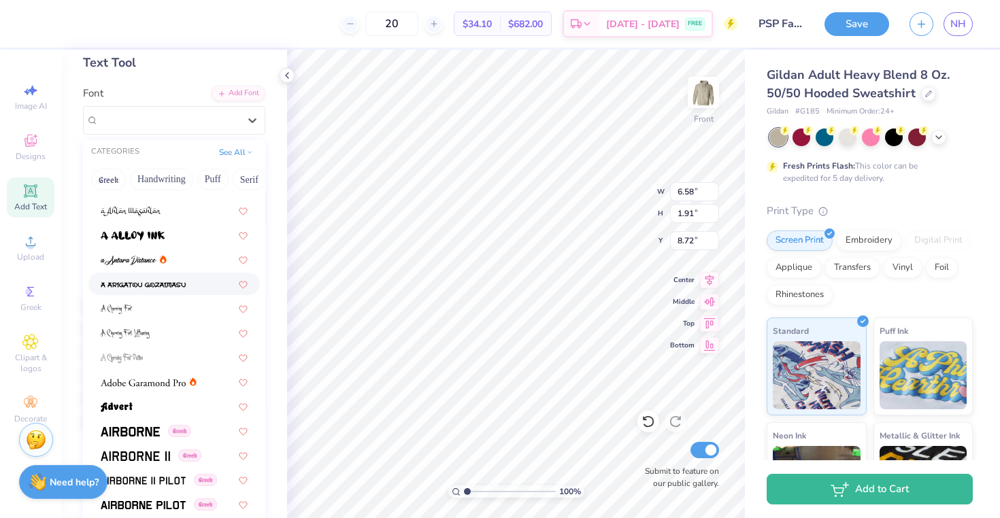
scroll to position [0, 0]
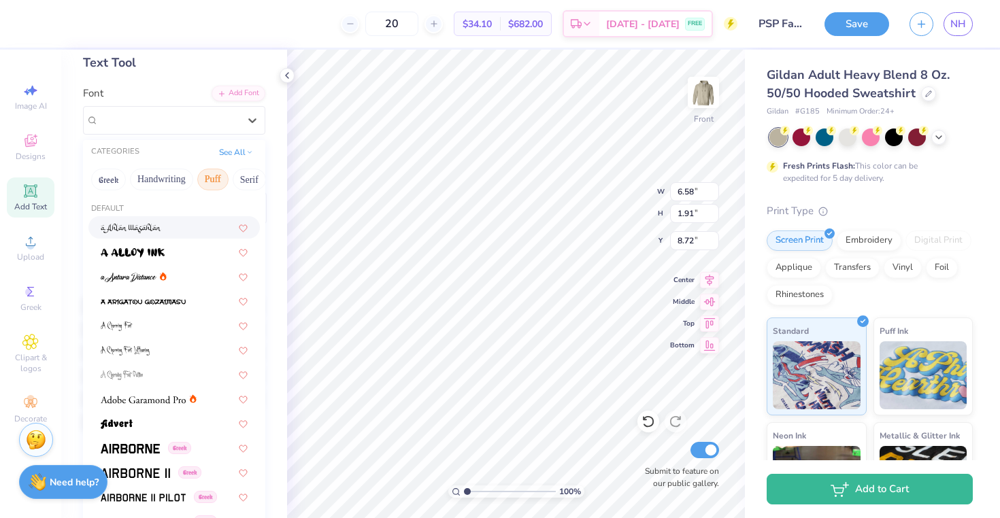
click at [224, 177] on button "Puff" at bounding box center [212, 180] width 31 height 22
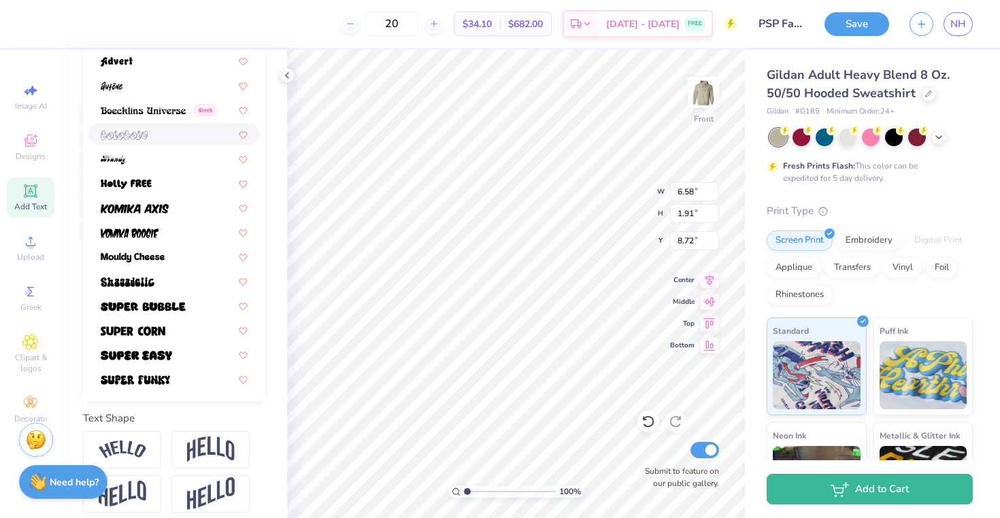
scroll to position [295, 0]
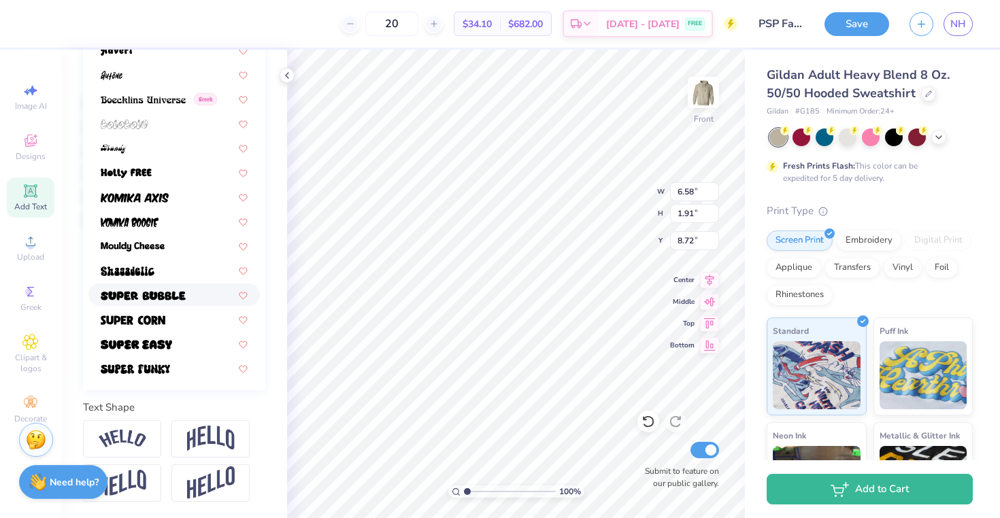
click at [188, 288] on div at bounding box center [174, 295] width 147 height 14
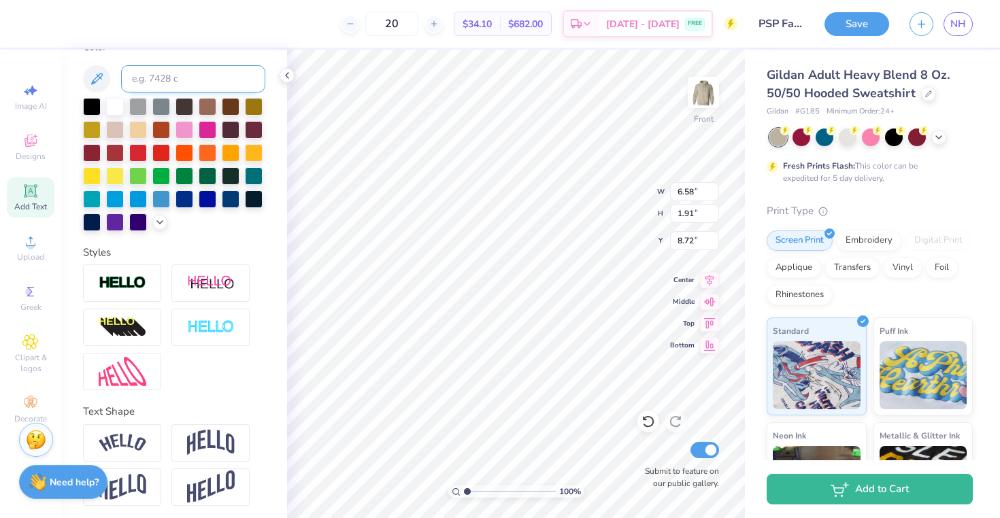
scroll to position [273, 0]
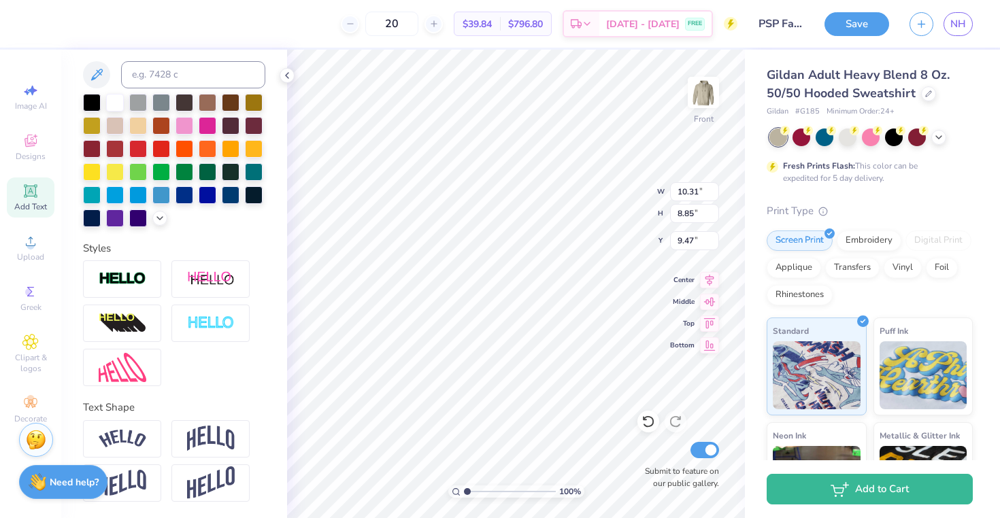
type input "9.23"
click at [708, 93] on img at bounding box center [703, 92] width 54 height 54
click at [703, 95] on img at bounding box center [703, 92] width 54 height 54
type input "8.81"
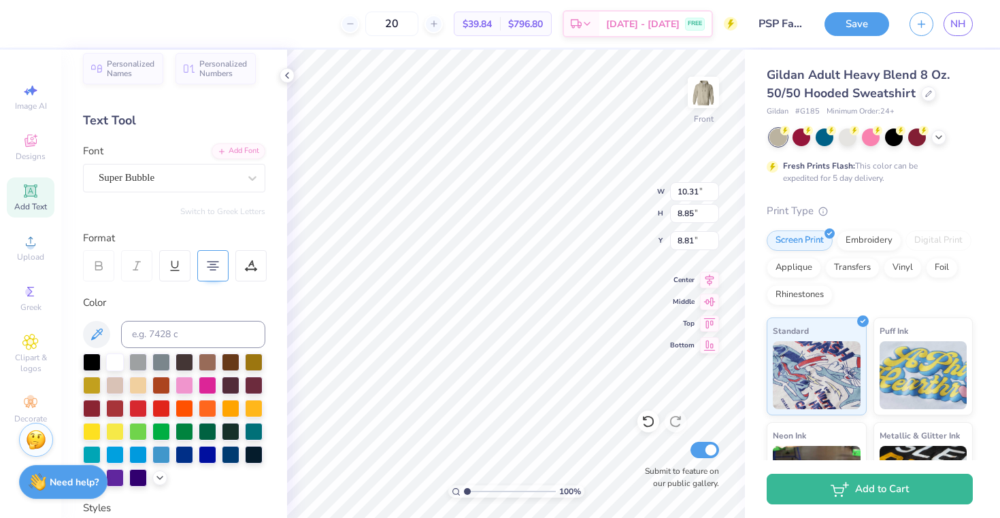
scroll to position [0, 0]
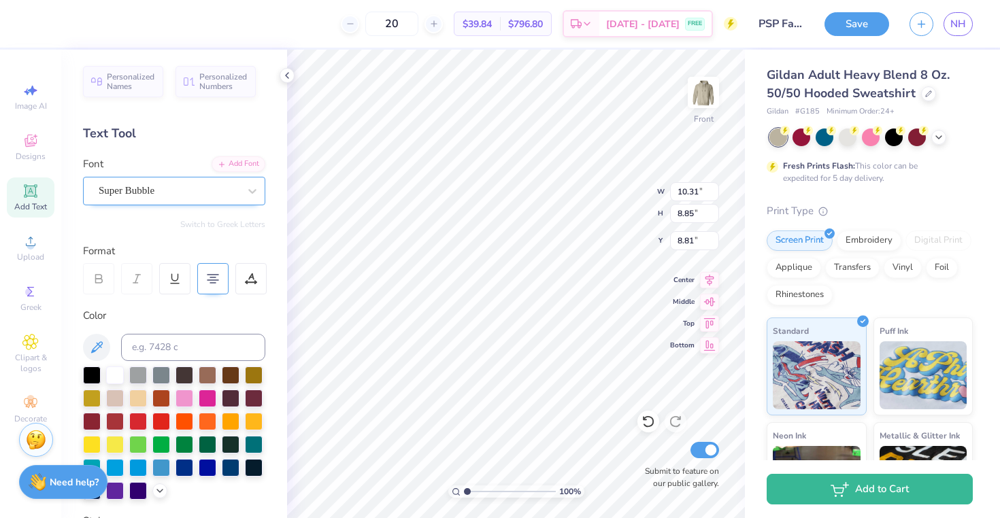
click at [171, 193] on div "Super Bubble" at bounding box center [168, 190] width 143 height 21
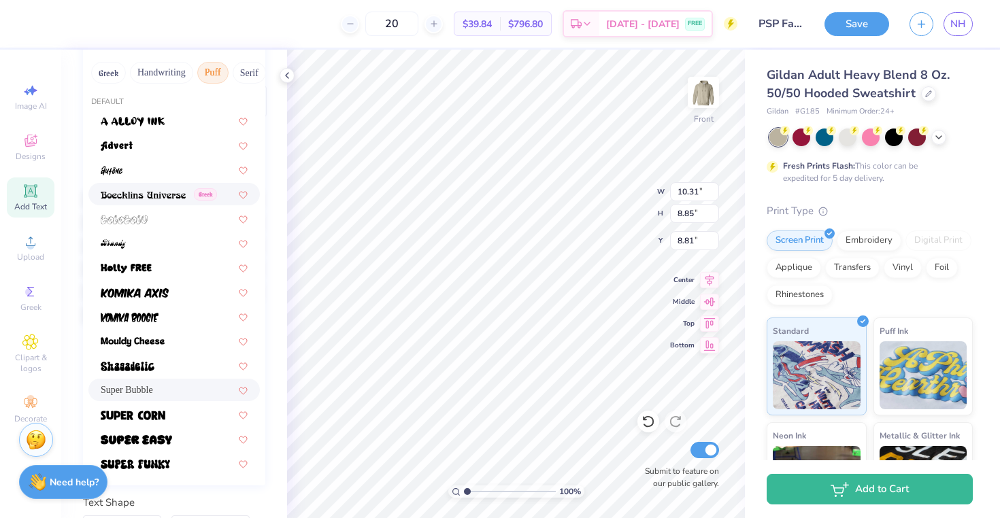
scroll to position [190, 0]
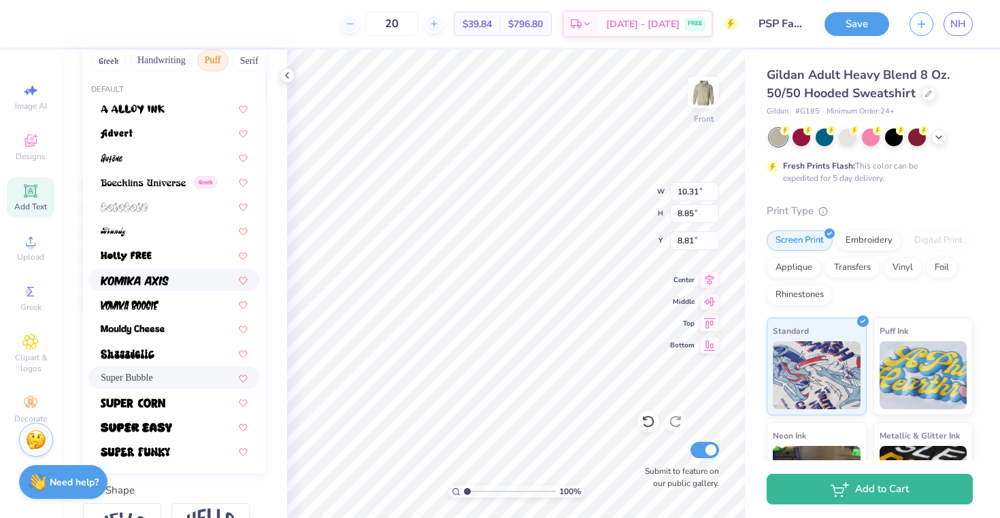
click at [186, 281] on div at bounding box center [174, 280] width 147 height 14
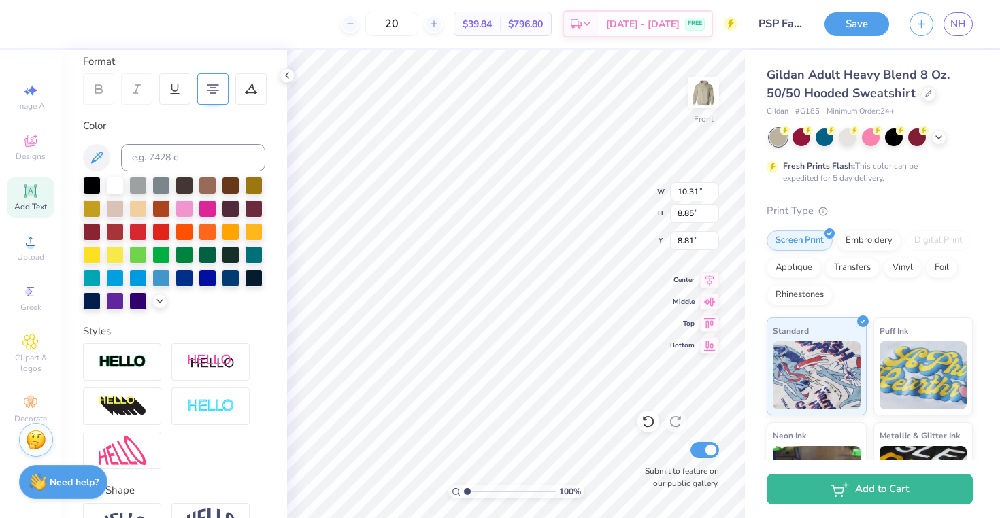
type input "8.79"
type input "8.96"
type input "8.75"
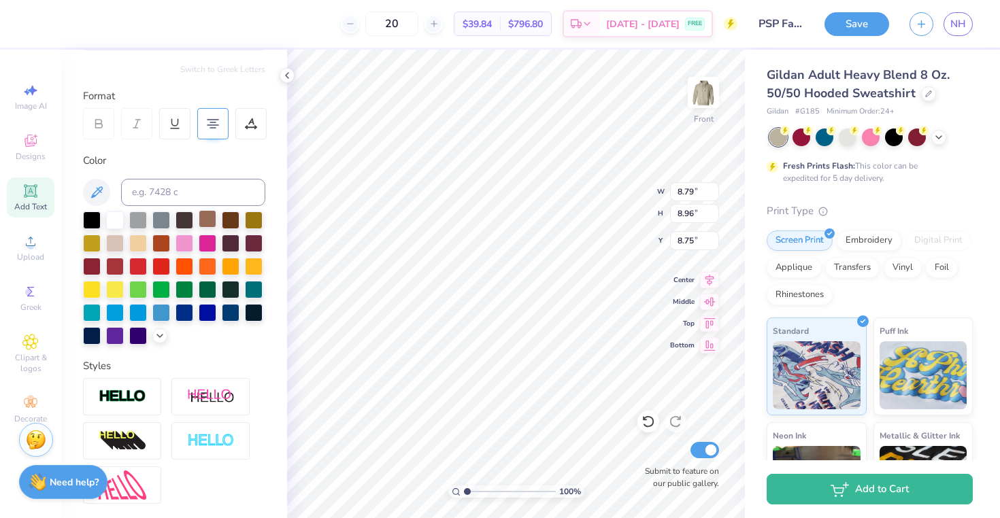
scroll to position [93, 0]
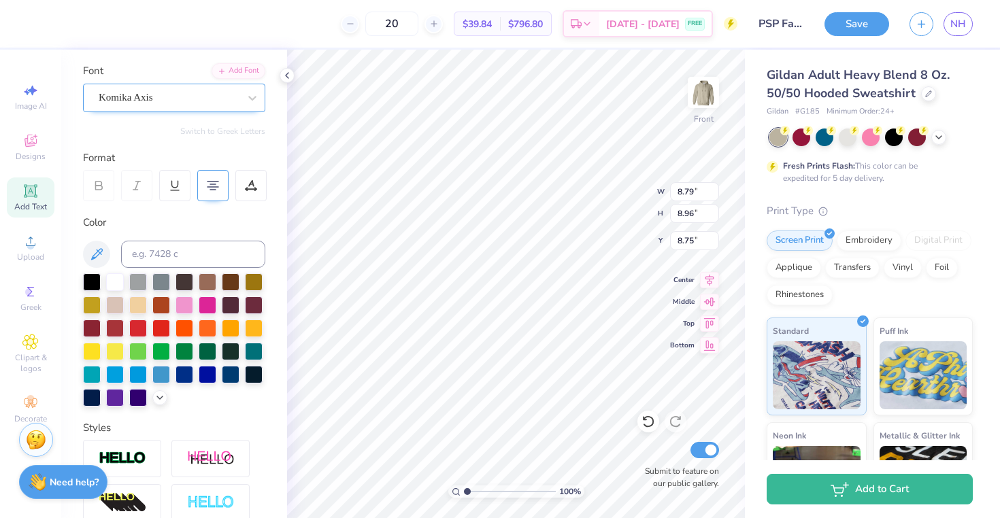
click at [192, 103] on div "Komika Axis" at bounding box center [168, 97] width 143 height 21
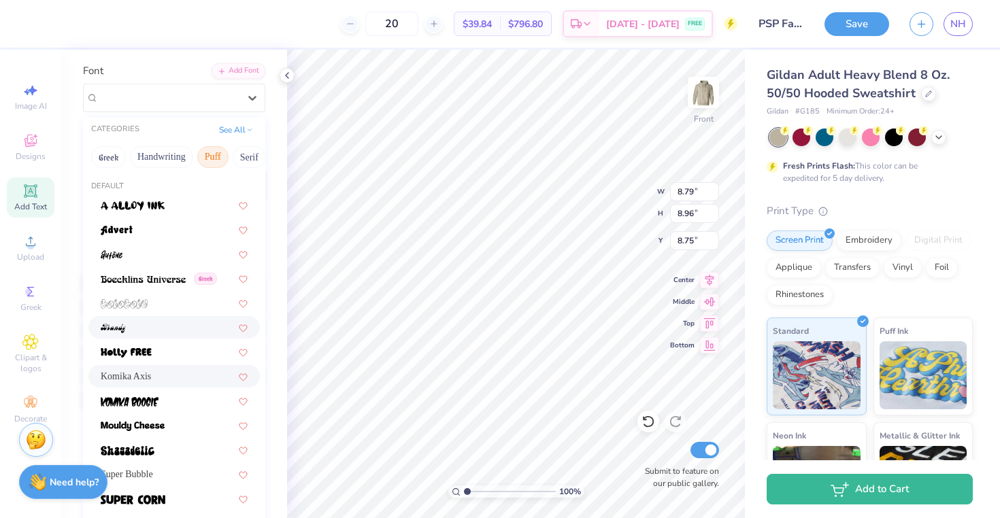
scroll to position [295, 0]
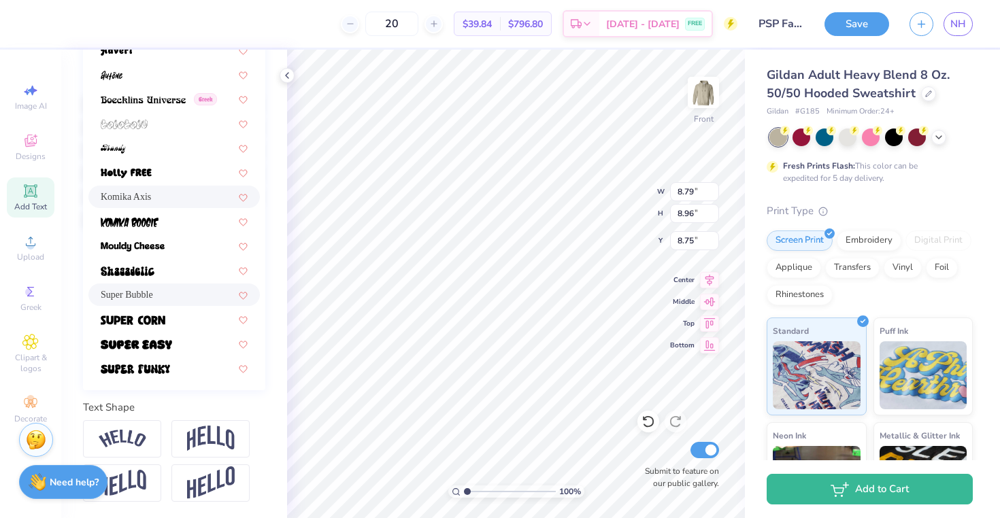
click at [181, 288] on div "Super Bubble" at bounding box center [174, 295] width 147 height 14
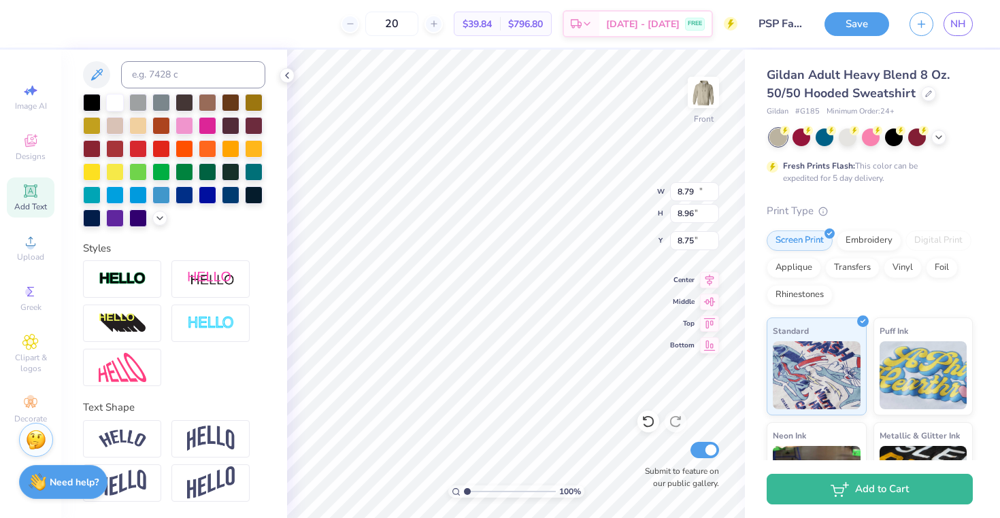
type input "10.31"
type input "8.85"
type input "8.81"
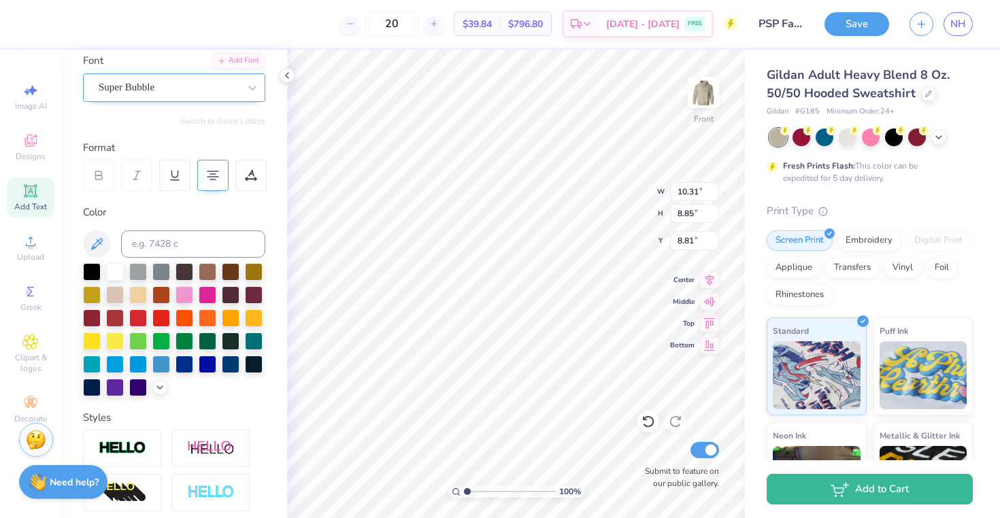
click at [169, 78] on div at bounding box center [169, 87] width 140 height 18
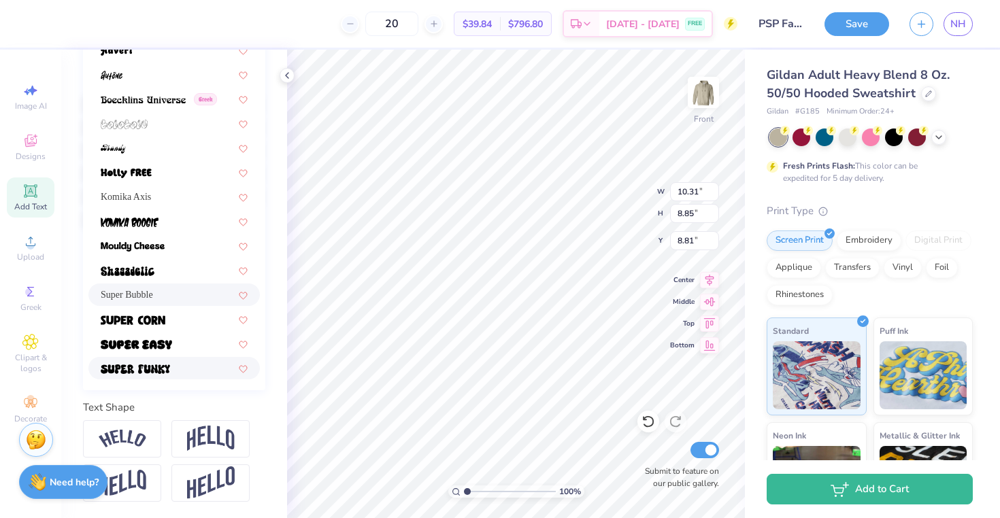
click at [159, 357] on div at bounding box center [173, 368] width 171 height 22
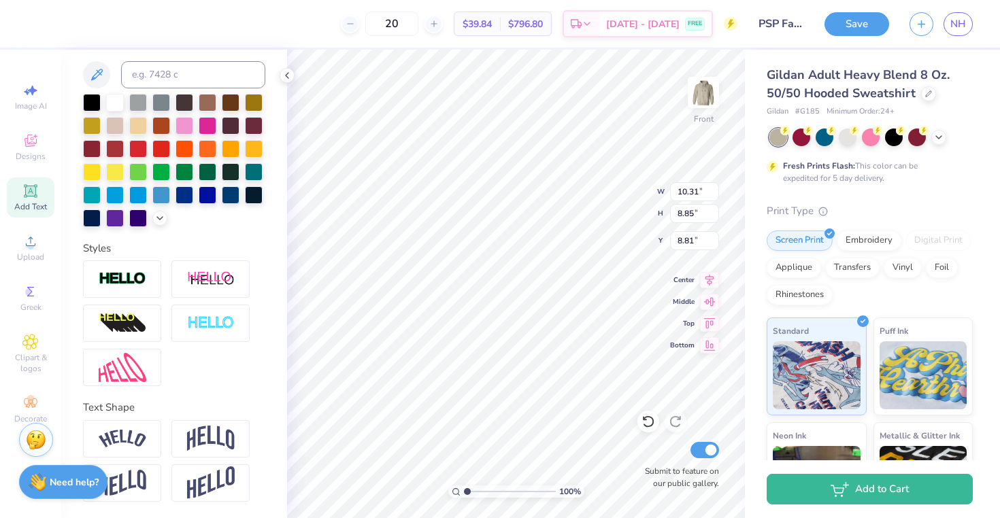
type input "10.40"
type input "9.28"
type input "8.59"
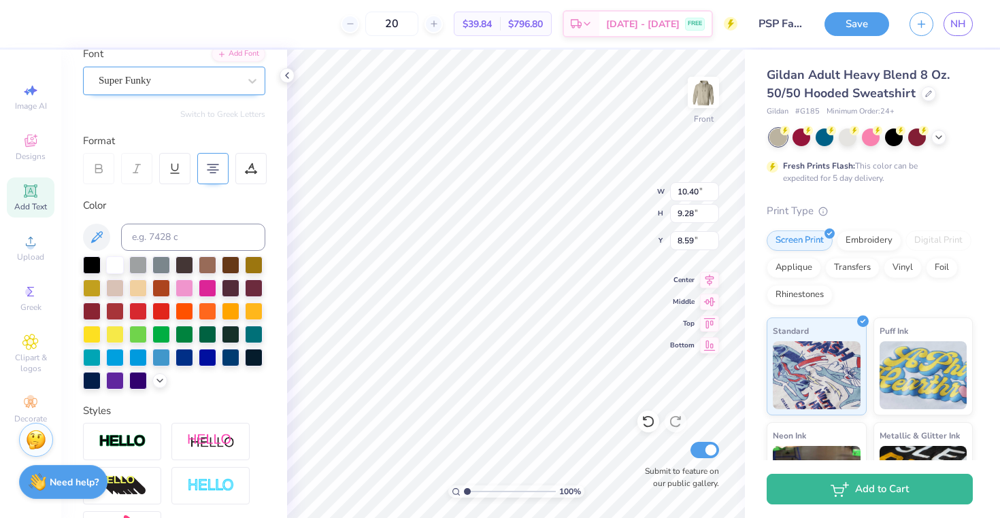
scroll to position [90, 0]
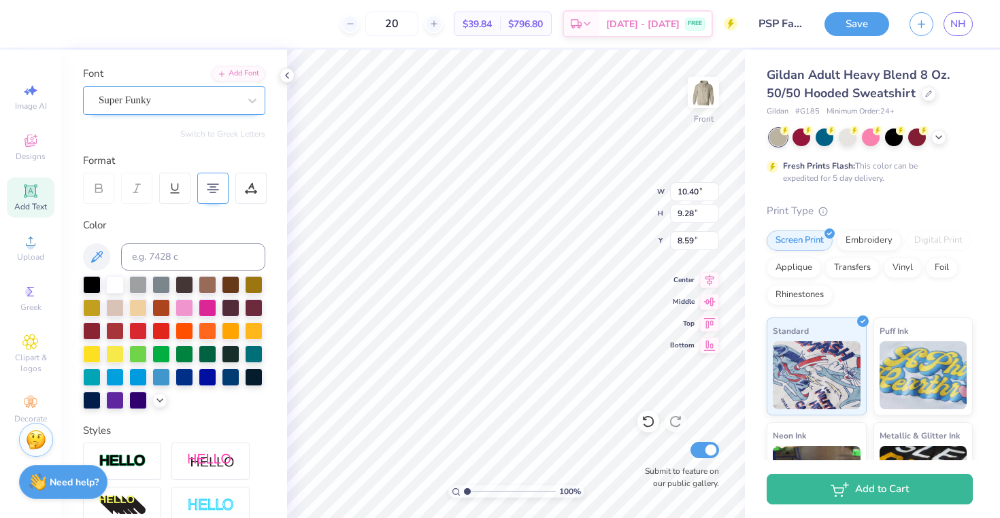
click at [186, 97] on div "Super Funky" at bounding box center [168, 100] width 143 height 21
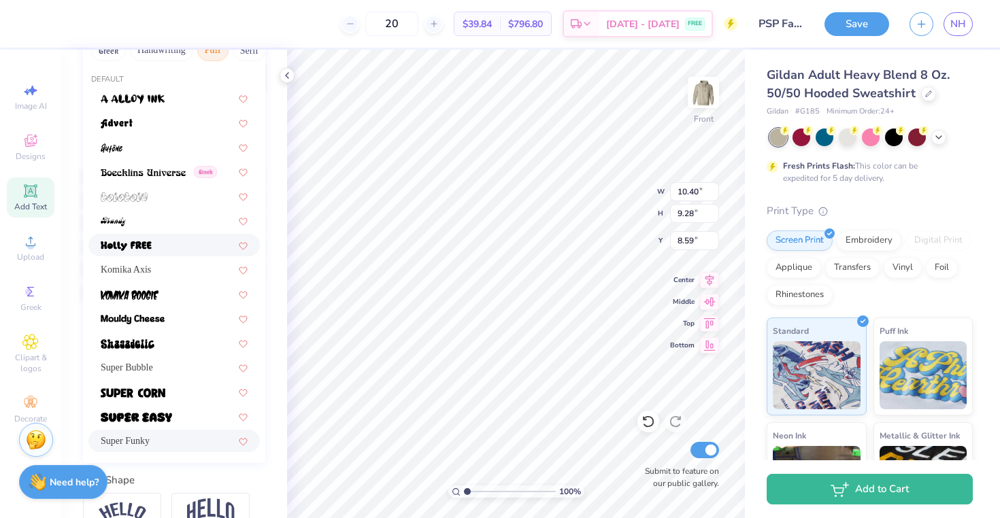
scroll to position [295, 0]
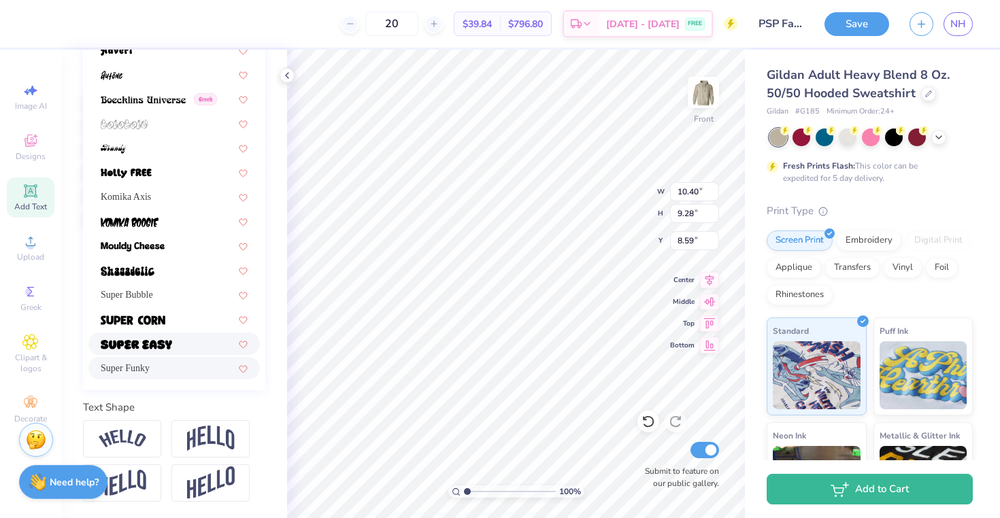
click at [172, 337] on div at bounding box center [174, 344] width 147 height 14
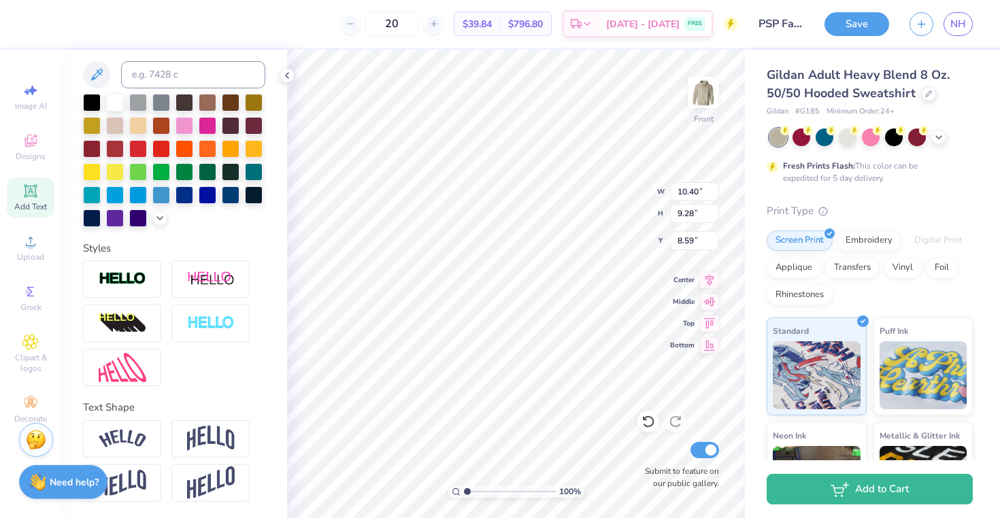
type input "8.30"
type input "8.50"
type input "8.98"
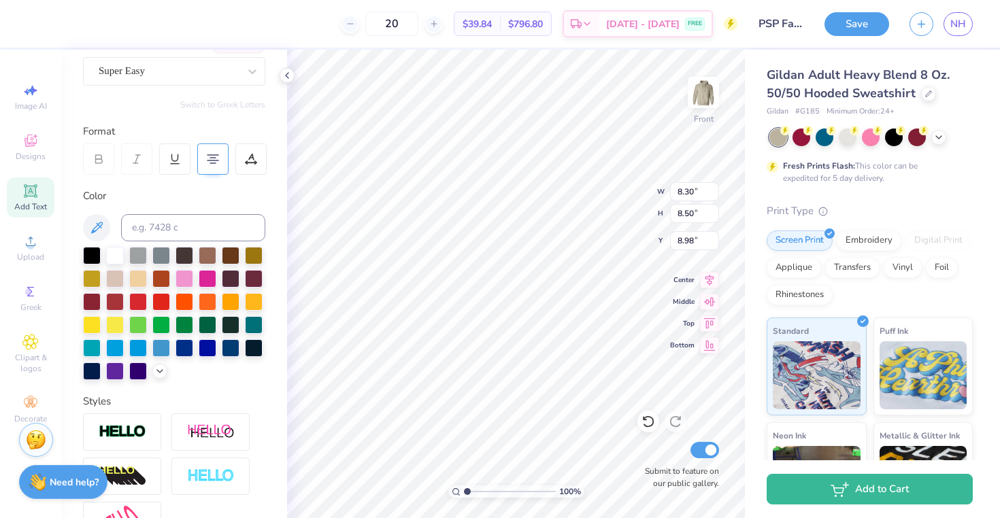
scroll to position [90, 0]
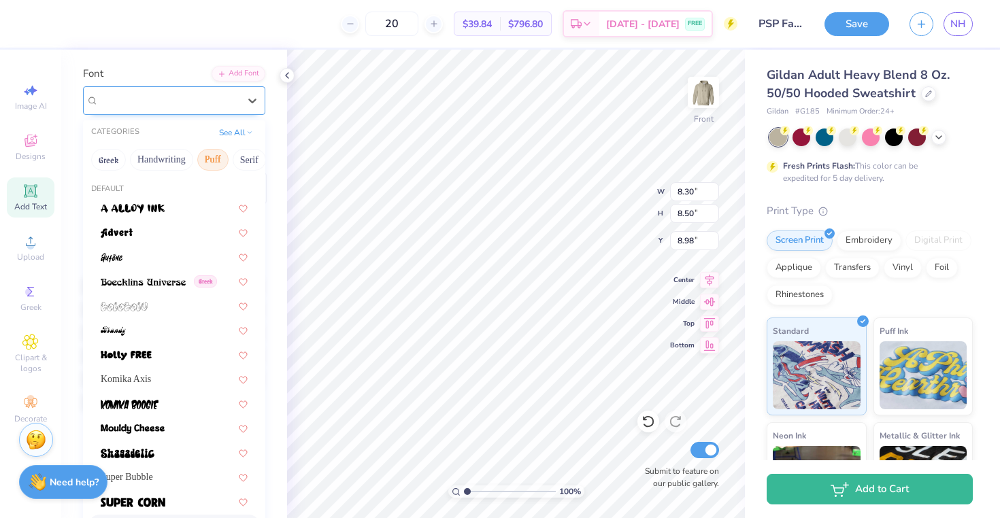
click at [165, 100] on div "Super Easy" at bounding box center [168, 100] width 143 height 21
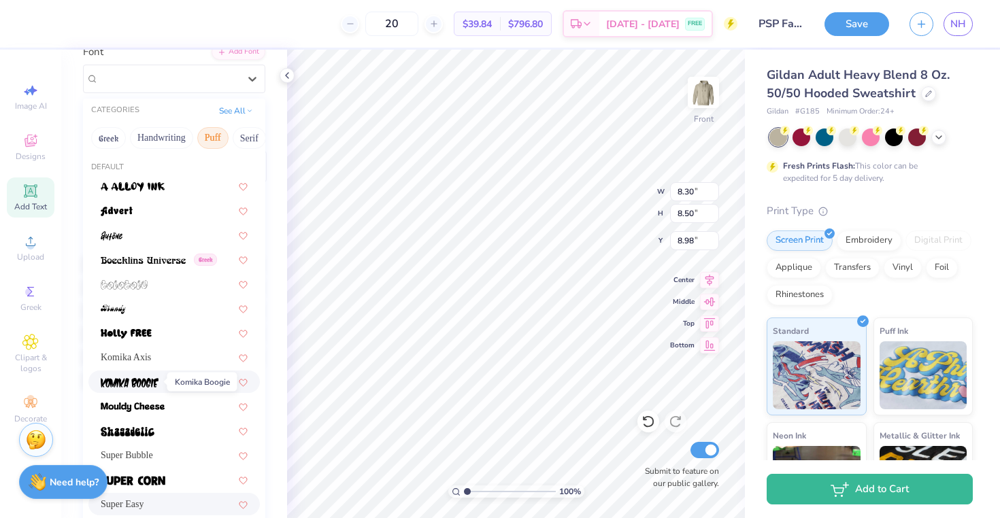
click at [151, 384] on img at bounding box center [130, 383] width 58 height 10
type input "8.16"
type input "9.81"
type input "8.32"
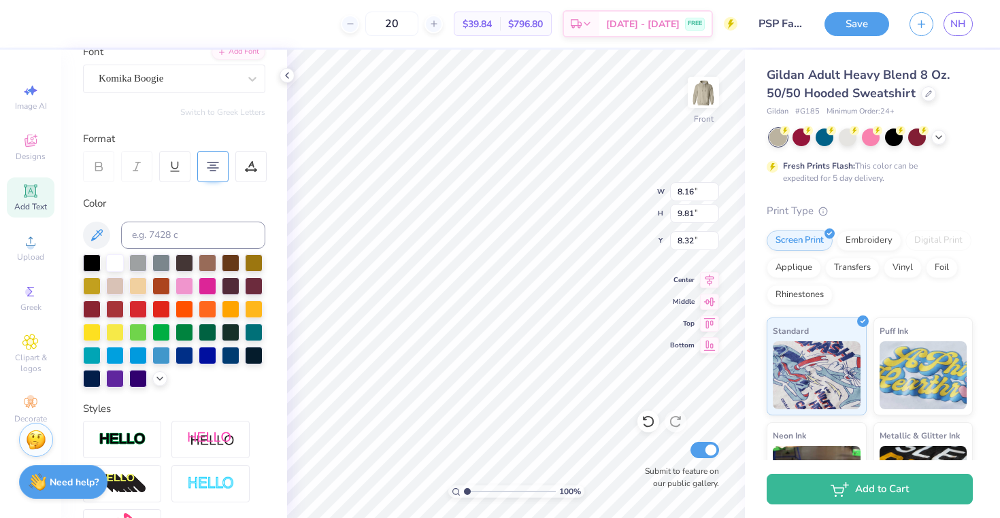
scroll to position [102, 0]
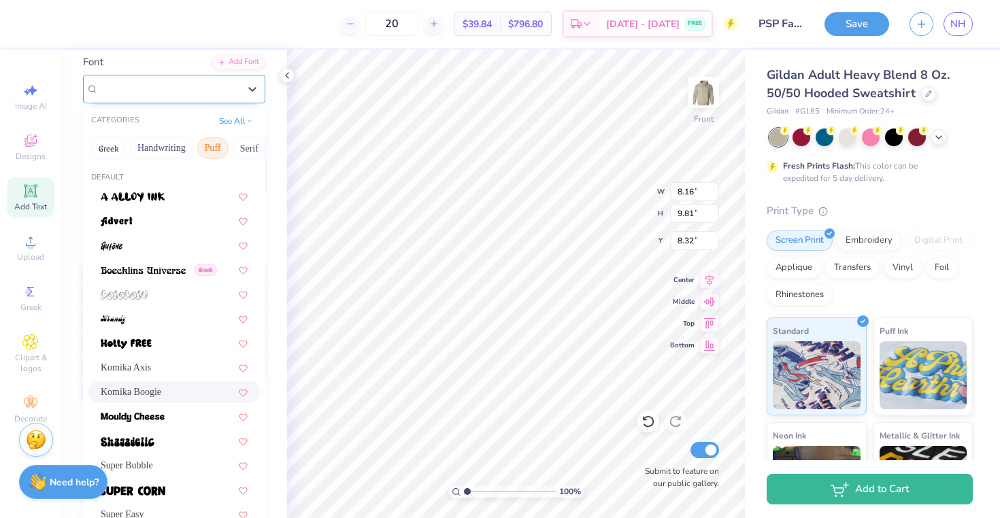
click at [190, 88] on div "Komika Boogie" at bounding box center [168, 88] width 143 height 21
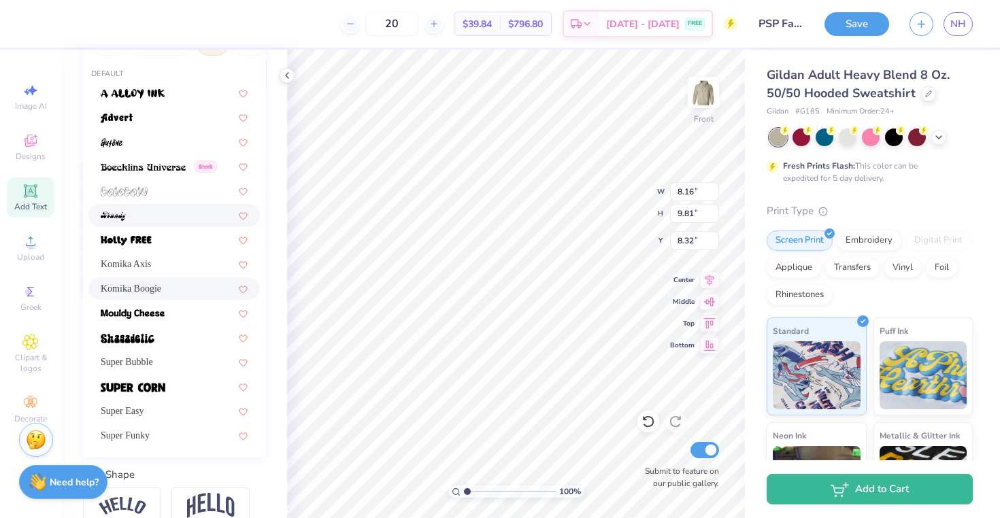
scroll to position [210, 0]
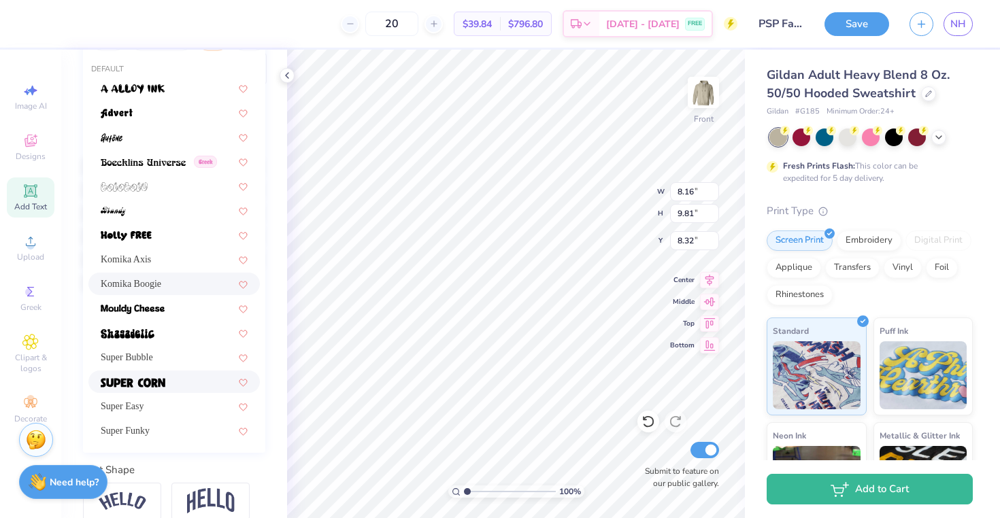
click at [153, 373] on div at bounding box center [173, 382] width 171 height 22
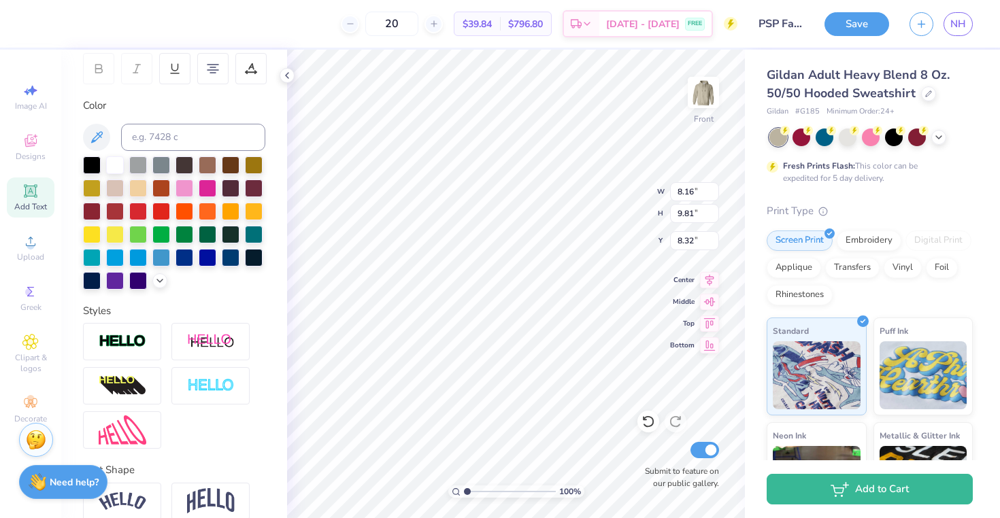
type input "6.64"
type input "8.29"
type input "9.09"
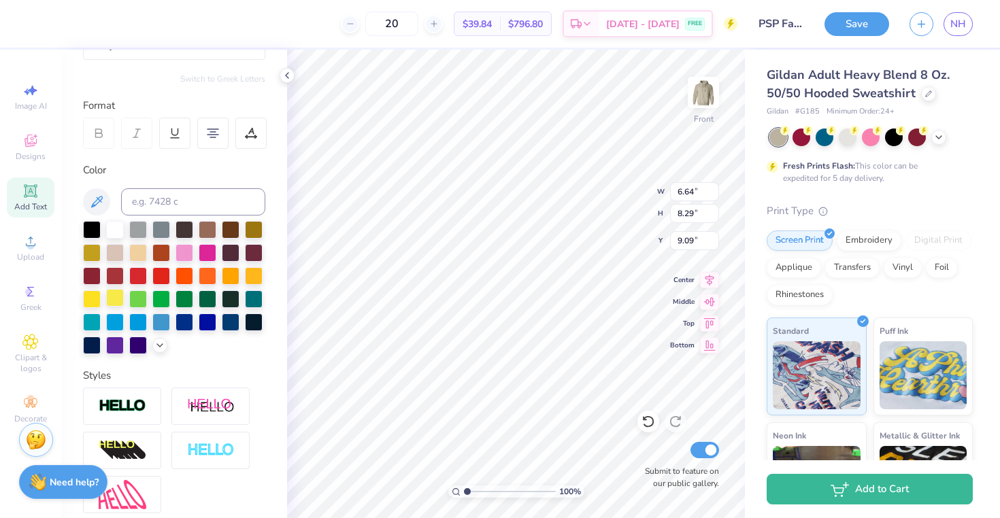
scroll to position [124, 0]
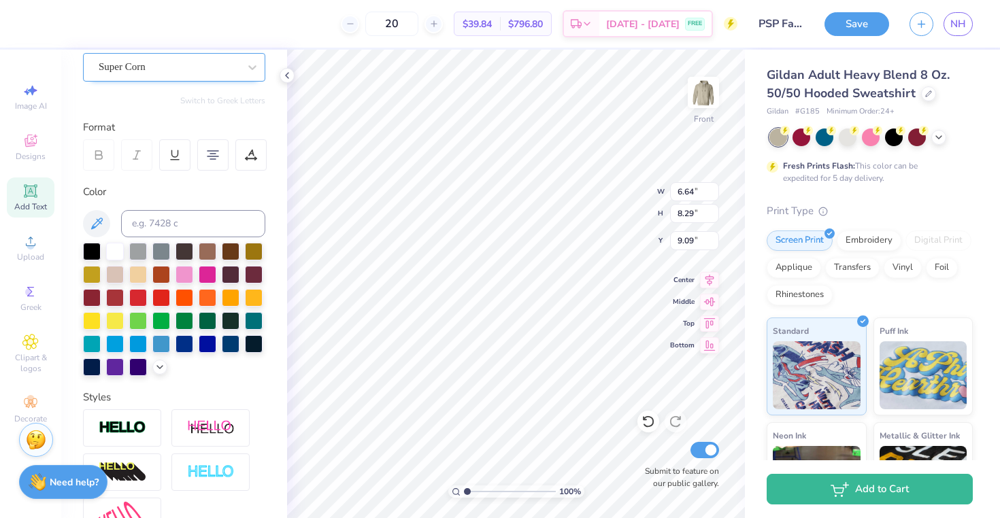
click at [186, 65] on div "Super Corn" at bounding box center [168, 66] width 143 height 21
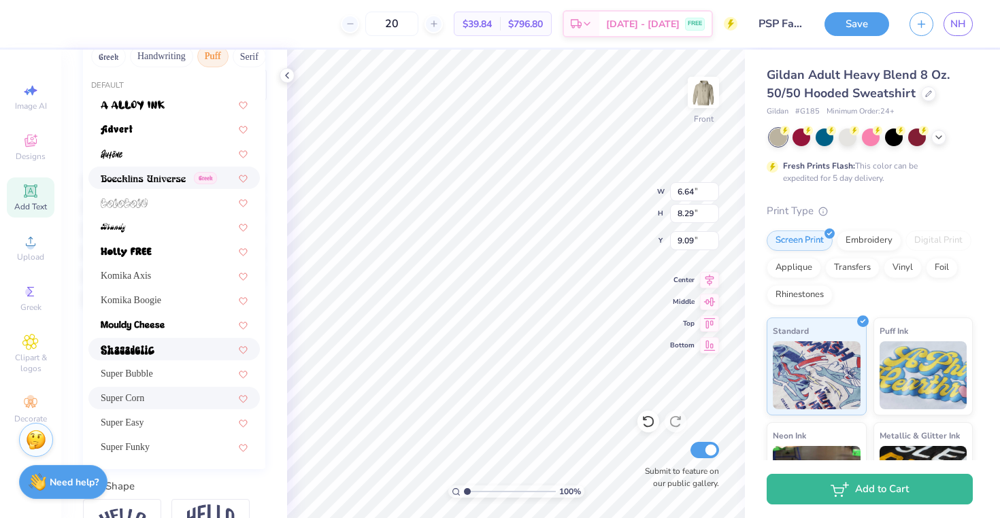
scroll to position [202, 0]
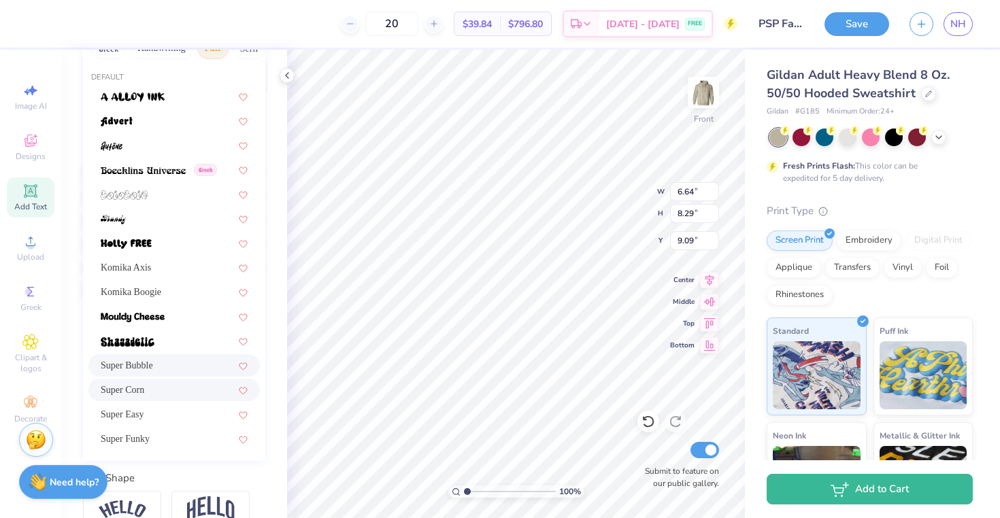
click at [168, 358] on div "Super Bubble" at bounding box center [173, 365] width 171 height 22
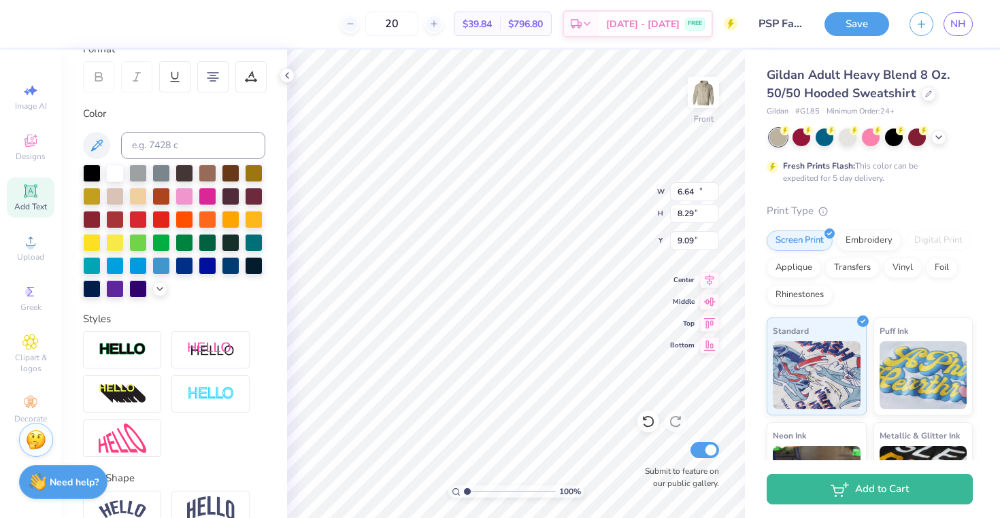
type input "10.31"
type input "8.85"
type input "9.81"
type input "10.84"
type input "9.30"
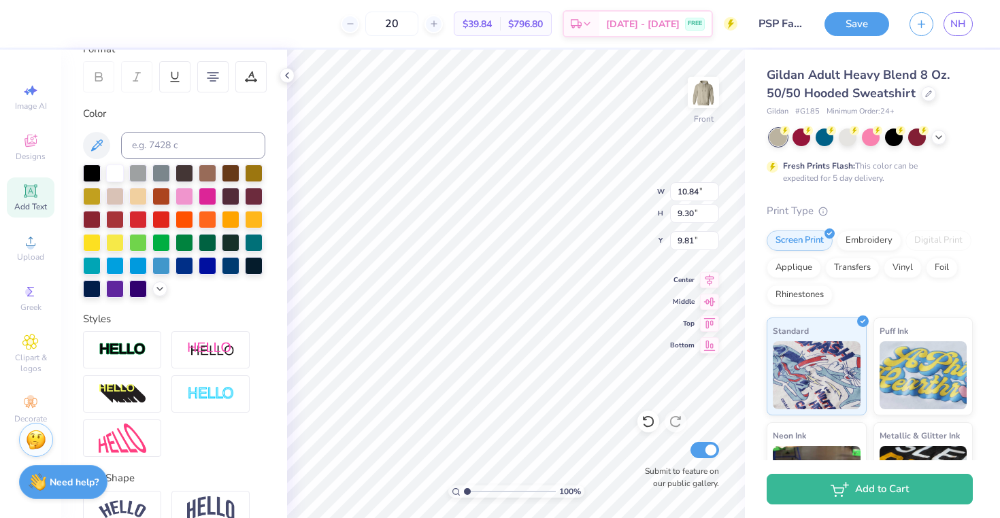
type input "9.51"
type input "9.38"
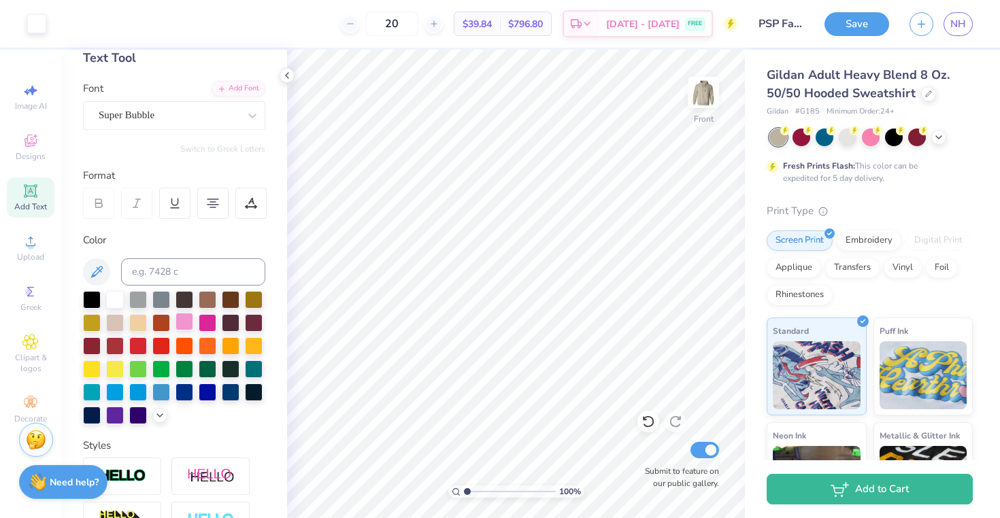
scroll to position [0, 0]
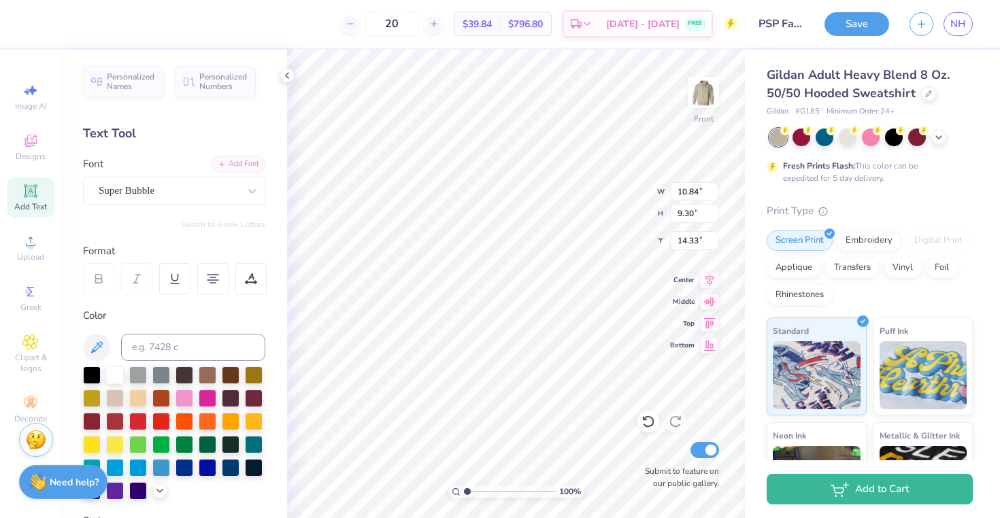
type input "14.34"
click at [156, 202] on div "Super Bubble" at bounding box center [174, 191] width 182 height 29
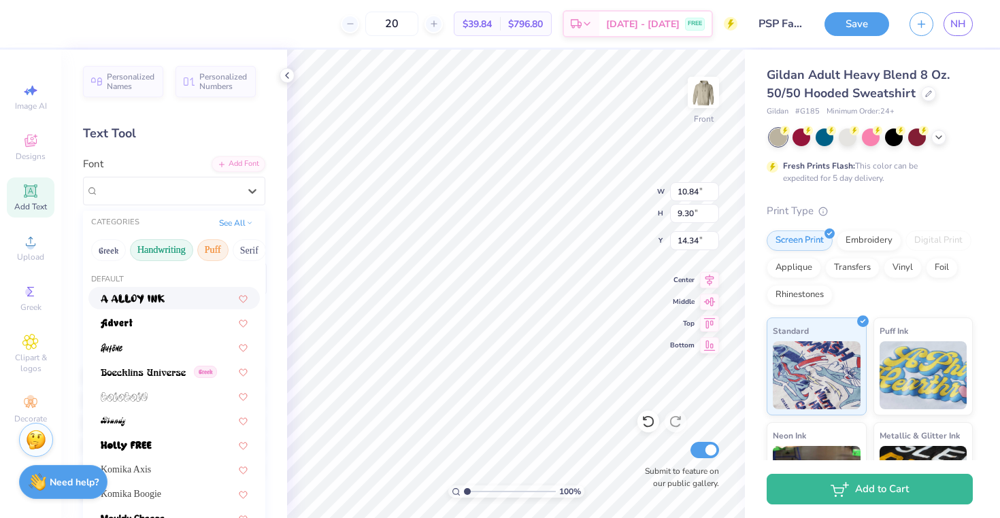
click at [142, 258] on button "Handwriting" at bounding box center [161, 250] width 63 height 22
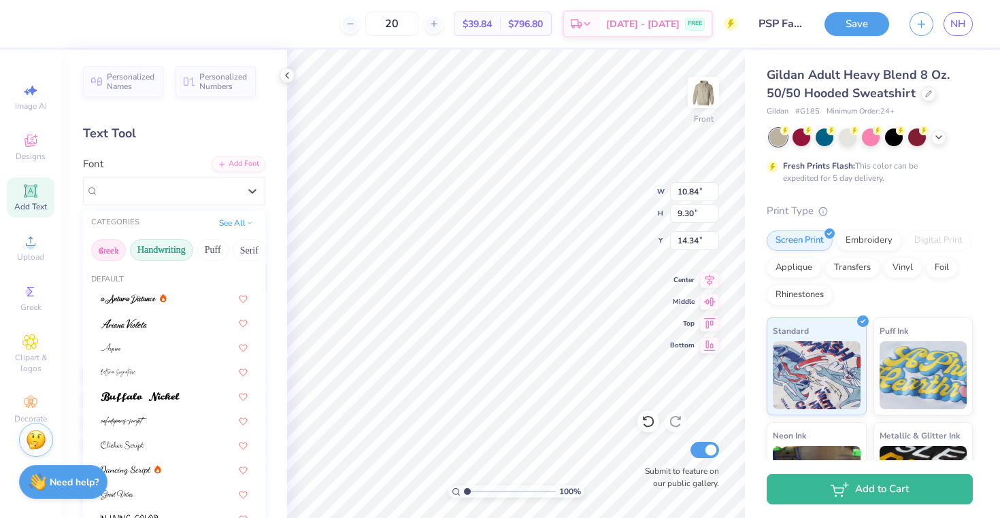
click at [114, 250] on button "Greek" at bounding box center [108, 250] width 35 height 22
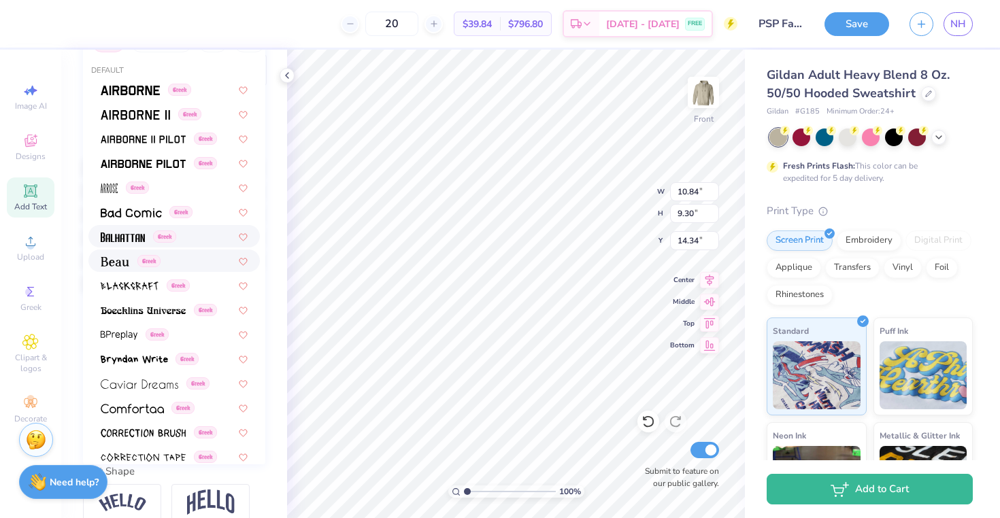
scroll to position [208, 0]
click at [211, 257] on div "Greek" at bounding box center [174, 261] width 147 height 14
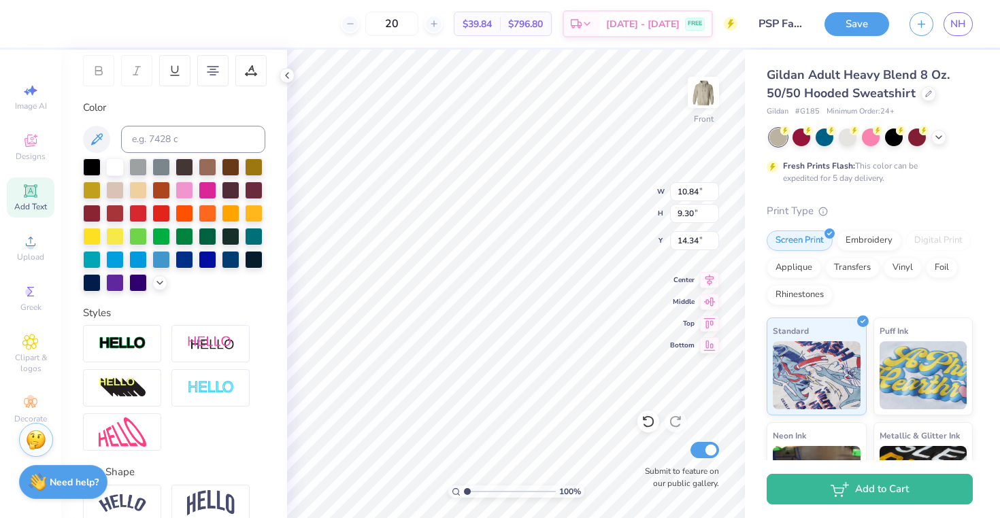
scroll to position [11, 5]
type textarea "established 1916"
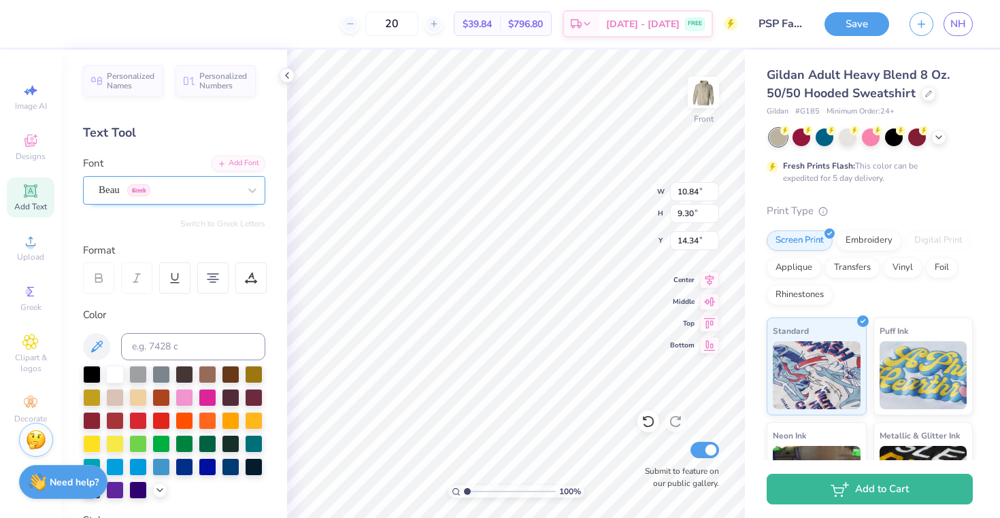
scroll to position [0, 0]
type input "10.52"
type input "1.24"
type input "7.07"
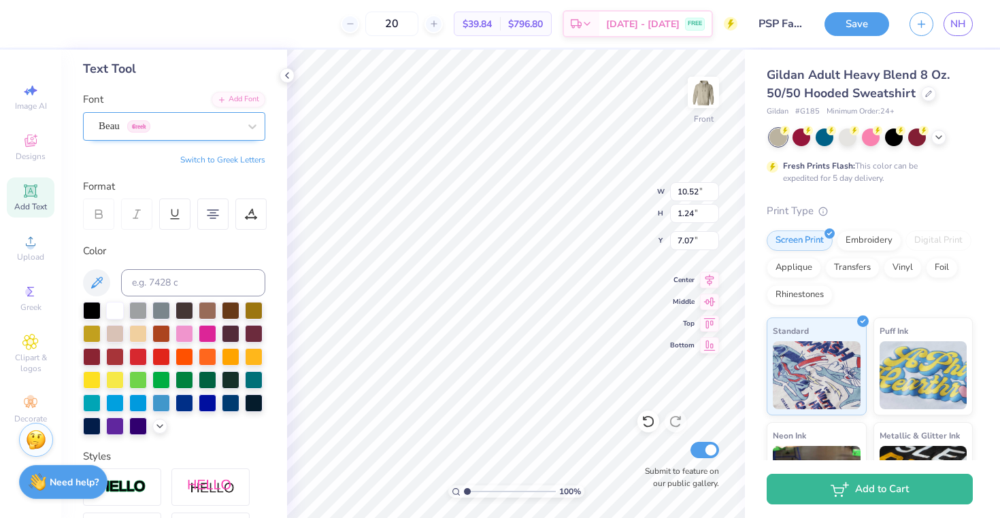
scroll to position [41, 0]
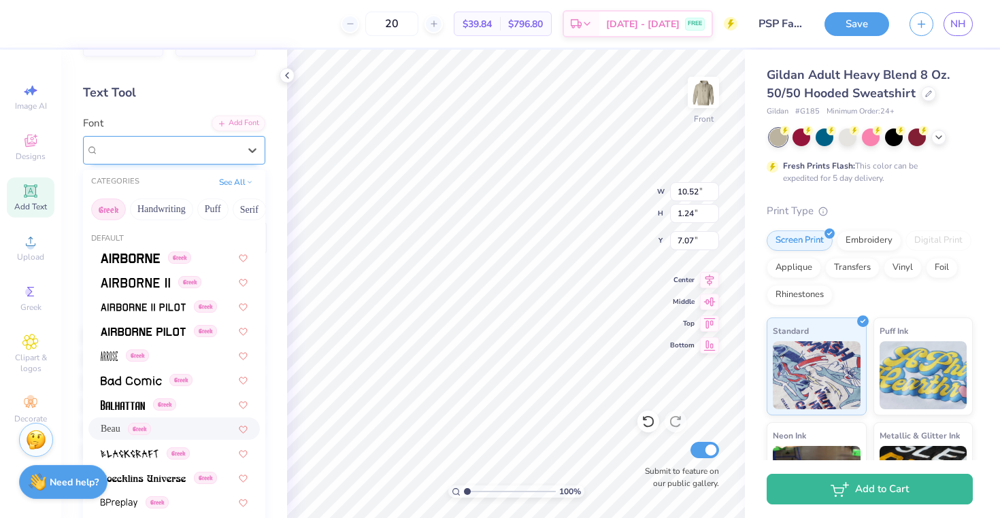
click at [154, 146] on div "Beau Greek" at bounding box center [168, 149] width 143 height 21
click at [171, 322] on div "Greek" at bounding box center [173, 331] width 171 height 22
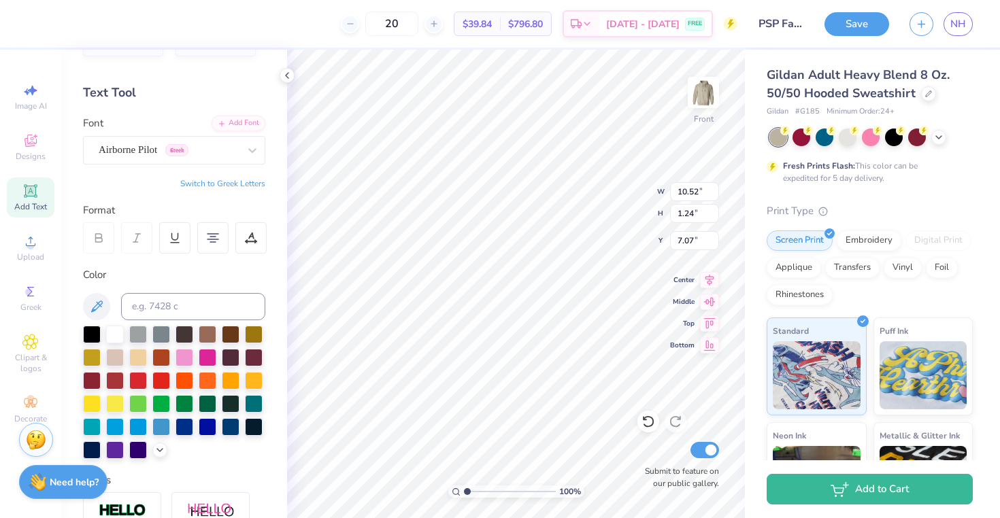
type input "11.92"
type input "1.06"
type input "7.16"
click at [254, 234] on icon at bounding box center [251, 238] width 12 height 12
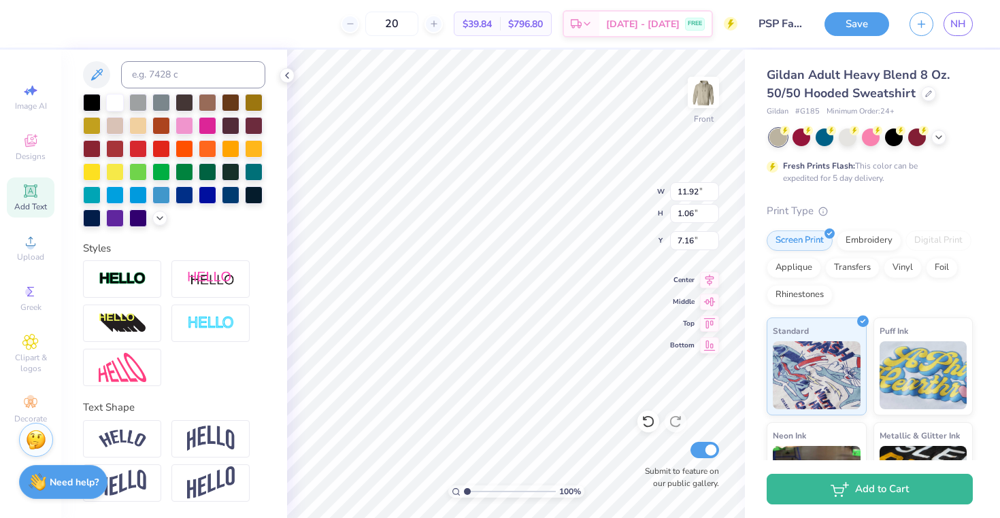
scroll to position [340, 0]
click at [146, 436] on div at bounding box center [122, 438] width 78 height 37
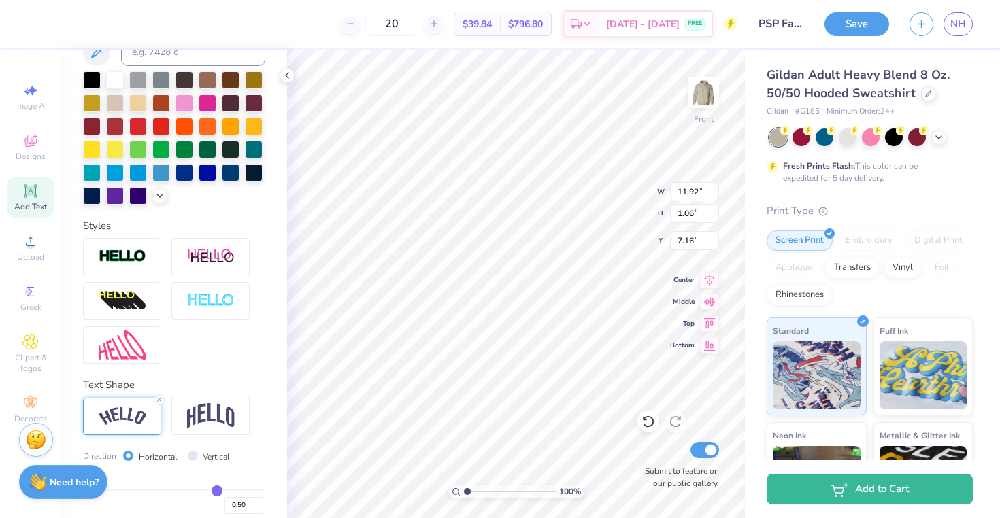
type input "13.31"
type input "2.80"
type input "6.58"
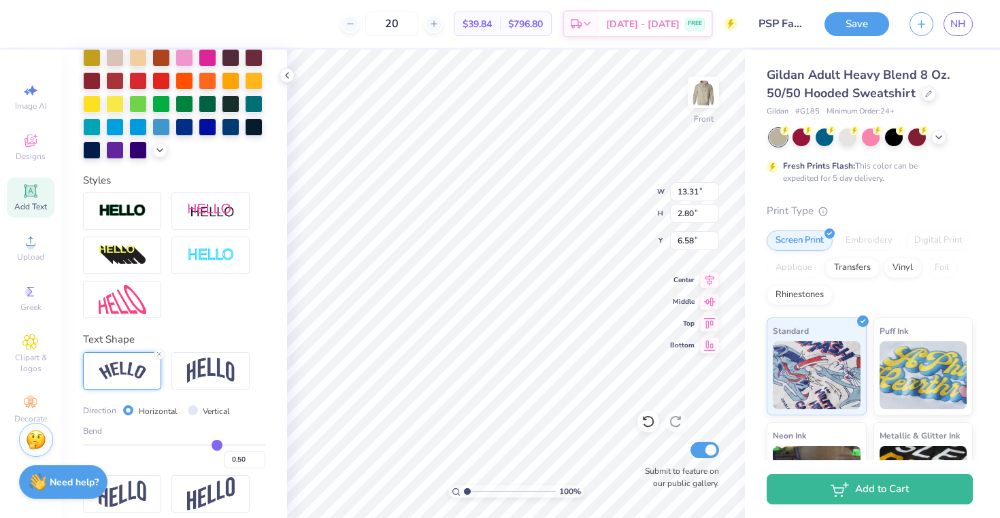
scroll to position [410, 0]
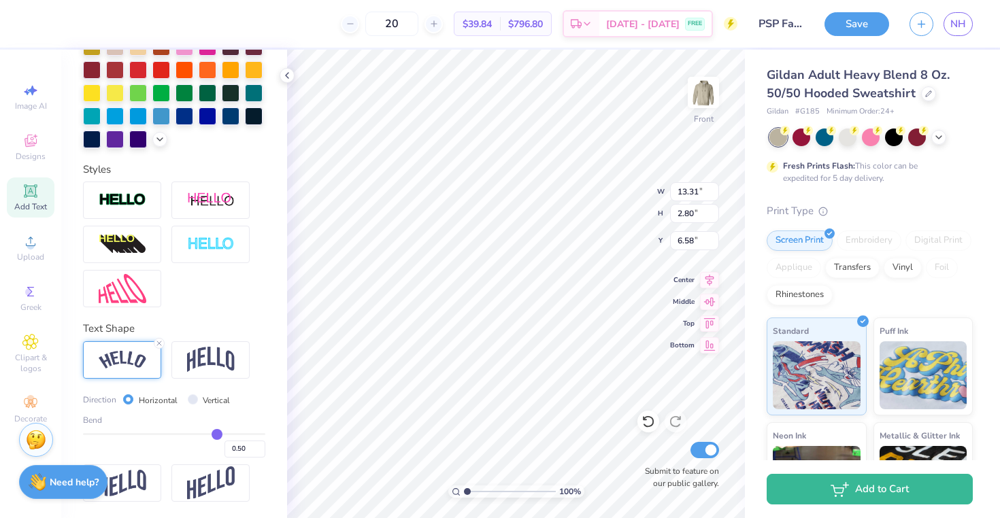
type input "0.51"
type input "0.5"
type input "0.50"
type input "0.49"
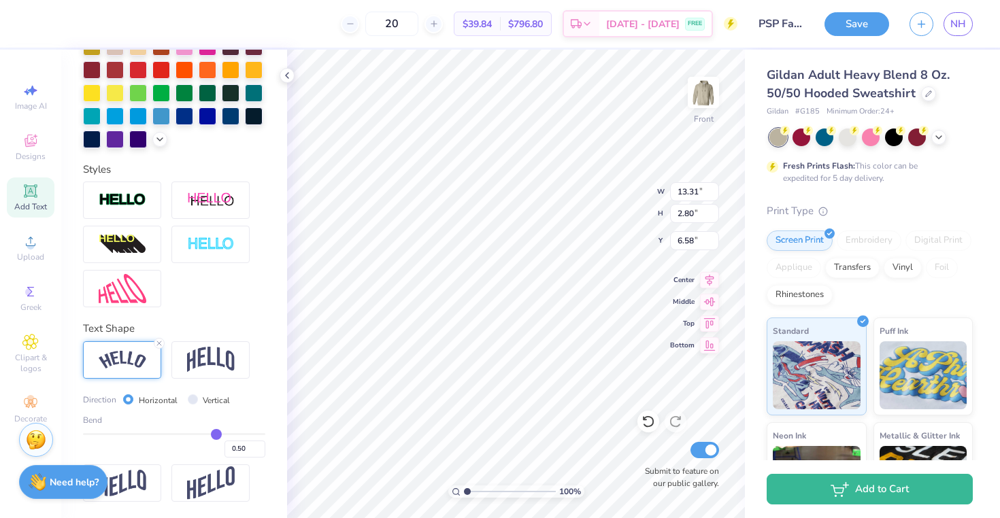
type input "0.49"
type input "0.48"
type input "0.47"
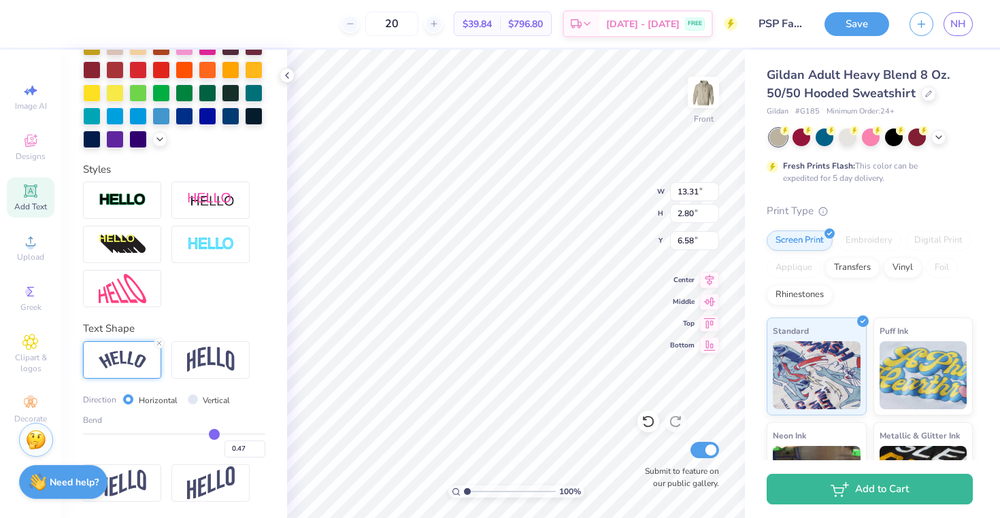
type input "0.46"
type input "0.45"
type input "0.44"
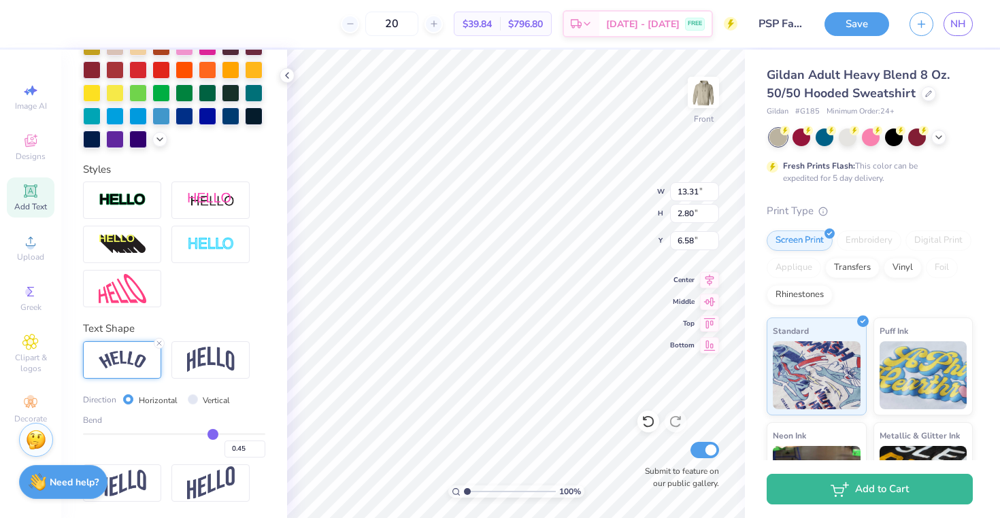
type input "0.44"
type input "0.43"
type input "0.42"
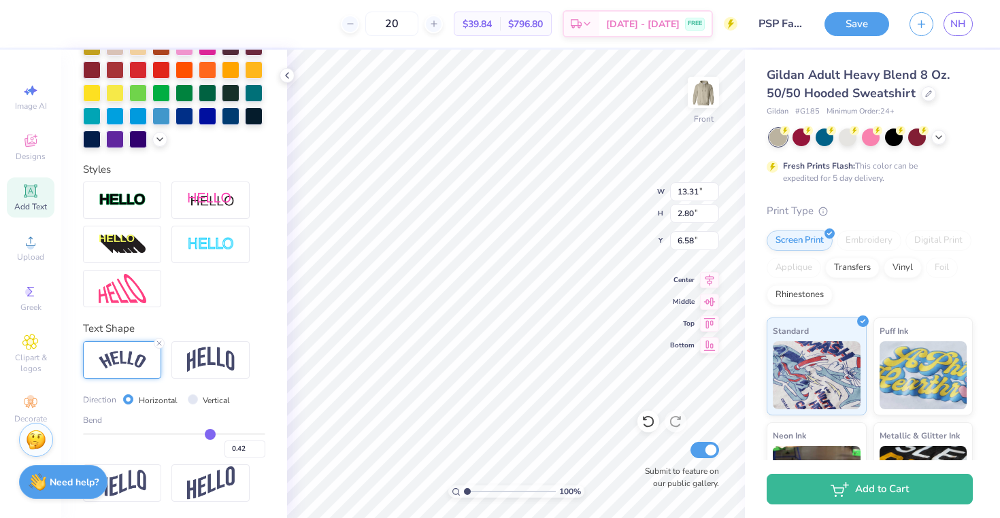
type input "0.41"
type input "0.4"
type input "0.40"
type input "0.39"
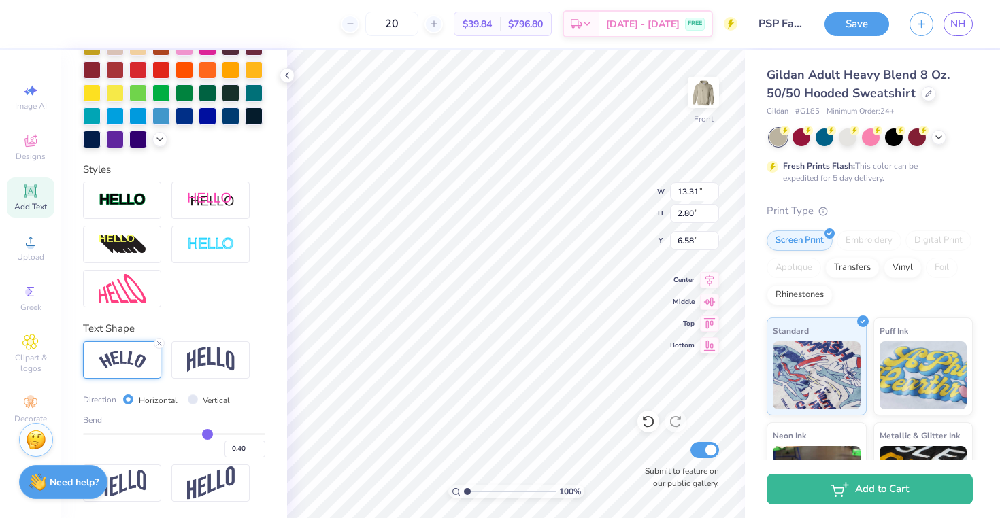
type input "0.39"
type input "0.38"
type input "0.37"
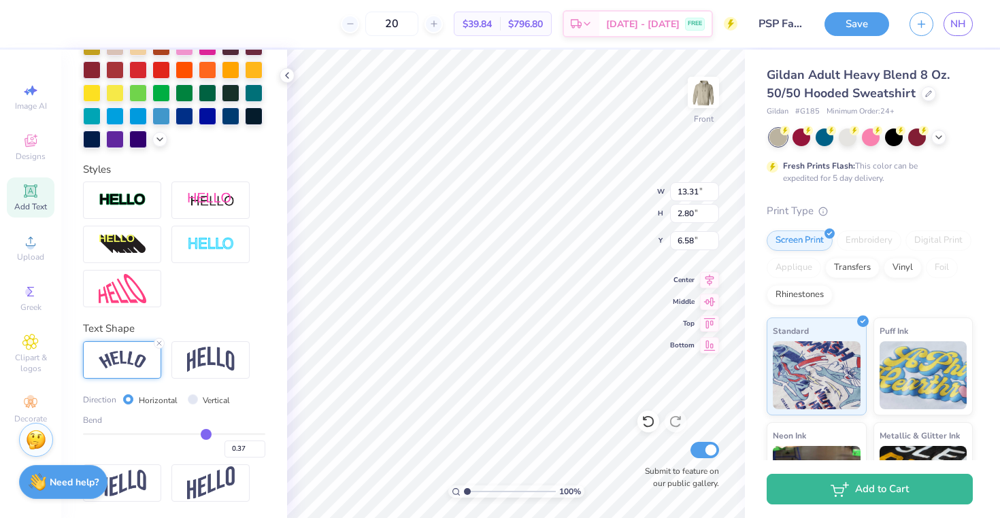
type input "0.36"
drag, startPoint x: 210, startPoint y: 445, endPoint x: 198, endPoint y: 446, distance: 12.3
type input "0.36"
click at [198, 435] on input "range" at bounding box center [174, 434] width 182 height 2
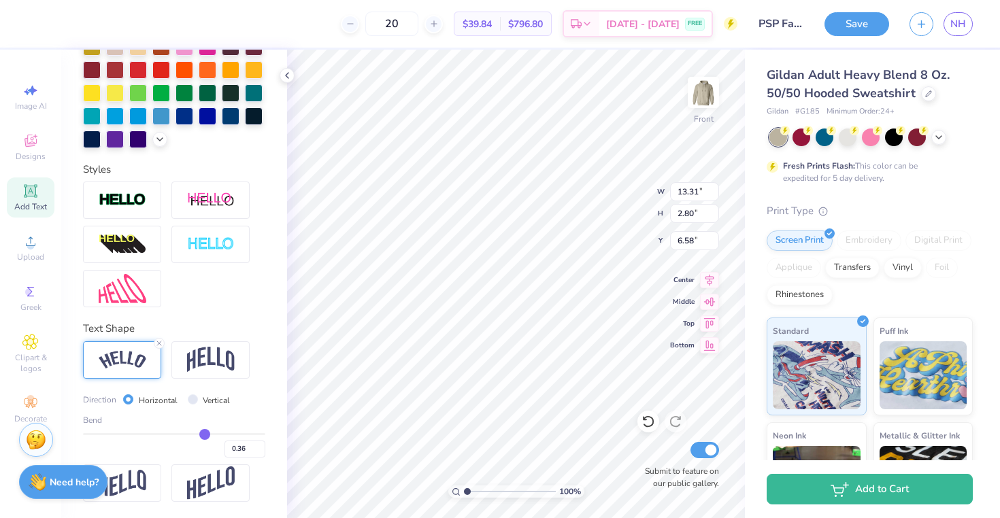
type input "12.97"
type input "1.99"
type input "6.99"
type input "0.38"
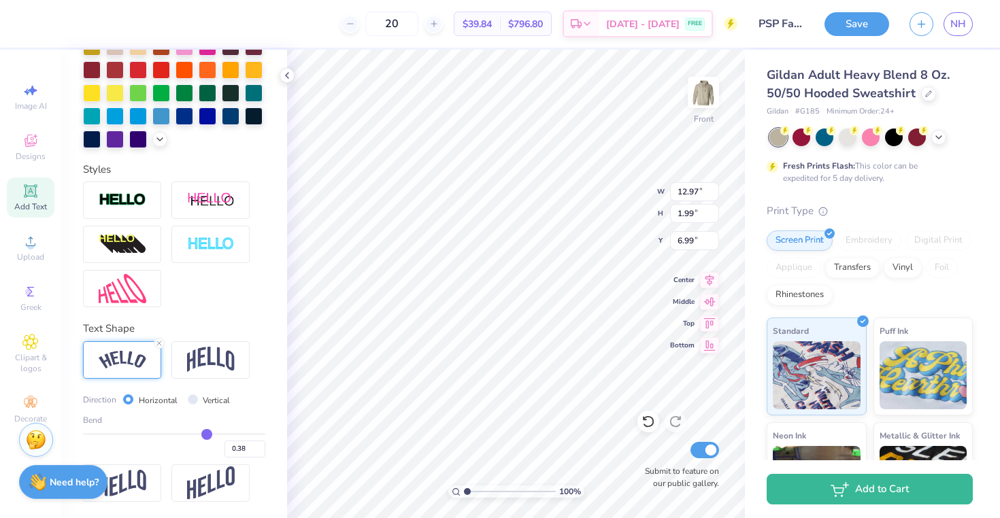
type input "0.39"
type input "0.4"
type input "0.40"
type input "0.42"
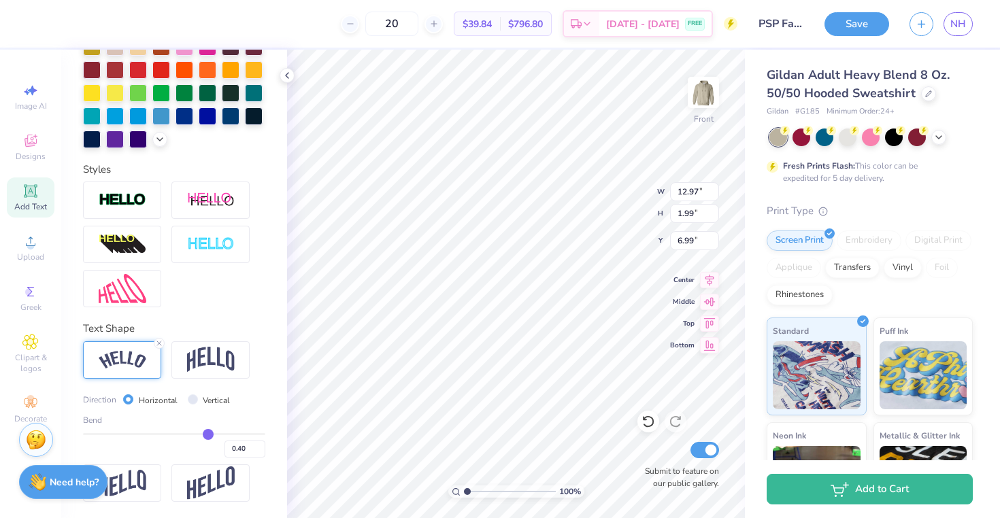
type input "0.42"
type input "0.43"
type input "0.46"
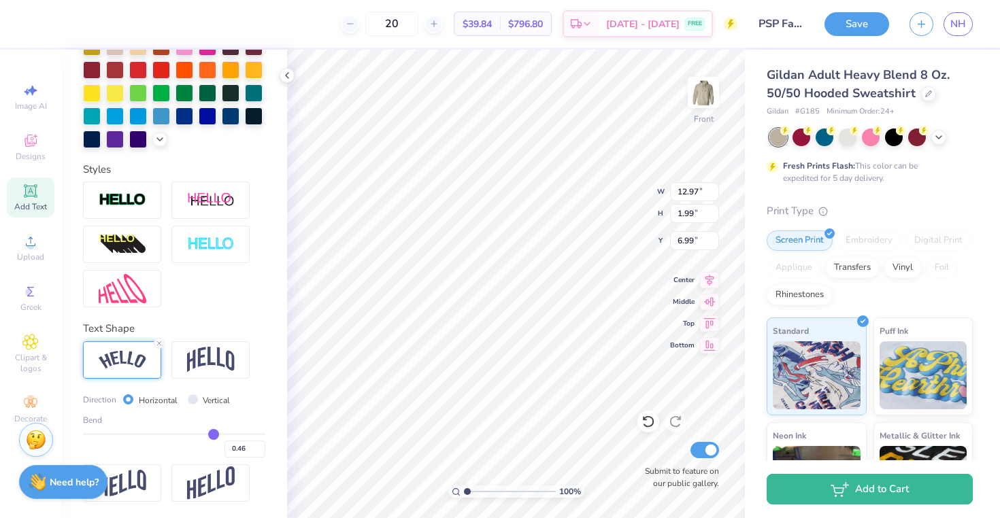
type input "0.51"
type input "0.53"
type input "0.55"
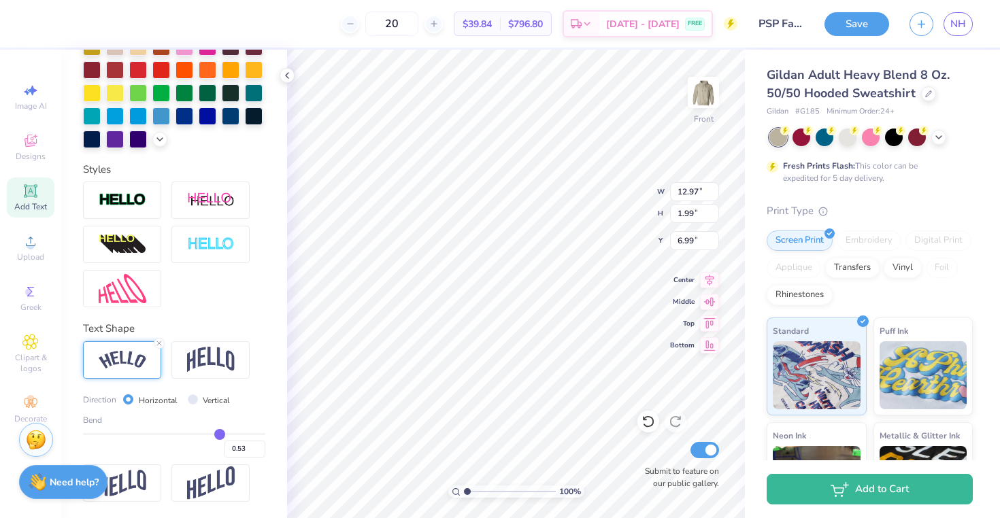
type input "0.55"
type input "0.56"
type input "0.58"
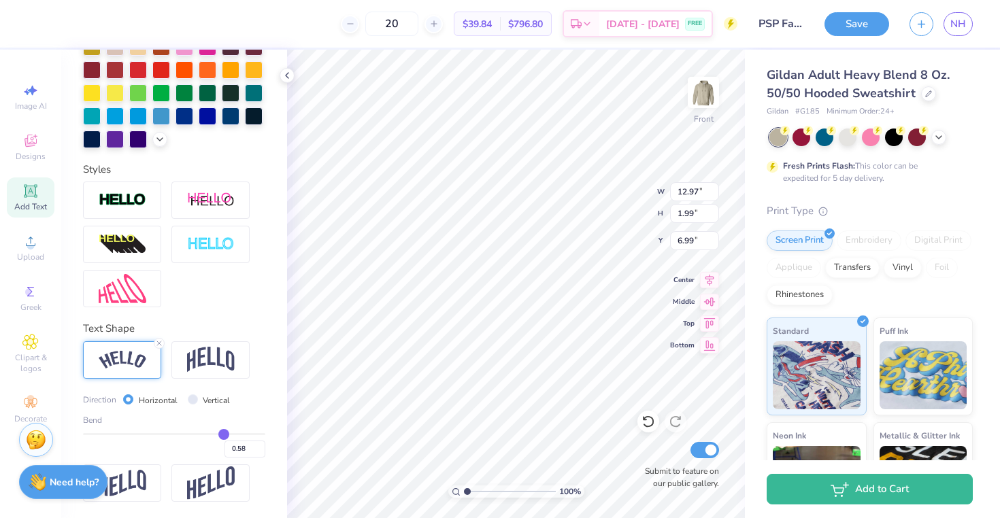
type input "0.59"
type input "0.6"
type input "0.60"
type input "0.61"
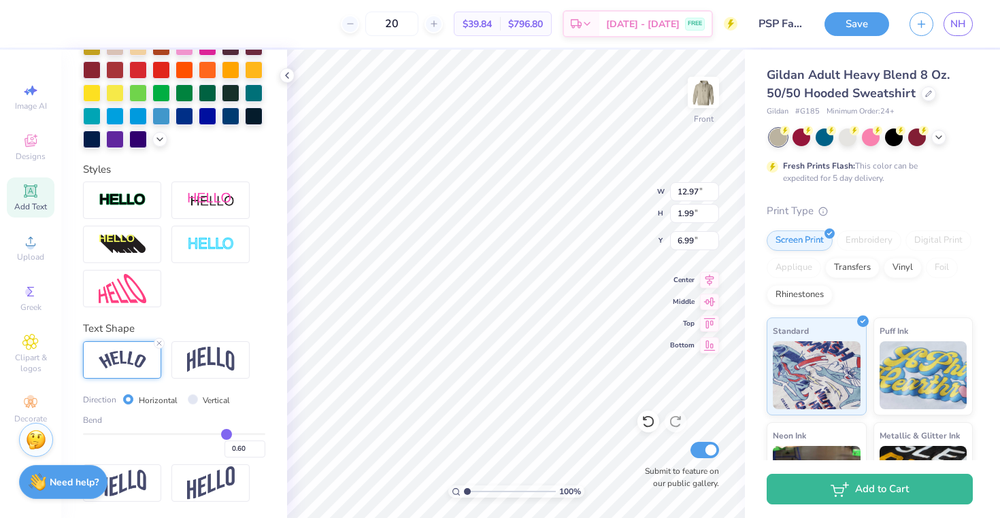
type input "0.61"
type input "0.63"
type input "0.65"
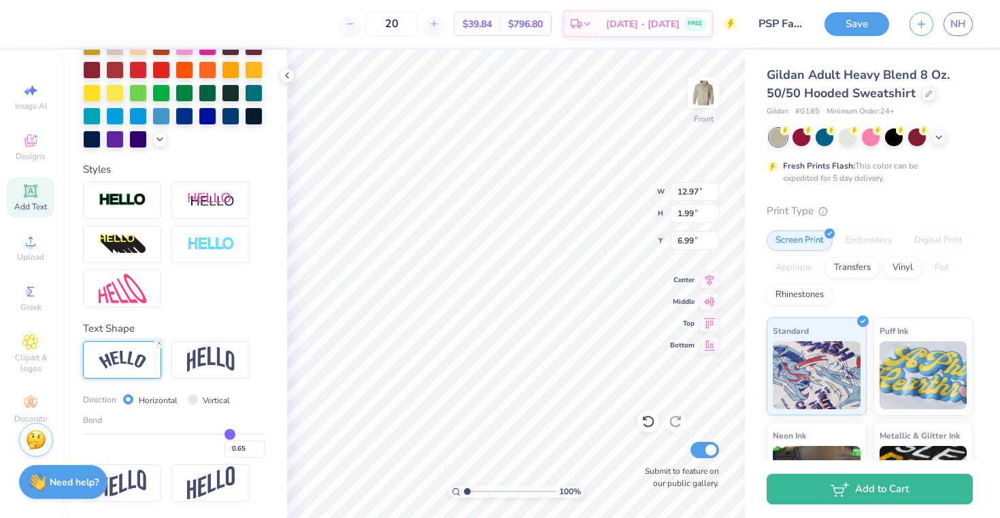
type input "0.66"
type input "0.67"
drag, startPoint x: 199, startPoint y: 443, endPoint x: 222, endPoint y: 444, distance: 23.2
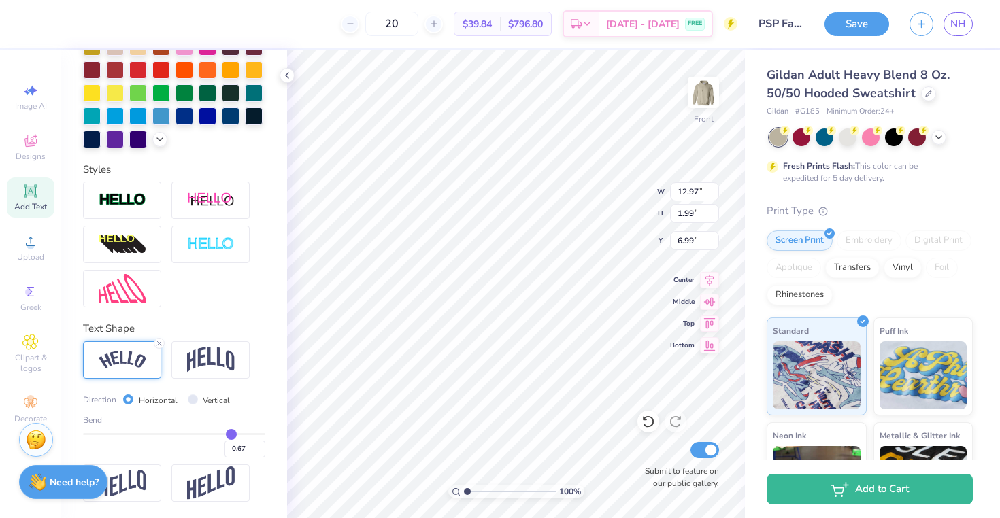
type input "0.67"
click at [222, 435] on input "range" at bounding box center [174, 434] width 182 height 2
type input "13.65"
type input "4.06"
type input "6.04"
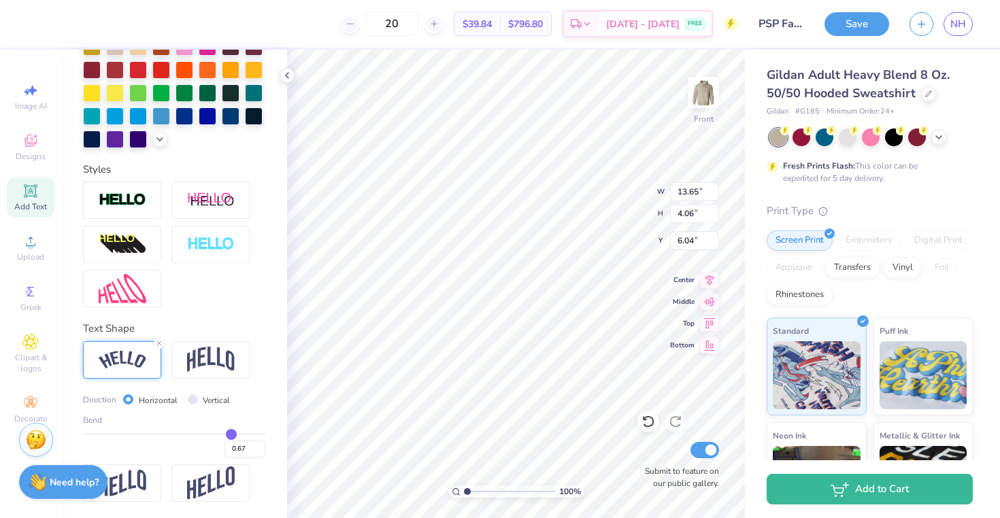
type input "0.66"
type input "0.65"
type input "0.64"
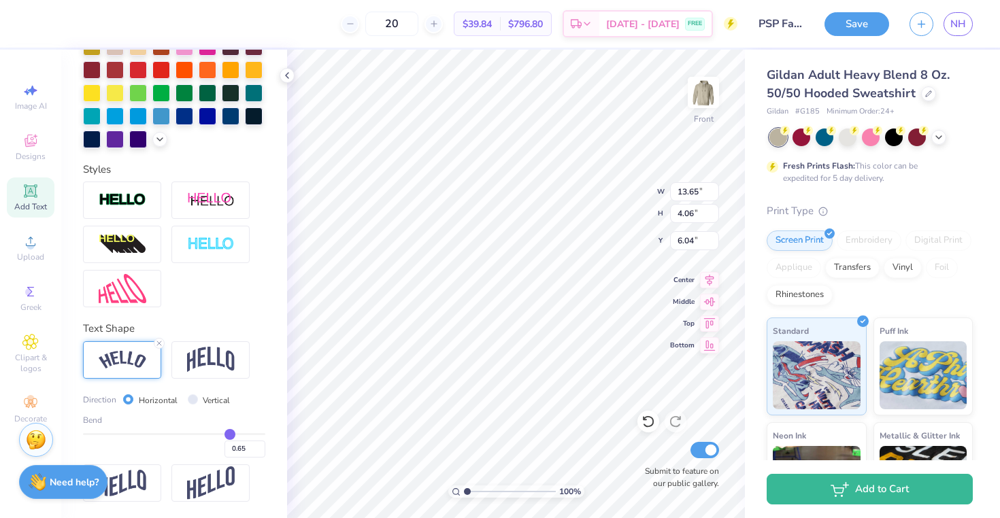
type input "0.64"
type input "0.63"
type input "0.62"
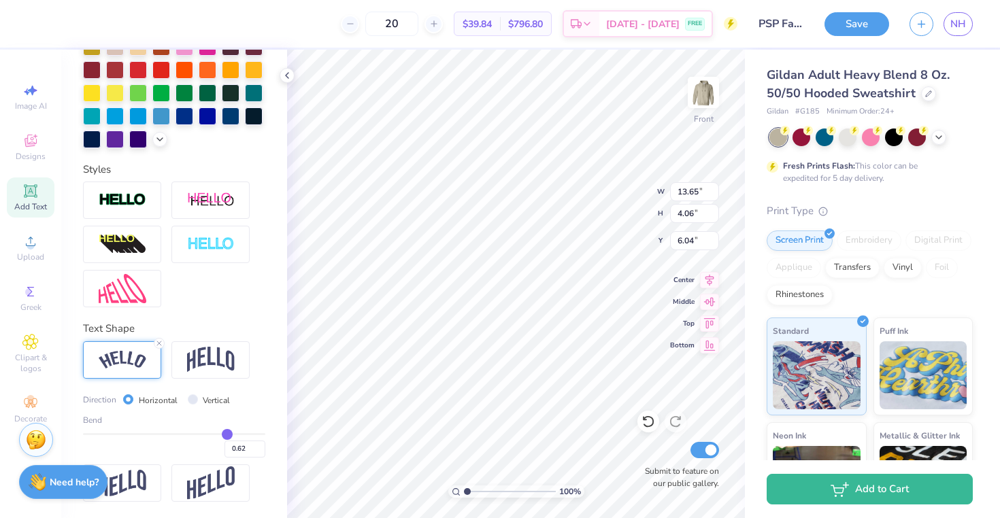
type input "0.61"
type input "0.6"
type input "0.60"
type input "0.6"
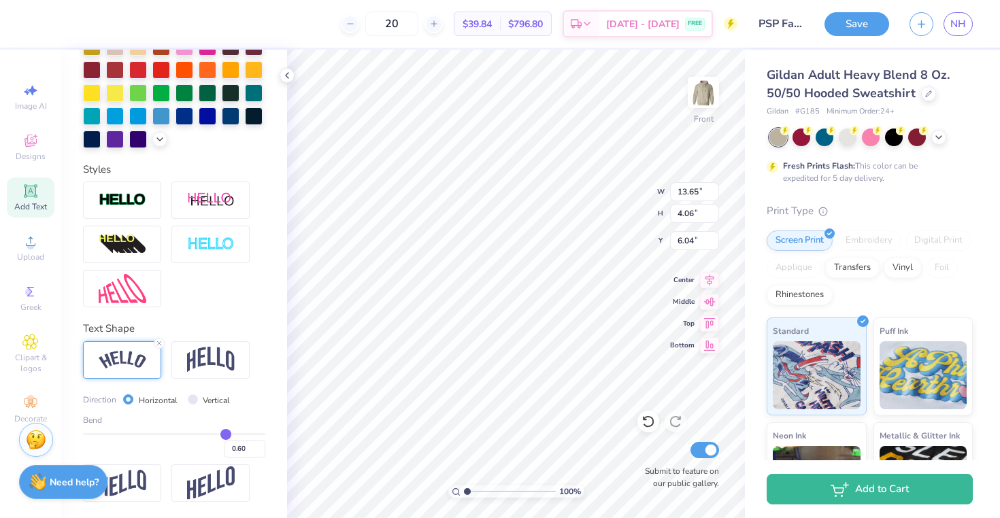
click at [217, 435] on input "range" at bounding box center [174, 434] width 182 height 2
type input "13.51"
type input "3.51"
type input "6.31"
type input "6.38"
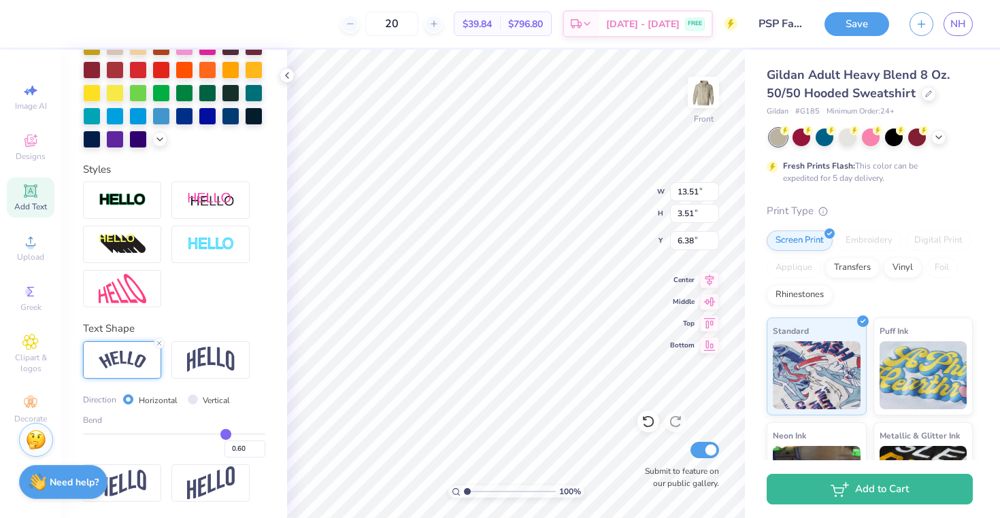
type input "11.00"
type input "2.86"
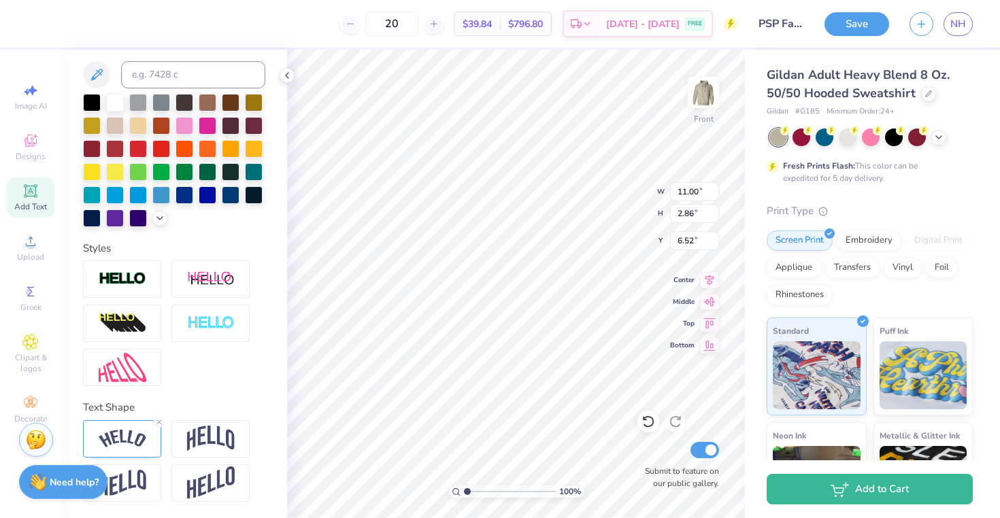
scroll to position [340, 0]
type input "19.11"
type textarea "delta chi"
click at [137, 450] on div at bounding box center [122, 438] width 78 height 37
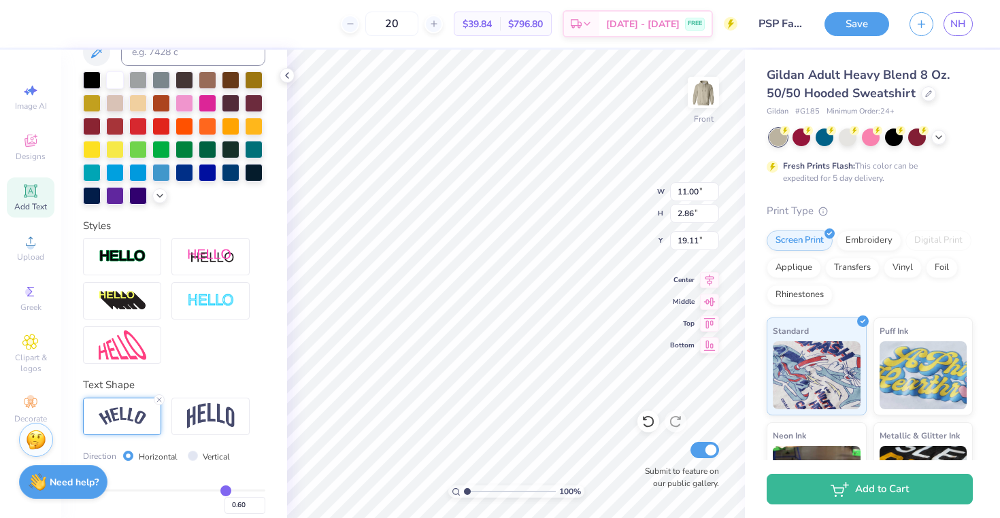
scroll to position [420, 0]
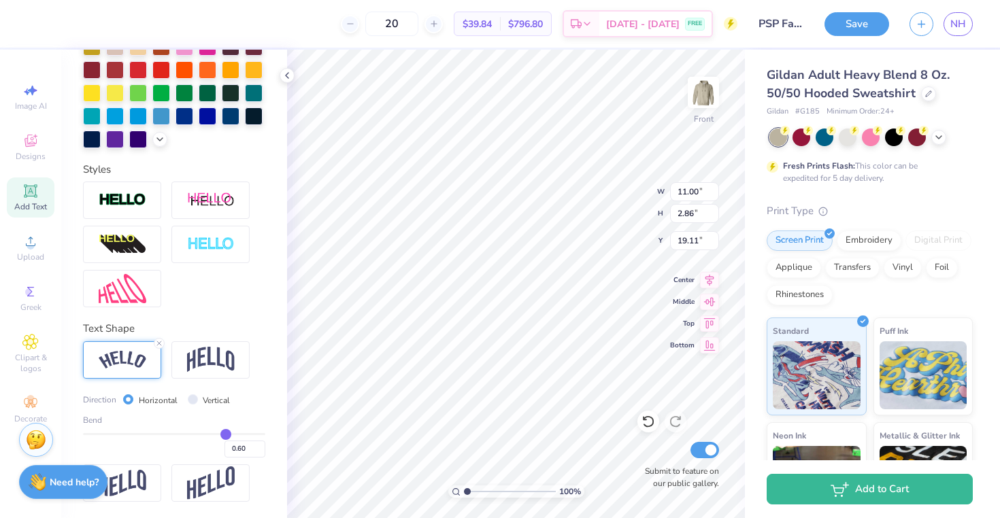
type input "0.57"
type input "0.56"
type input "0.54"
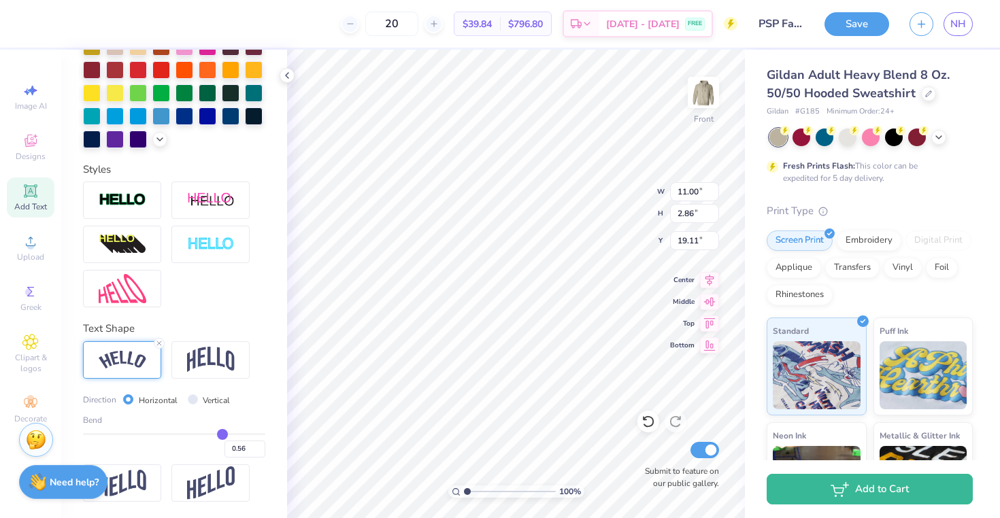
type input "0.54"
type input "0.47"
type input "0.39"
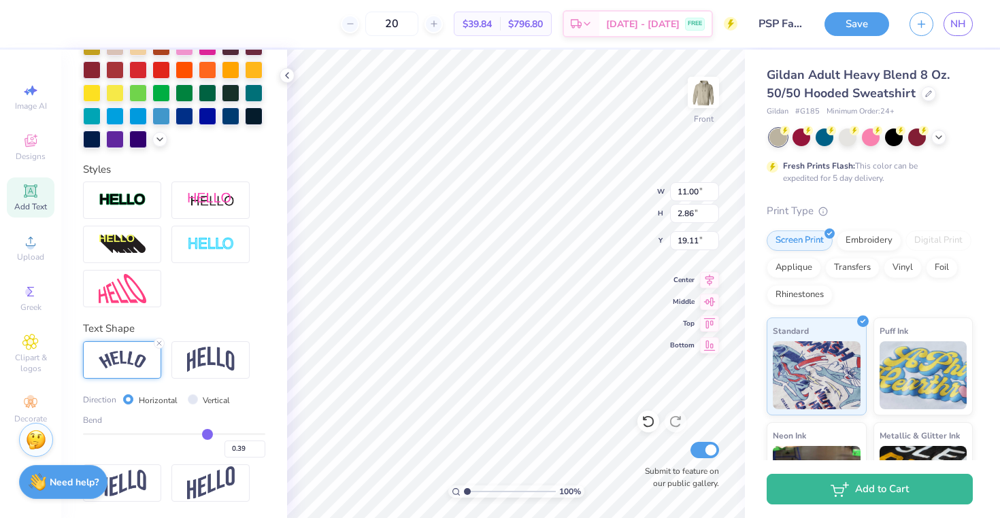
type input "0.29"
type input "0.16"
type input "0.07"
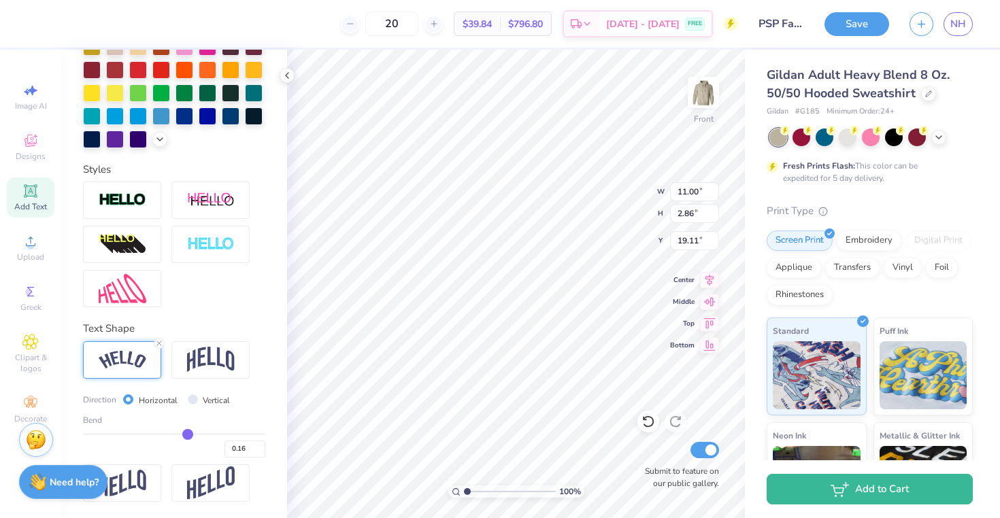
type input "0.07"
type input "0"
type input "0.00"
type input "-0.05"
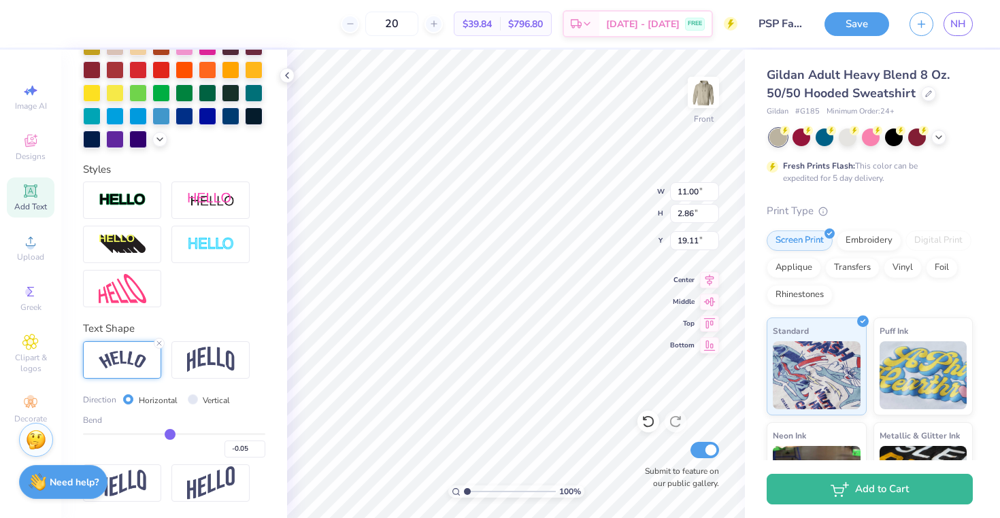
type input "-0.11"
type input "-0.15"
type input "-0.19"
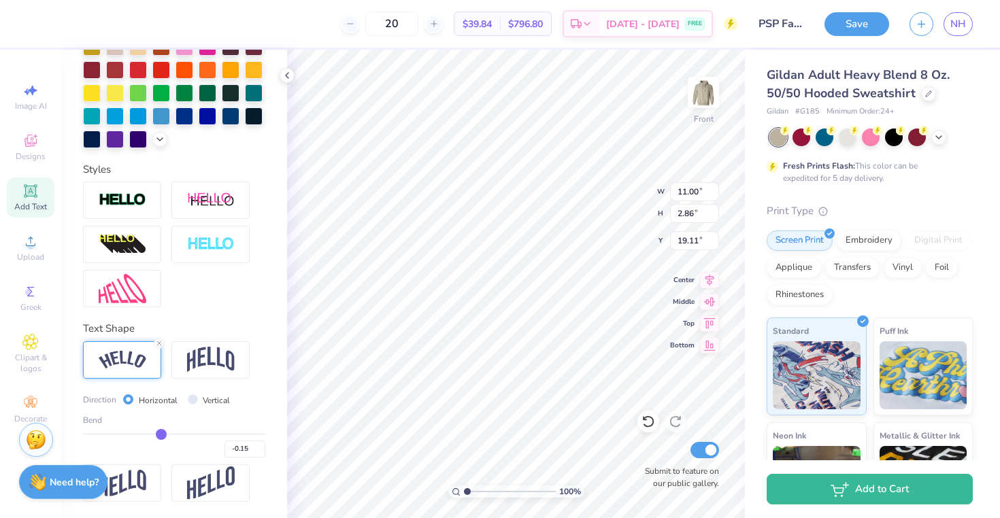
type input "-0.19"
type input "-0.22"
type input "-0.25"
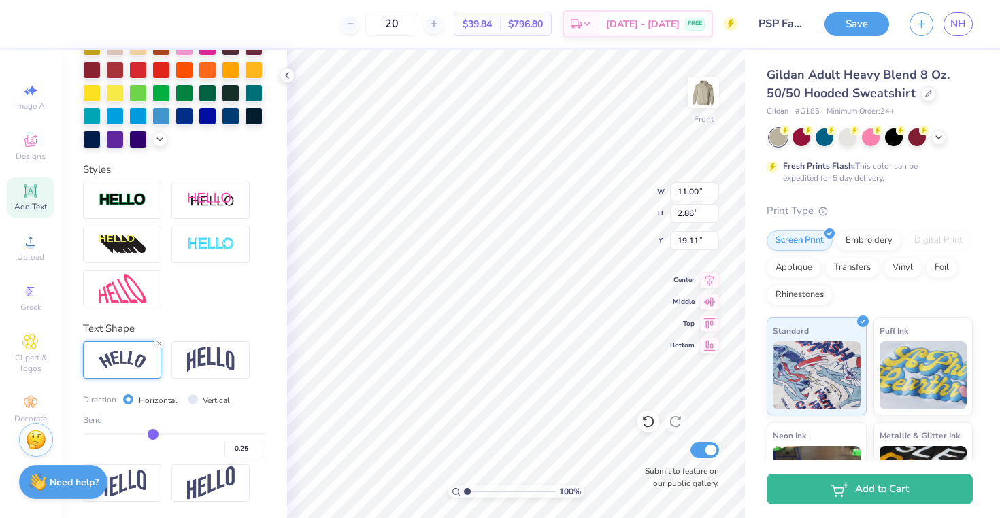
type input "-0.27"
type input "-0.3"
type input "-0.30"
type input "-0.33"
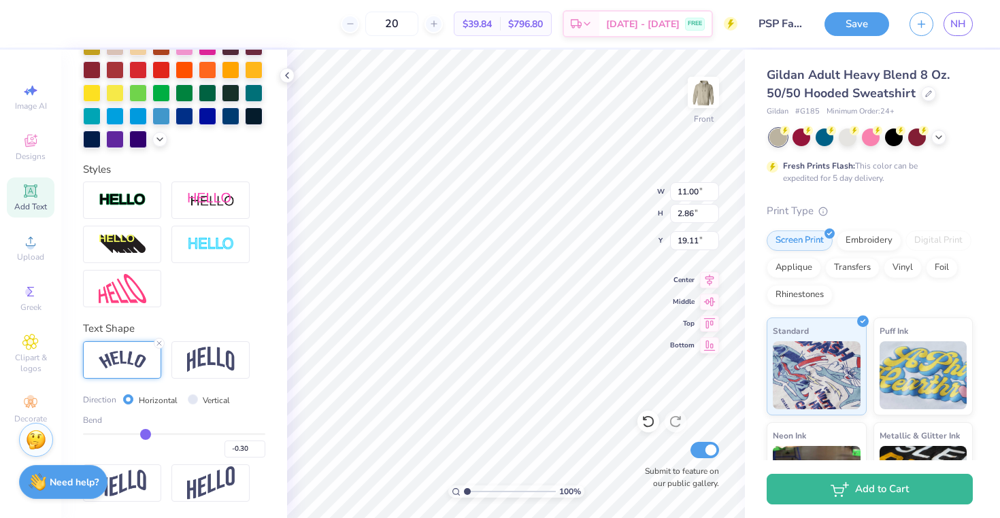
type input "-0.33"
type input "-0.35"
type input "-0.39"
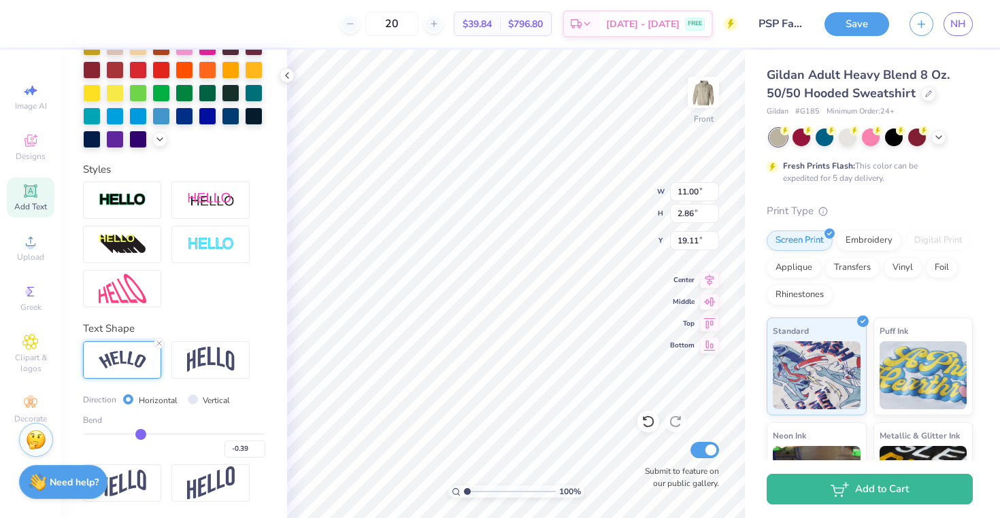
type input "-0.41"
type input "-0.42"
type input "-0.45"
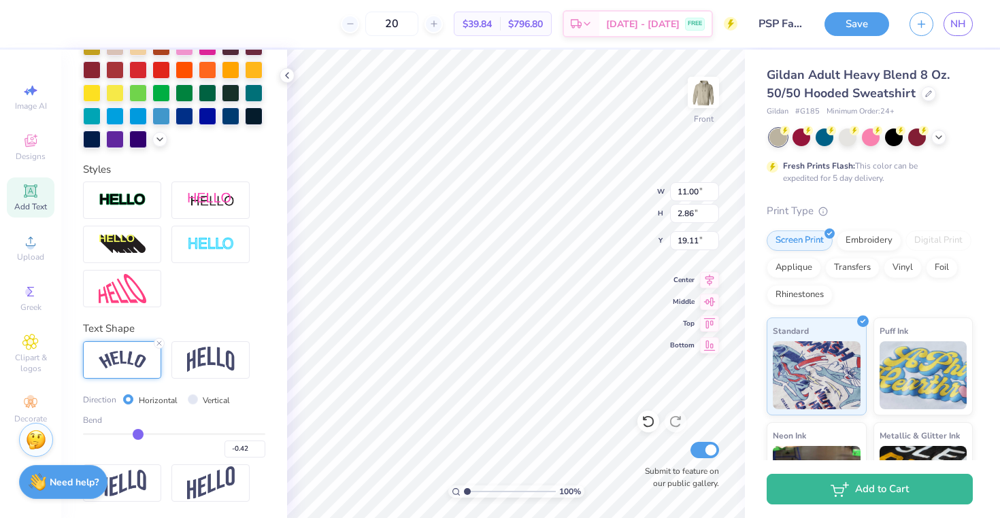
type input "-0.45"
type input "-0.47"
type input "-0.48"
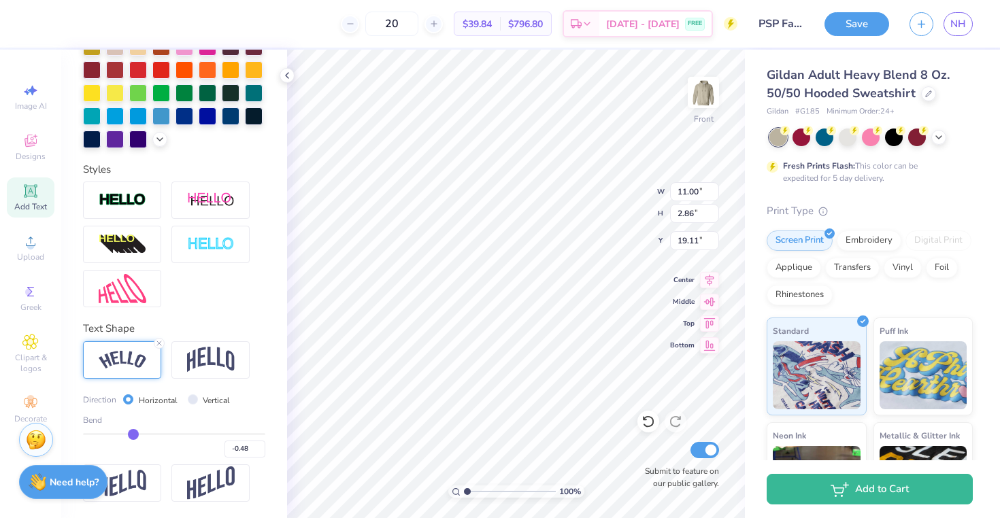
type input "-0.5"
type input "-0.50"
type input "-0.51"
type input "-0.52"
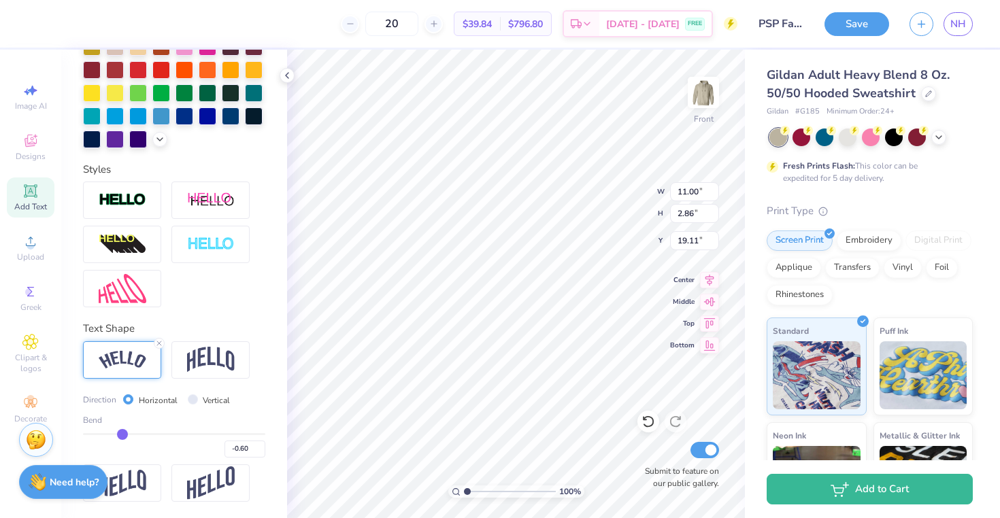
scroll to position [11, 3]
drag, startPoint x: 215, startPoint y: 431, endPoint x: 121, endPoint y: 433, distance: 93.9
click at [121, 433] on input "range" at bounding box center [174, 434] width 182 height 2
click at [237, 451] on input "-0.59" at bounding box center [245, 449] width 41 height 17
click at [250, 447] on input "-0.58" at bounding box center [245, 449] width 41 height 17
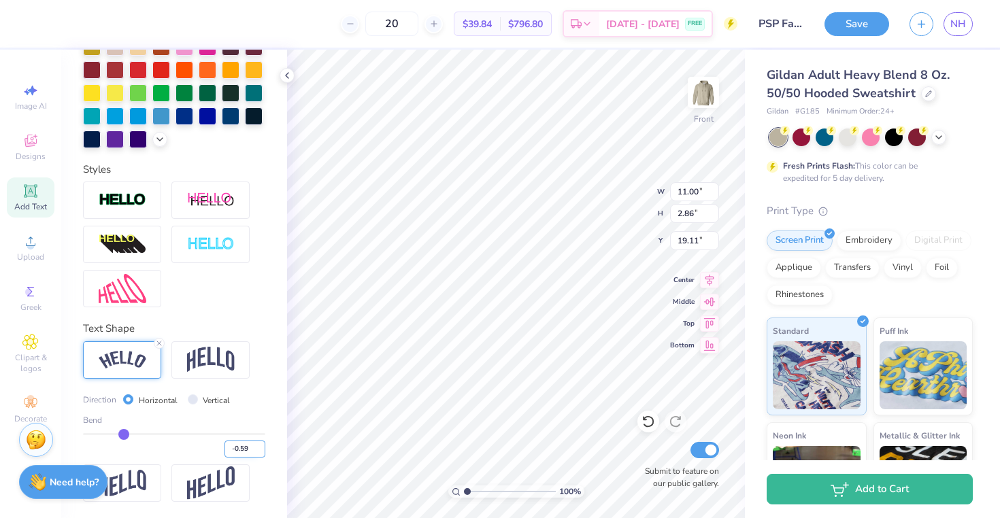
click at [249, 452] on input "-0.59" at bounding box center [245, 449] width 41 height 17
click at [249, 452] on input "-0.6" at bounding box center [245, 449] width 41 height 17
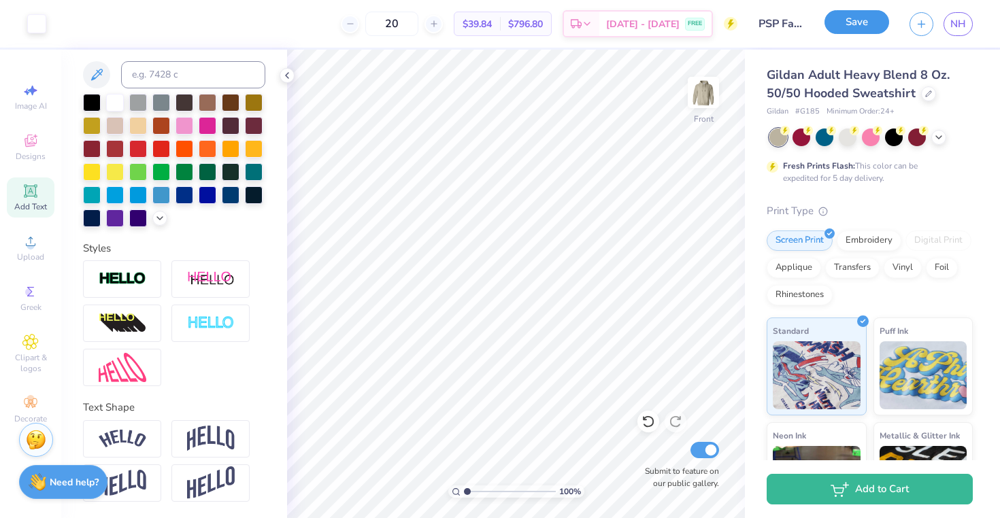
click at [872, 19] on button "Save" at bounding box center [857, 22] width 65 height 24
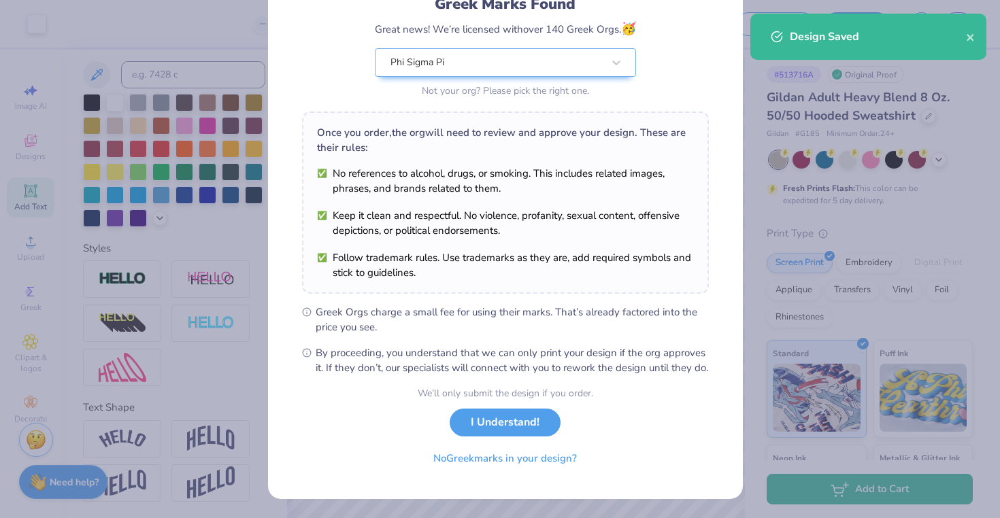
scroll to position [118, 0]
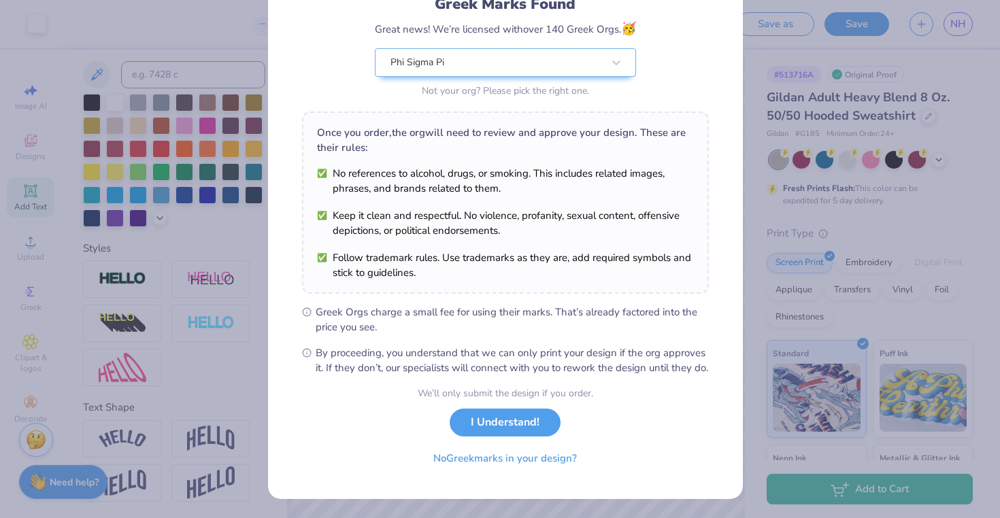
click at [497, 436] on div "We’ll only submit the design if you order. I Understand! No Greek marks in your…" at bounding box center [506, 429] width 176 height 86
click at [495, 427] on button "I Understand!" at bounding box center [505, 419] width 111 height 28
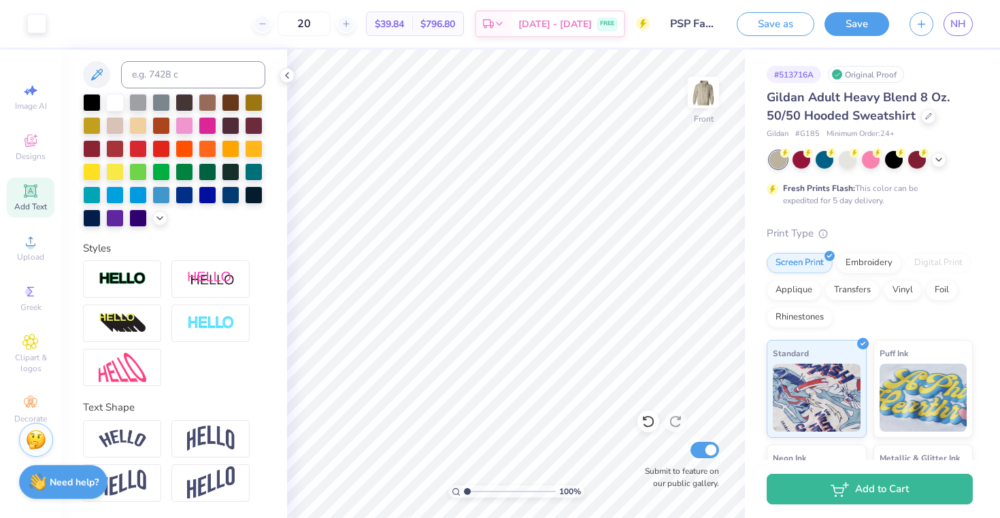
click at [414, 35] on div "$39.84 Per Item $796.80 Total" at bounding box center [415, 24] width 98 height 24
click at [404, 25] on span "$39.84" at bounding box center [389, 24] width 29 height 14
click at [331, 27] on input "20" at bounding box center [304, 24] width 53 height 24
